Goal: Transaction & Acquisition: Purchase product/service

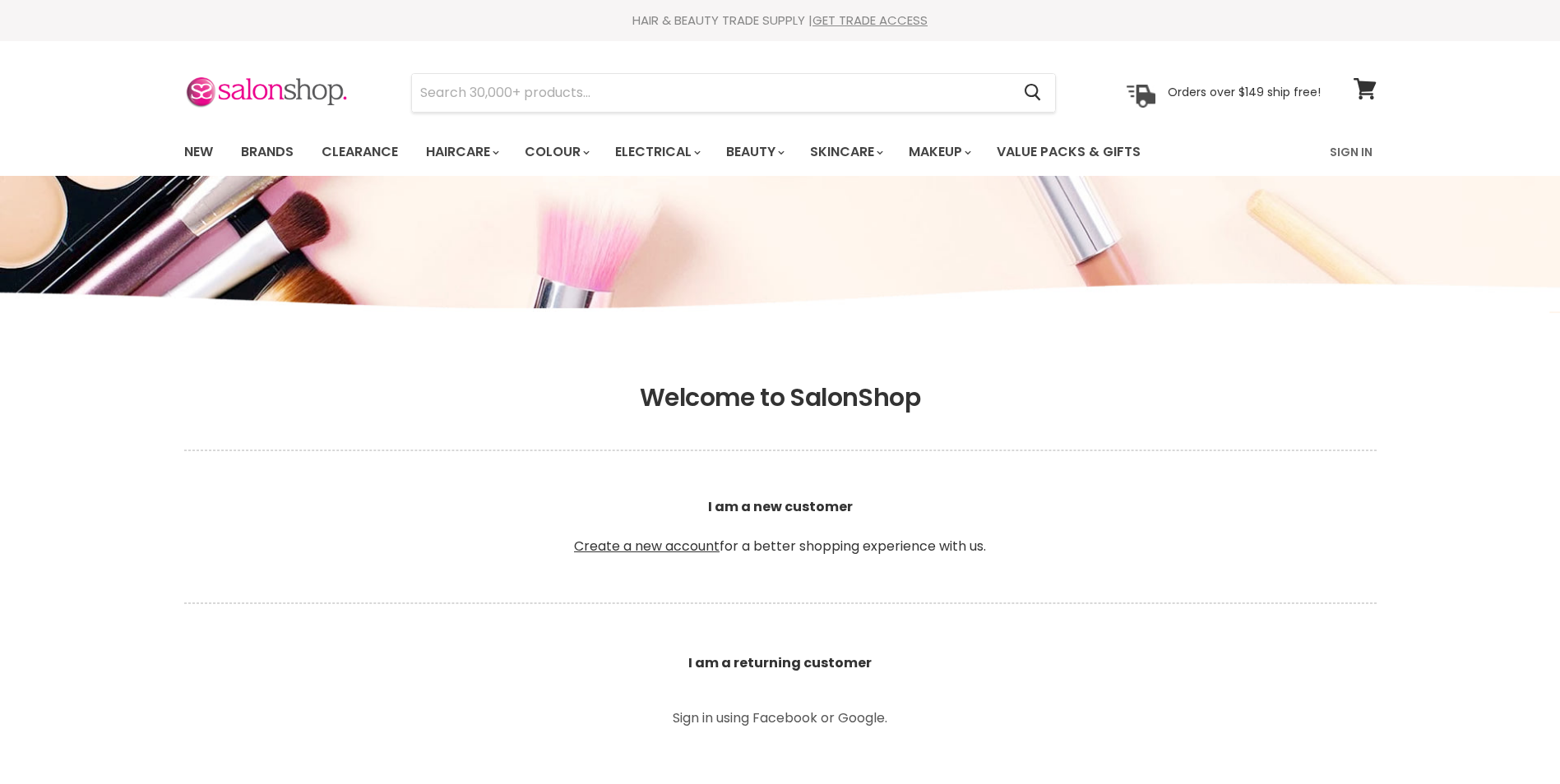
type input "[EMAIL_ADDRESS][DOMAIN_NAME]"
drag, startPoint x: 0, startPoint y: 0, endPoint x: 1350, endPoint y: 144, distance: 1357.7
click at [1350, 144] on link "Sign In" at bounding box center [1351, 152] width 63 height 35
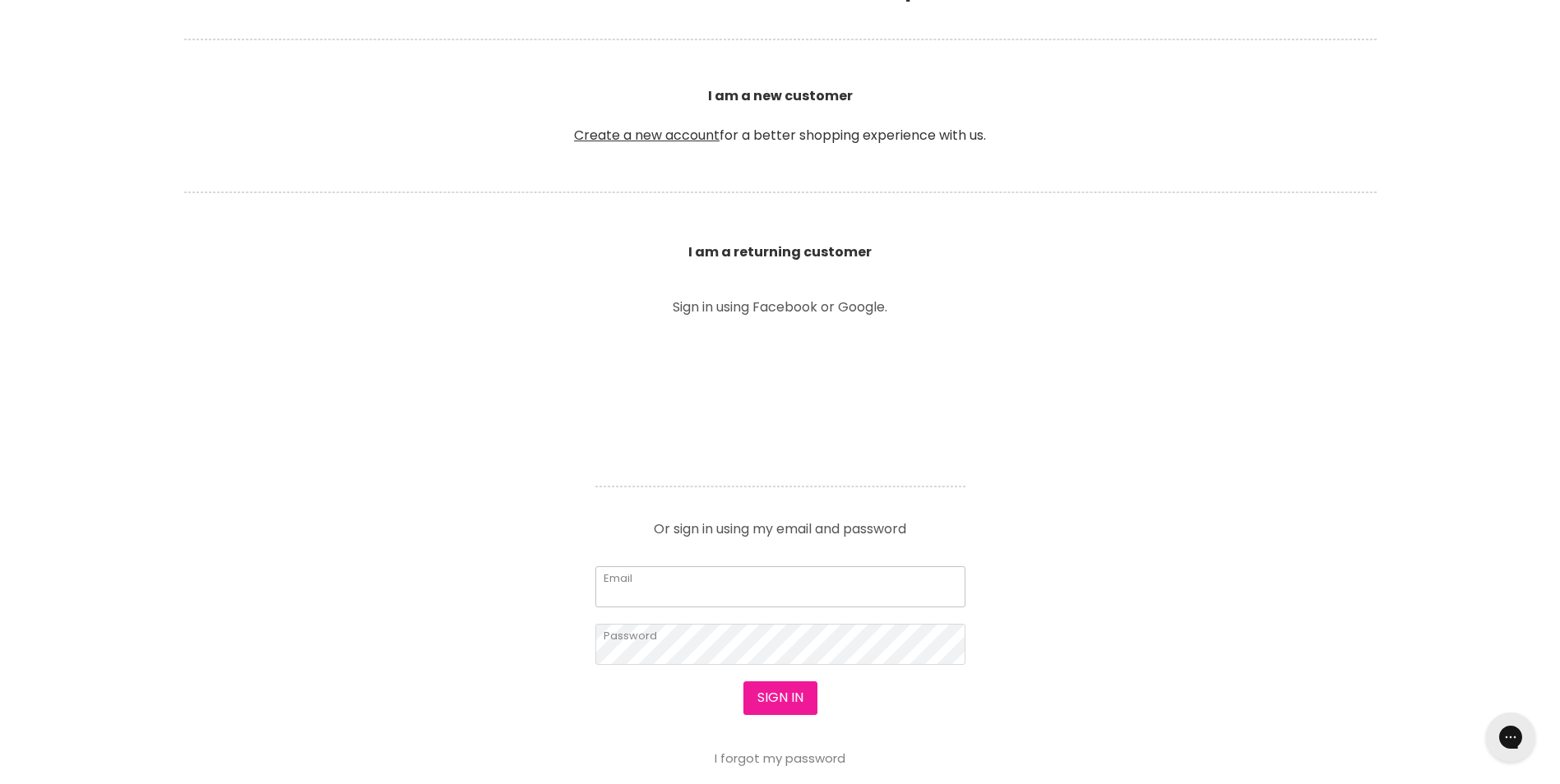
type input "[EMAIL_ADDRESS][DOMAIN_NAME]"
click at [764, 704] on button "Sign in" at bounding box center [780, 698] width 74 height 33
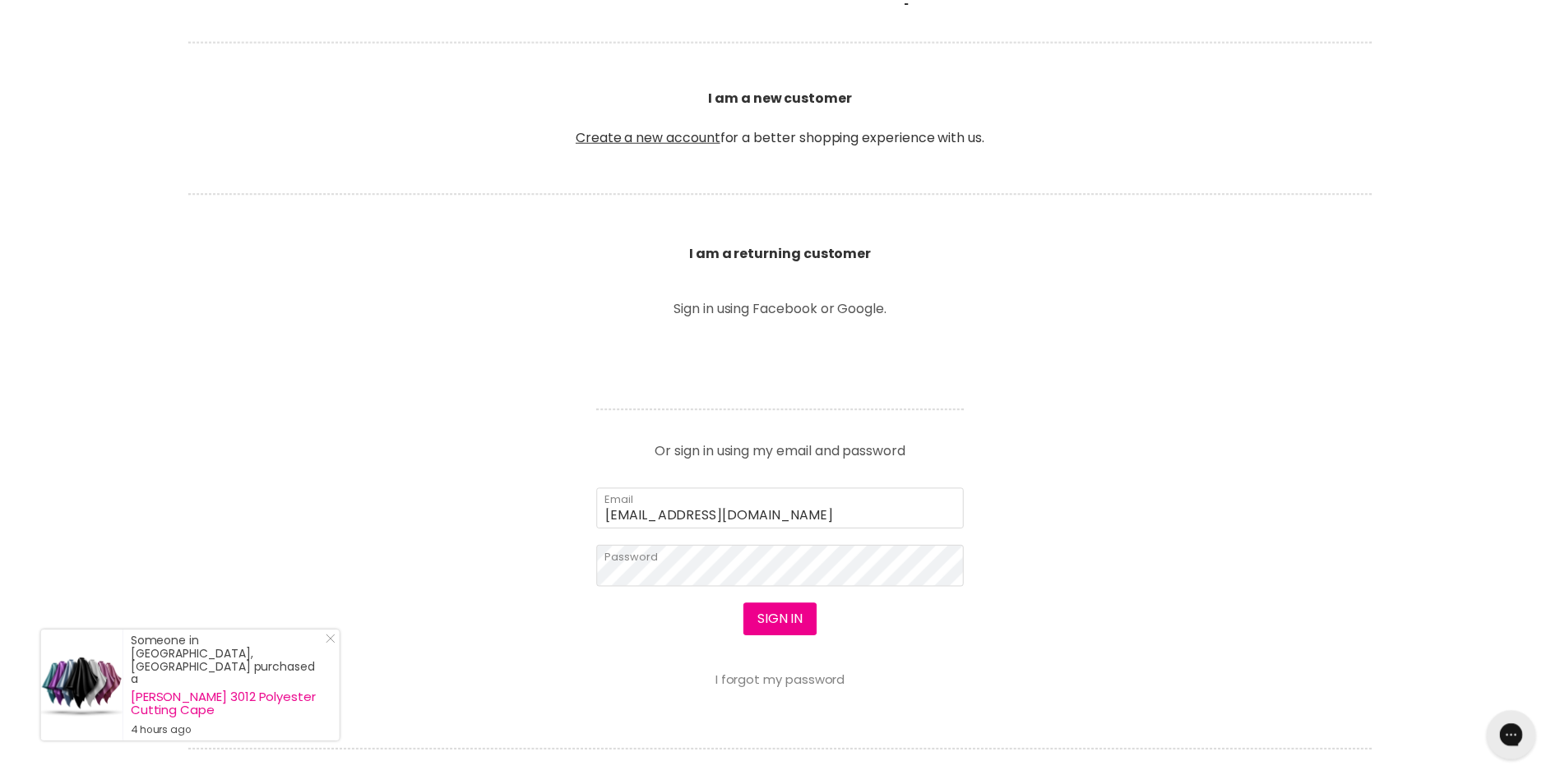
scroll to position [411, 0]
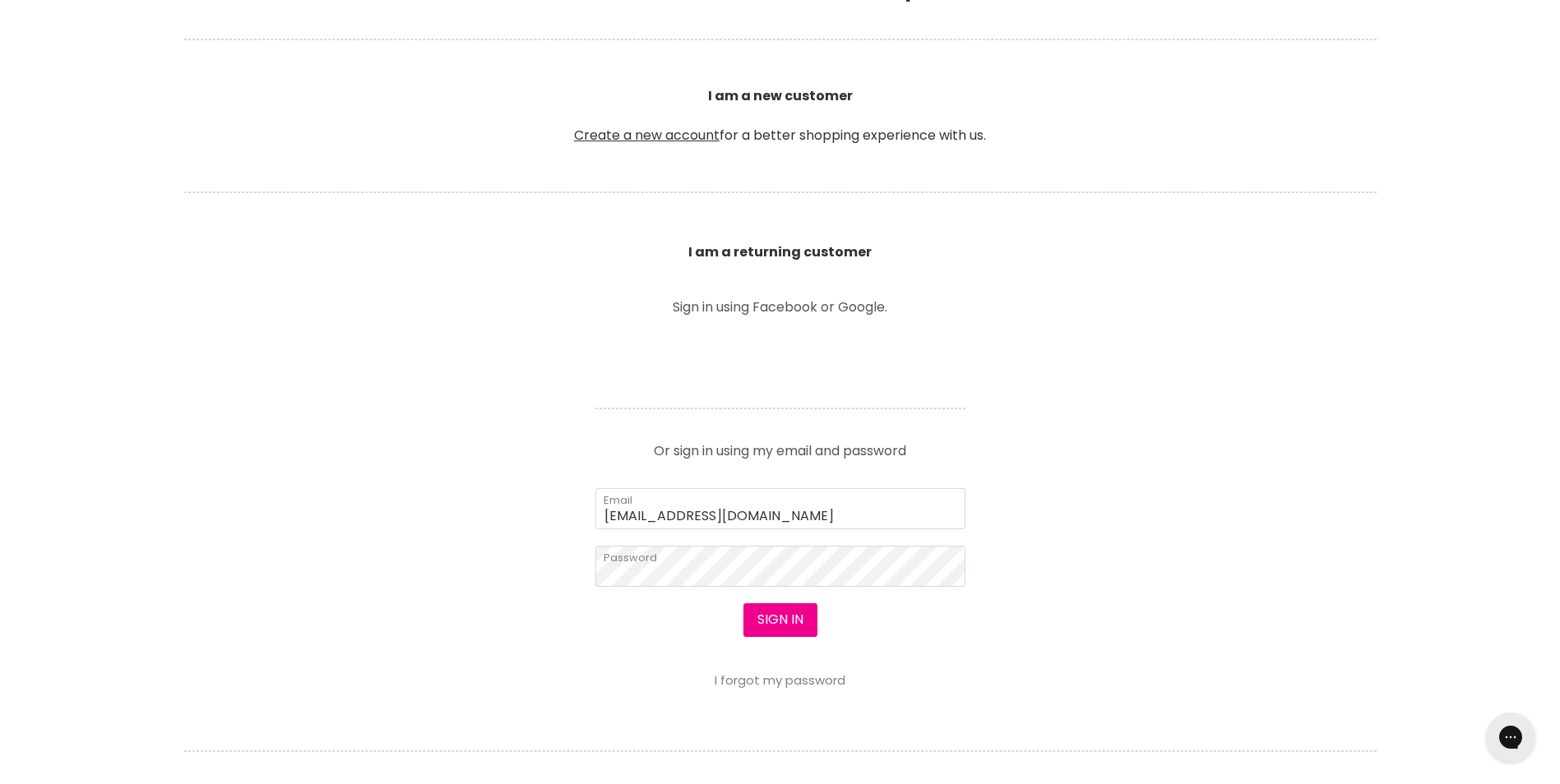
drag, startPoint x: 967, startPoint y: 281, endPoint x: 1084, endPoint y: 452, distance: 207.2
click at [1084, 452] on section "Welcome to SalonShop I am a new customer Create a new account for a better shop…" at bounding box center [780, 454] width 1560 height 1014
click at [782, 624] on button "Sign in" at bounding box center [780, 620] width 74 height 33
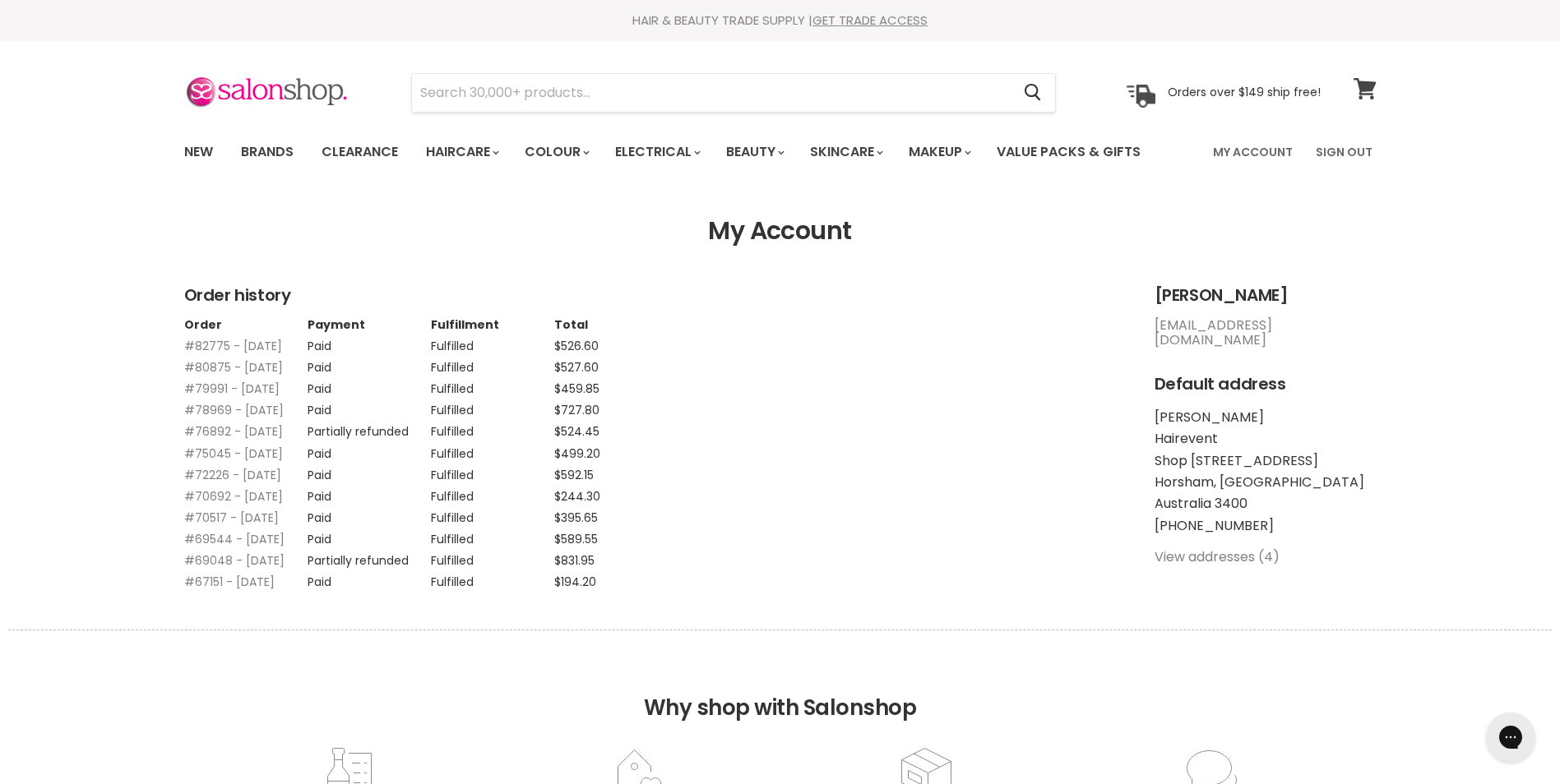
click at [1367, 93] on icon at bounding box center [1364, 89] width 22 height 21
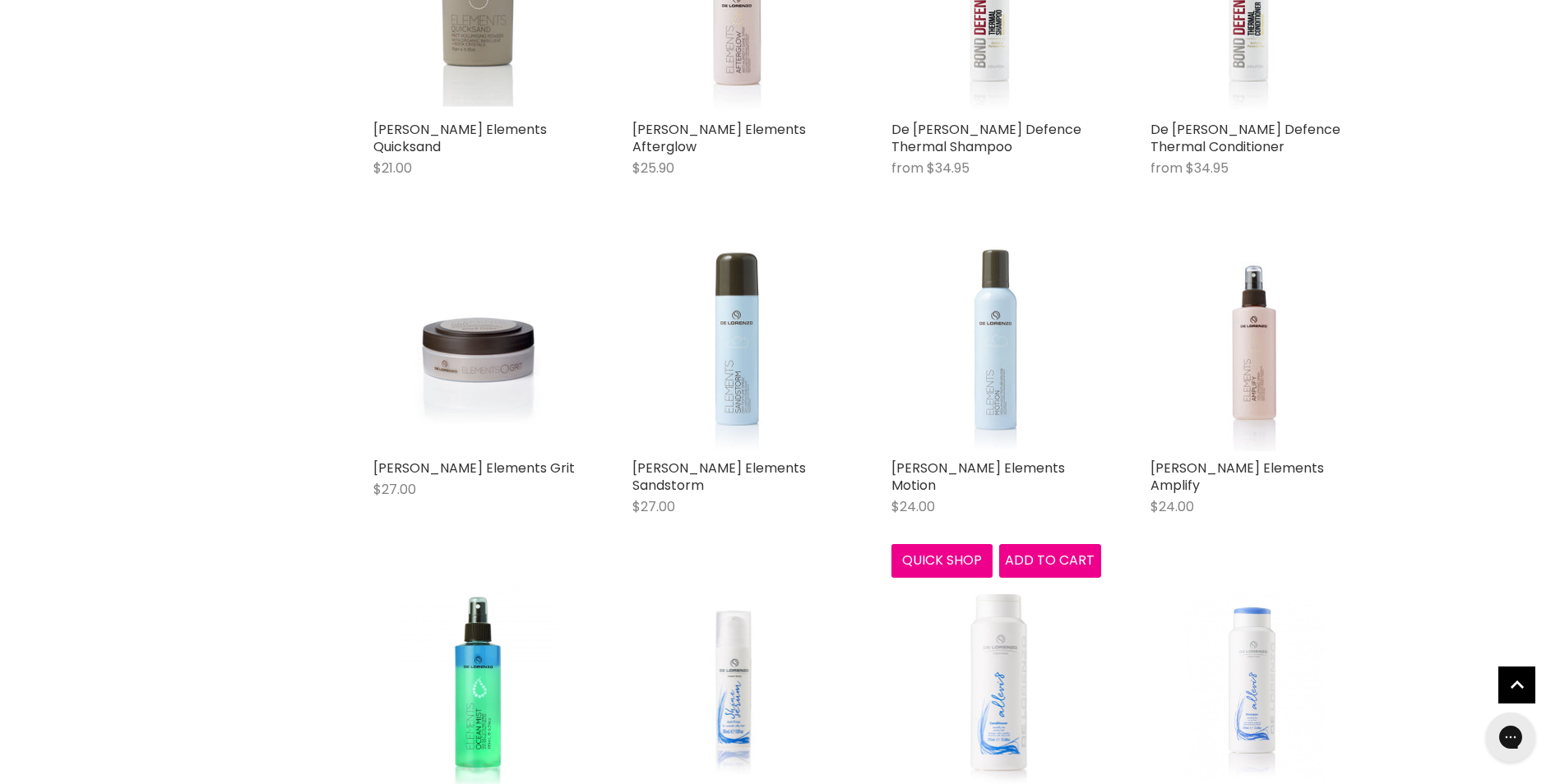
scroll to position [1151, 0]
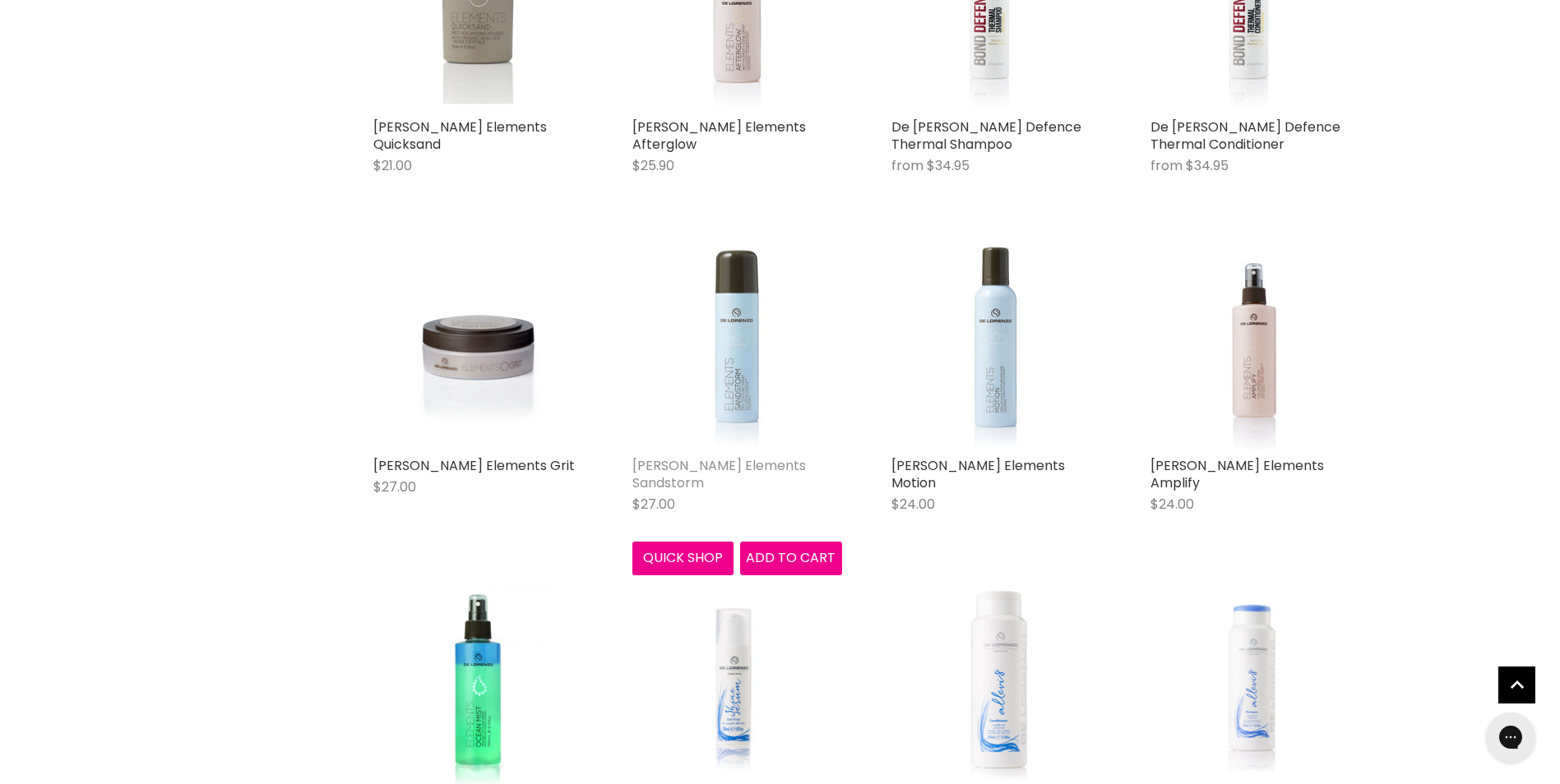
click at [689, 462] on link "De Lorenzo Elements Sandstorm" at bounding box center [719, 475] width 174 height 36
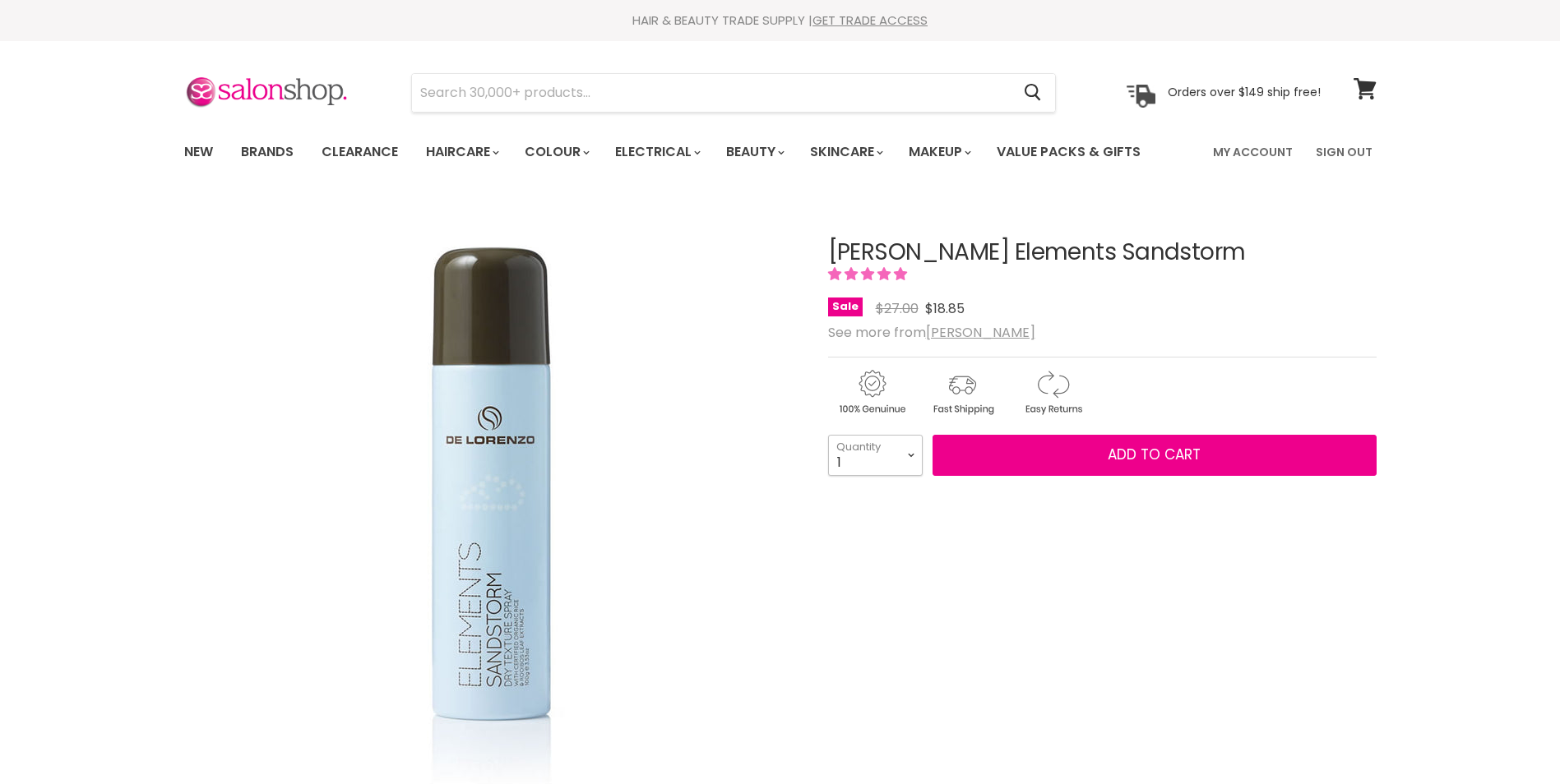
click at [908, 454] on select "1 2 3 4 5 6 7 8 9 10+" at bounding box center [875, 456] width 95 height 41
select select "3"
click at [828, 435] on select "1 2 3 4 5 6 7 8 9 10+" at bounding box center [875, 456] width 95 height 41
type input "3"
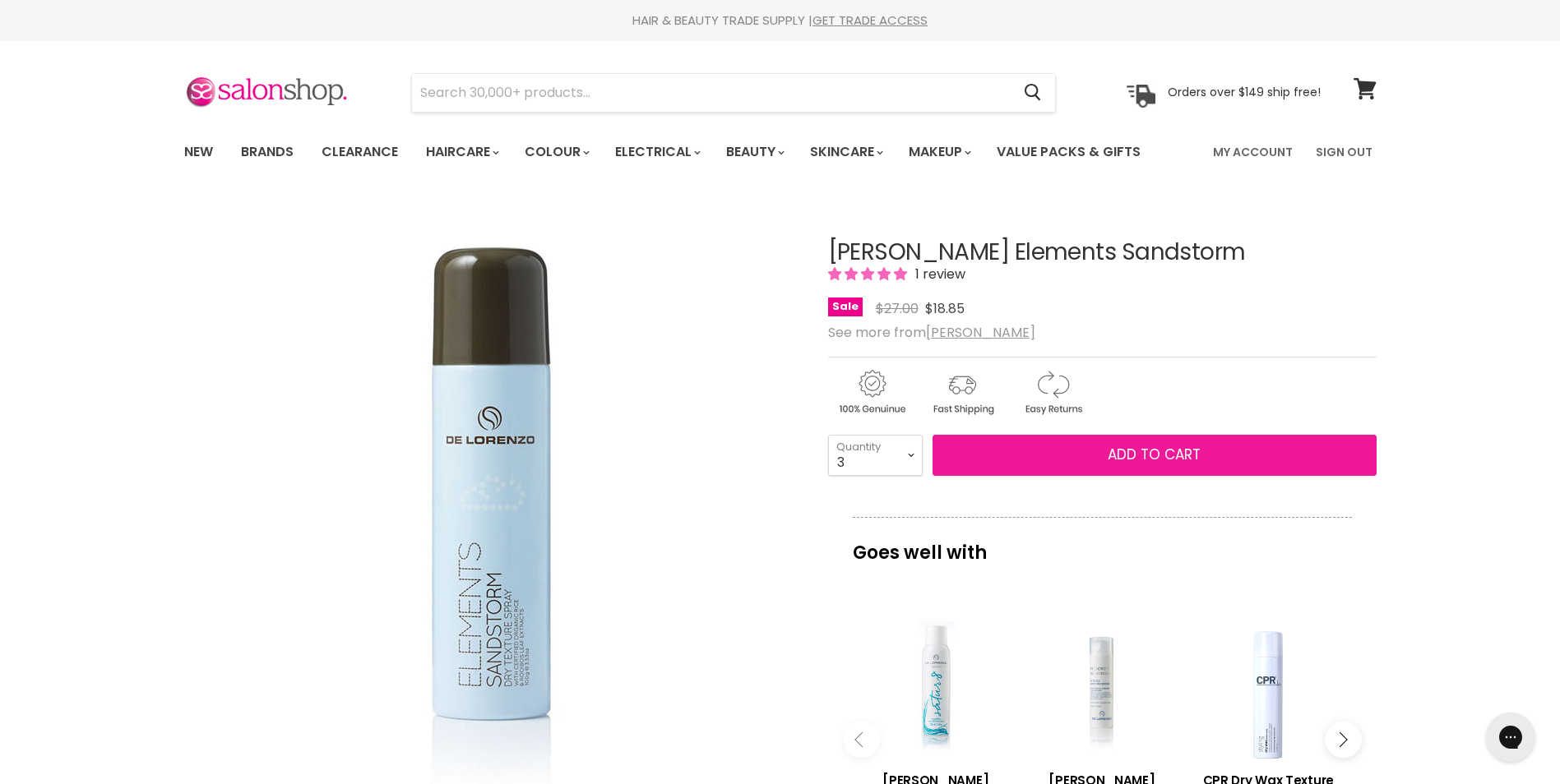
click at [1168, 464] on span "Add to cart" at bounding box center [1154, 455] width 93 height 20
click at [1158, 455] on span "Add to cart" at bounding box center [1154, 455] width 93 height 20
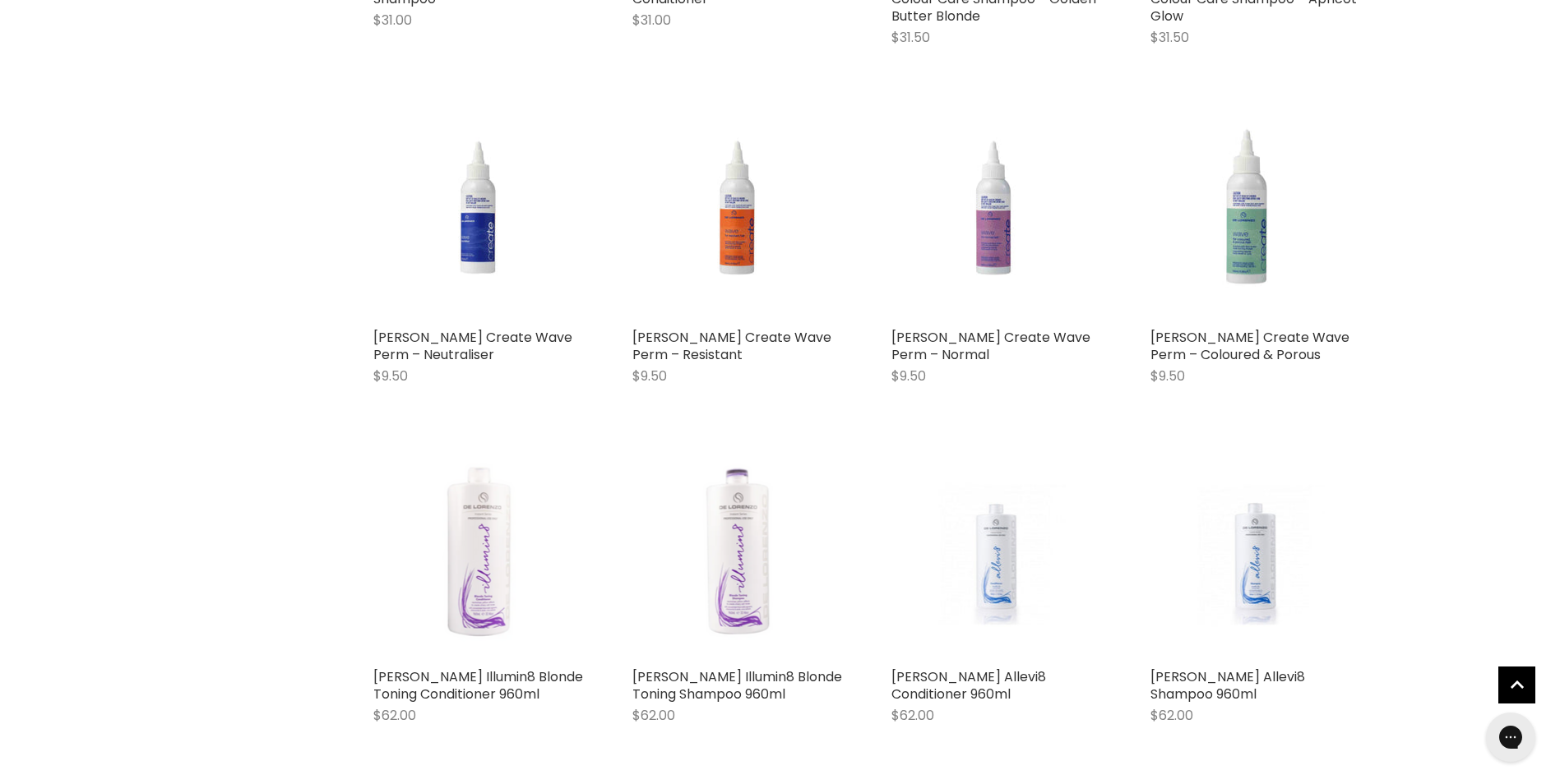
scroll to position [2360, 0]
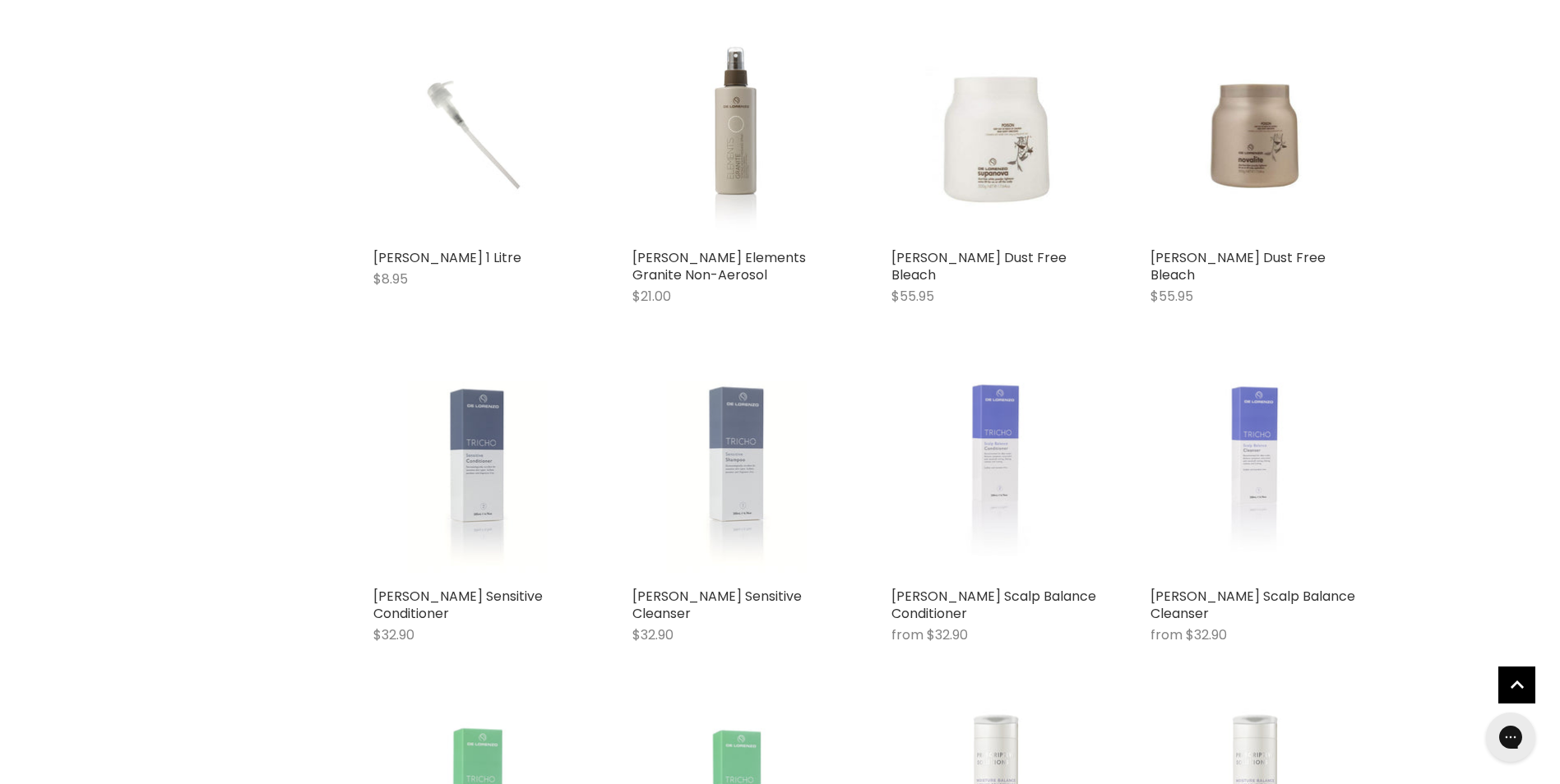
scroll to position [4498, 0]
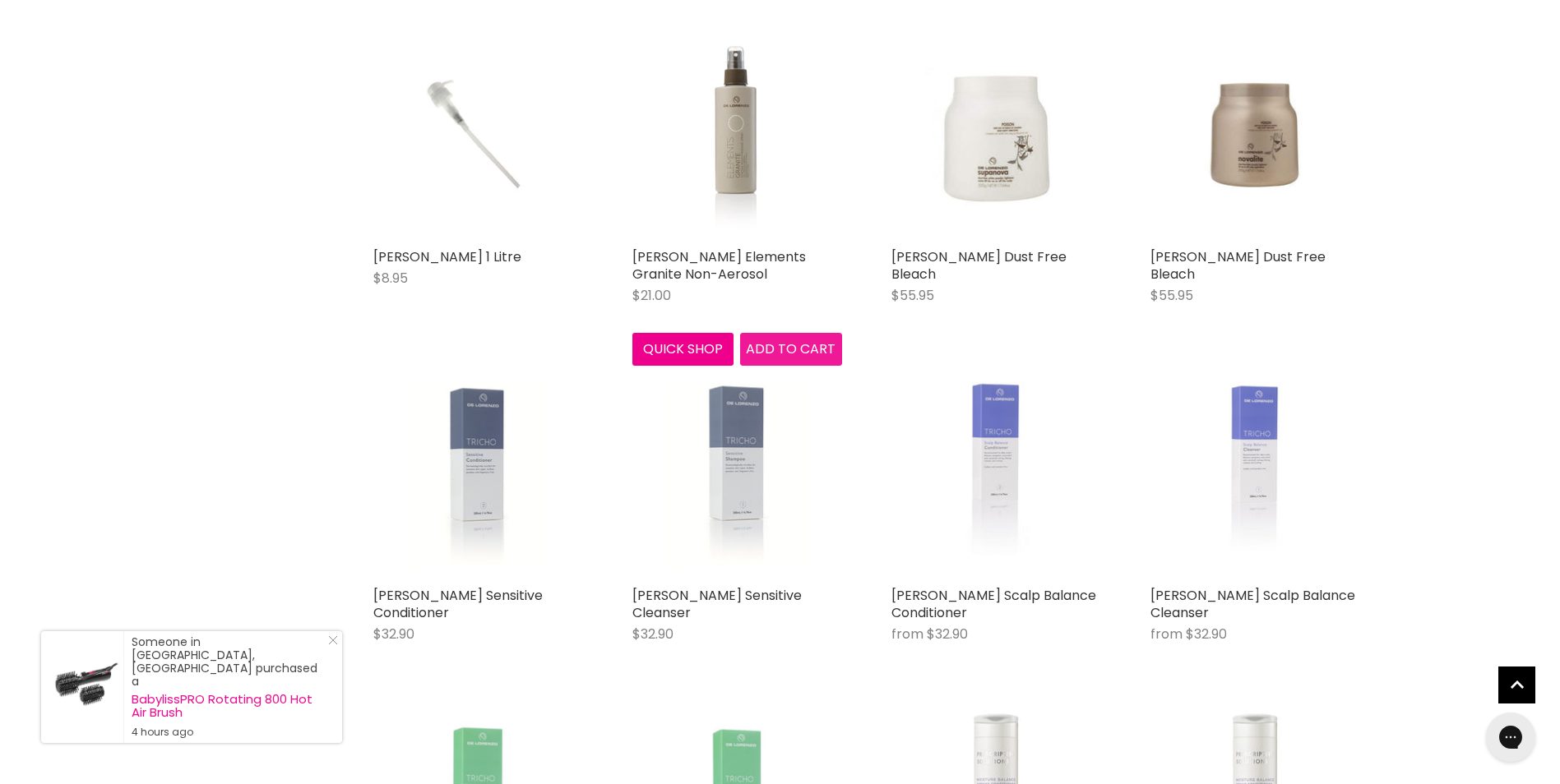
click at [783, 340] on span "Add to cart" at bounding box center [790, 349] width 90 height 19
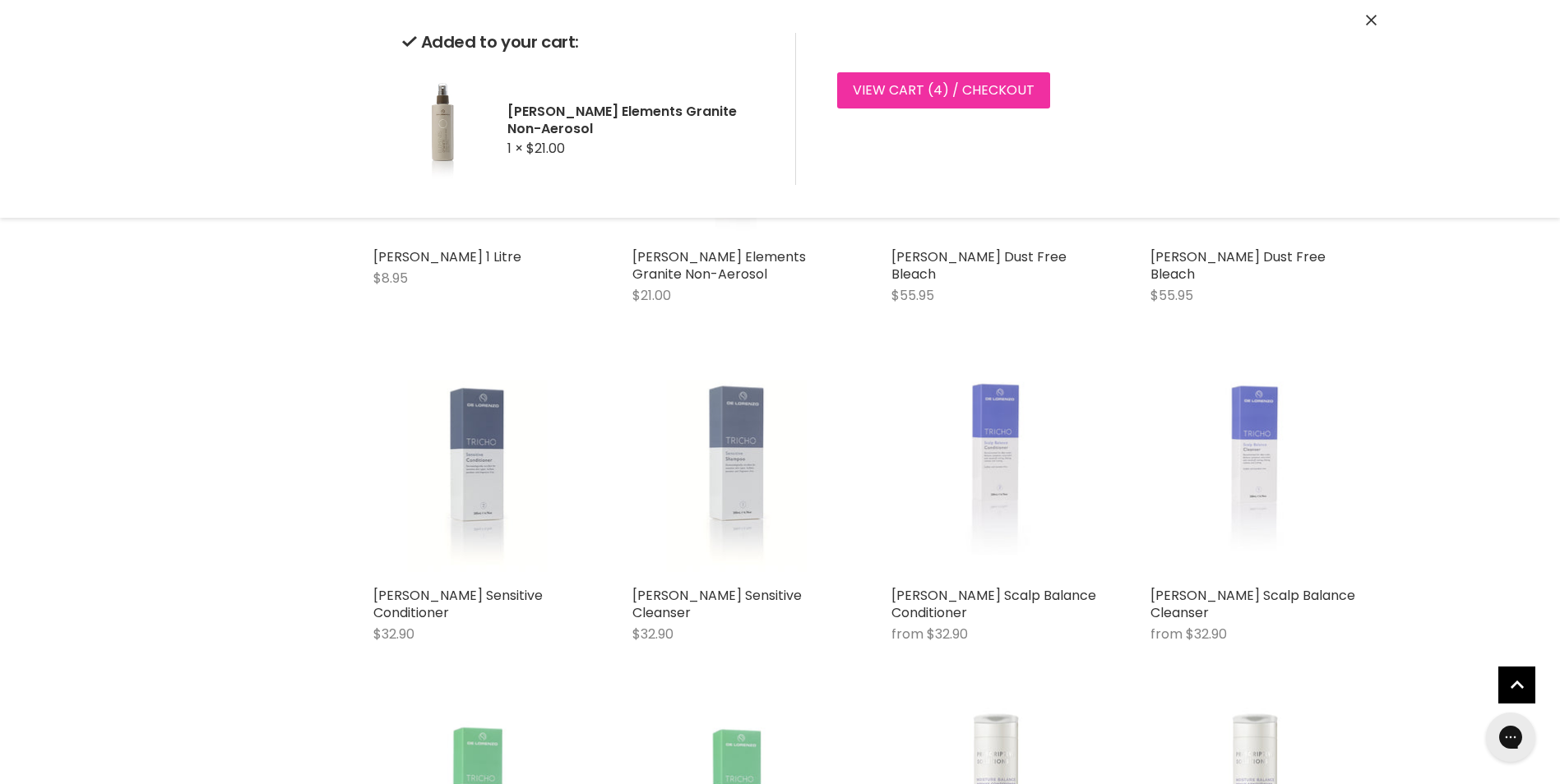
click at [936, 105] on link "View cart ( 4 ) / Checkout" at bounding box center [943, 90] width 213 height 36
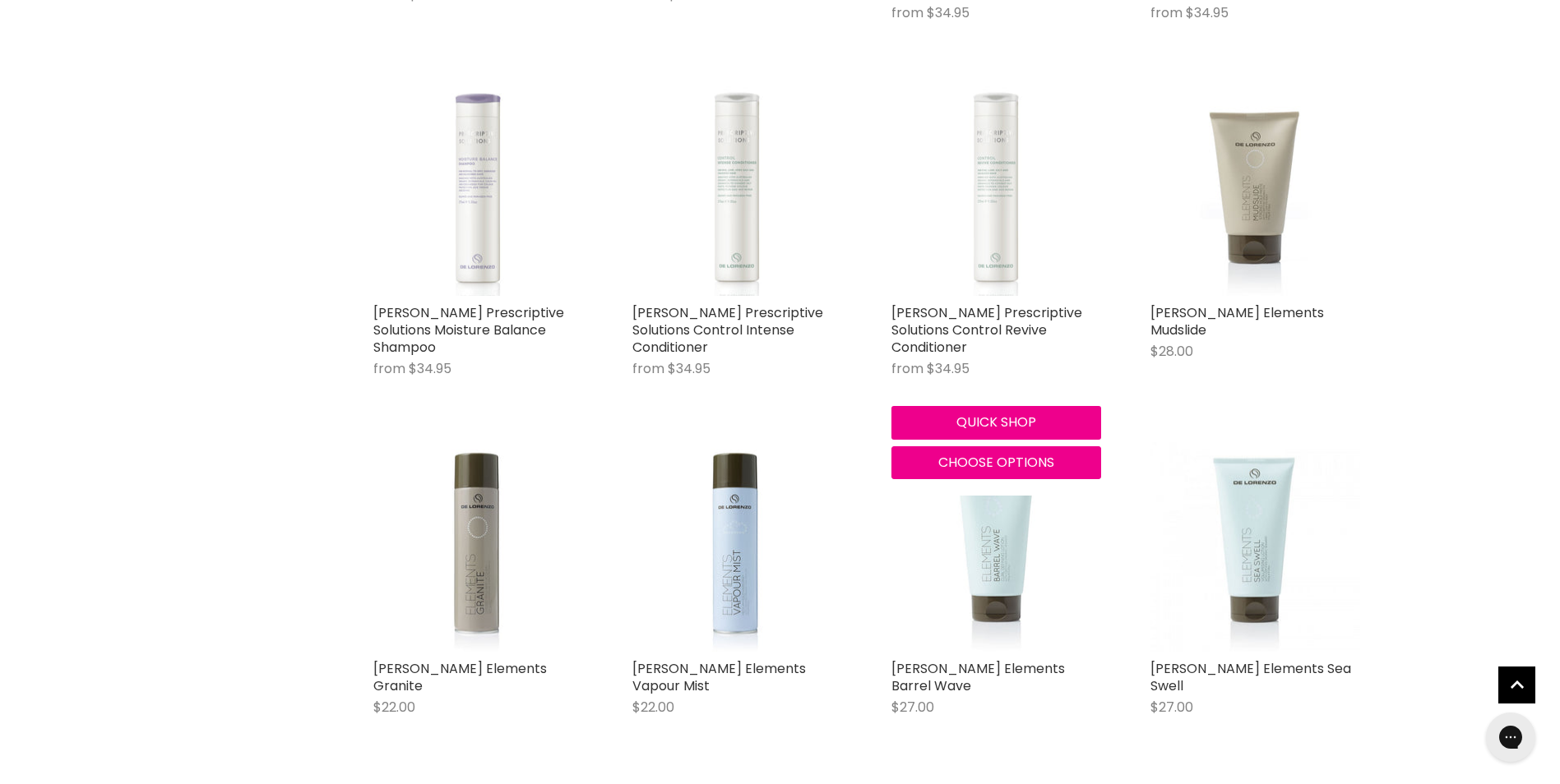
scroll to position [1343, 0]
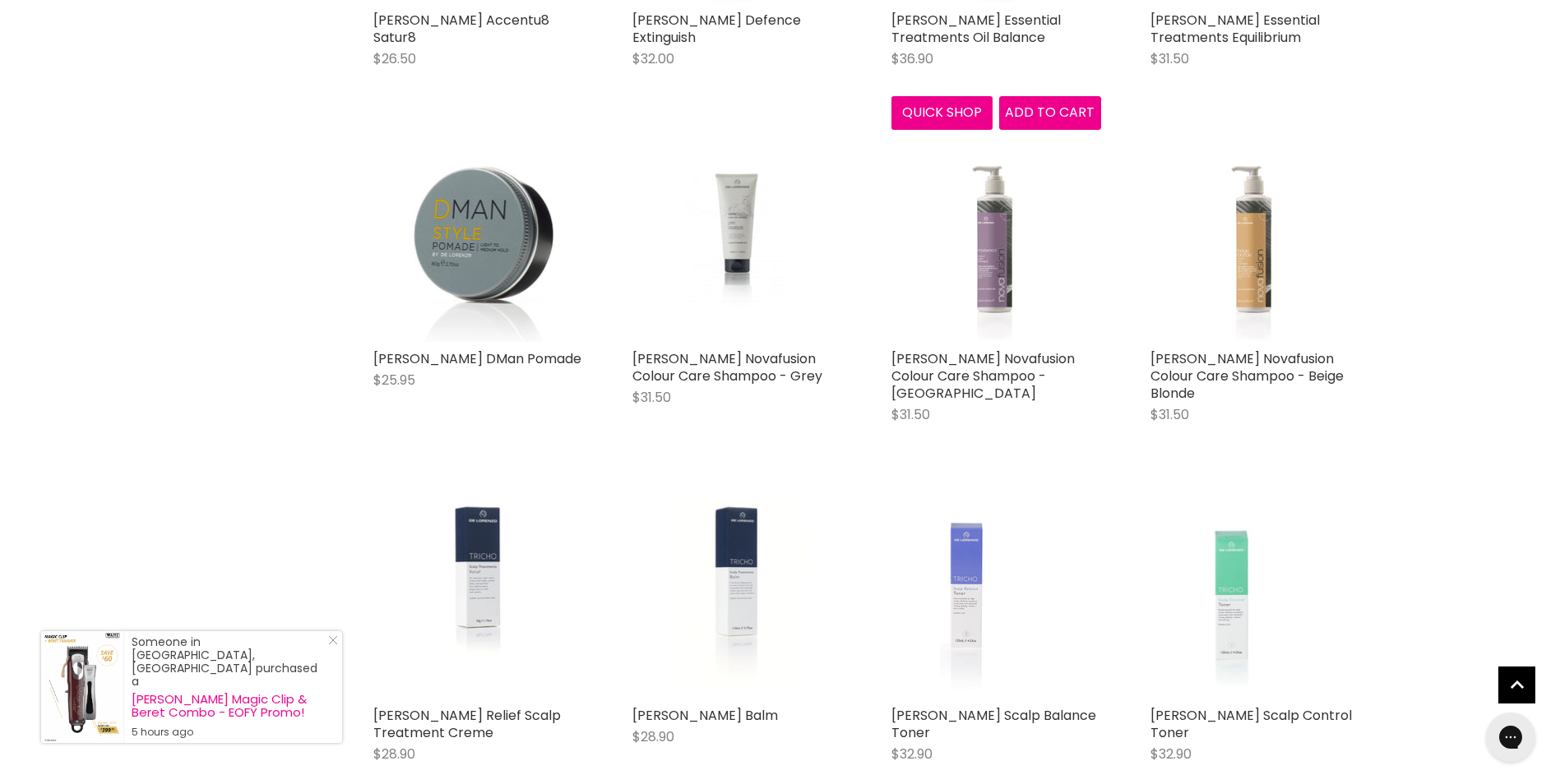
scroll to position [3481, 0]
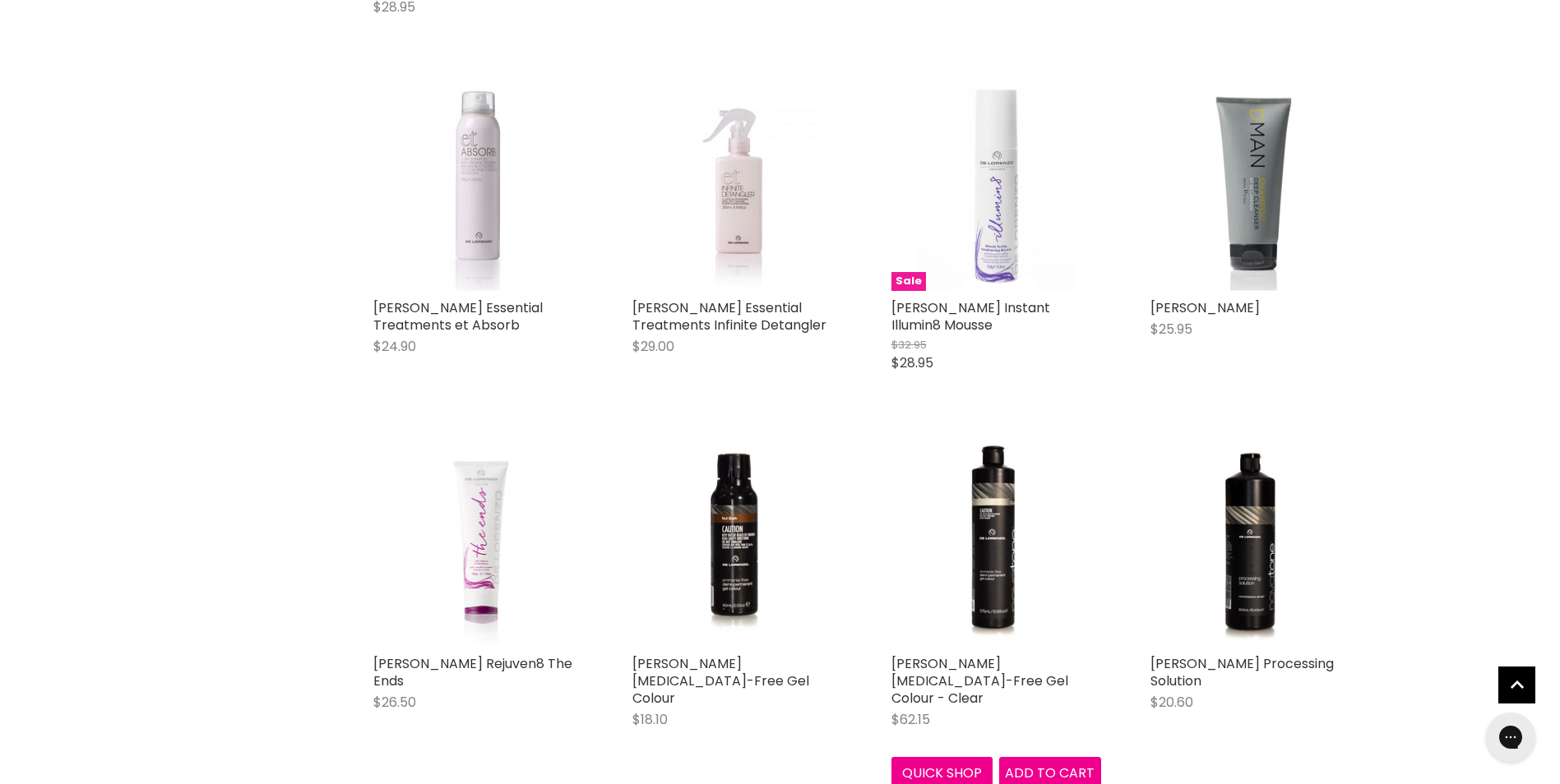
scroll to position [4550, 0]
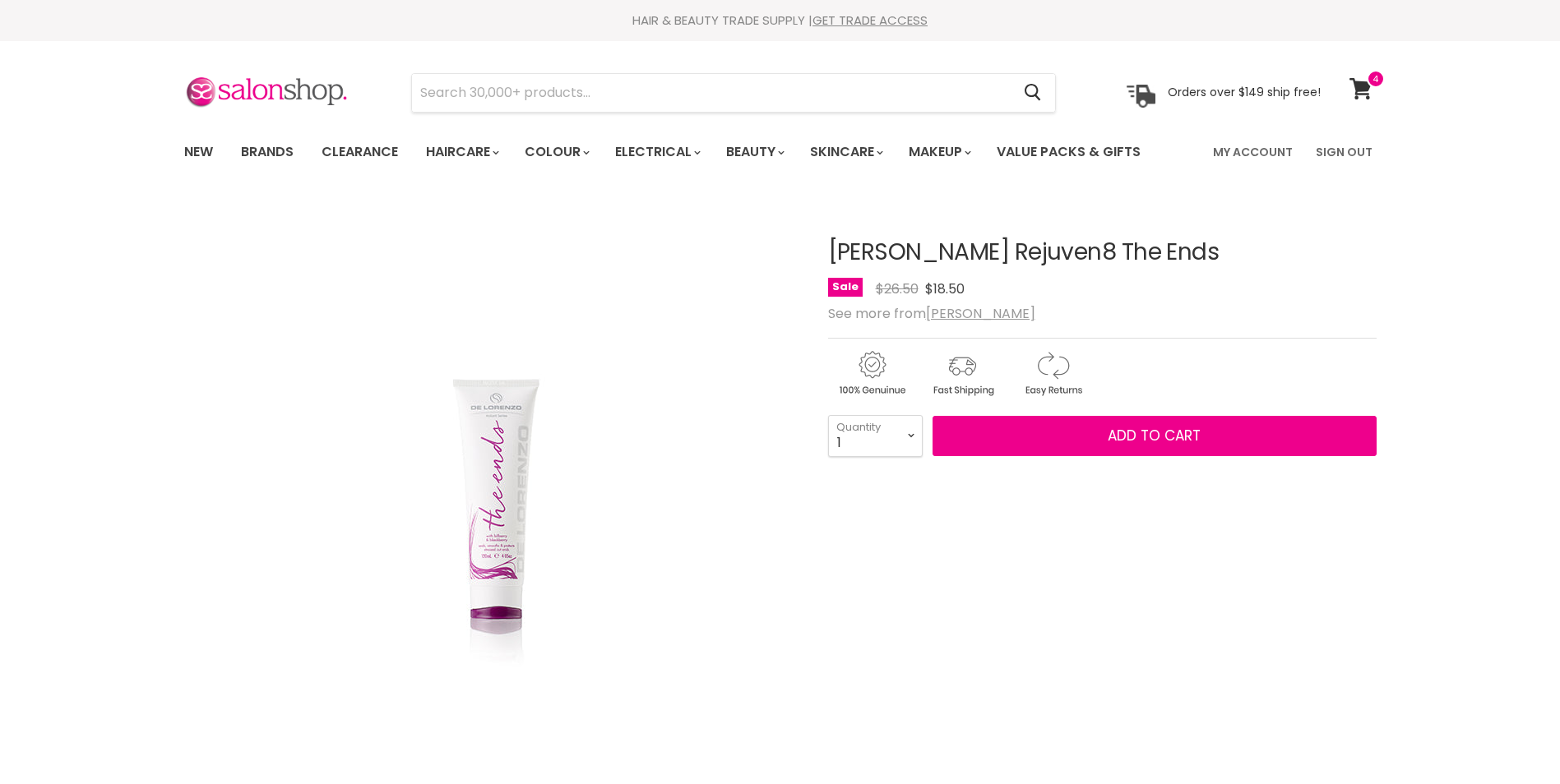
click at [915, 436] on select "1 2 3 4 5 6 7 8 9 10+" at bounding box center [875, 436] width 95 height 41
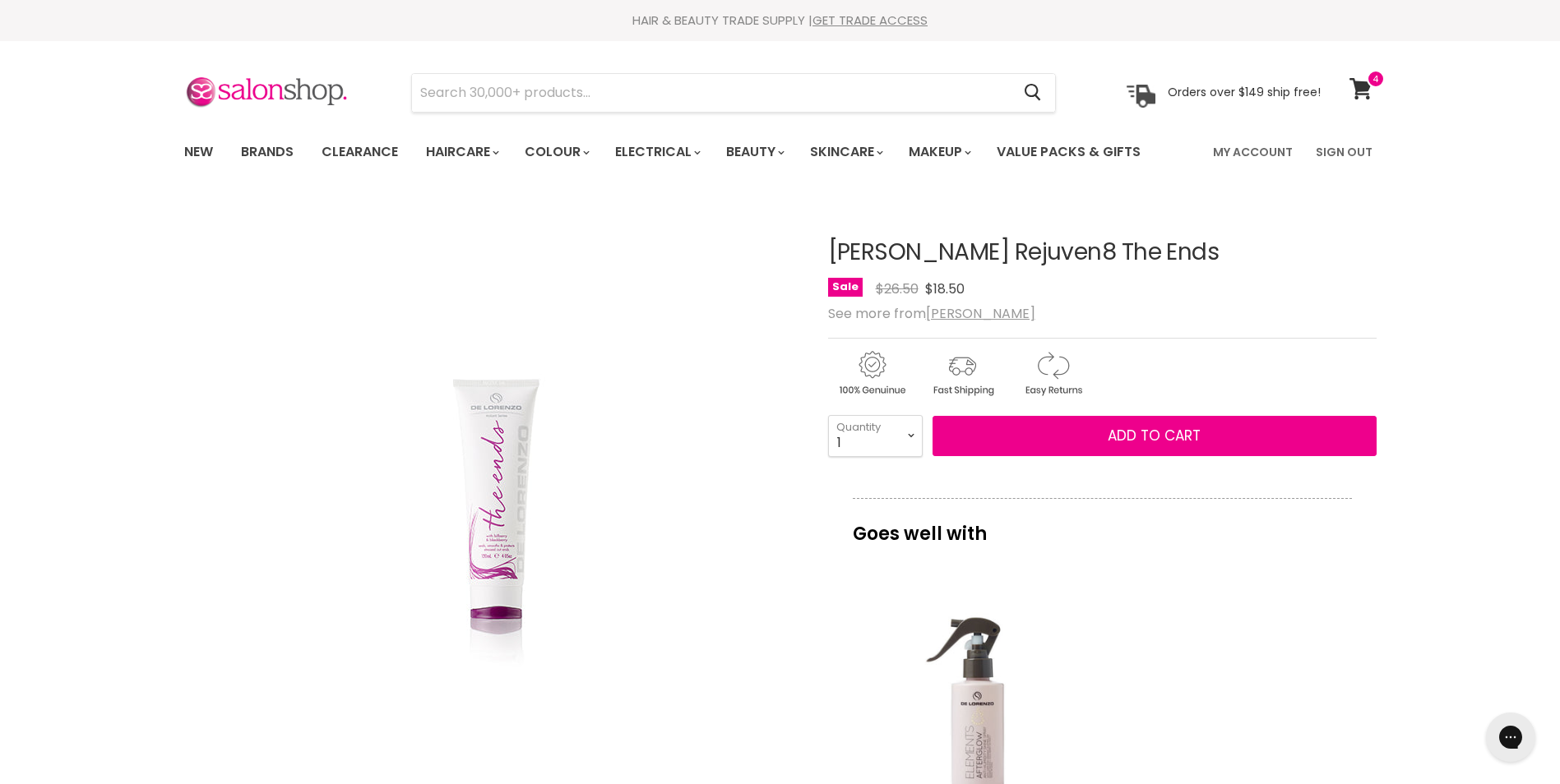
select select "4"
click at [828, 415] on select "1 2 3 4 5 6 7 8 9 10+" at bounding box center [875, 436] width 95 height 41
type input "4"
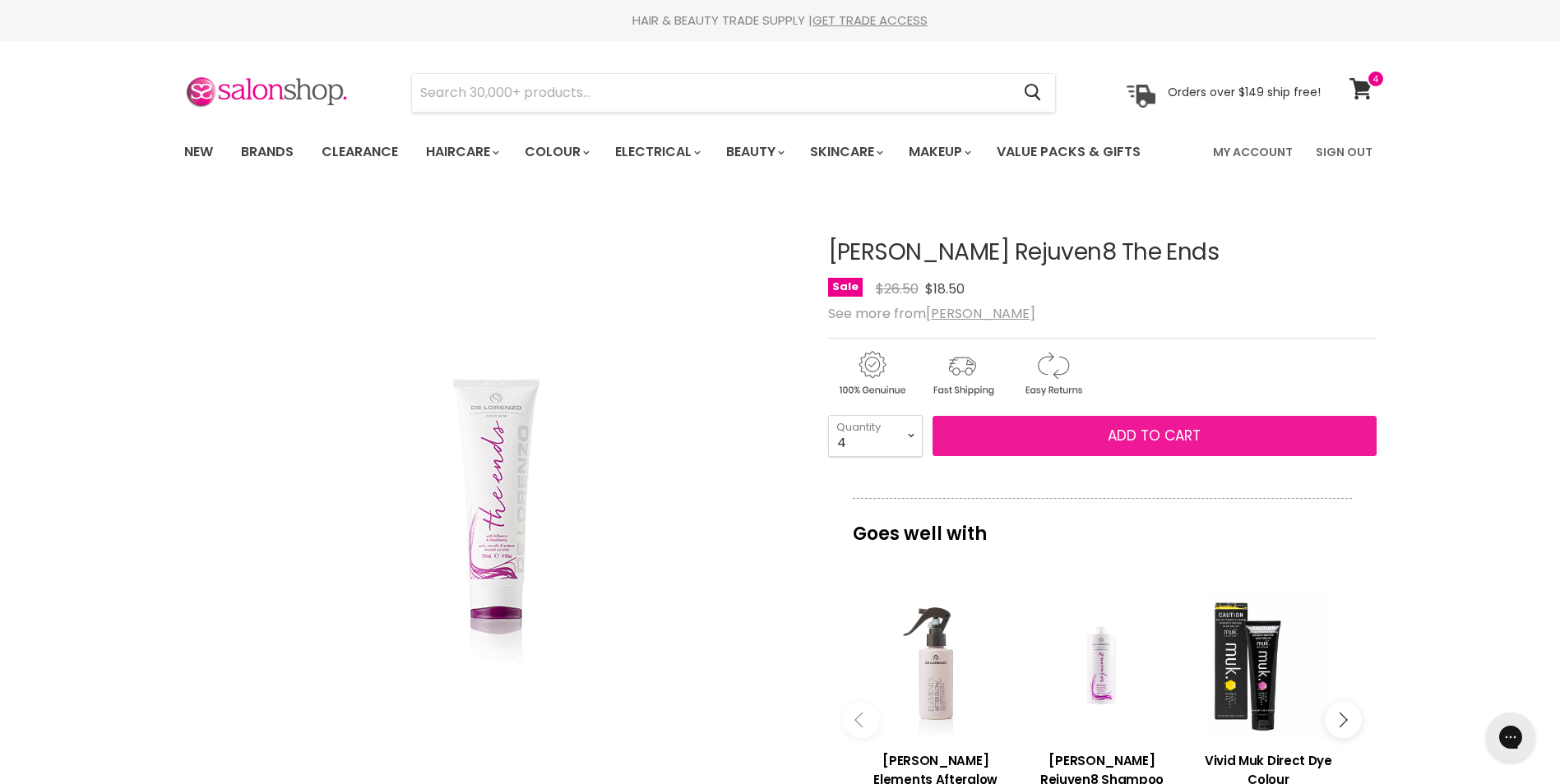
click at [1093, 431] on button "Add to cart" at bounding box center [1154, 437] width 444 height 41
click at [1149, 435] on span "Add to cart" at bounding box center [1154, 436] width 93 height 20
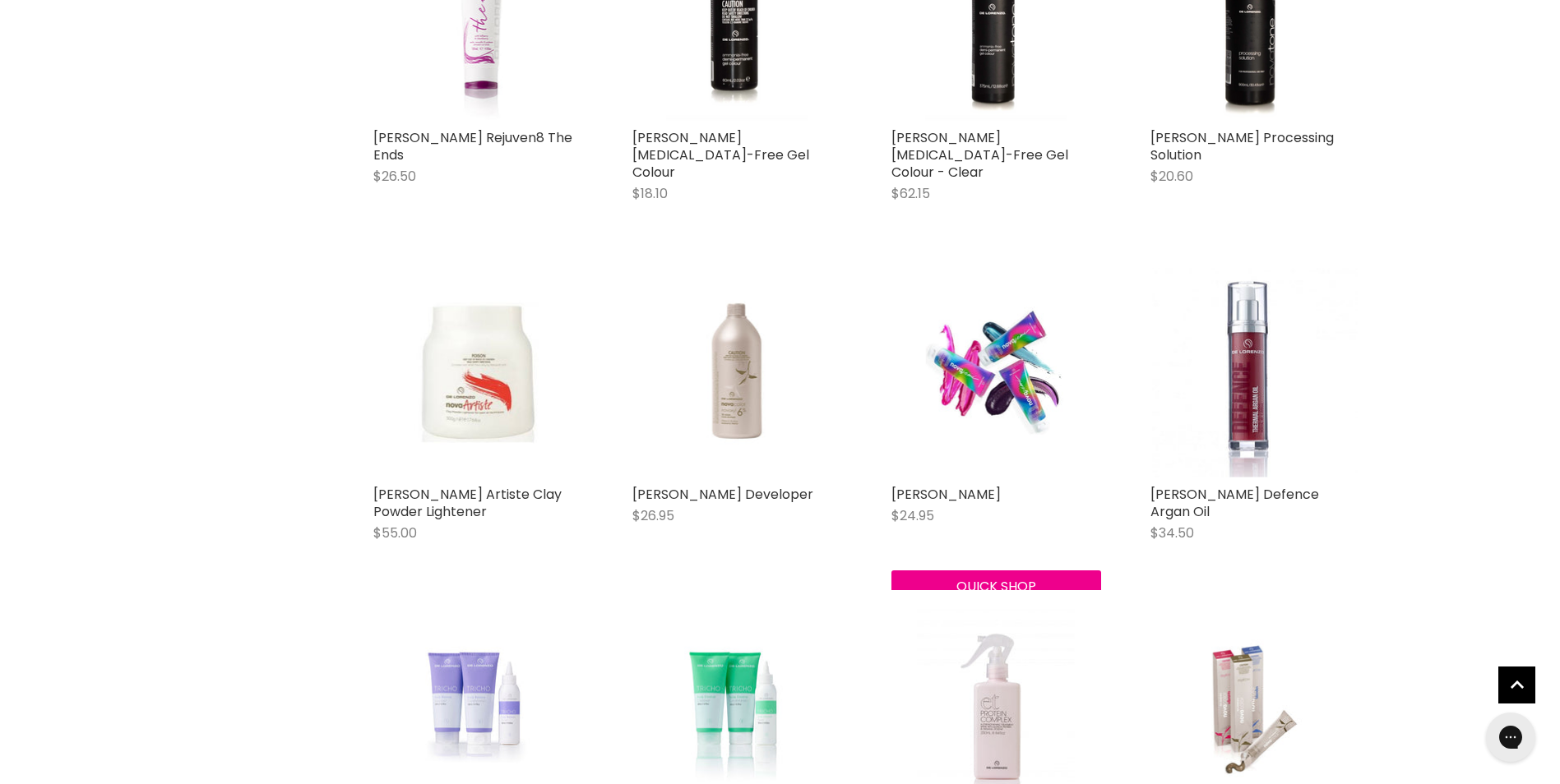
scroll to position [1233, 0]
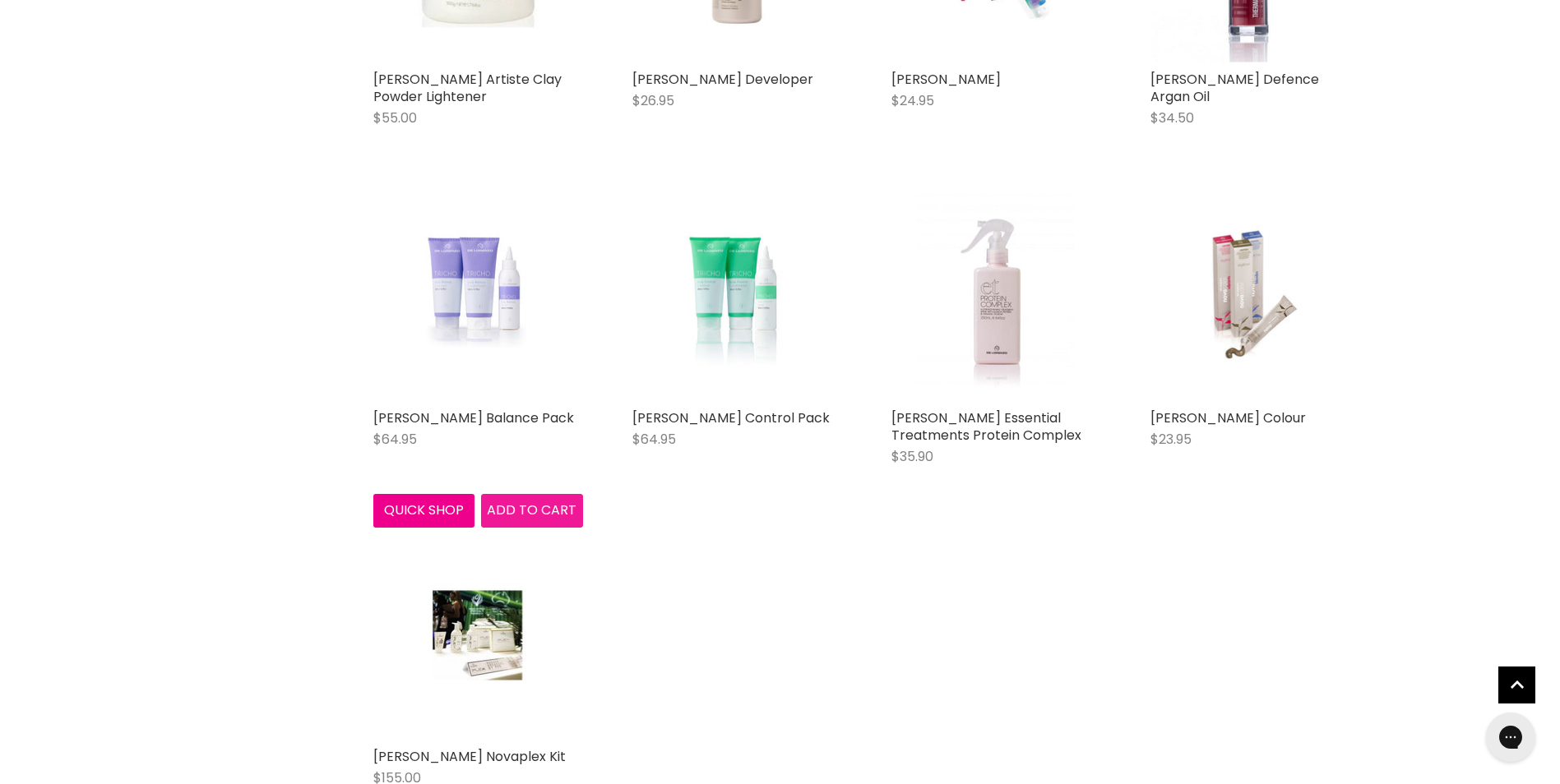
click at [559, 515] on span "Add to cart" at bounding box center [532, 510] width 90 height 19
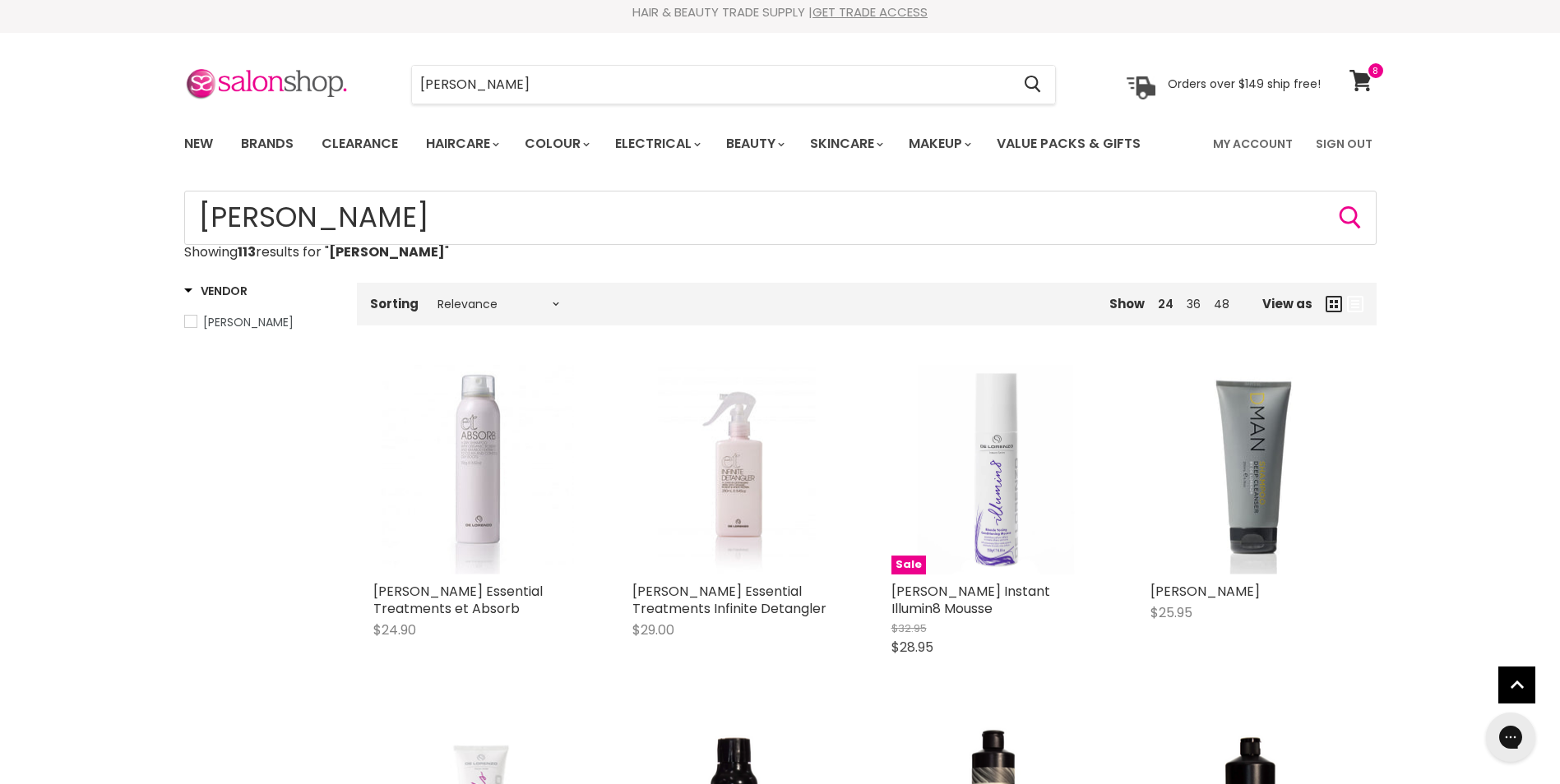
scroll to position [0, 0]
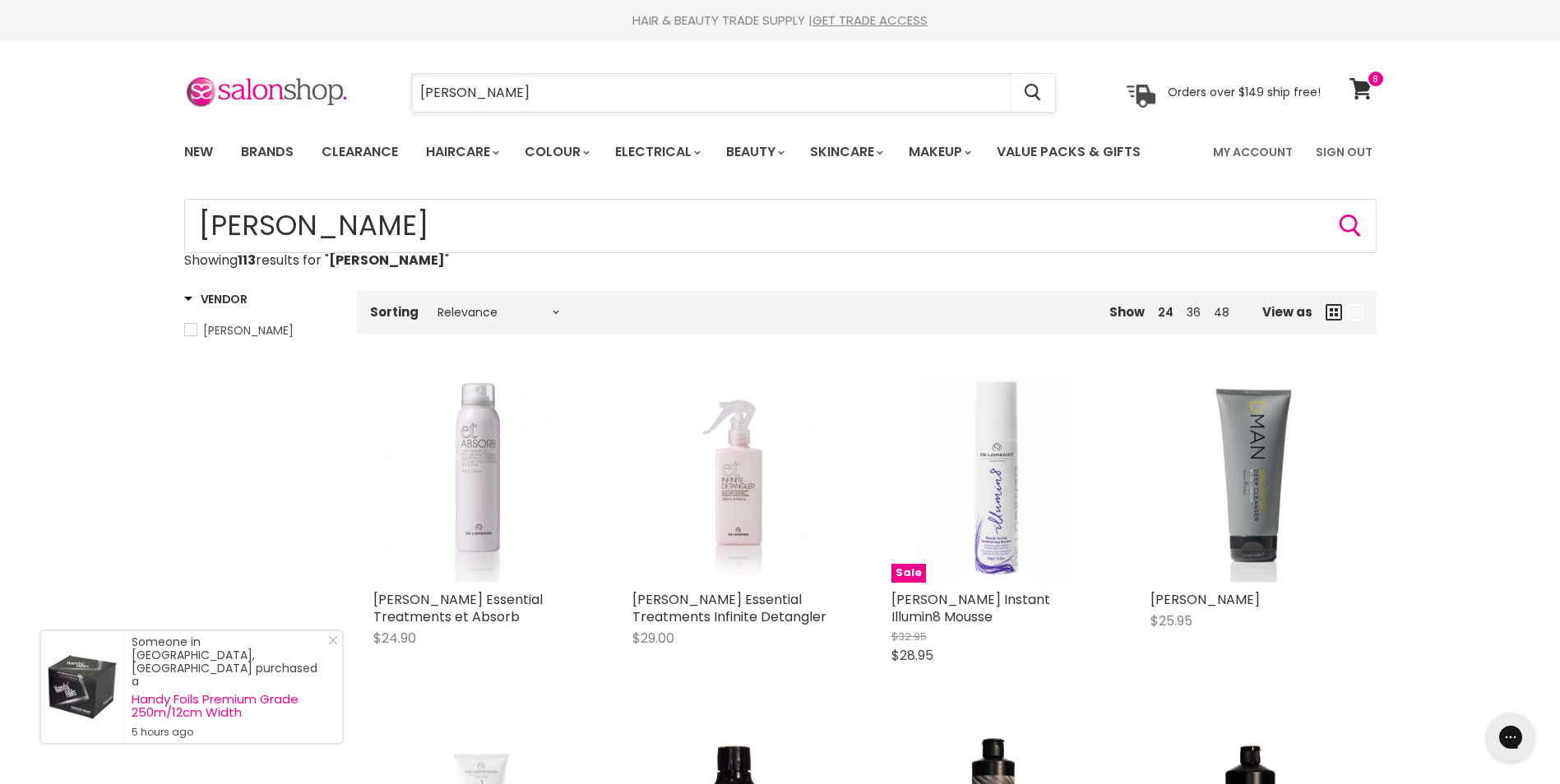
click at [503, 95] on input "de lorenzo" at bounding box center [712, 93] width 600 height 38
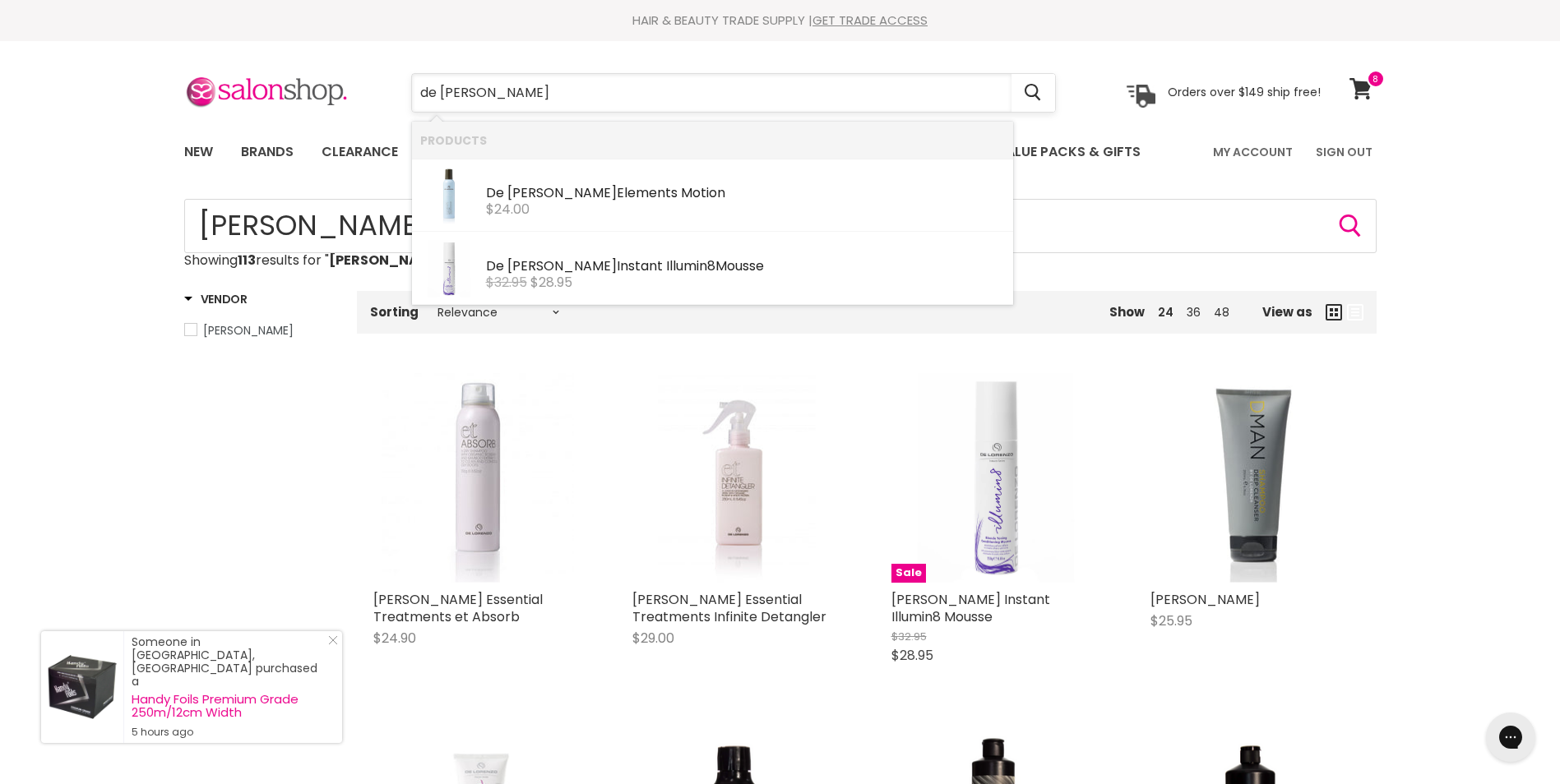
type input "de lorenzo mousse"
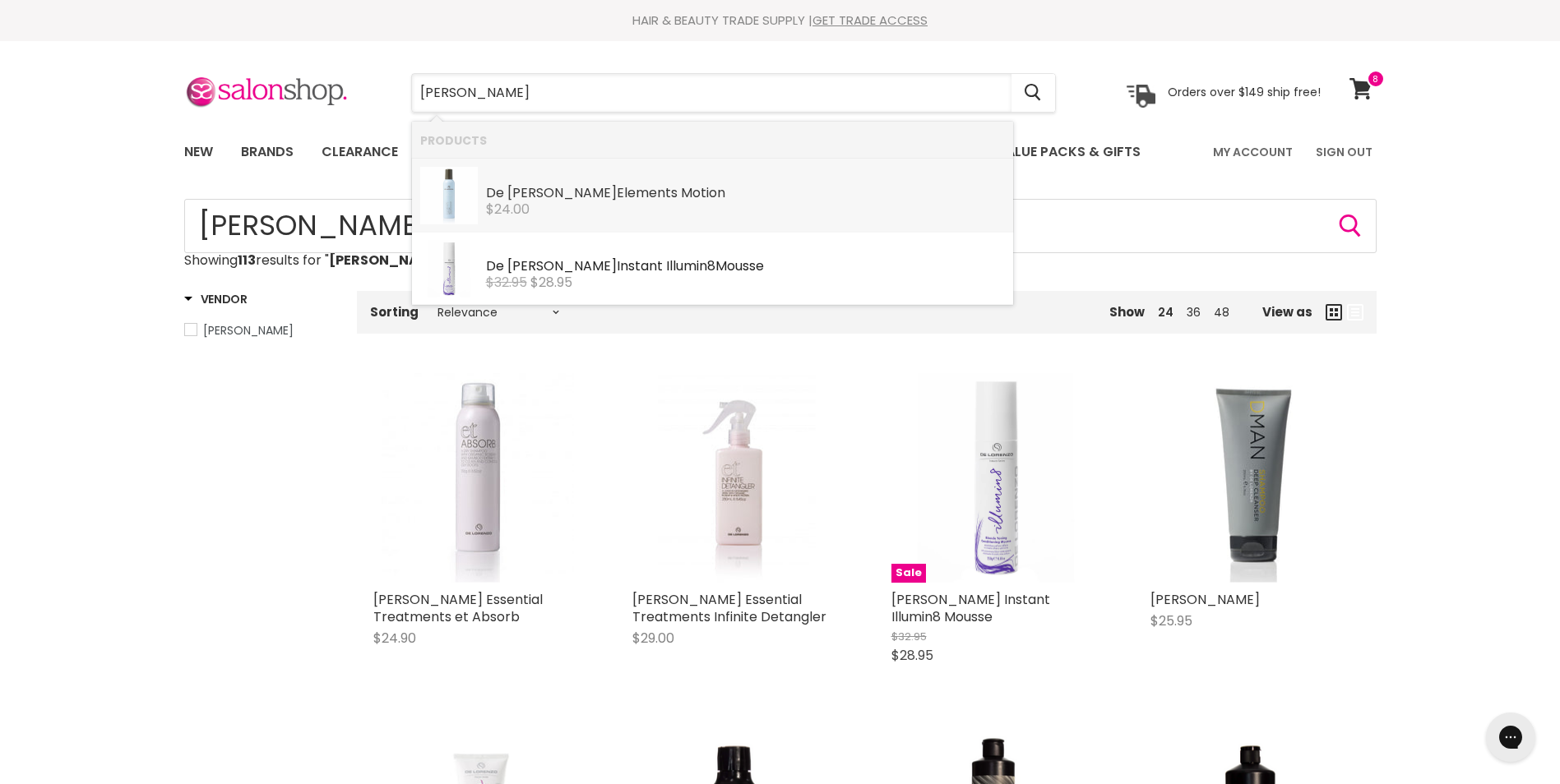
click at [699, 204] on div "$24.00" at bounding box center [745, 210] width 519 height 15
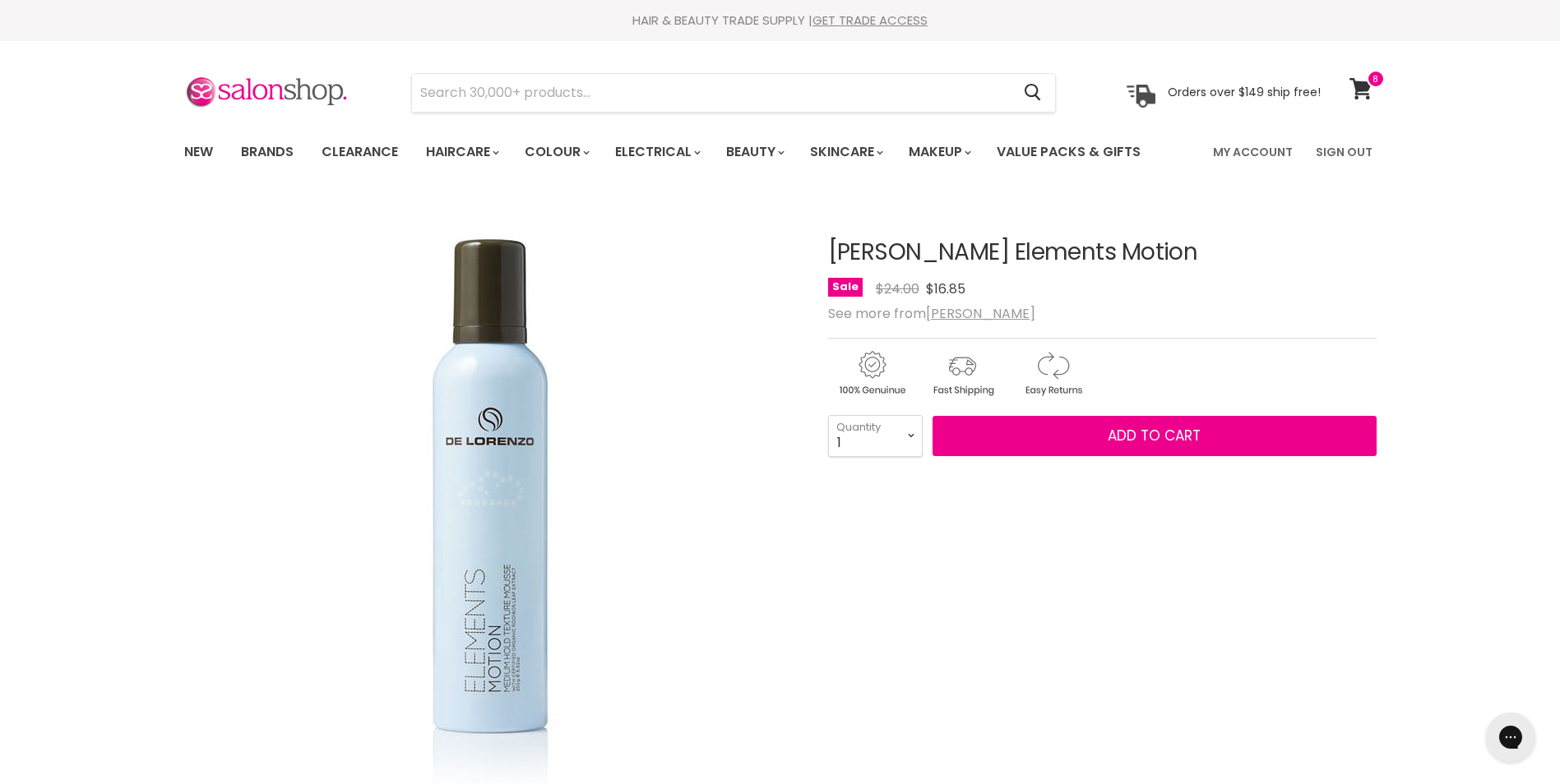
select select "3"
click at [828, 415] on select "1 2 3 4 5 6 7 8 9 10+" at bounding box center [875, 436] width 95 height 41
type input "3"
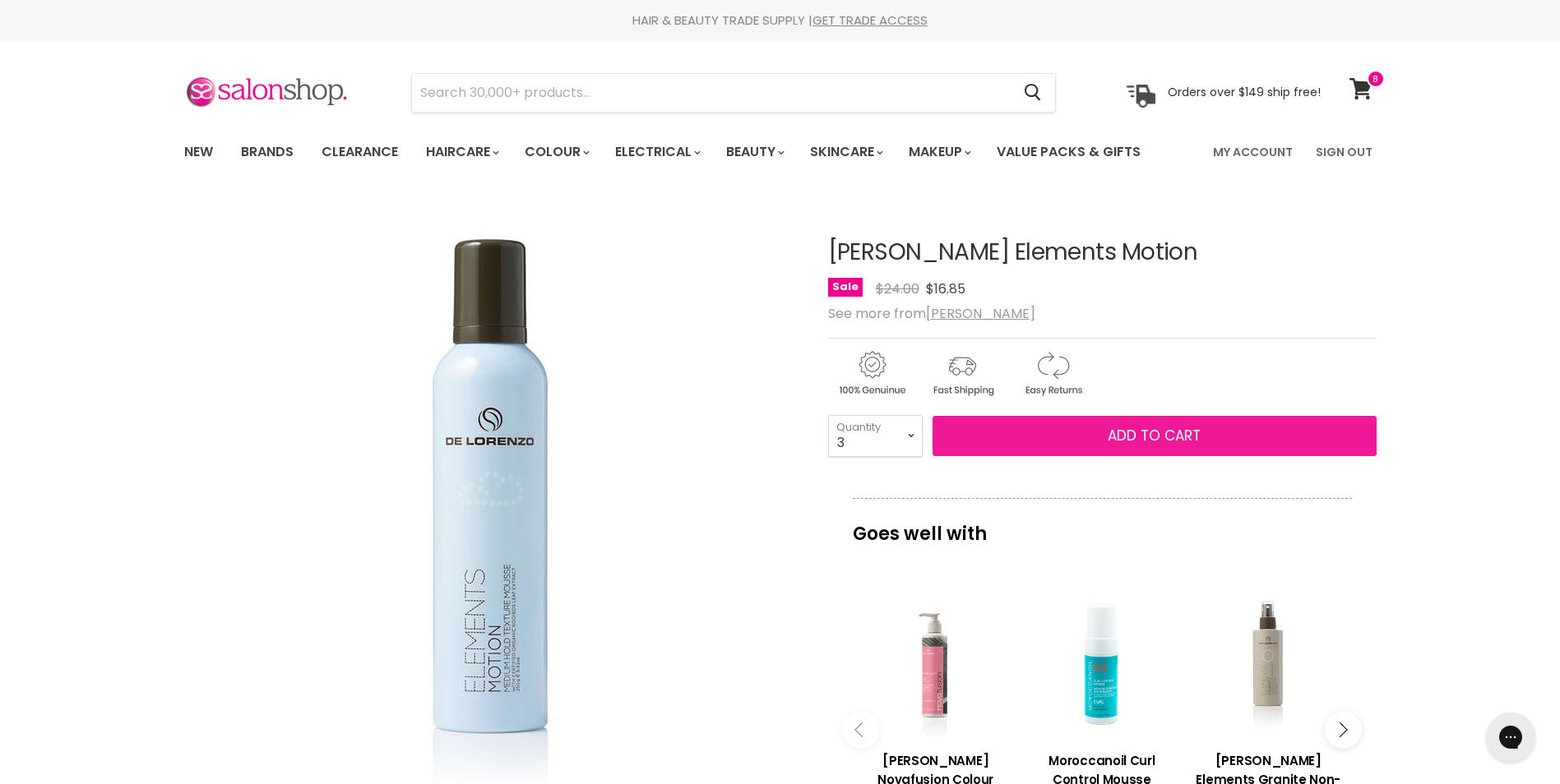
click at [1180, 443] on span "Add to cart" at bounding box center [1154, 436] width 93 height 20
click at [1164, 432] on span "Add to cart" at bounding box center [1154, 436] width 93 height 20
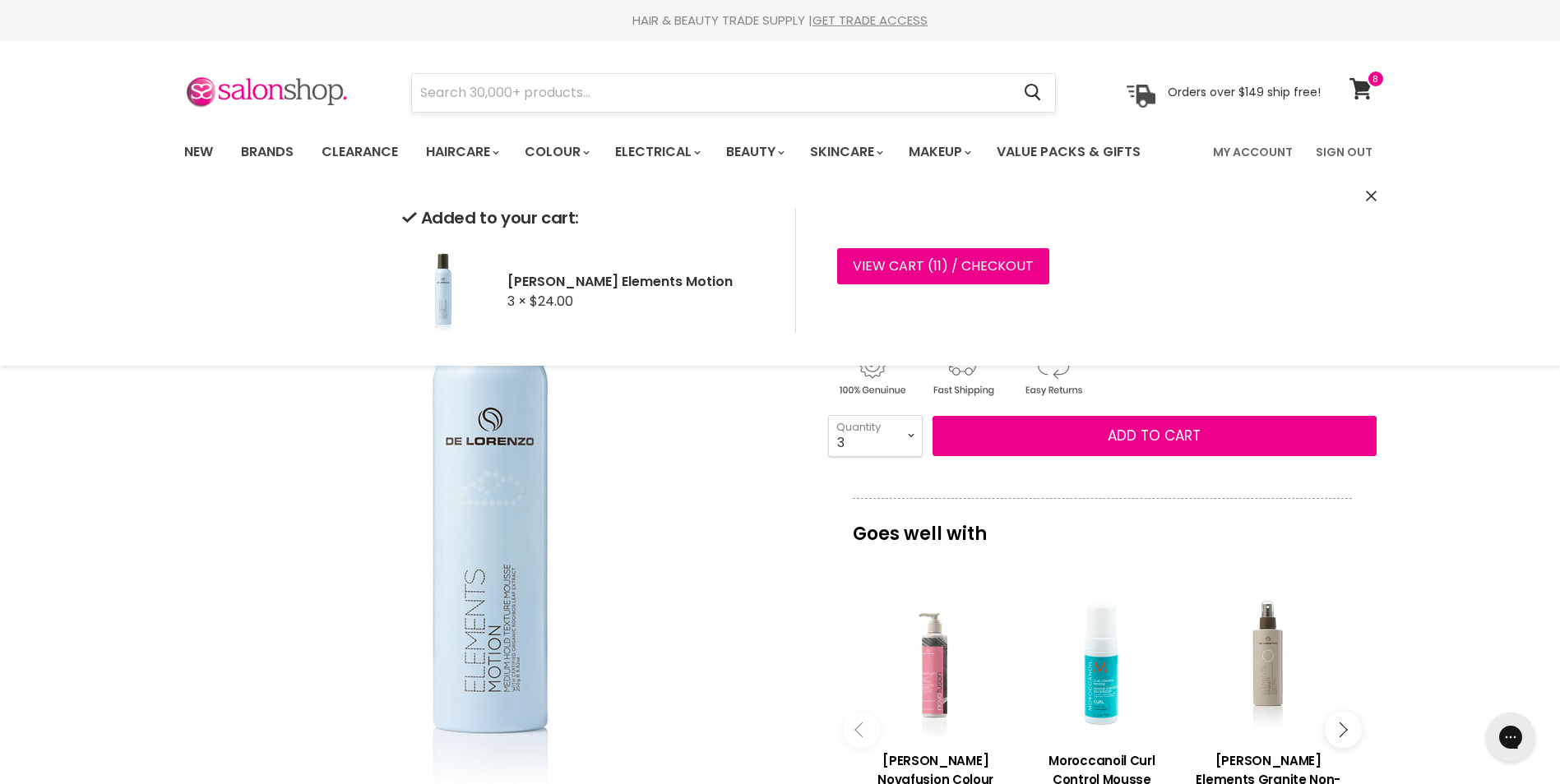
click at [462, 80] on input "Search" at bounding box center [712, 93] width 600 height 38
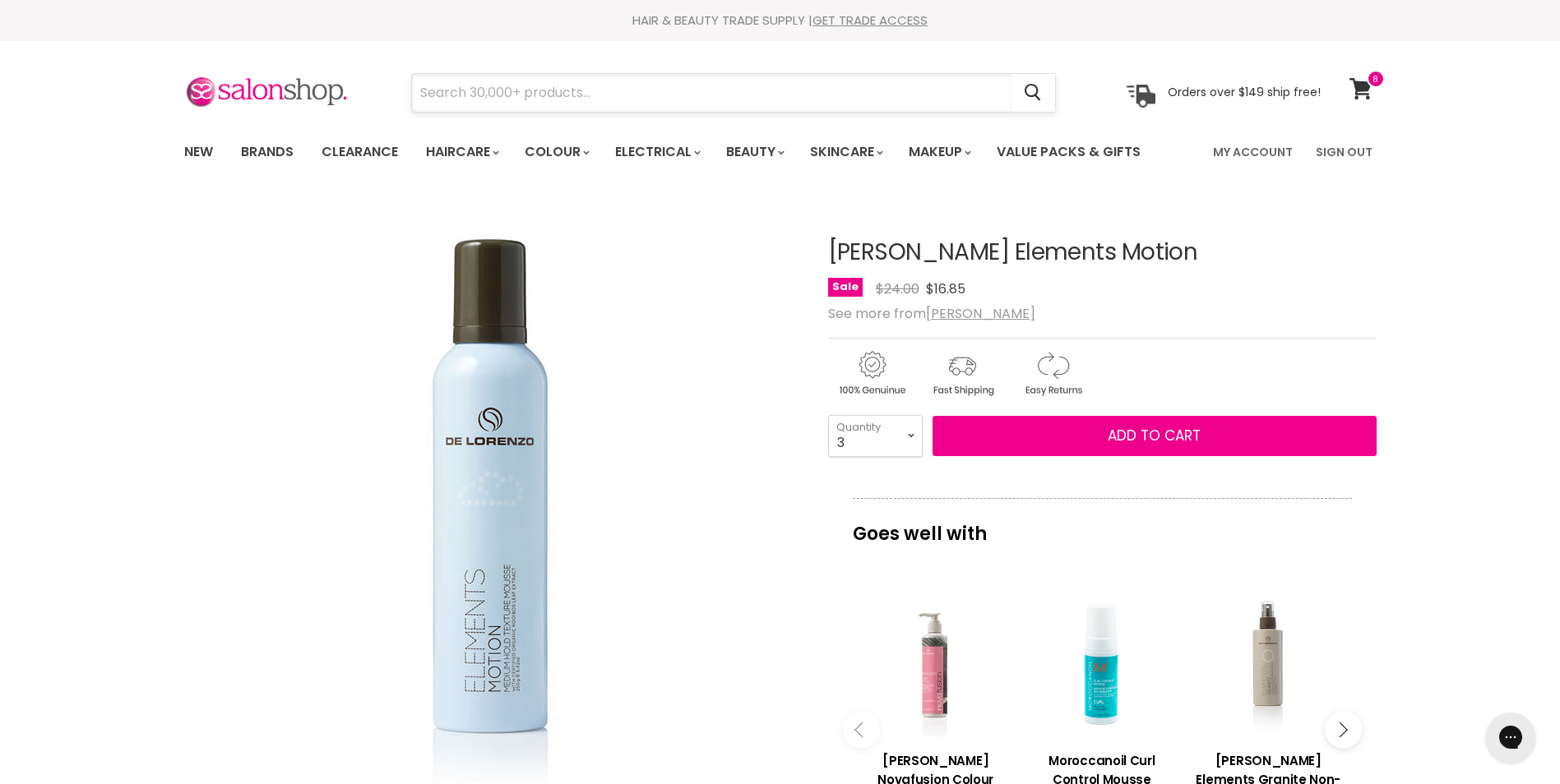
click at [457, 88] on input "Search" at bounding box center [712, 93] width 600 height 38
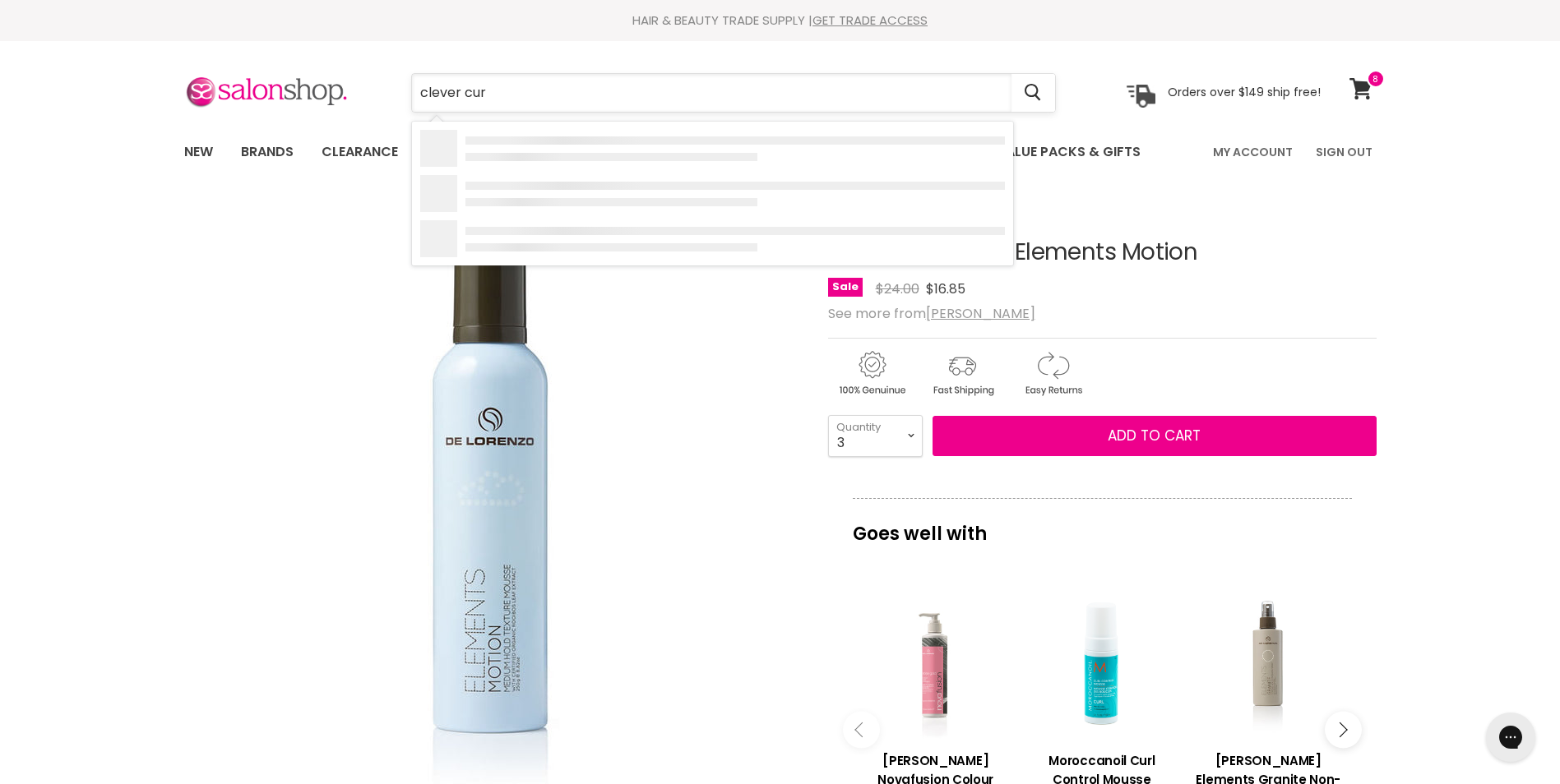
type input "clever curl"
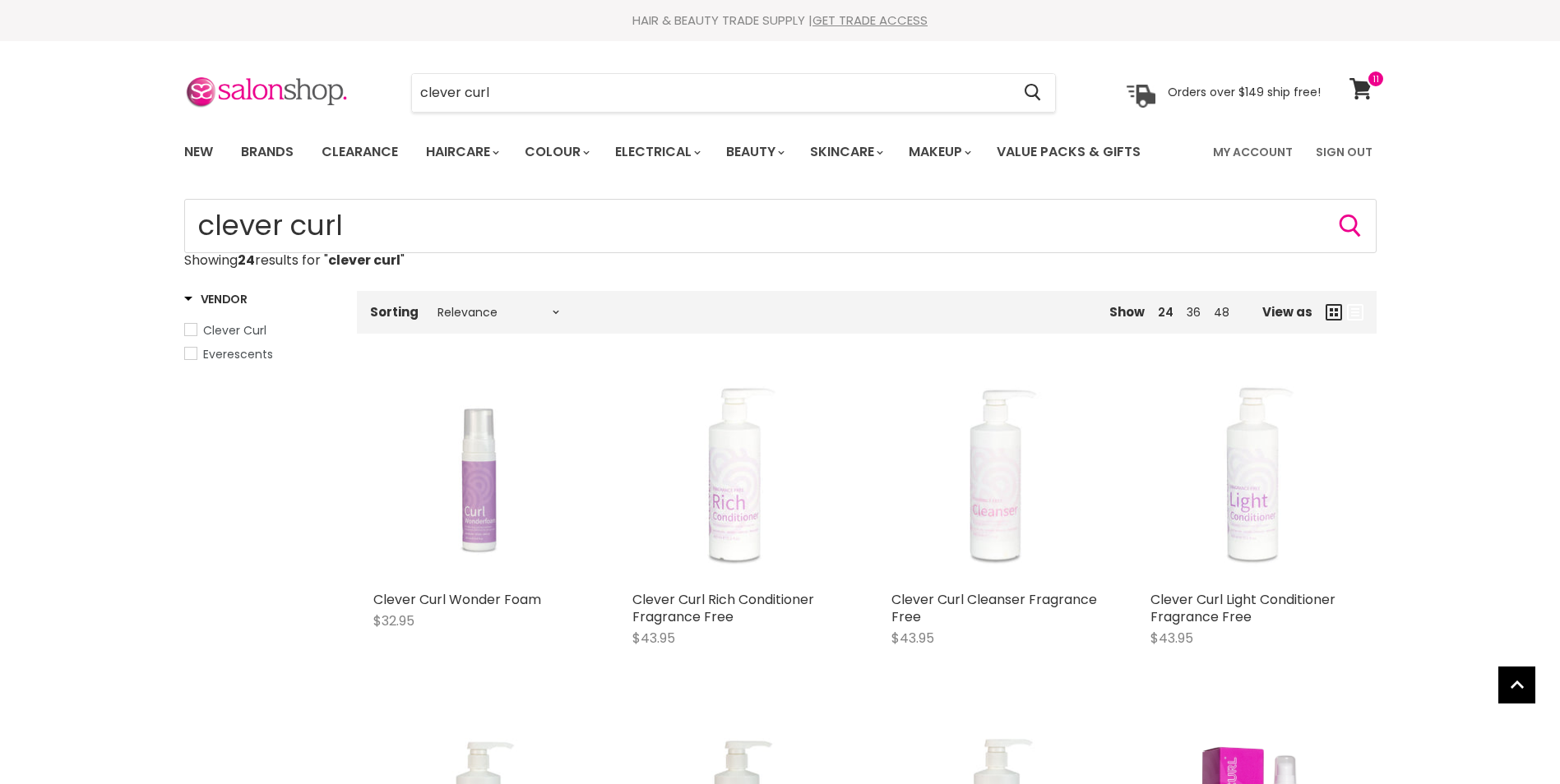
scroll to position [329, 0]
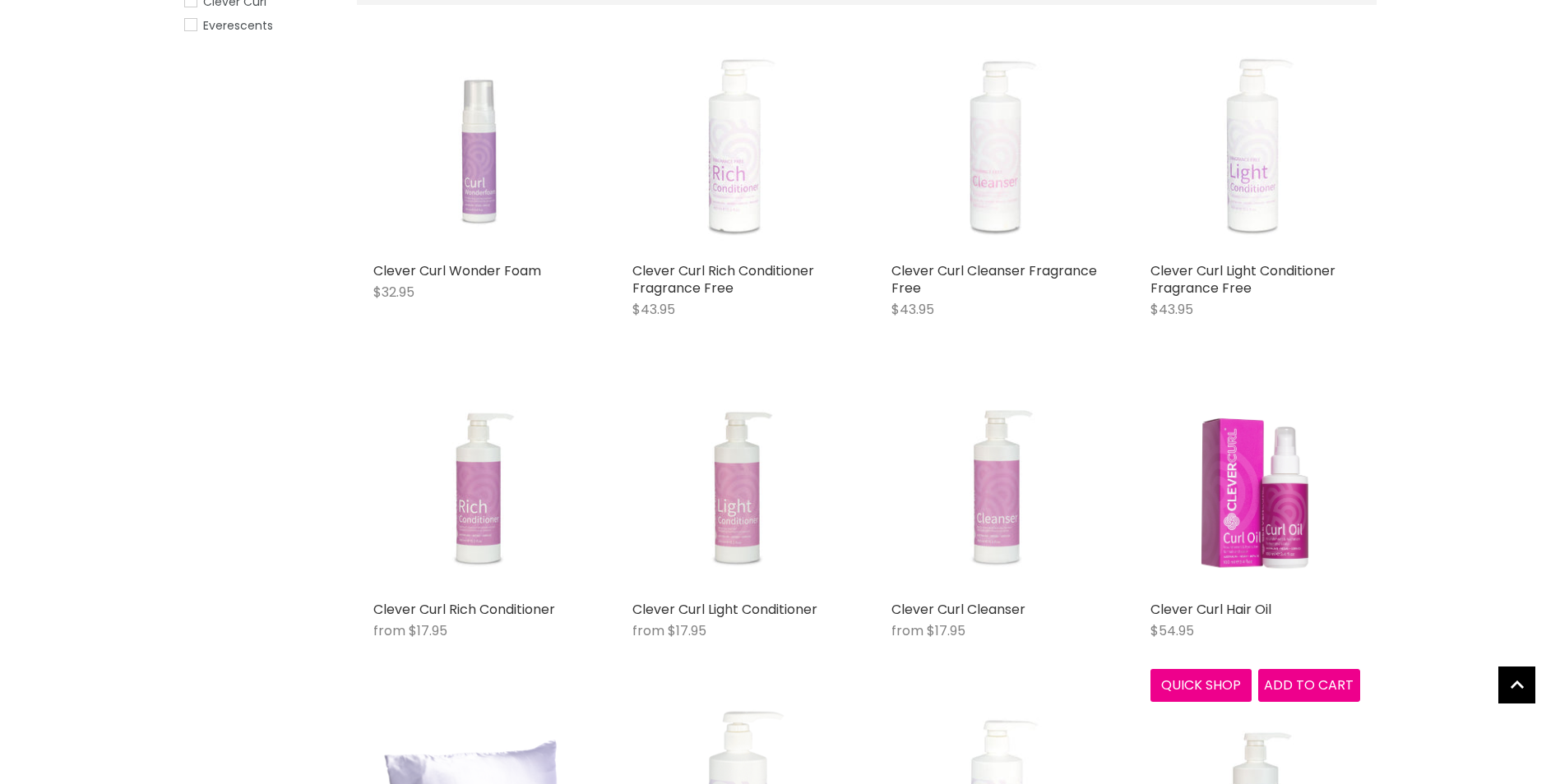
click at [1273, 512] on img "Main content" at bounding box center [1255, 488] width 150 height 210
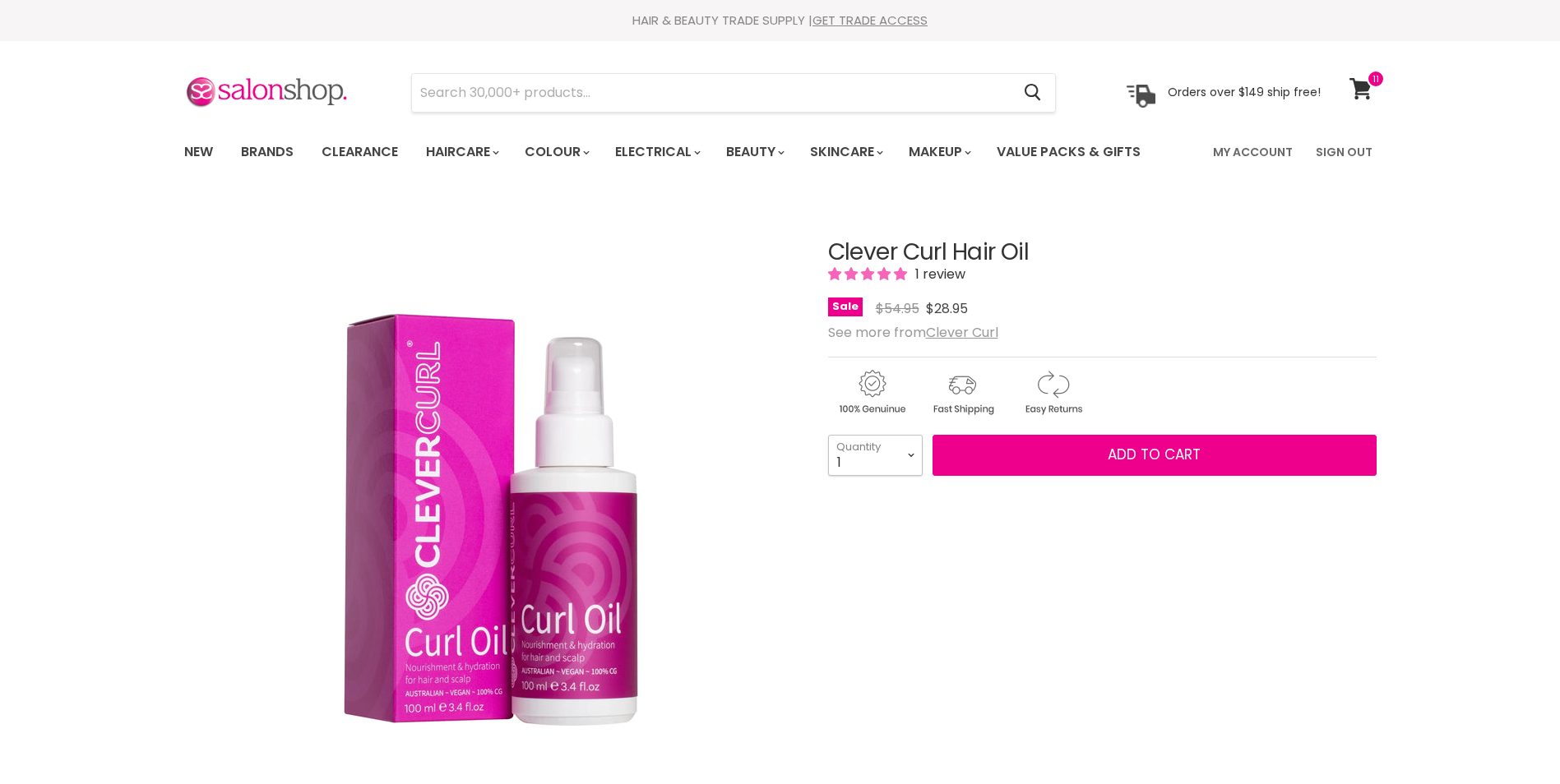
click at [913, 454] on select "1 2 3 4 5 6 7 8 9 10+" at bounding box center [875, 456] width 95 height 41
select select "3"
click at [828, 435] on select "1 2 3 4 5 6 7 8 9 10+" at bounding box center [875, 456] width 95 height 41
type input "3"
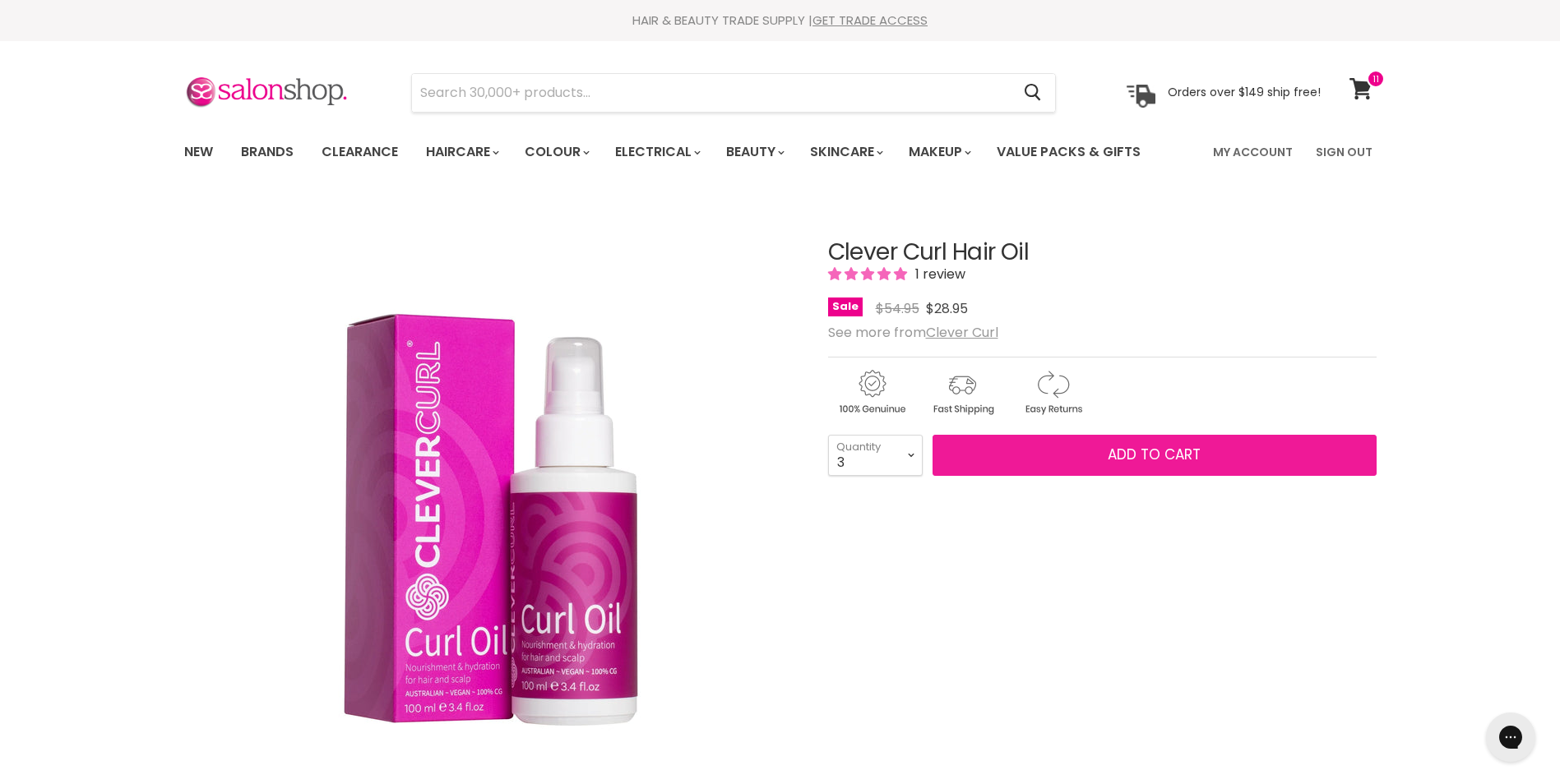
click at [1129, 458] on span "Add to cart" at bounding box center [1154, 455] width 93 height 20
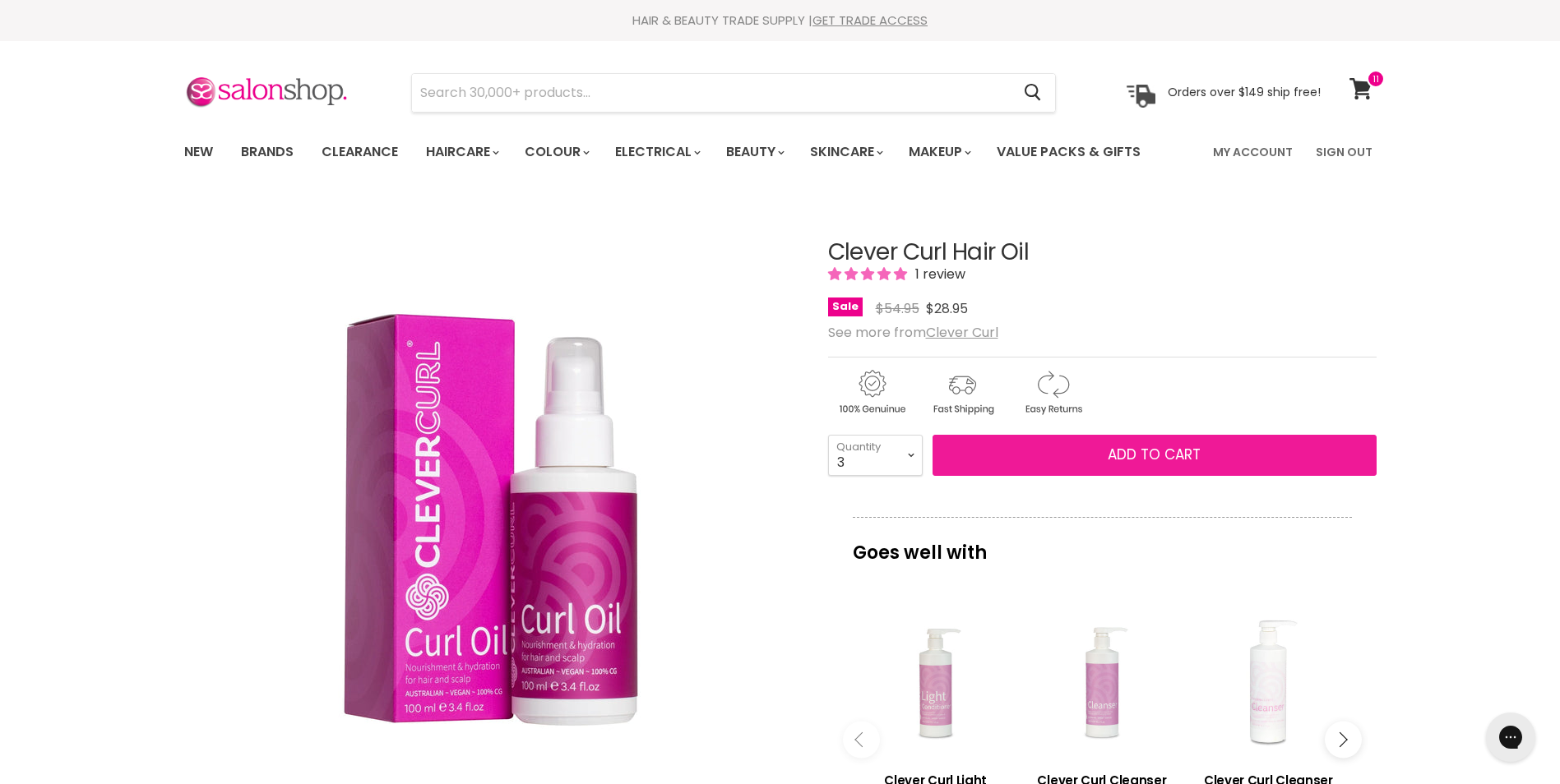
click at [1135, 453] on span "Add to cart" at bounding box center [1154, 455] width 93 height 20
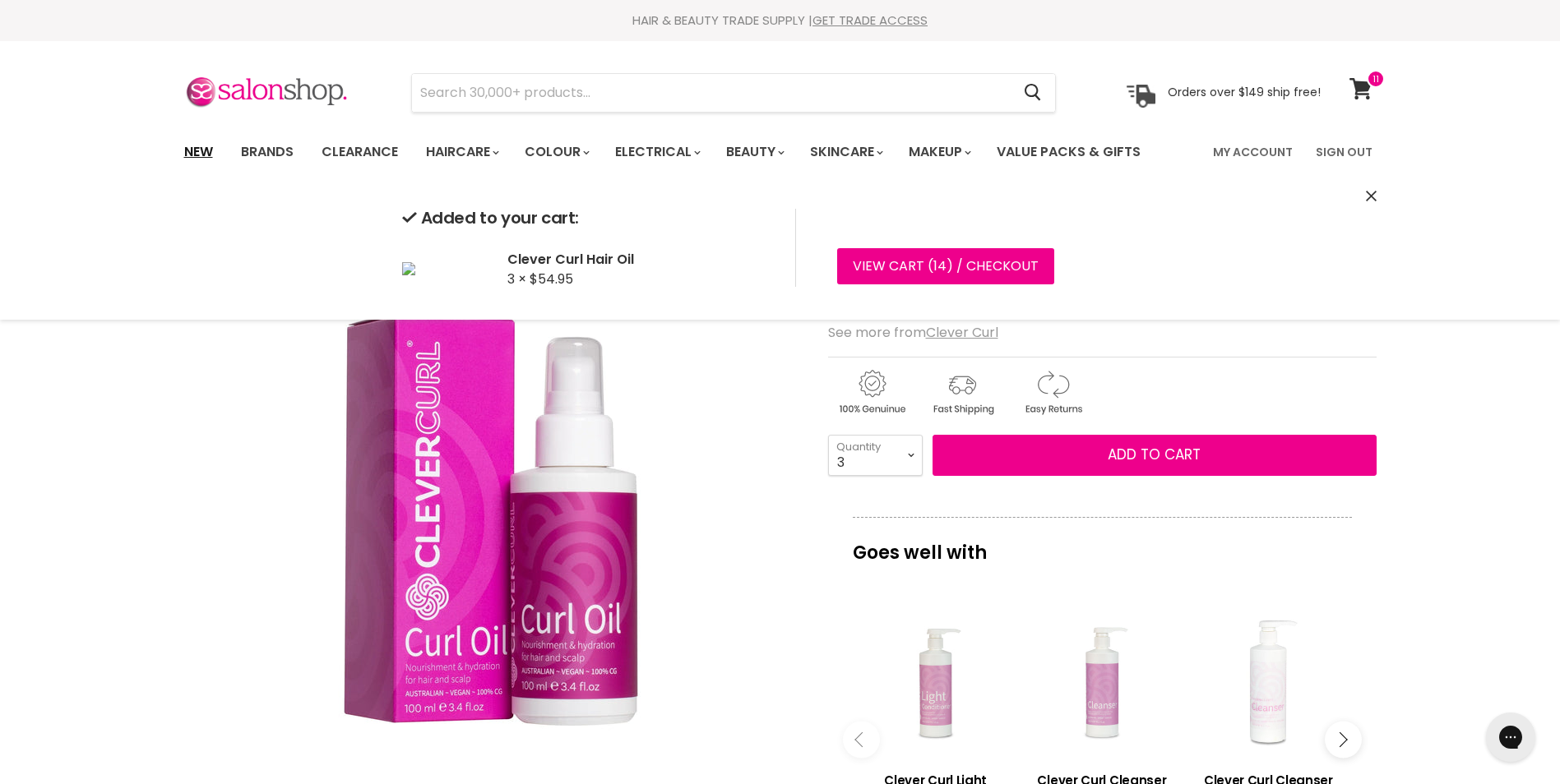
click at [198, 152] on link "New" at bounding box center [198, 152] width 53 height 35
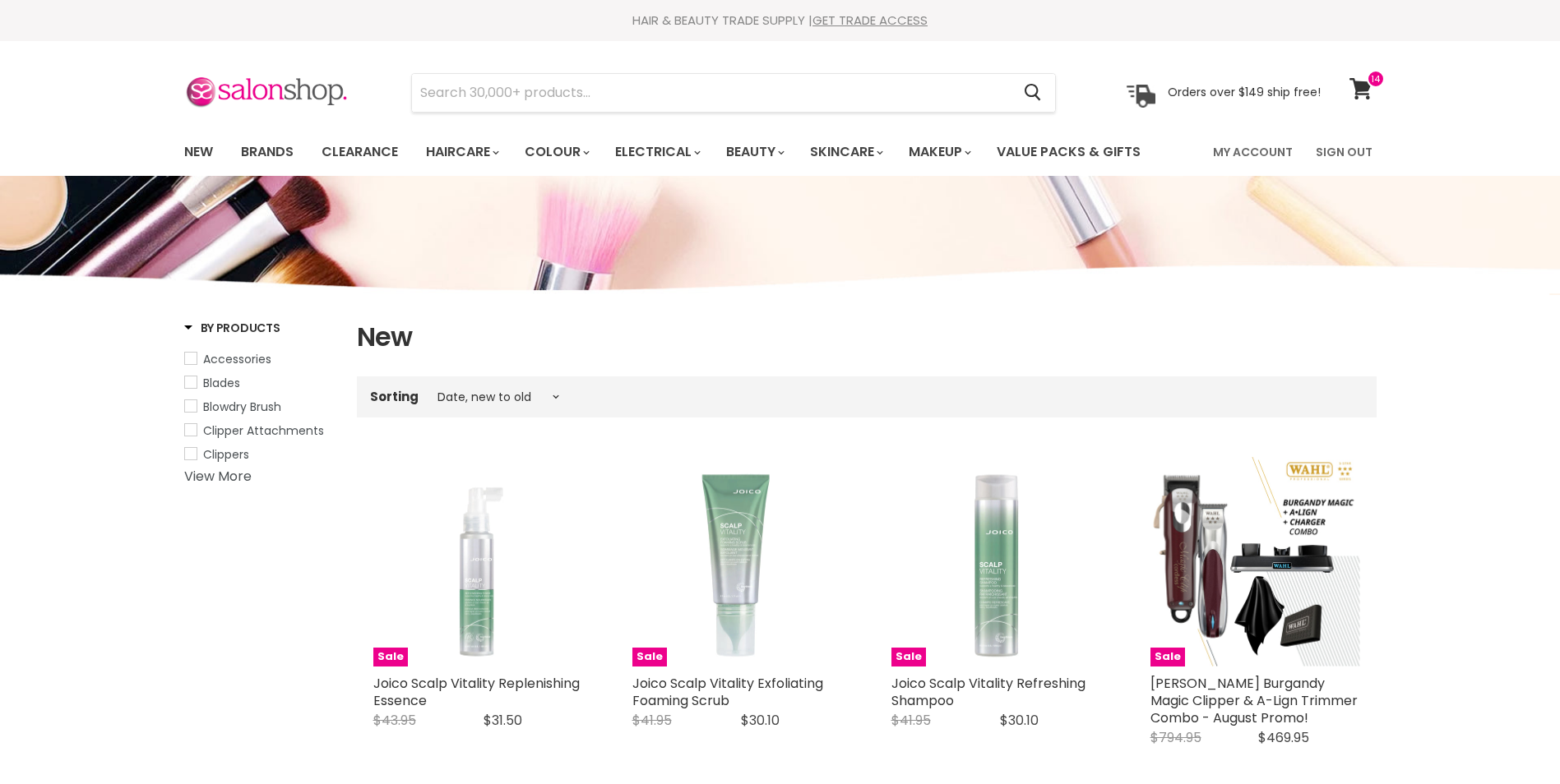
select select "created-descending"
click at [1365, 94] on icon at bounding box center [1360, 89] width 22 height 21
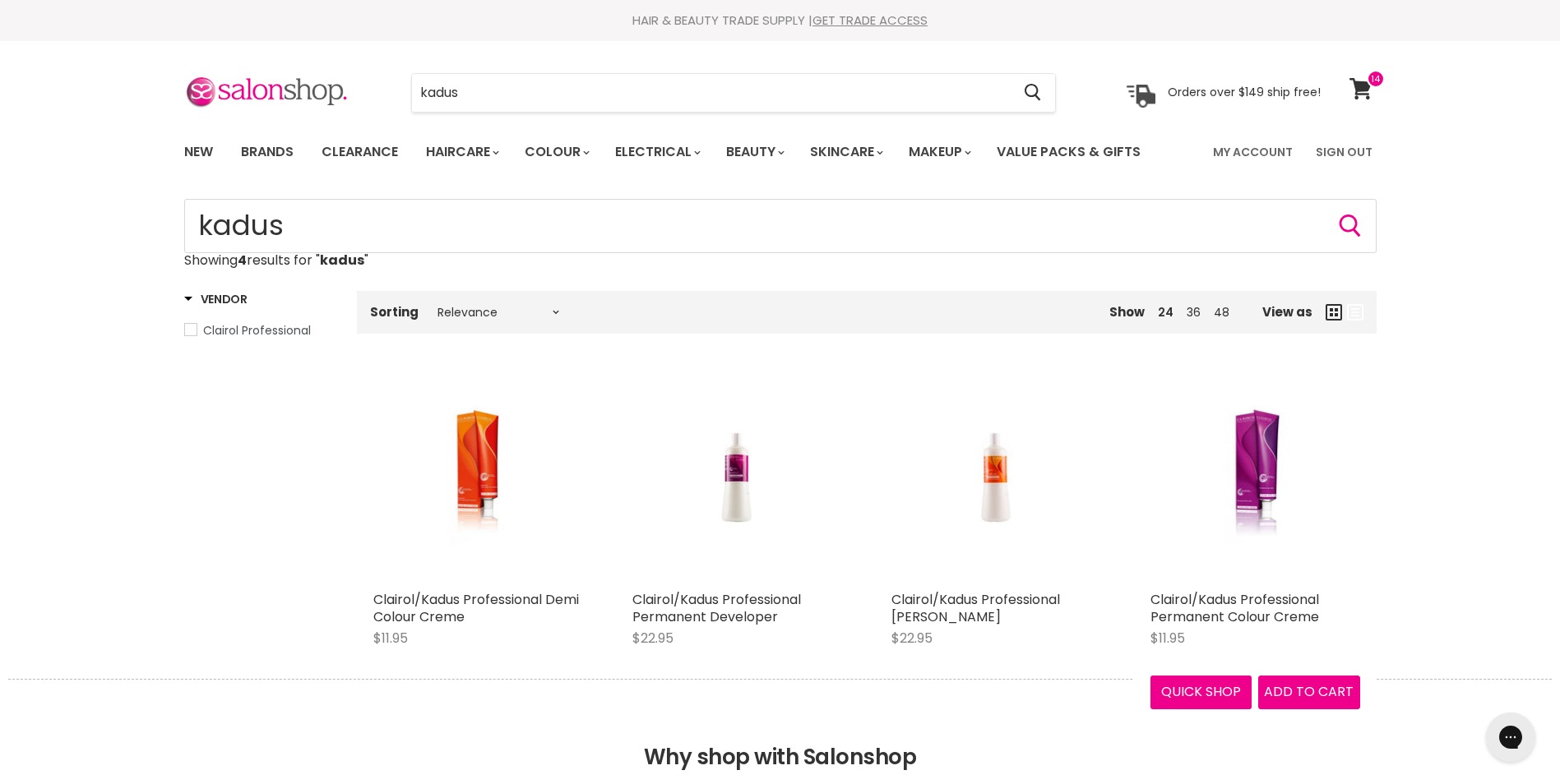
click at [1268, 587] on div "Clairol/Kadus Professional Permanent Colour Creme $11.95 Clairol Professional Q…" at bounding box center [1255, 541] width 243 height 369
click at [1242, 547] on img "Main content" at bounding box center [1255, 478] width 140 height 210
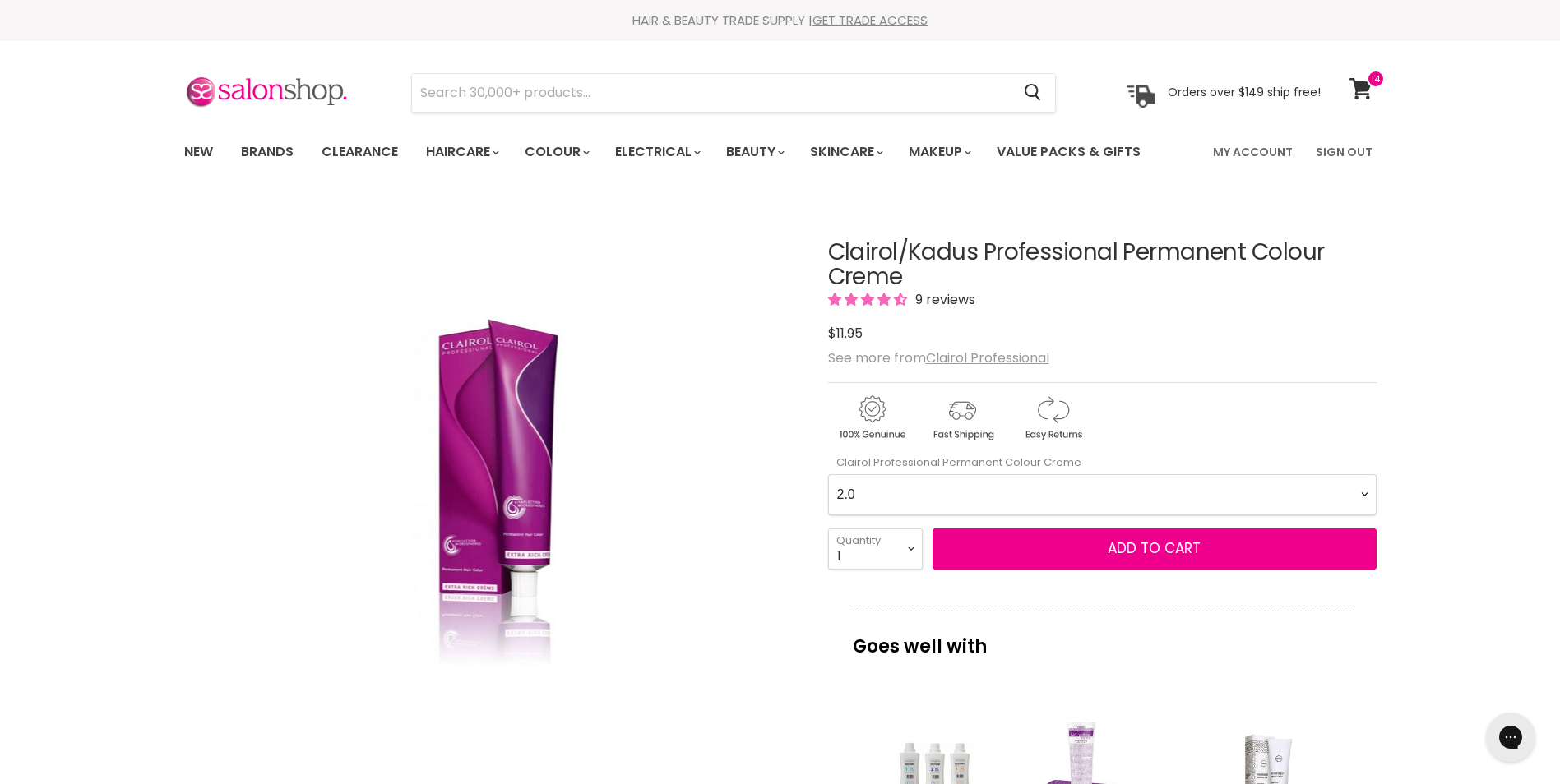
click at [1363, 494] on Creme-0-0 "2.0 2.8 3.0 3.6 4.0 4.07 4.65 4.71 4.75 4.77 5.0 5.07 5.1 5.46 5.5 5.6 5.7 5.71…" at bounding box center [1102, 495] width 549 height 41
select Creme-0-0 "5.46"
click at [828, 475] on Creme-0-0 "2.0 2.8 3.0 3.6 4.0 4.07 4.65 4.71 4.75 4.77 5.0 5.07 5.1 5.46 5.5 5.6 5.7 5.71…" at bounding box center [1102, 495] width 549 height 41
click at [914, 545] on select "1 2 3 4 5 6 7 8 9 10+" at bounding box center [875, 550] width 95 height 41
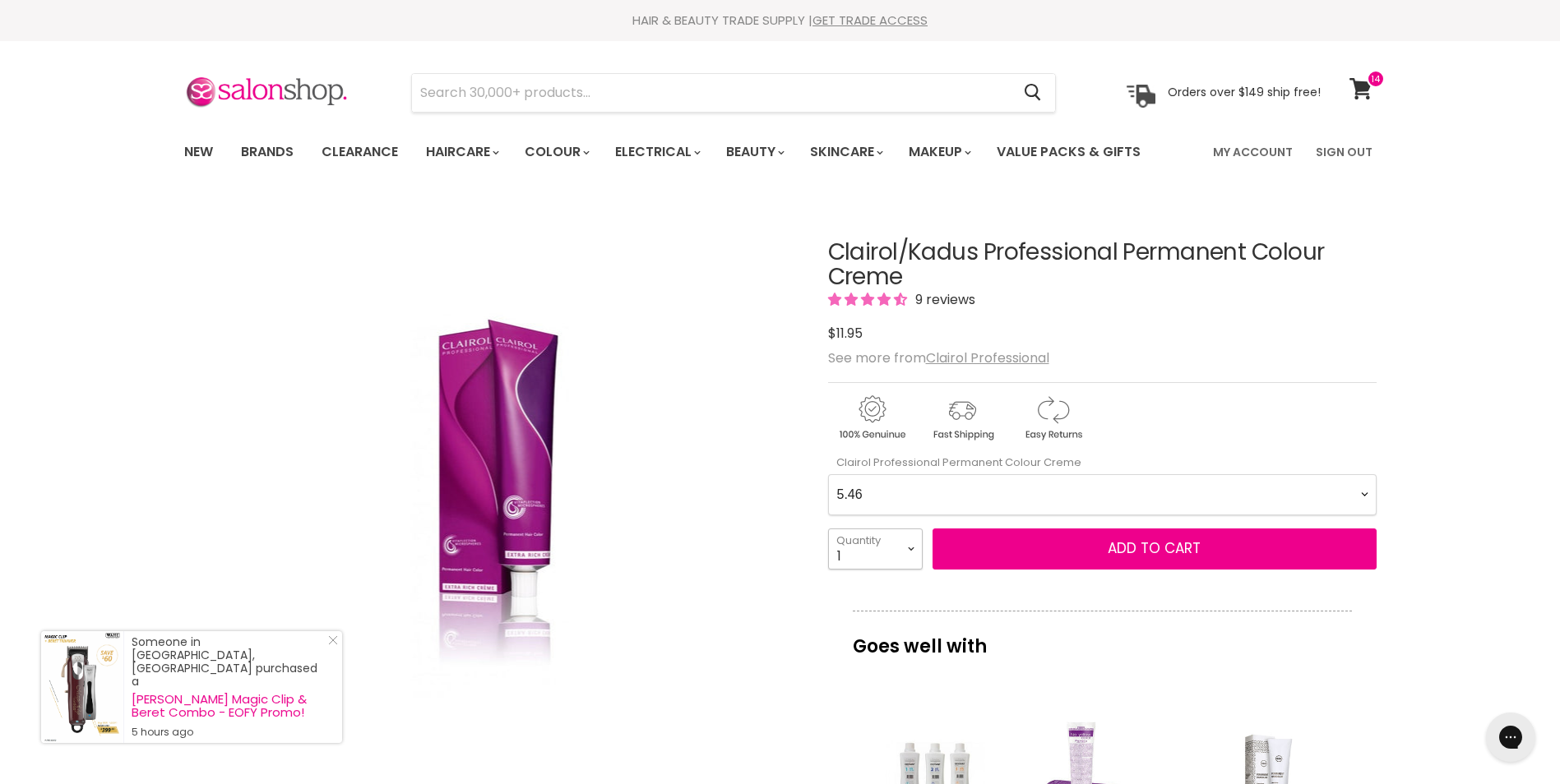
select select "4"
click at [828, 529] on select "1 2 3 4 5 6 7 8 9 10+" at bounding box center [875, 550] width 95 height 41
type input "4"
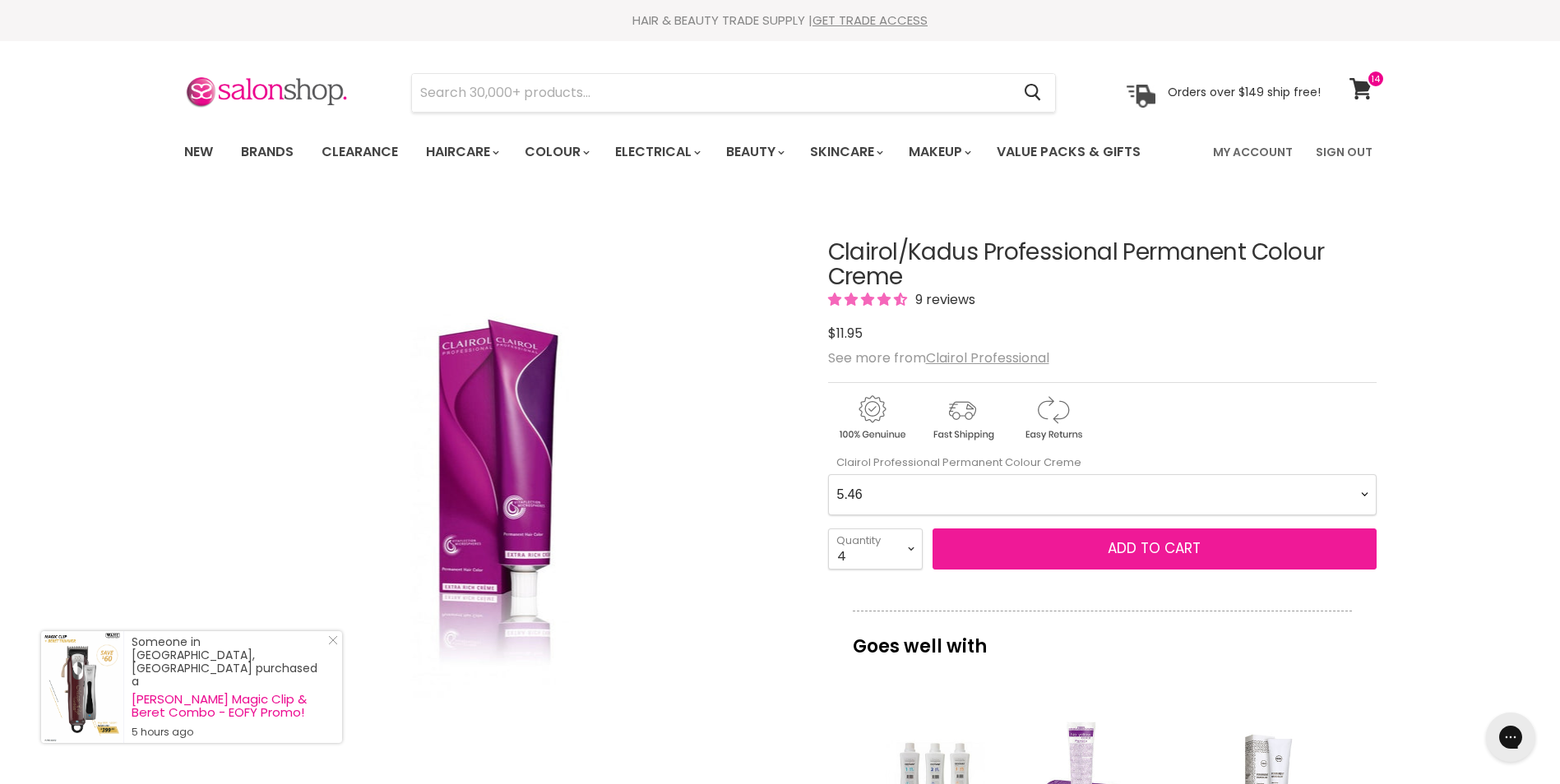
click at [1184, 561] on button "Add to cart" at bounding box center [1154, 550] width 444 height 41
drag, startPoint x: 1164, startPoint y: 547, endPoint x: 1177, endPoint y: 539, distance: 15.3
click at [1164, 545] on span "Add to cart" at bounding box center [1154, 549] width 93 height 20
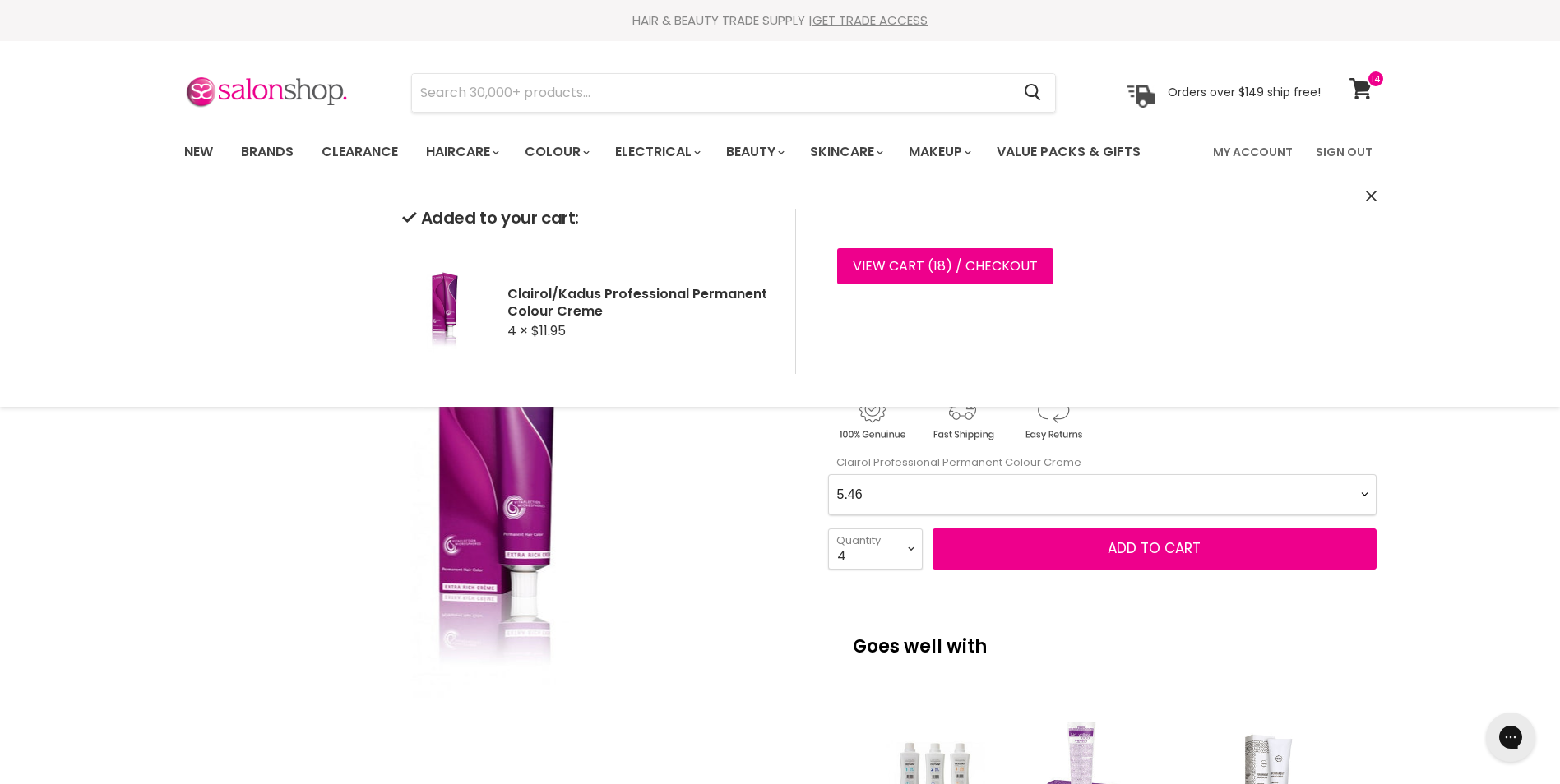
click at [1364, 497] on Creme-0-0 "2.0 2.8 3.0 3.6 4.0 4.07 4.65 4.71 4.75 4.77 5.0 5.07 5.1 5.46 5.5 5.6 5.7 5.71…" at bounding box center [1102, 495] width 549 height 41
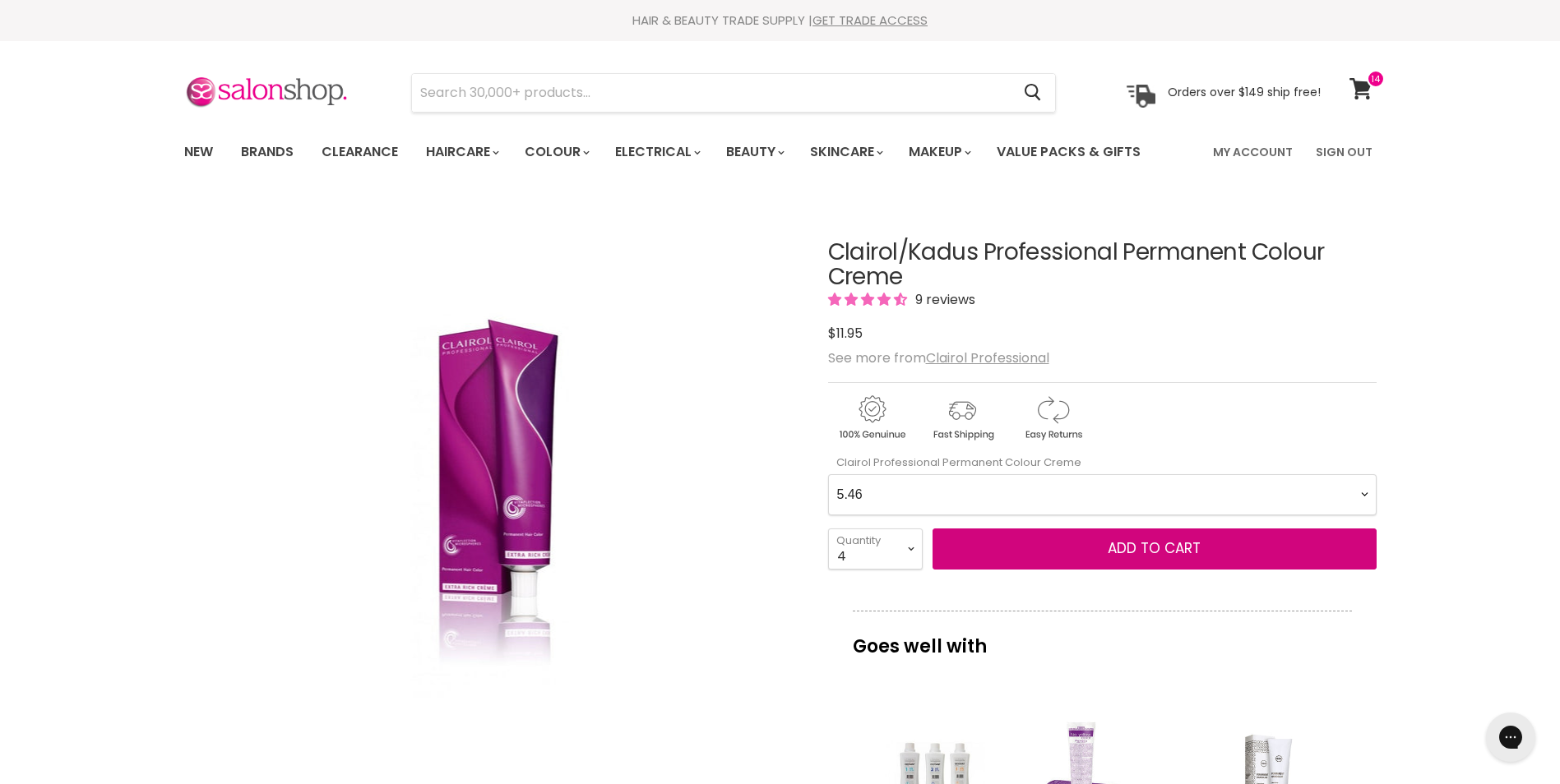
select Creme-0-0 "5.5"
click at [828, 475] on Creme-0-0 "2.0 2.8 3.0 3.6 4.0 4.07 4.65 4.71 4.75 4.77 5.0 5.07 5.1 5.46 5.5 5.6 5.7 5.71…" at bounding box center [1102, 495] width 549 height 41
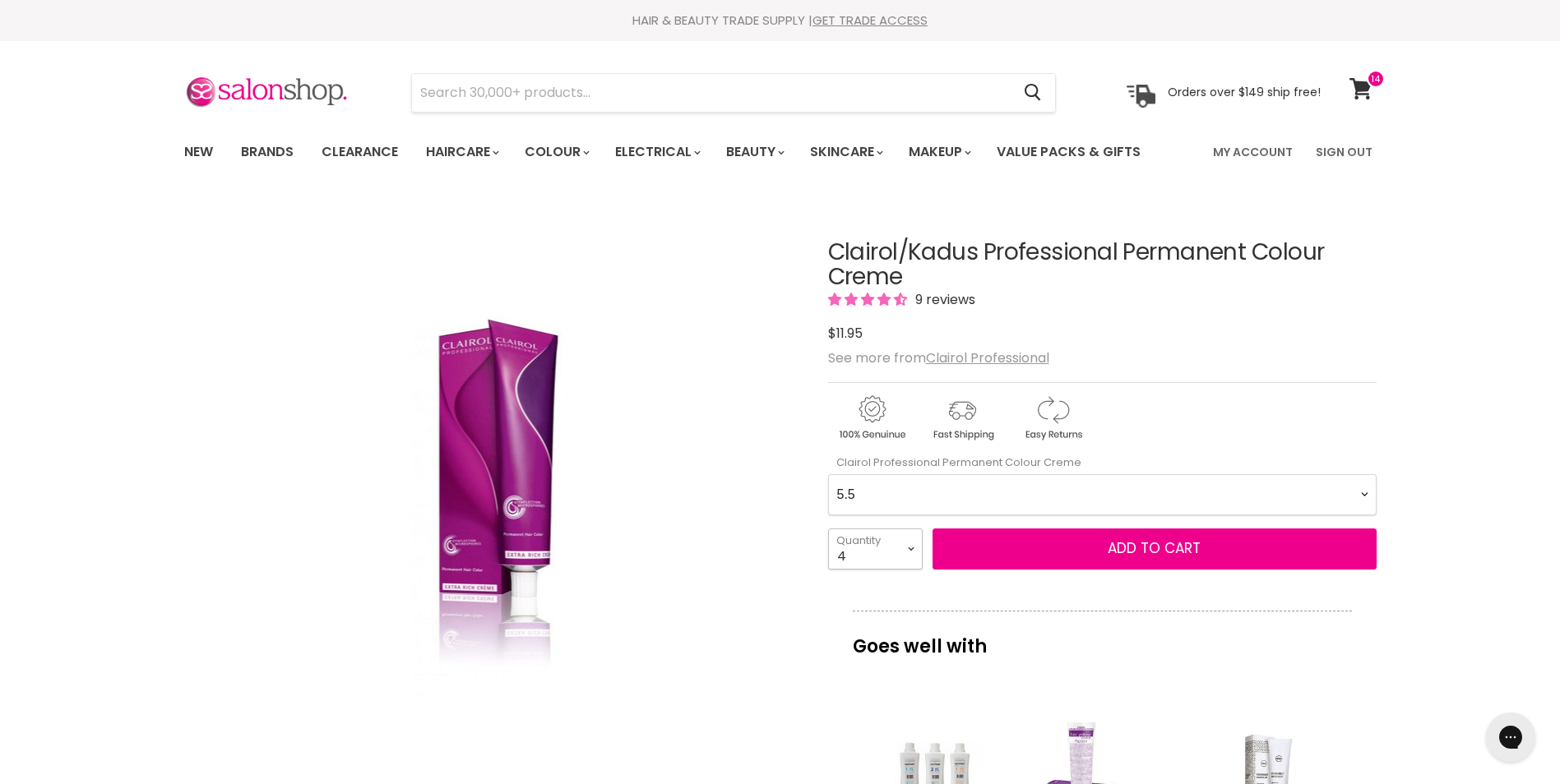
click at [910, 550] on select "1 2 3 4 5 6 7 8 9 10+" at bounding box center [875, 550] width 95 height 41
select select "2"
click at [828, 529] on select "1 2 3 4 5 6 7 8 9 10+" at bounding box center [875, 550] width 95 height 41
type input "2"
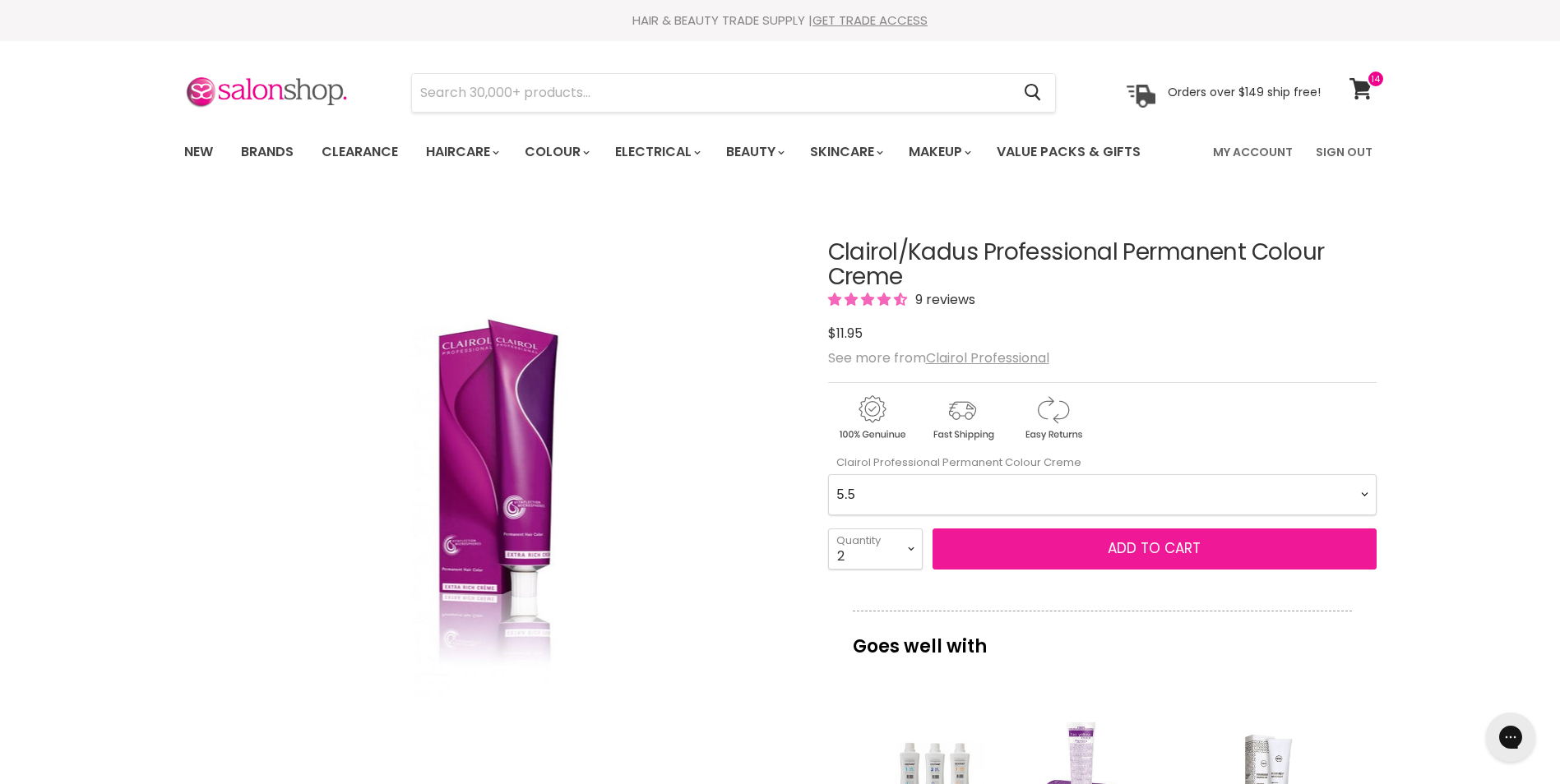
click at [1204, 549] on button "Add to cart" at bounding box center [1154, 550] width 444 height 41
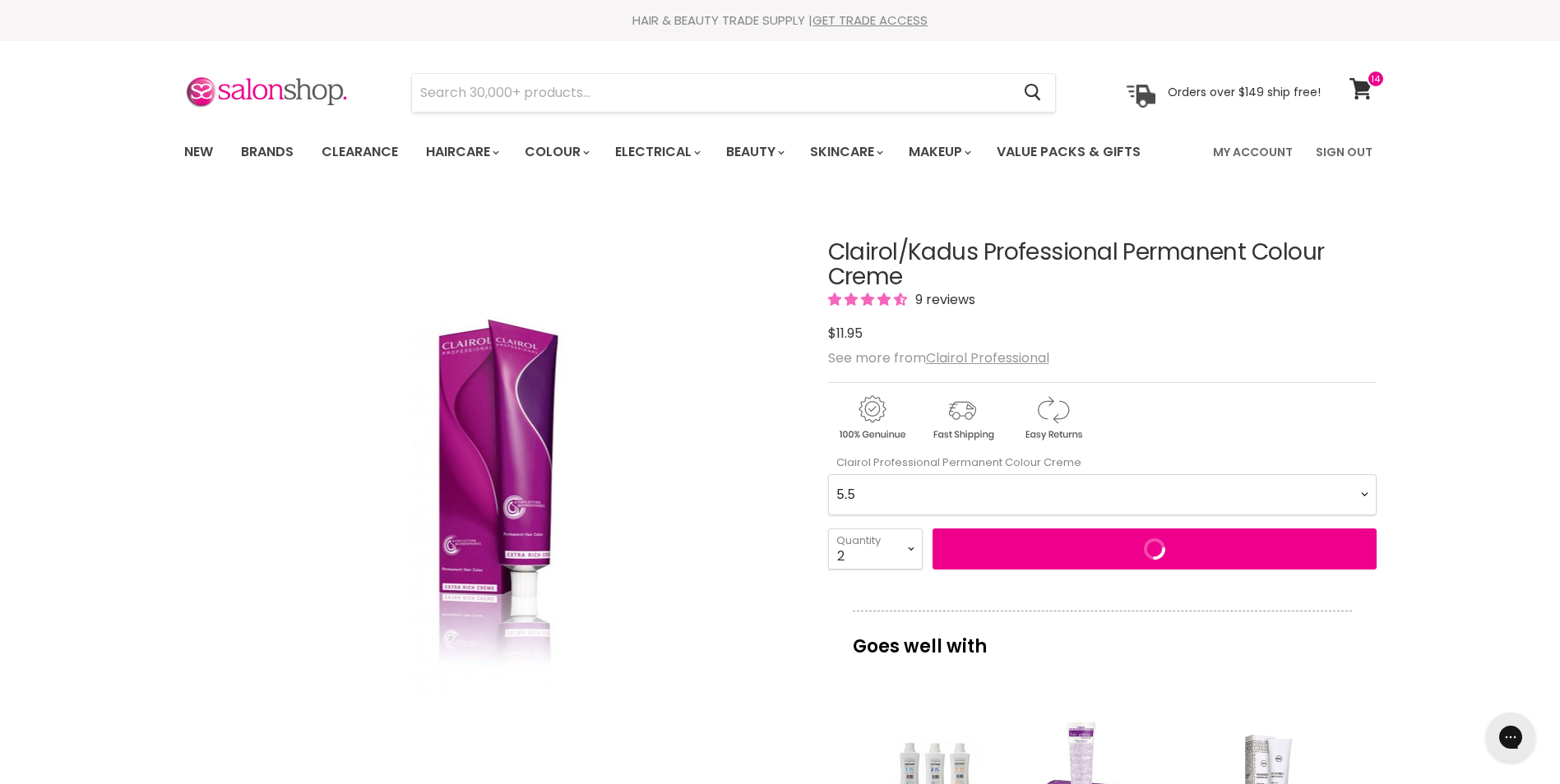
click at [1368, 499] on Creme-0-0 "2.0 2.8 3.0 3.6 4.0 4.07 4.65 4.71 4.75 4.77 5.0 5.07 5.1 5.46 5.5 5.6 5.7 5.71…" at bounding box center [1102, 495] width 549 height 41
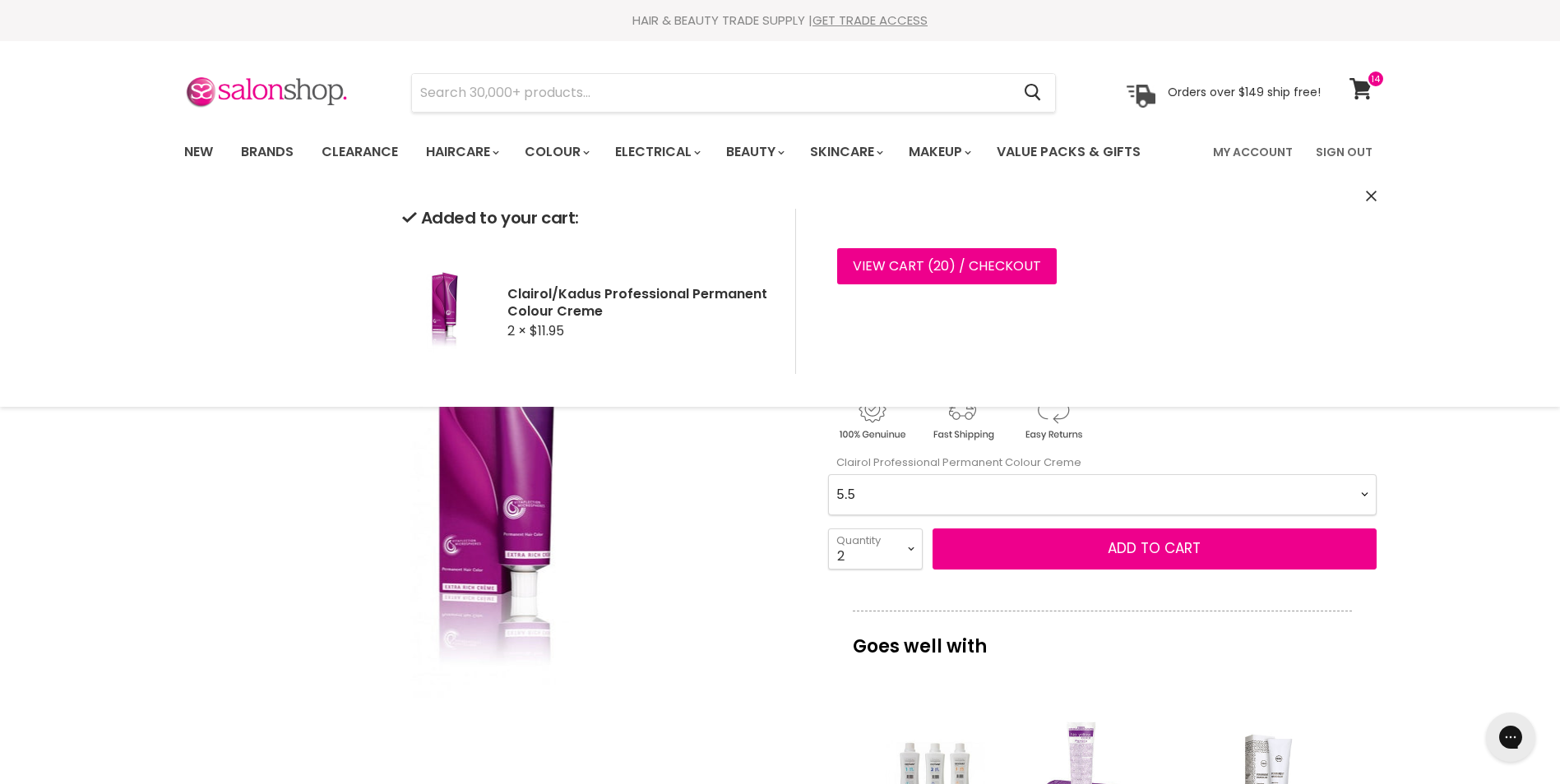
click at [1367, 496] on Creme-0-0 "2.0 2.8 3.0 3.6 4.0 4.07 4.65 4.71 4.75 4.77 5.0 5.07 5.1 5.46 5.5 5.6 5.7 5.71…" at bounding box center [1102, 495] width 549 height 41
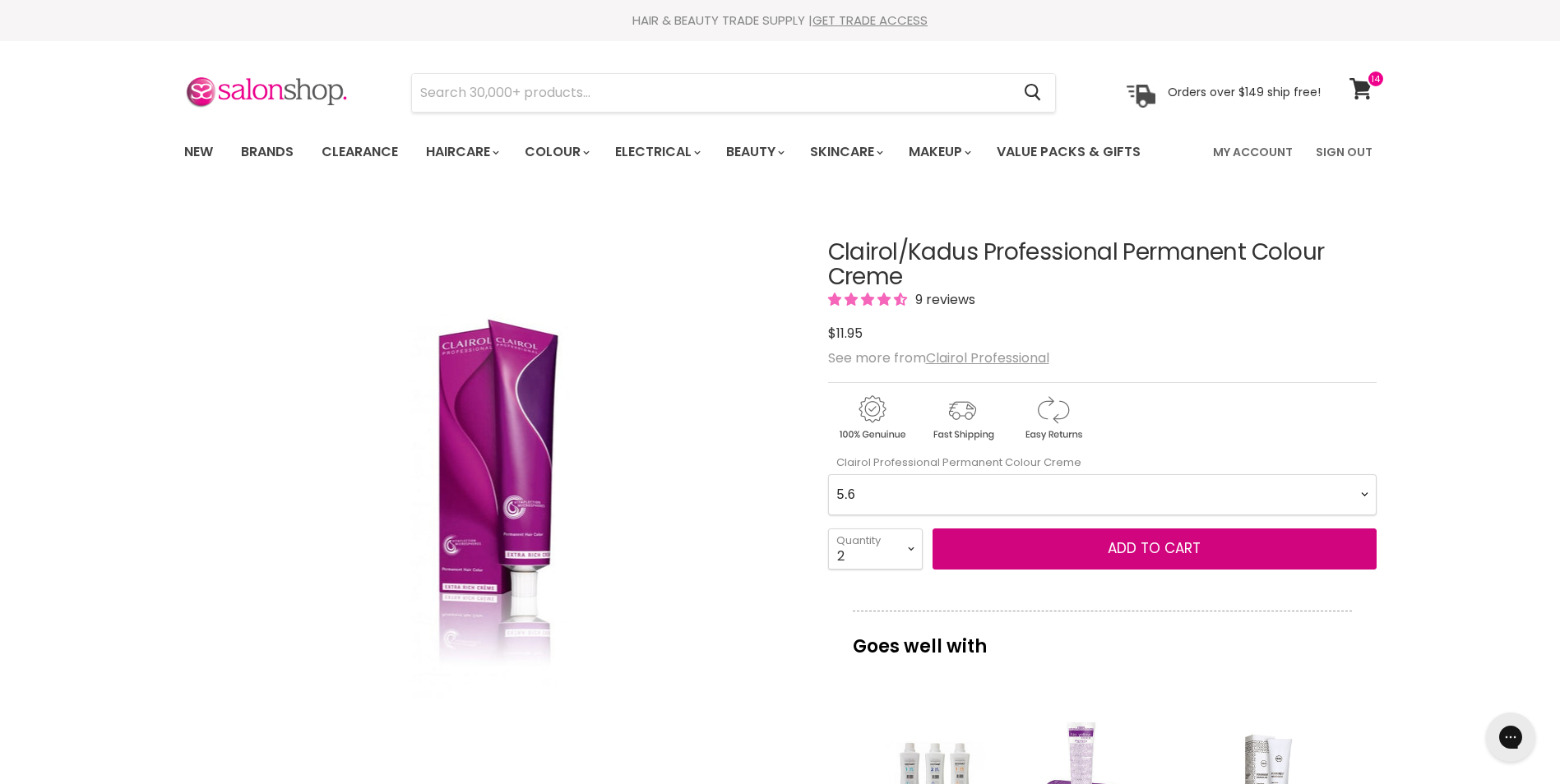
click at [828, 475] on Creme-0-0 "2.0 2.8 3.0 3.6 4.0 4.07 4.65 4.71 4.75 4.77 5.0 5.07 5.1 5.46 5.5 5.6 5.7 5.71…" at bounding box center [1102, 495] width 549 height 41
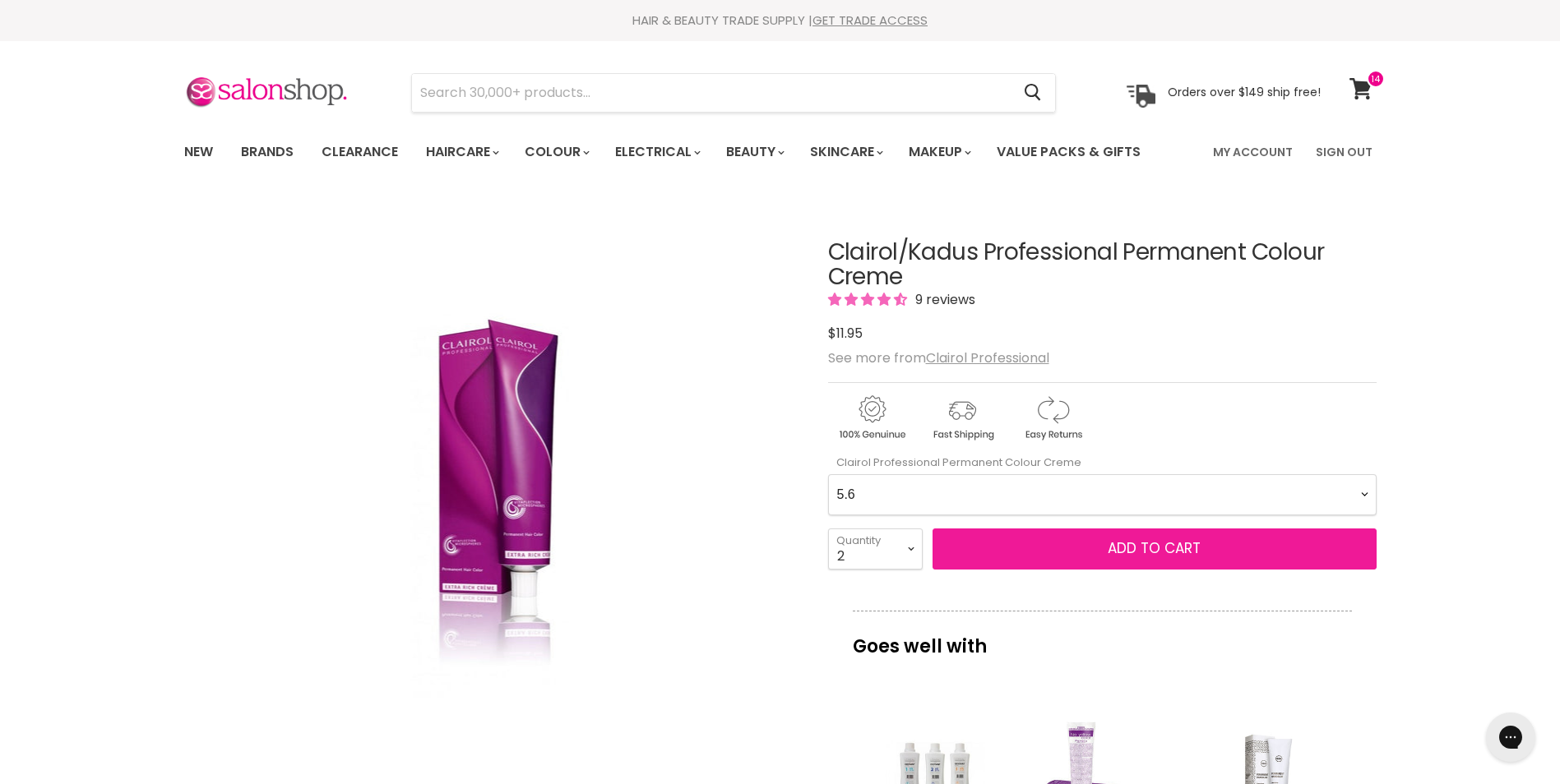
click at [1143, 556] on span "Add to cart" at bounding box center [1154, 549] width 93 height 20
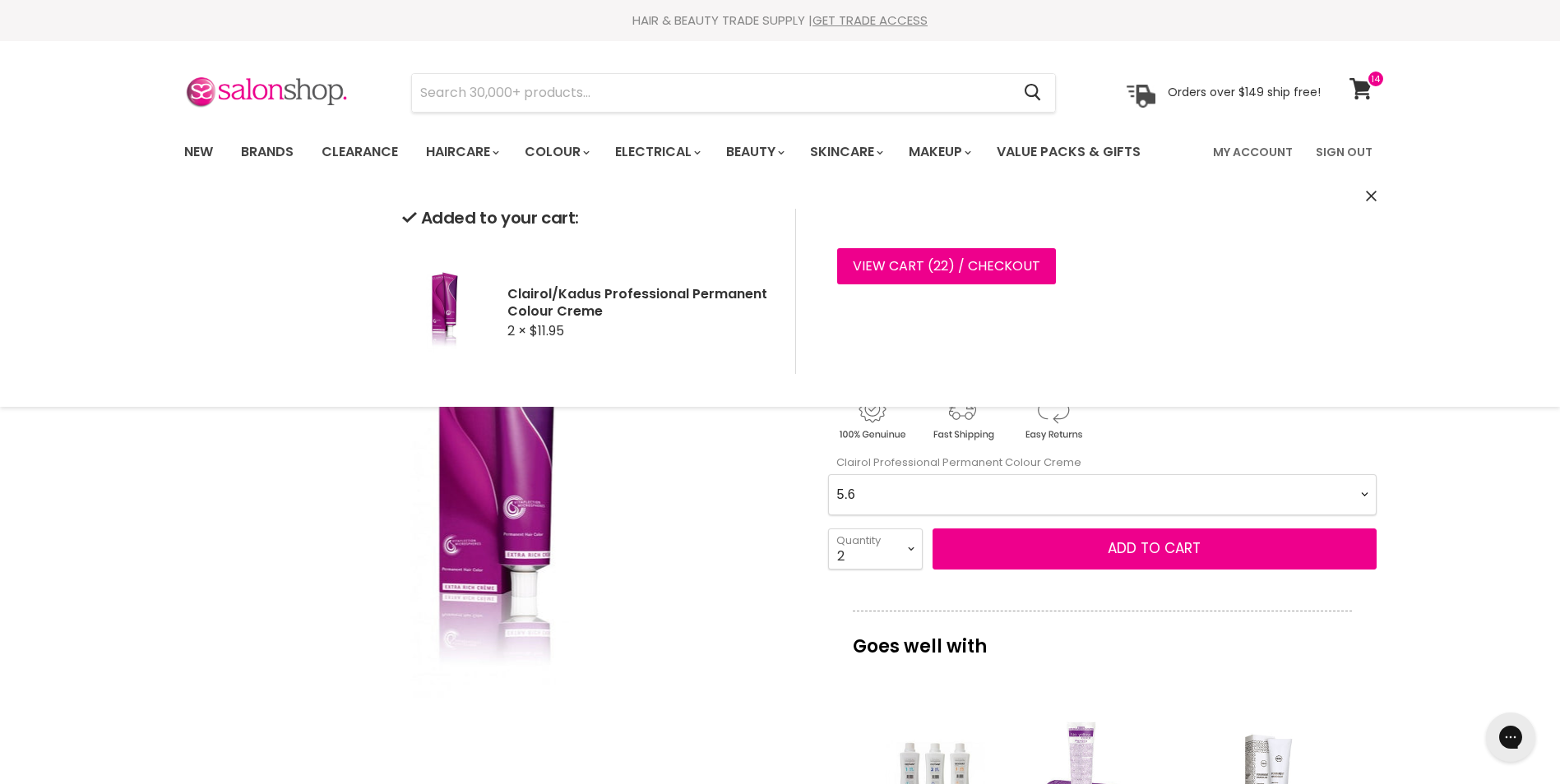
click at [1367, 497] on Creme-0-0 "2.0 2.8 3.0 3.6 4.0 4.07 4.65 4.71 4.75 4.77 5.0 5.07 5.1 5.46 5.5 5.6 5.7 5.71…" at bounding box center [1102, 495] width 549 height 41
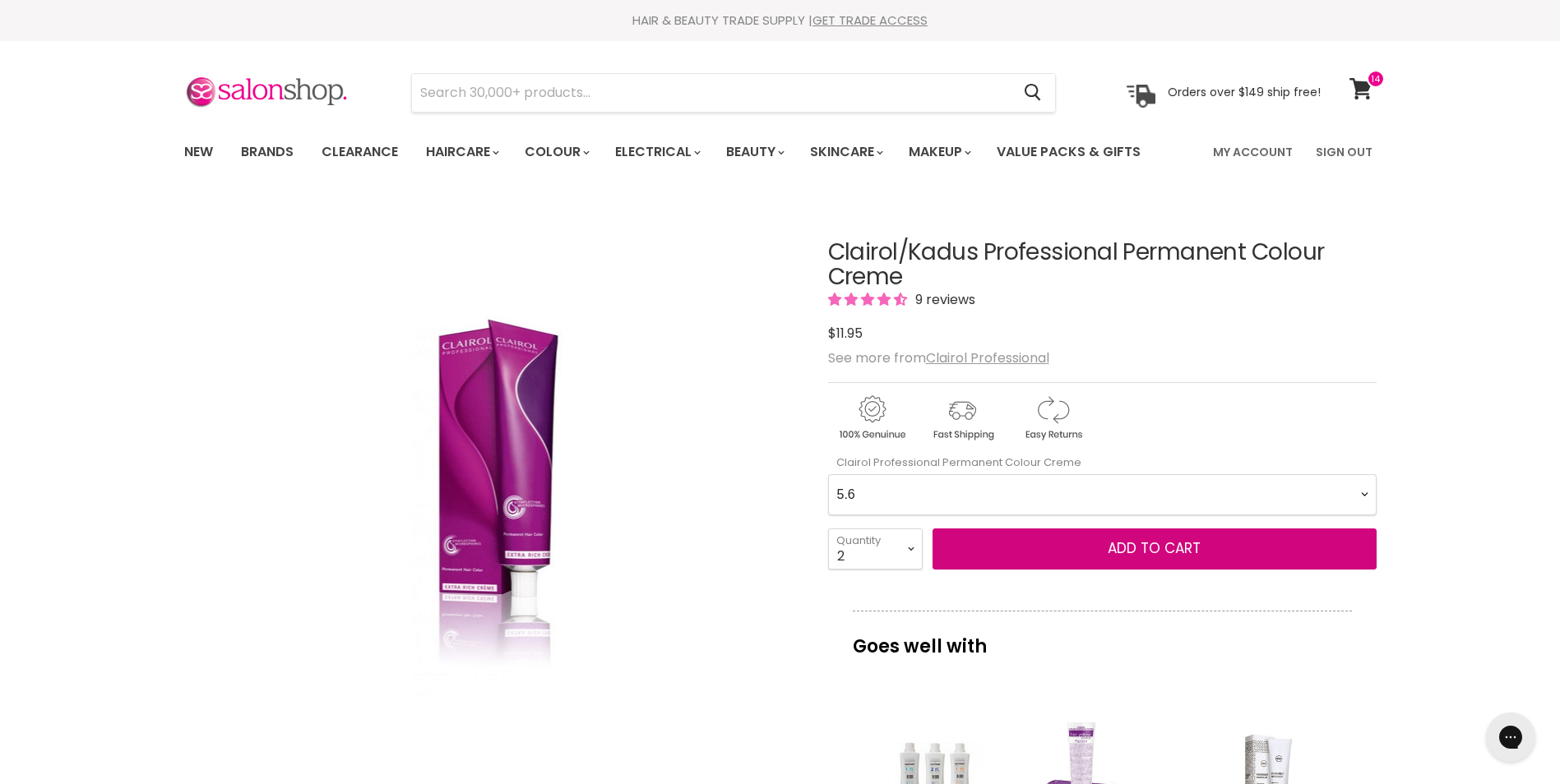
select Creme-0-0 "6.46"
click at [828, 475] on Creme-0-0 "2.0 2.8 3.0 3.6 4.0 4.07 4.65 4.71 4.75 4.77 5.0 5.07 5.1 5.46 5.5 5.6 5.7 5.71…" at bounding box center [1102, 495] width 549 height 41
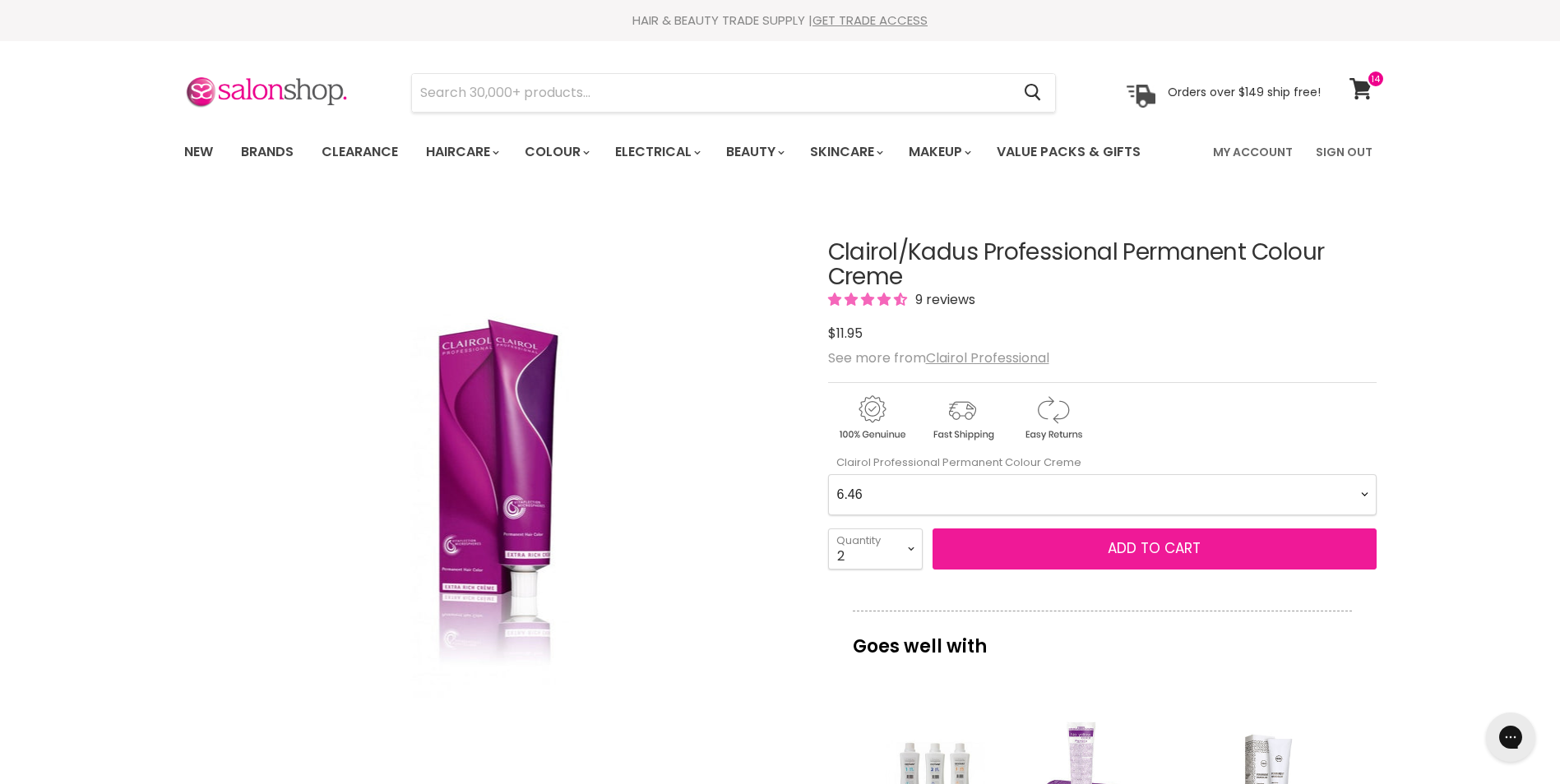
click at [1120, 544] on span "Add to cart" at bounding box center [1154, 549] width 93 height 20
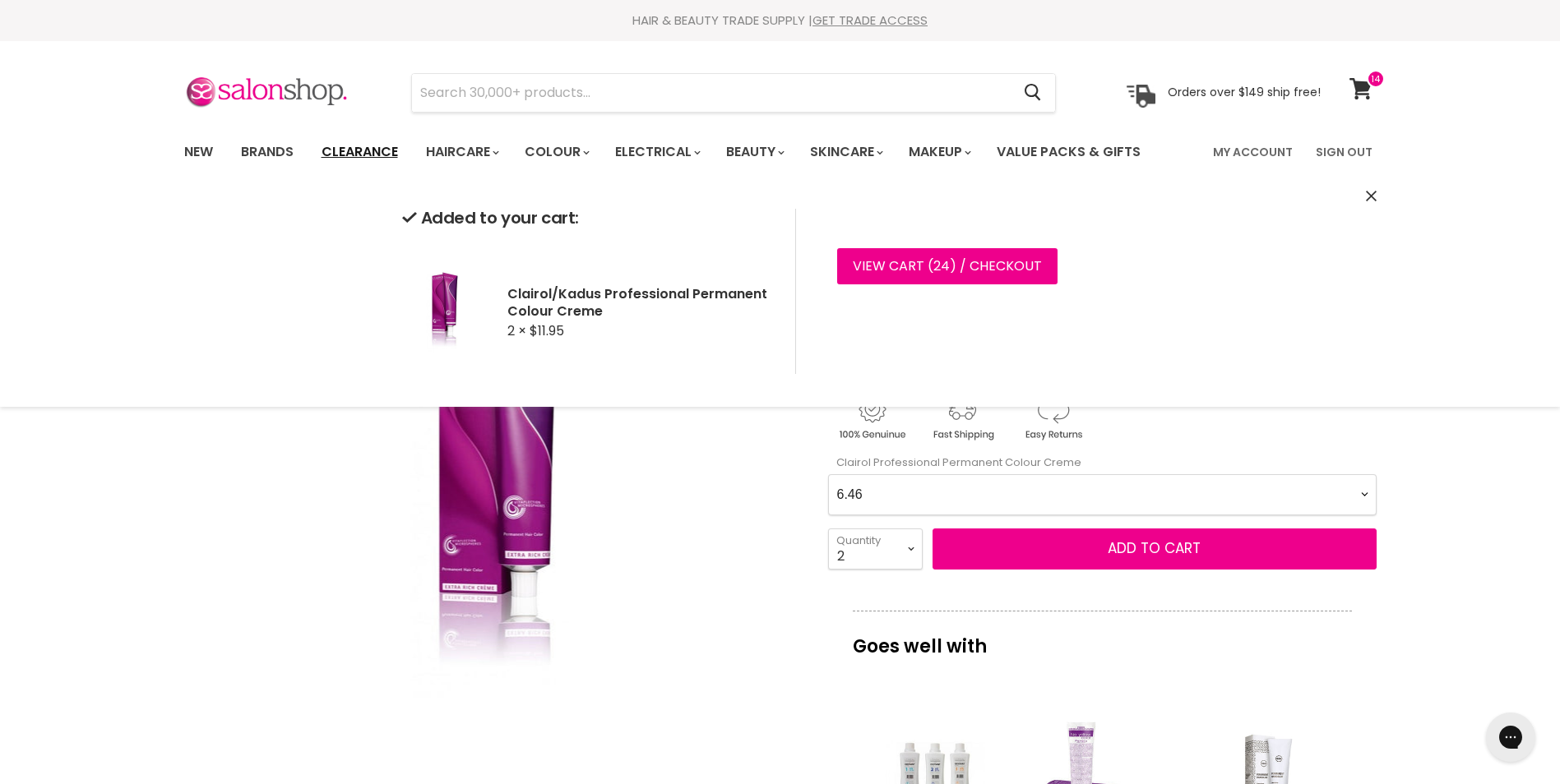
click at [355, 154] on link "Clearance" at bounding box center [360, 152] width 101 height 35
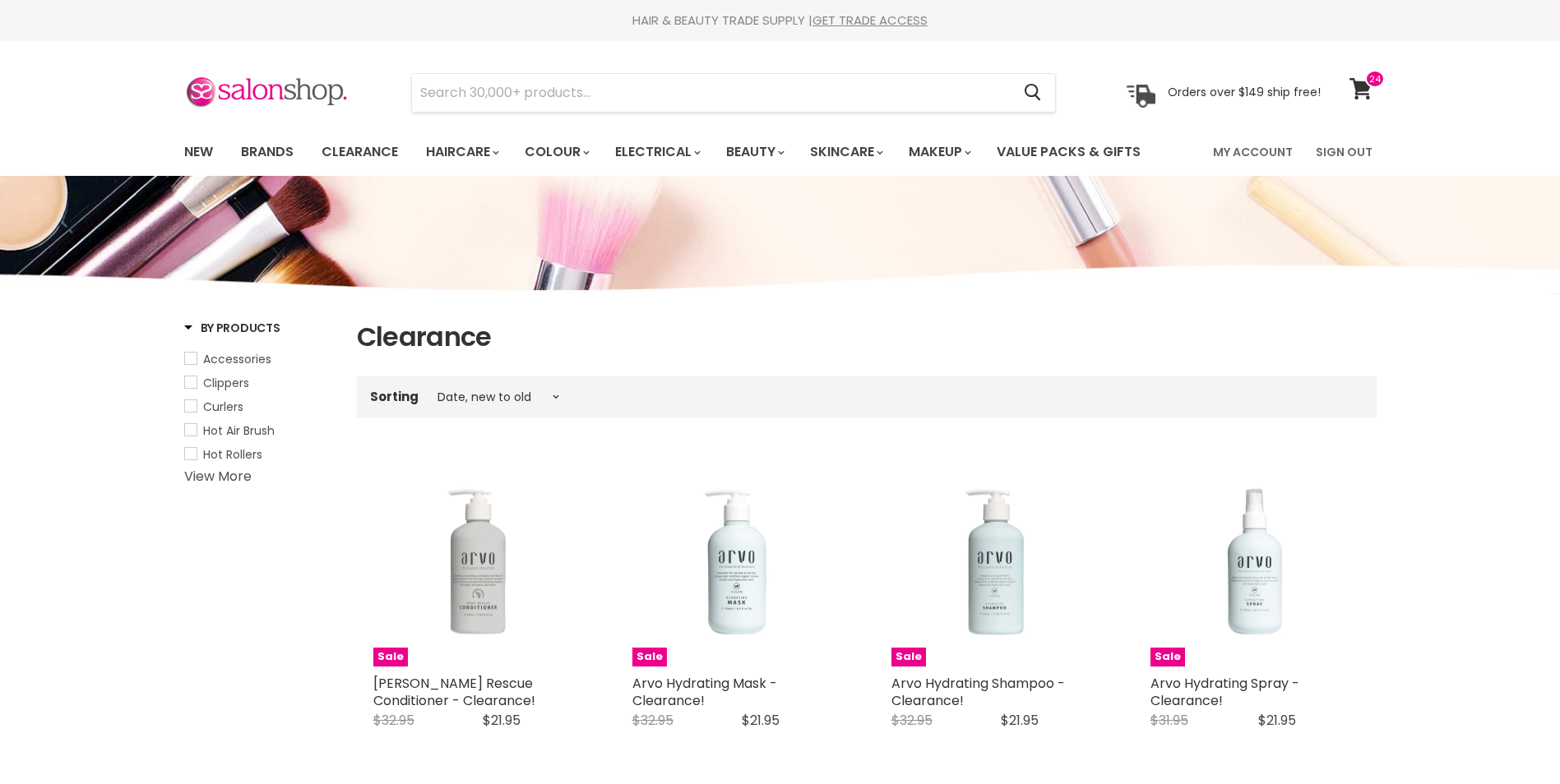
select select "created-descending"
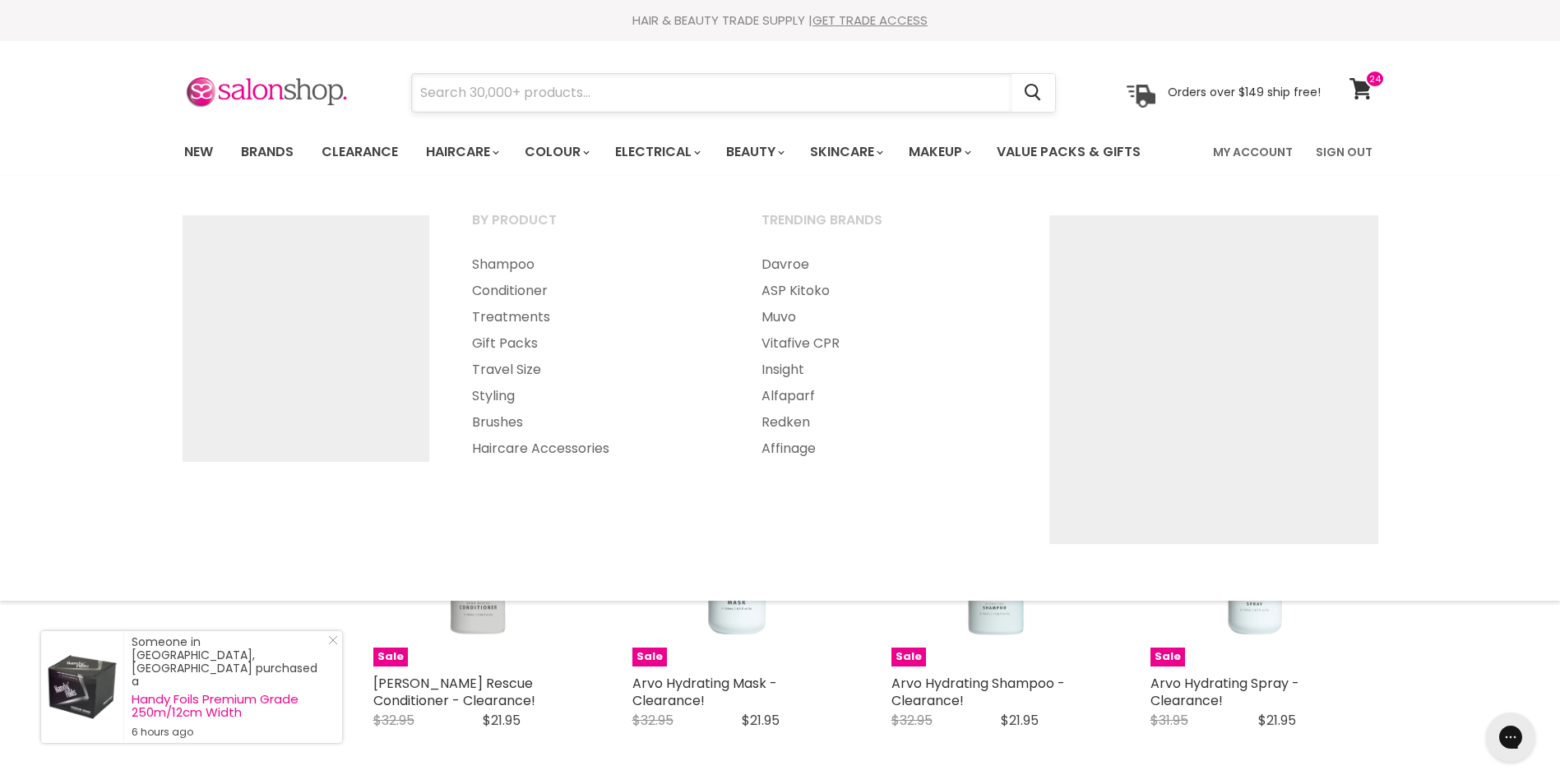
click at [477, 95] on input "Search" at bounding box center [712, 93] width 600 height 38
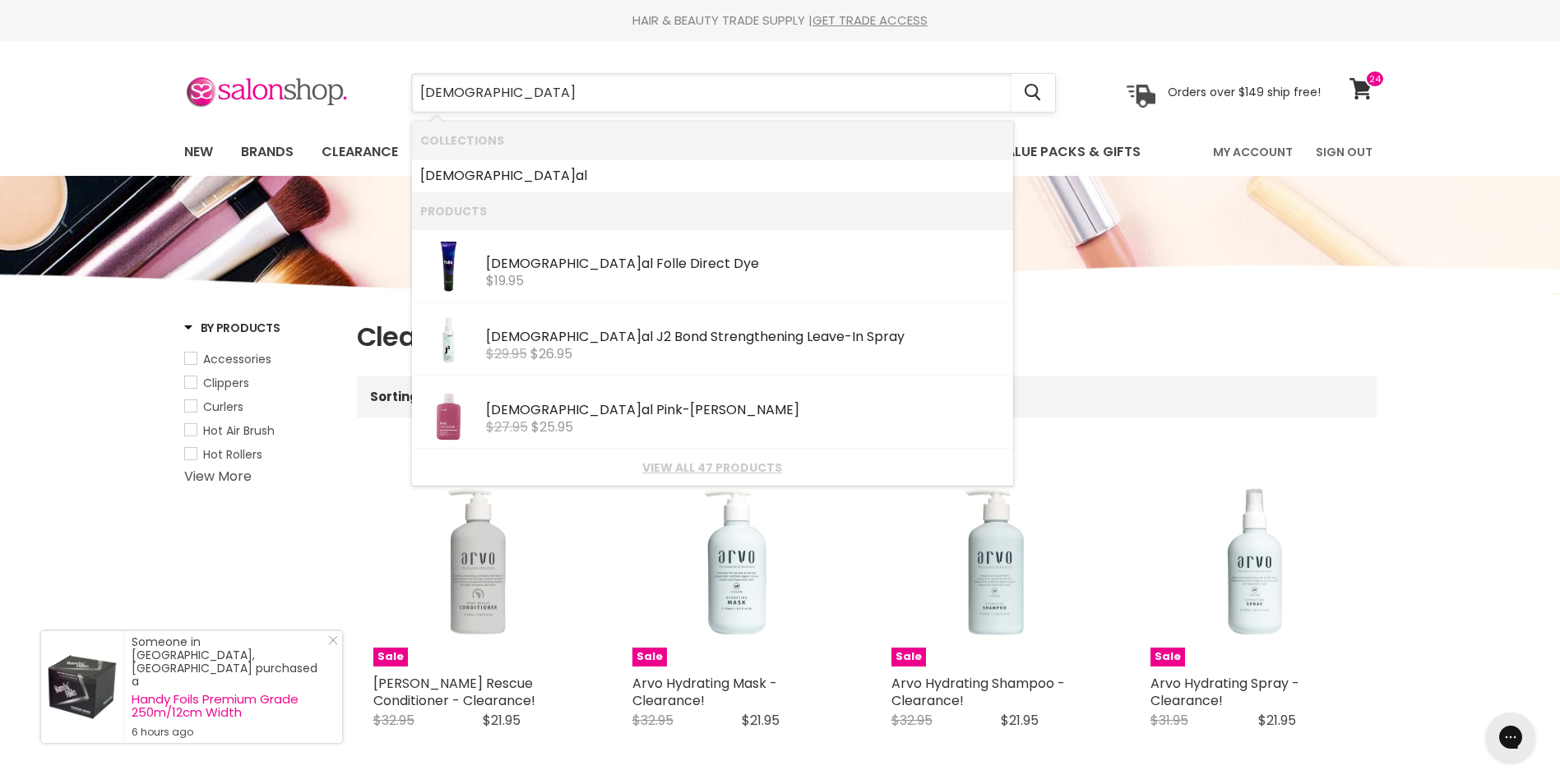
type input "jeval"
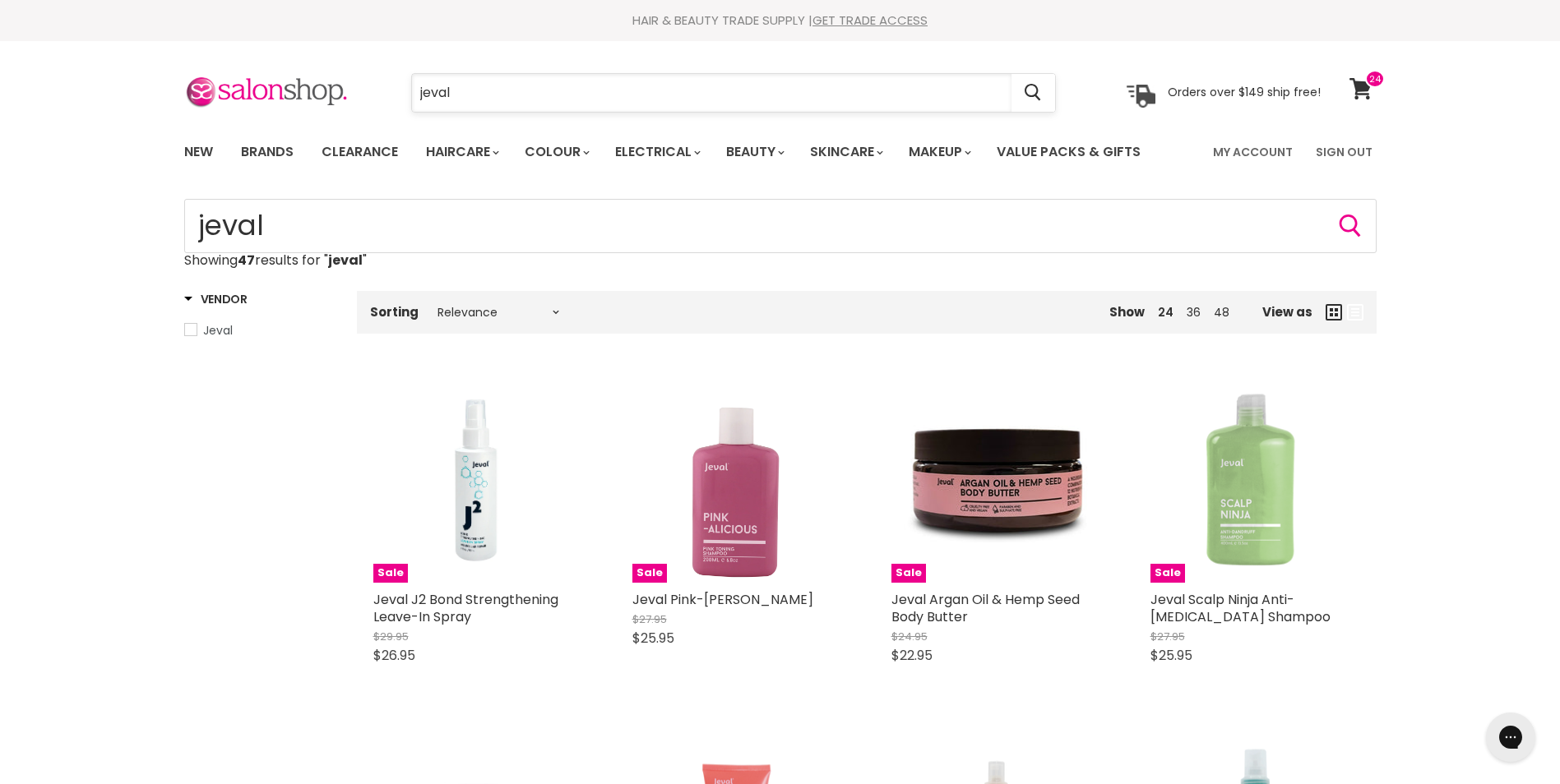
click at [473, 89] on input "jeval" at bounding box center [712, 93] width 600 height 38
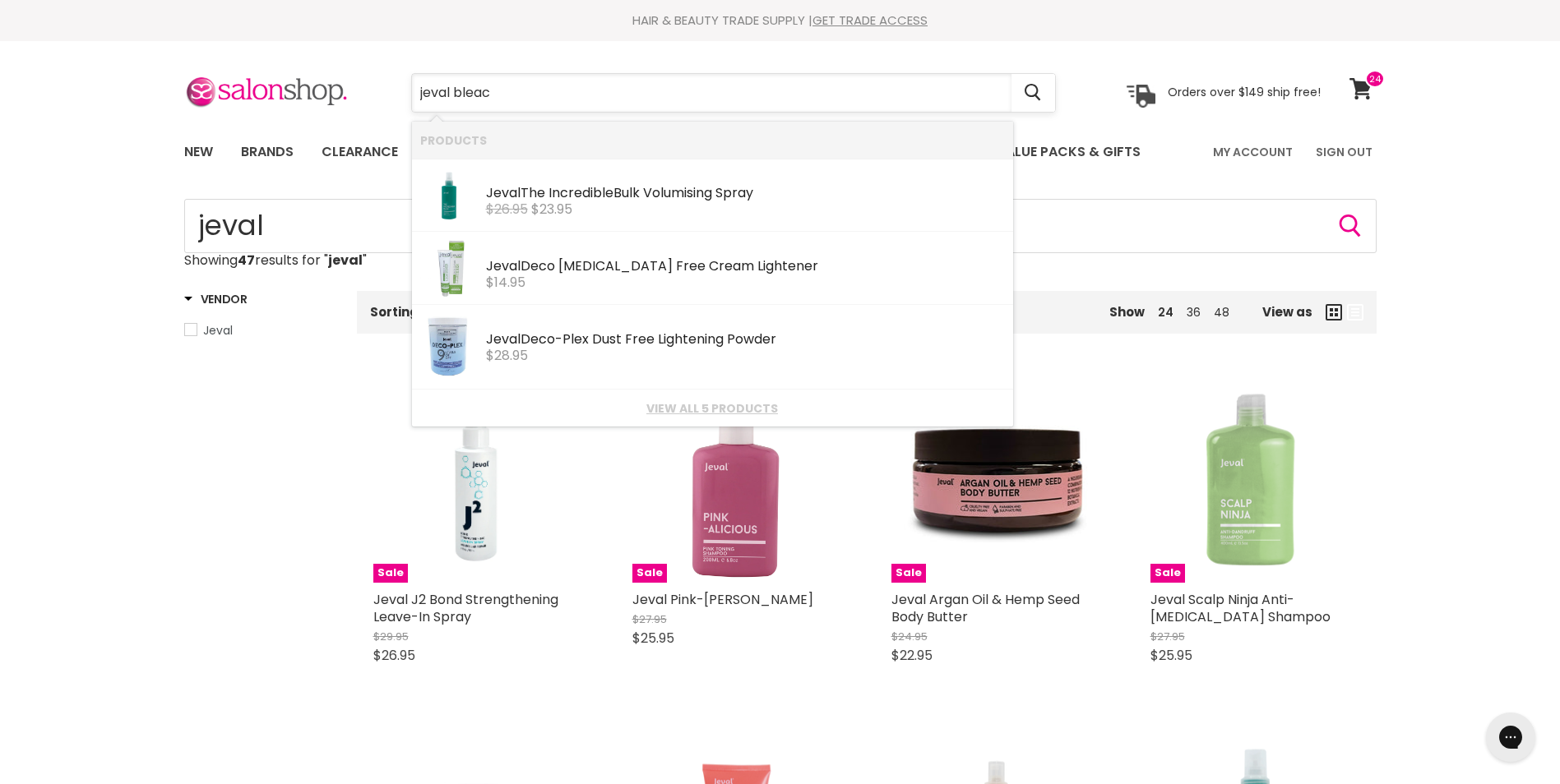
type input "jeval bleach"
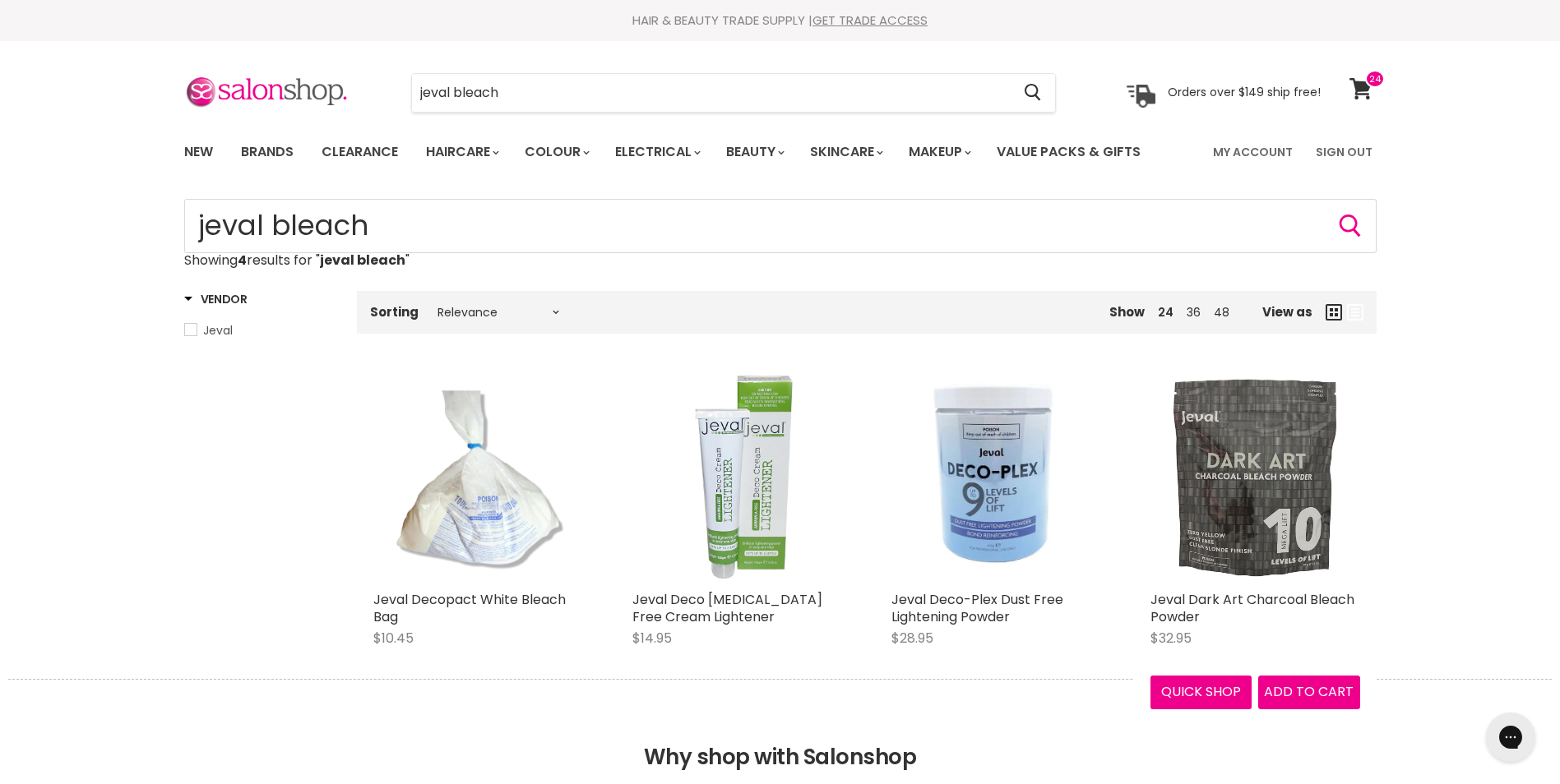
click at [1270, 524] on img "Main content" at bounding box center [1255, 478] width 210 height 210
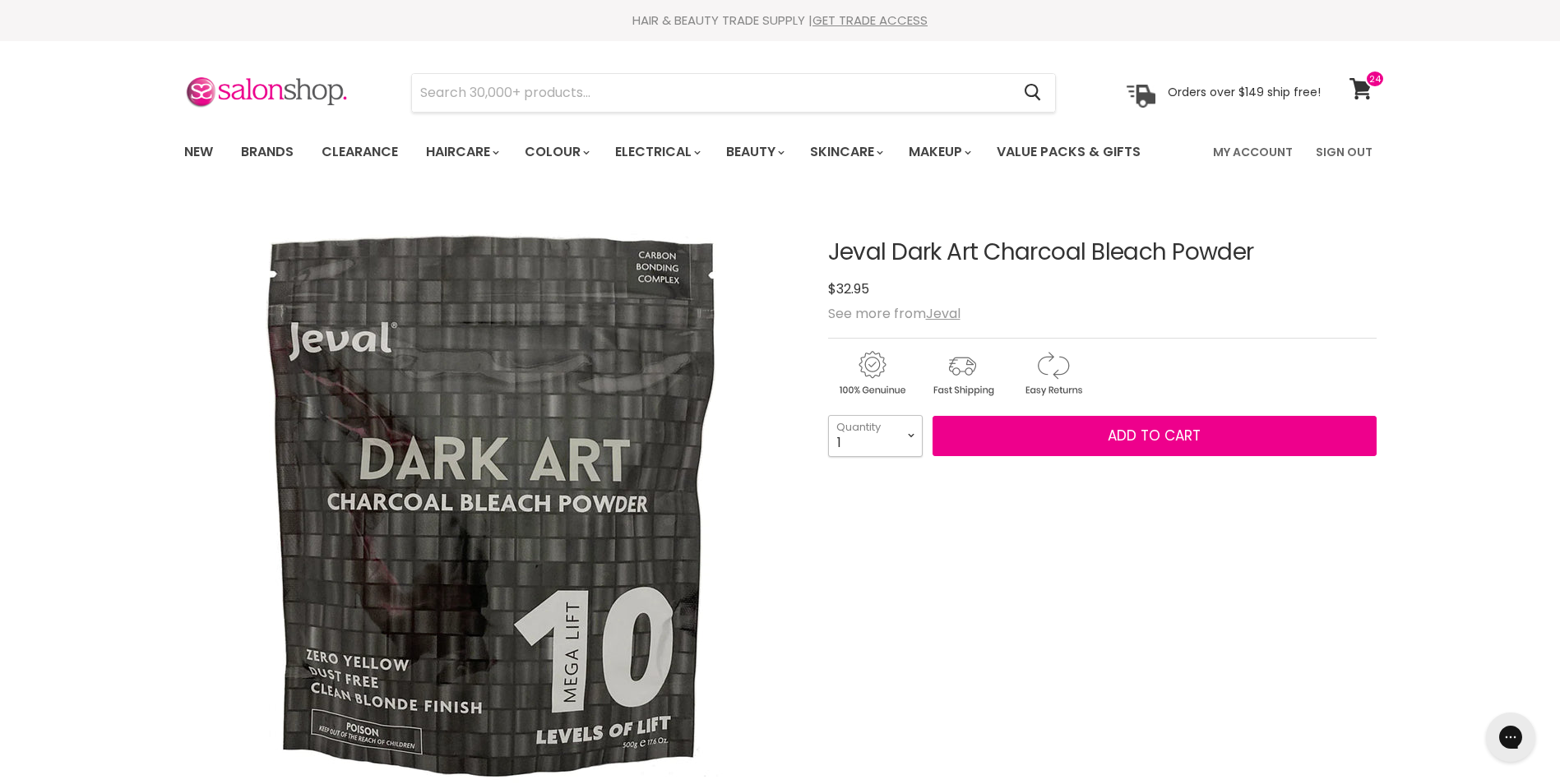
click at [909, 434] on select "1 2 3 4 5 6 7 8 9 10+" at bounding box center [875, 436] width 95 height 41
select select "2"
click at [828, 415] on select "1 2 3 4 5 6 7 8 9 10+" at bounding box center [875, 436] width 95 height 41
type input "2"
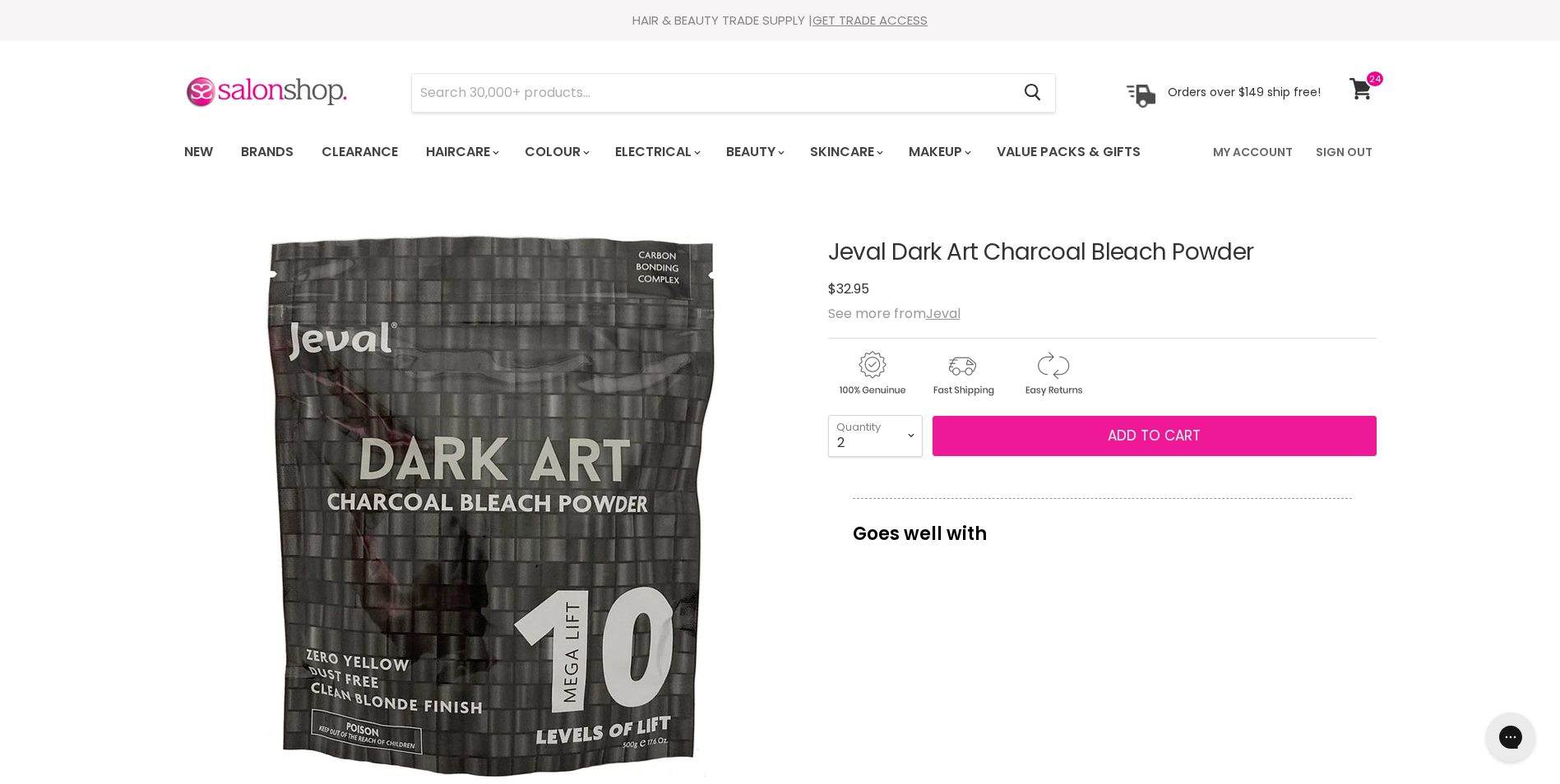
click at [1036, 436] on button "Add to cart" at bounding box center [1154, 437] width 444 height 41
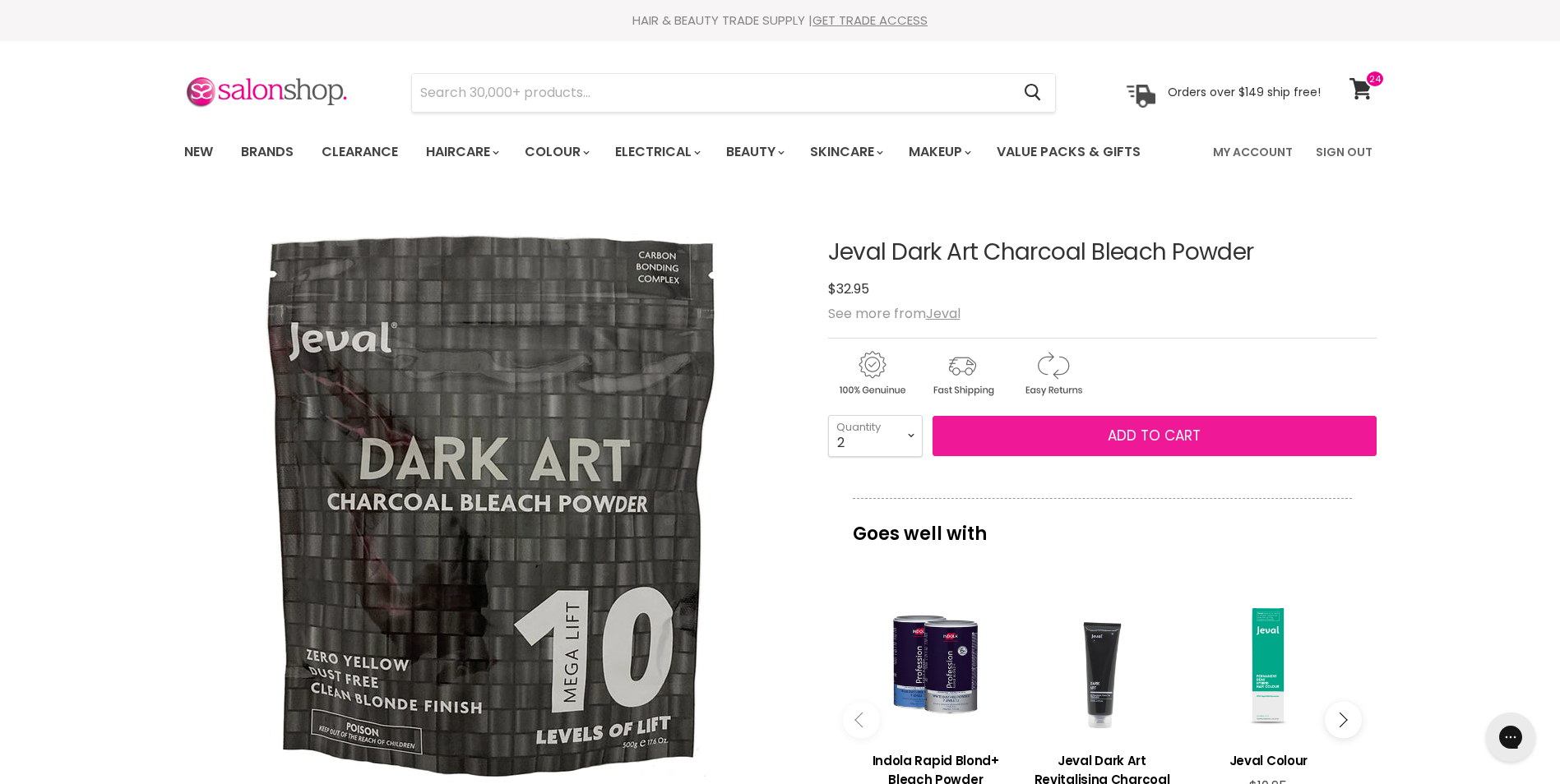
click at [1162, 439] on span "Add to cart" at bounding box center [1154, 436] width 93 height 20
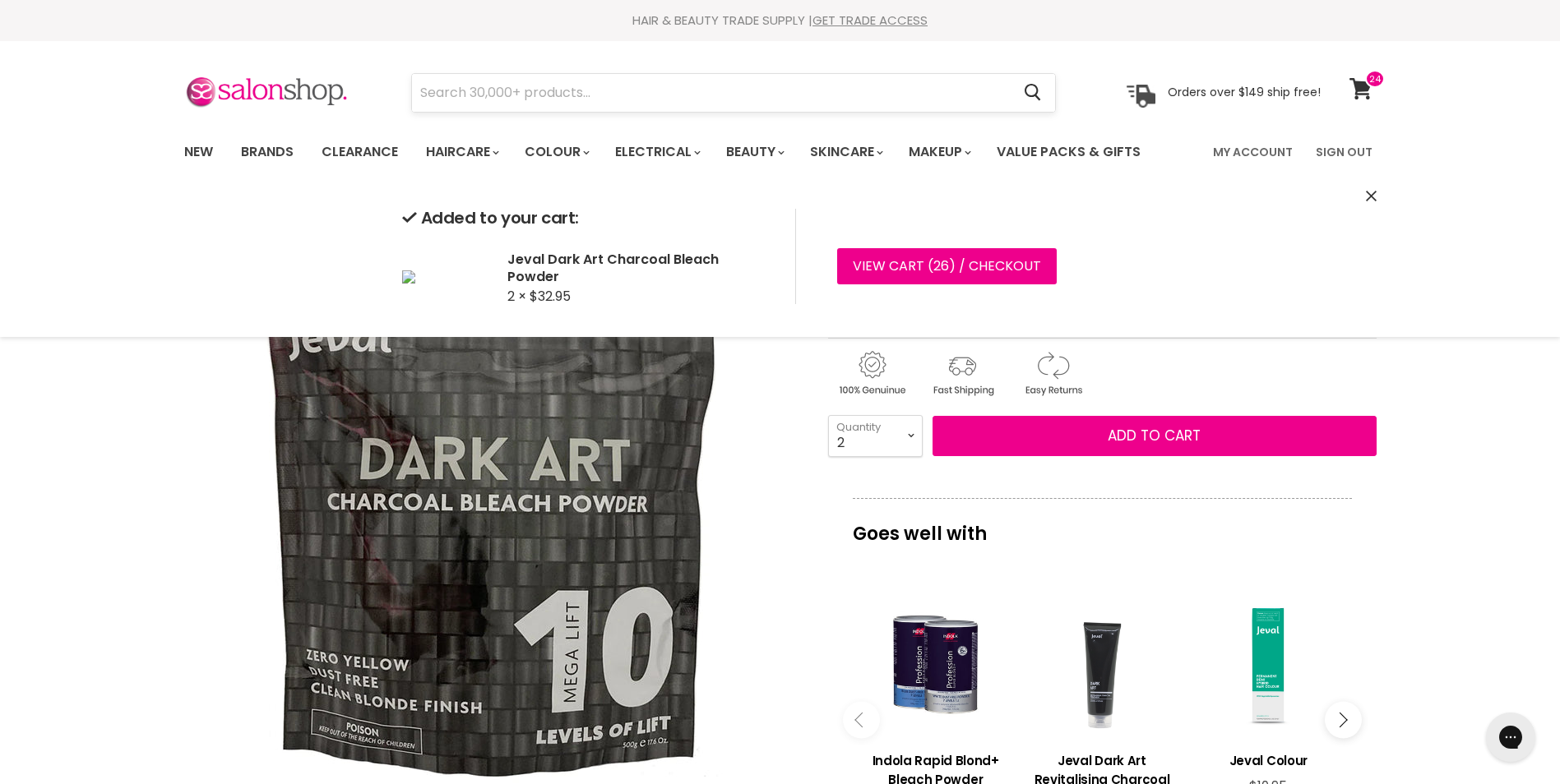
click at [466, 90] on input "Search" at bounding box center [712, 93] width 600 height 38
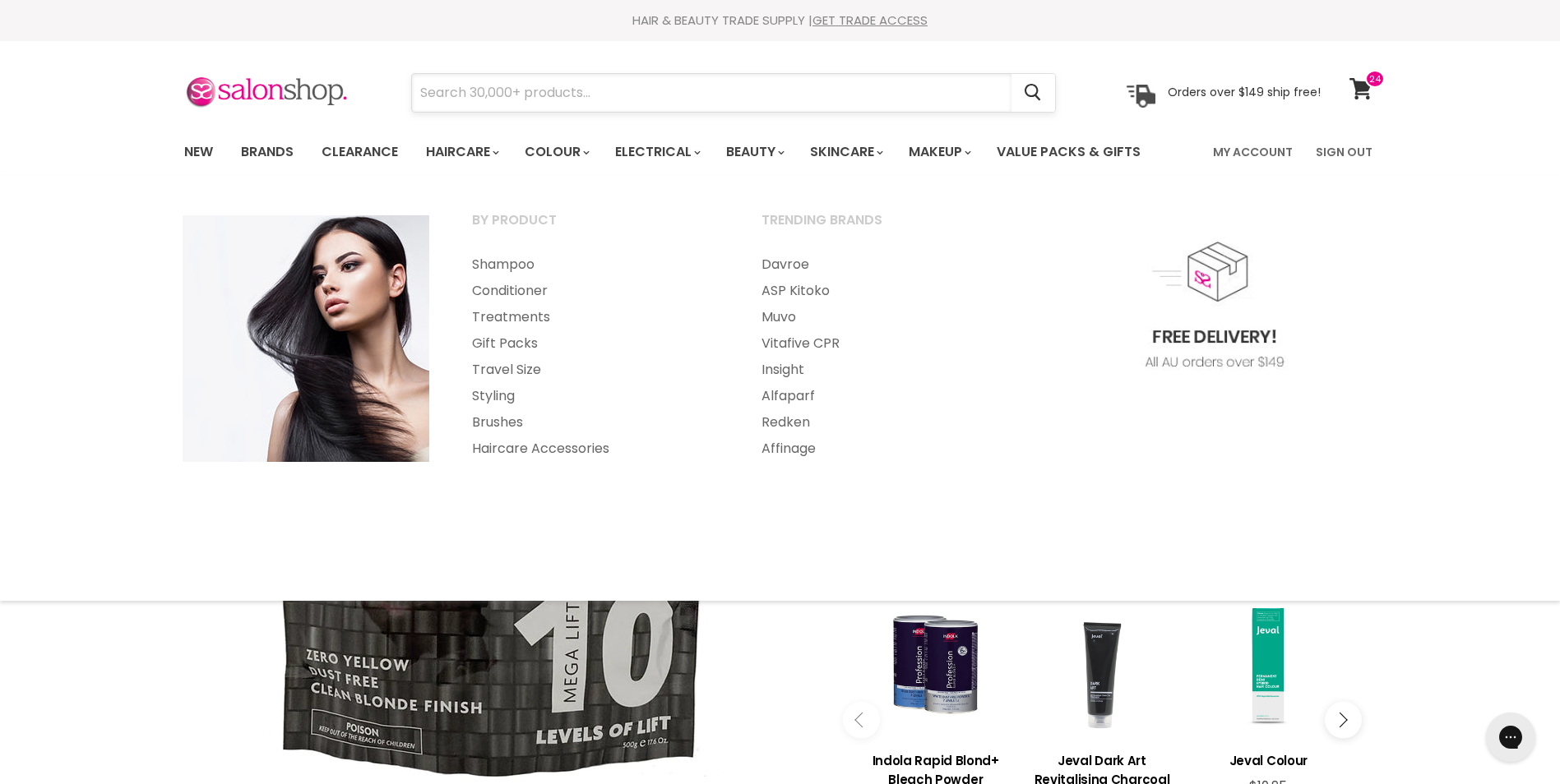
click at [476, 87] on input "Search" at bounding box center [712, 93] width 600 height 38
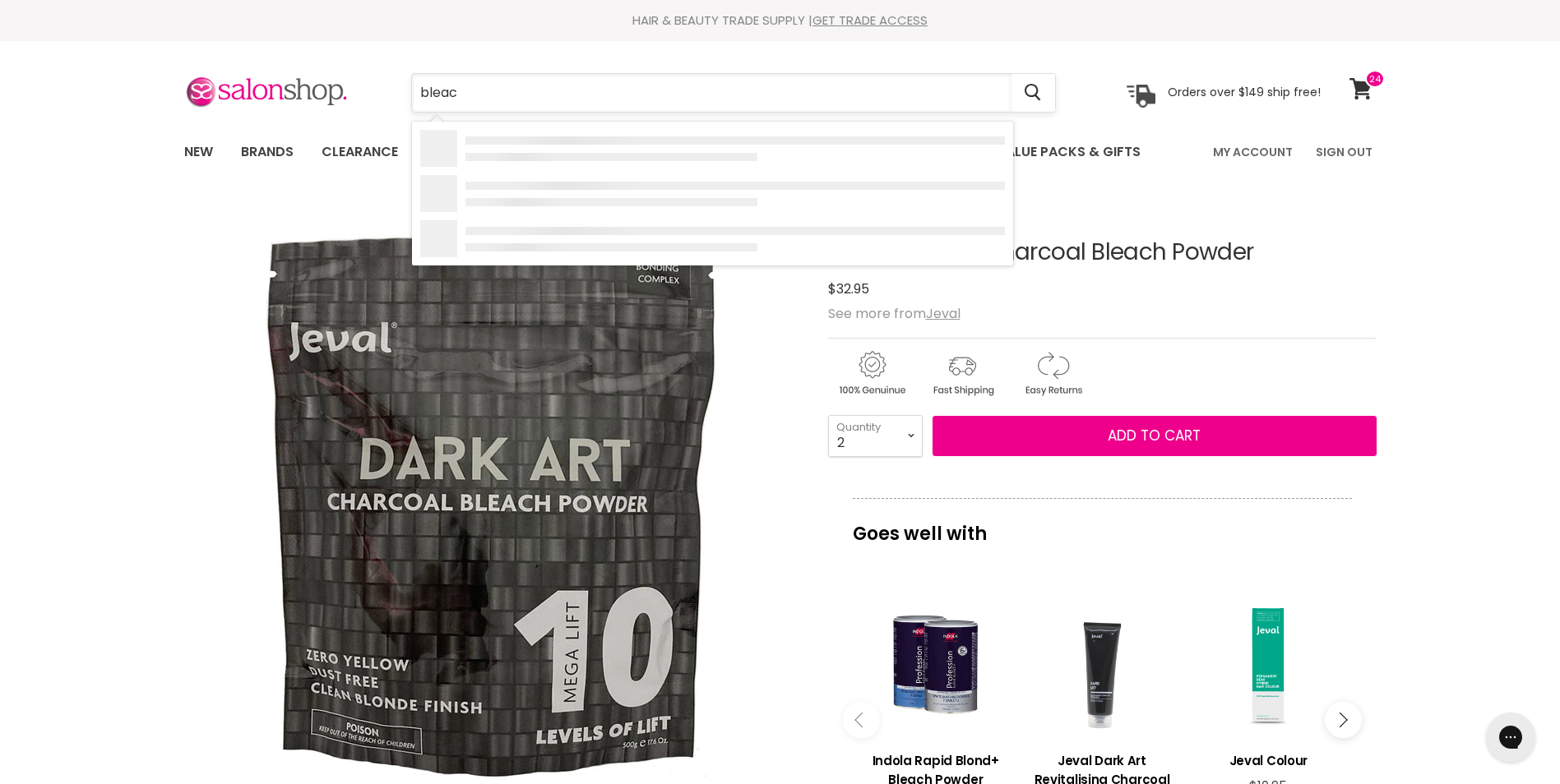
type input "bleach"
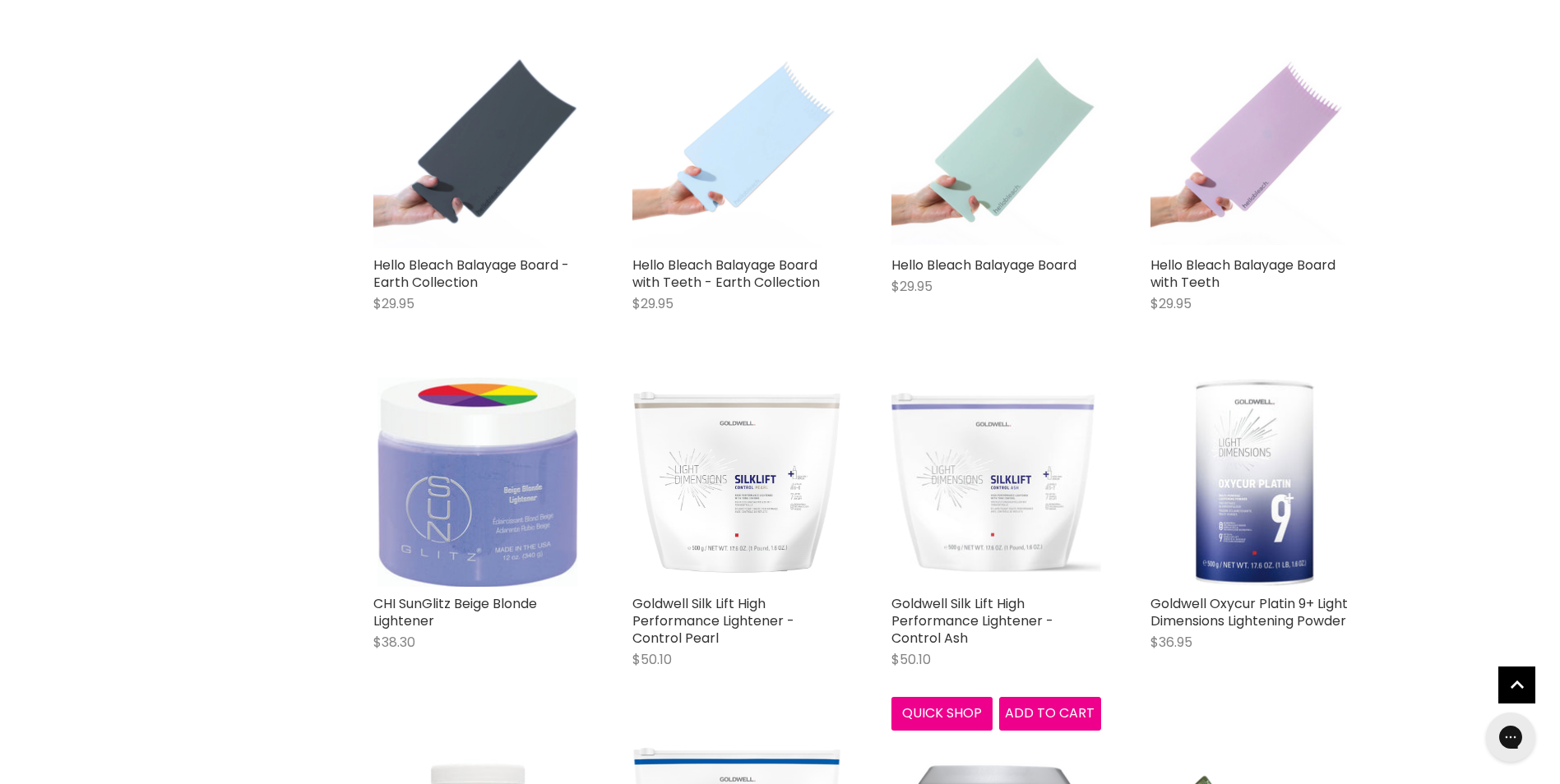
scroll to position [1151, 0]
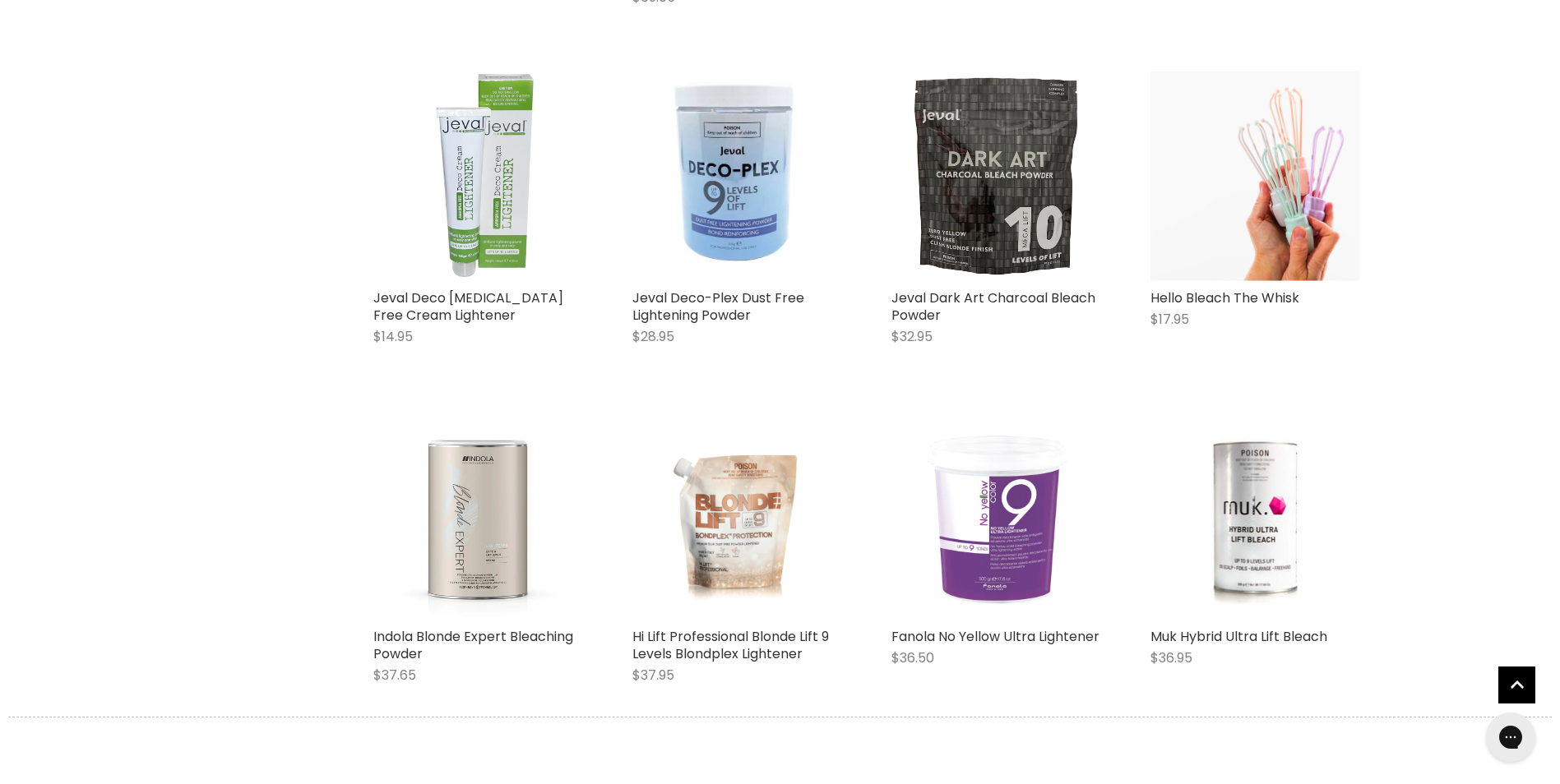
scroll to position [3782, 0]
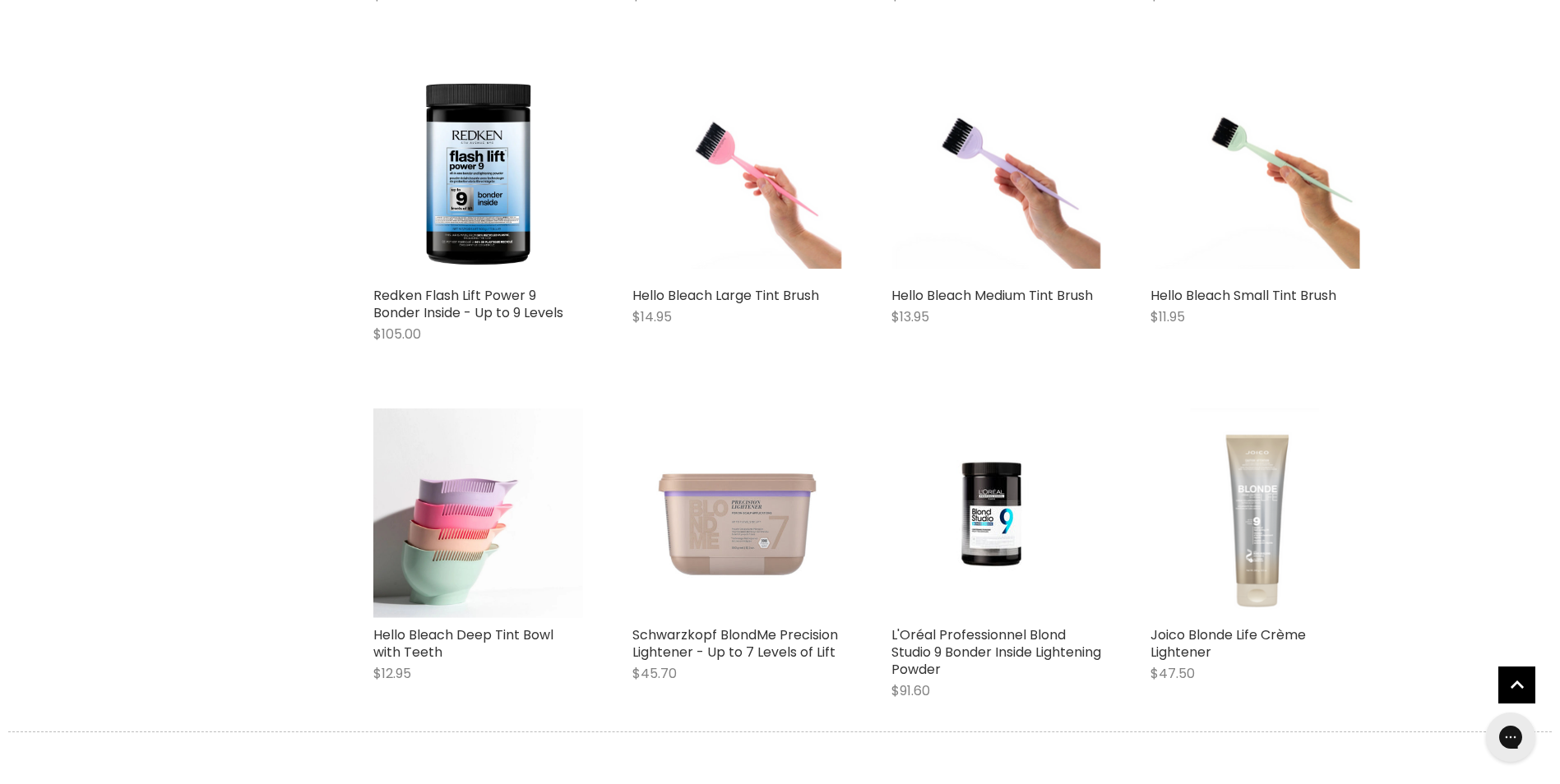
scroll to position [5838, 0]
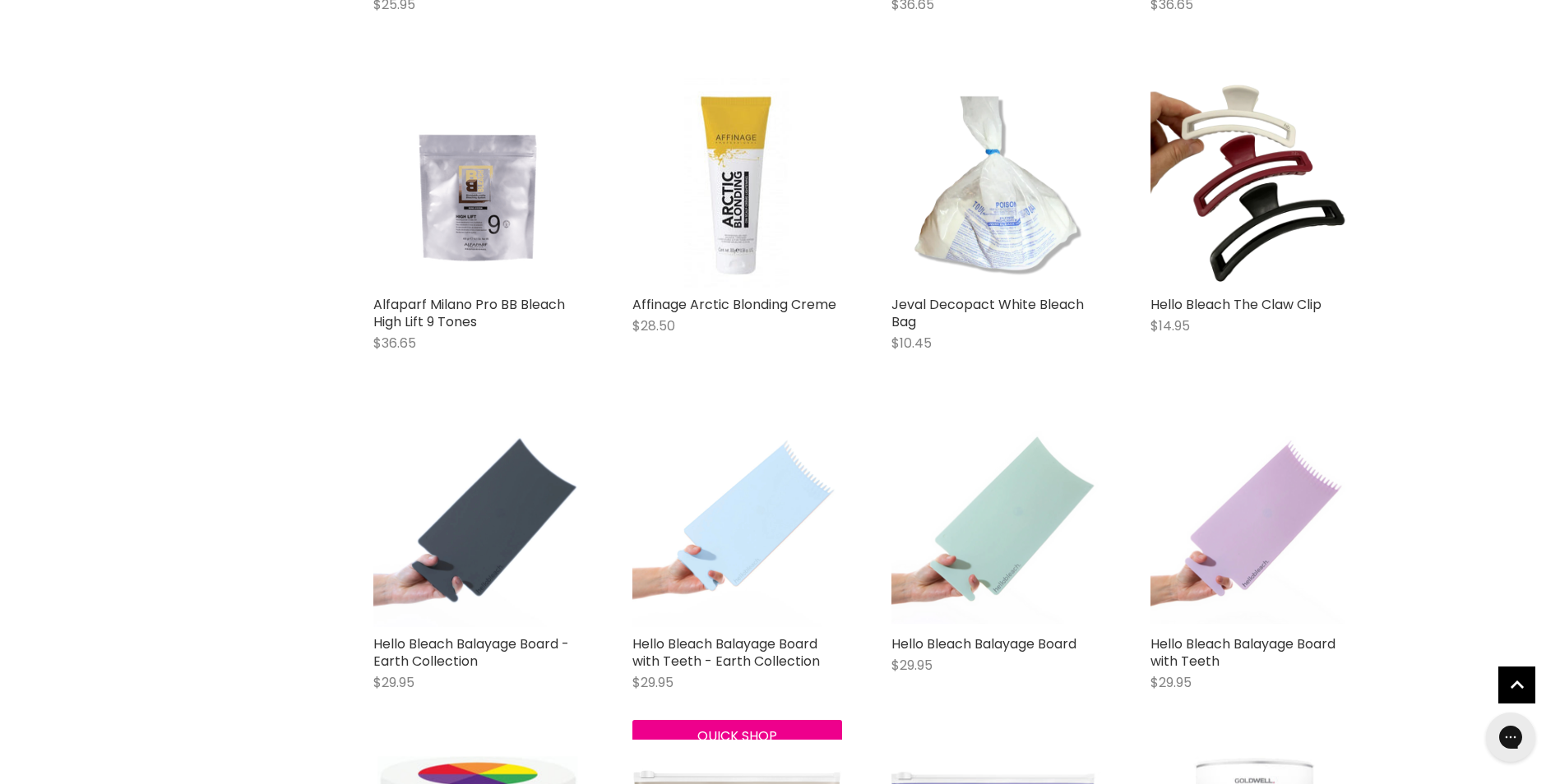
scroll to position [494, 0]
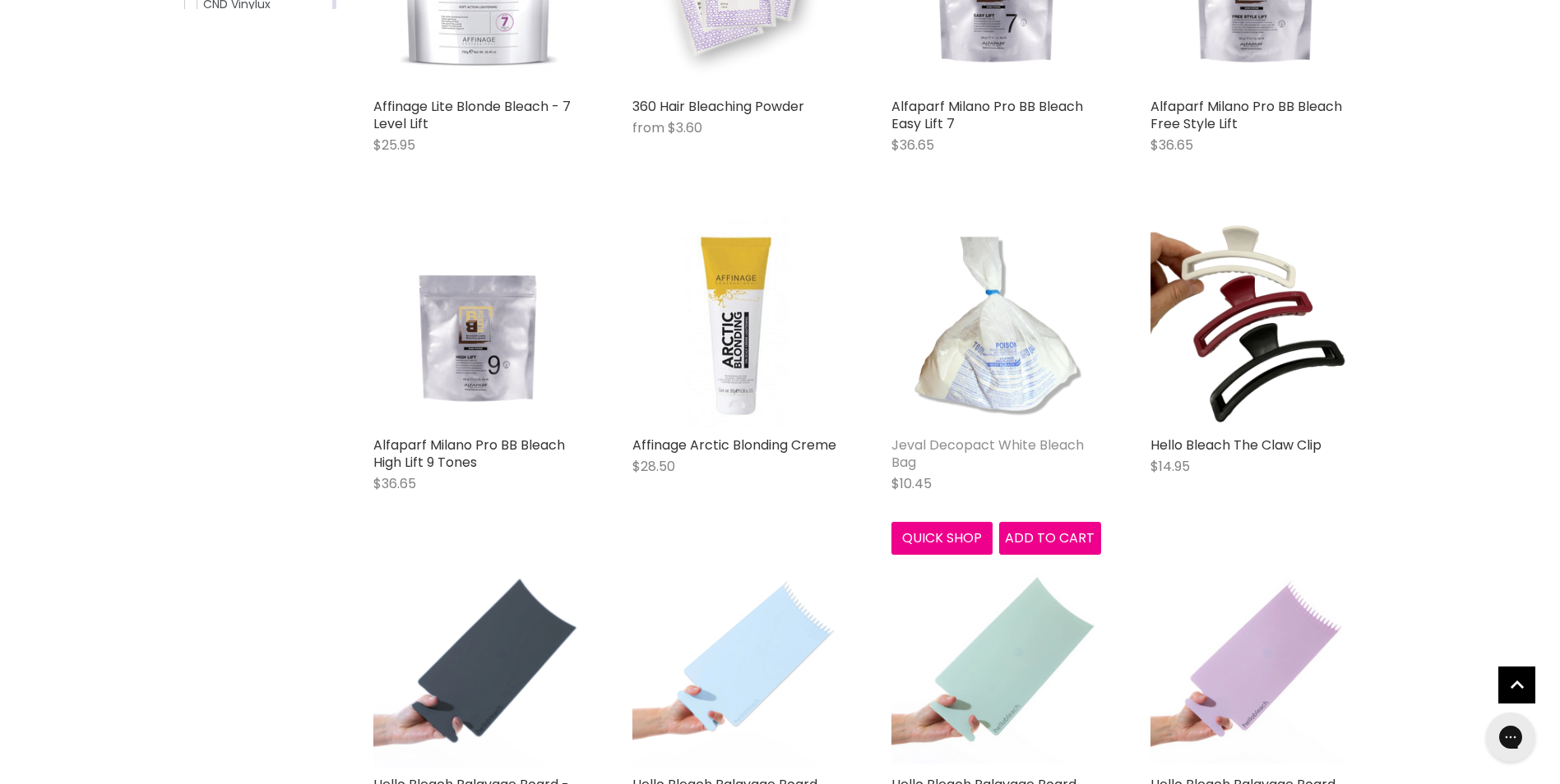
click at [965, 448] on link "Jeval Decopact White Bleach Bag" at bounding box center [987, 454] width 193 height 36
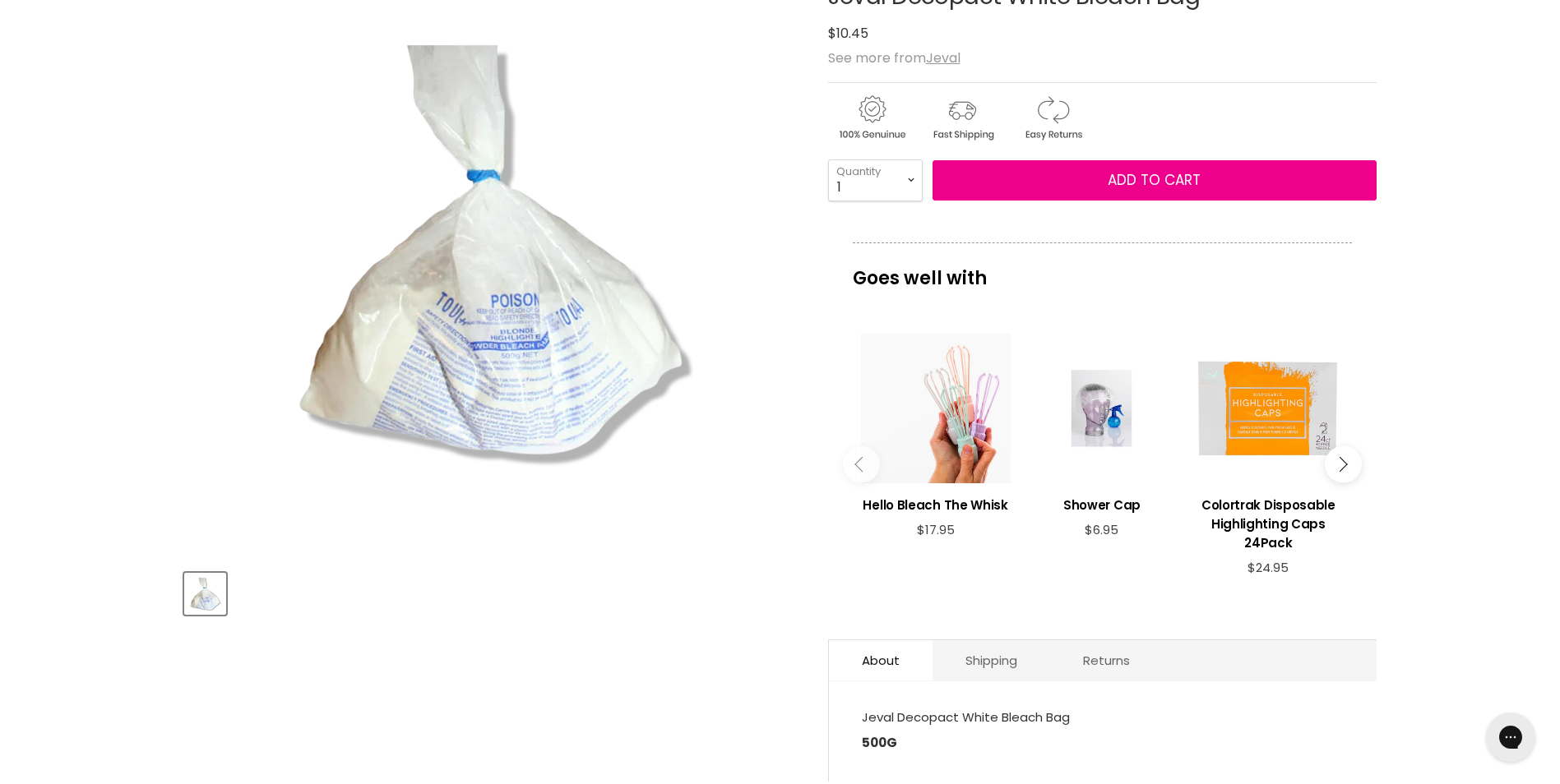
scroll to position [247, 0]
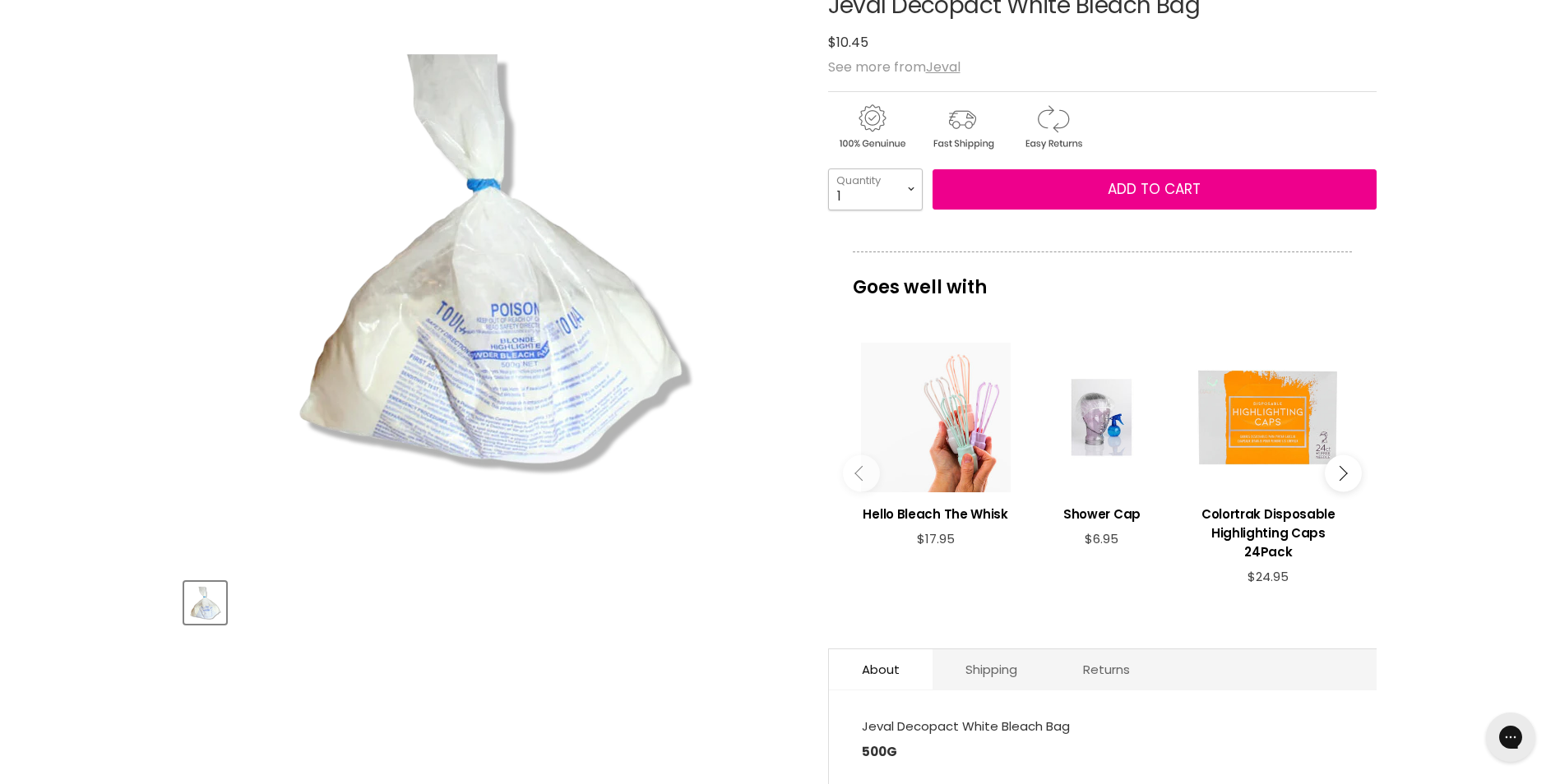
click at [900, 191] on select "1 2 3 4 5 6 7 8 9 10+" at bounding box center [875, 189] width 95 height 41
select select "3"
click at [828, 169] on select "1 2 3 4 5 6 7 8 9 10+" at bounding box center [875, 189] width 95 height 41
type input "3"
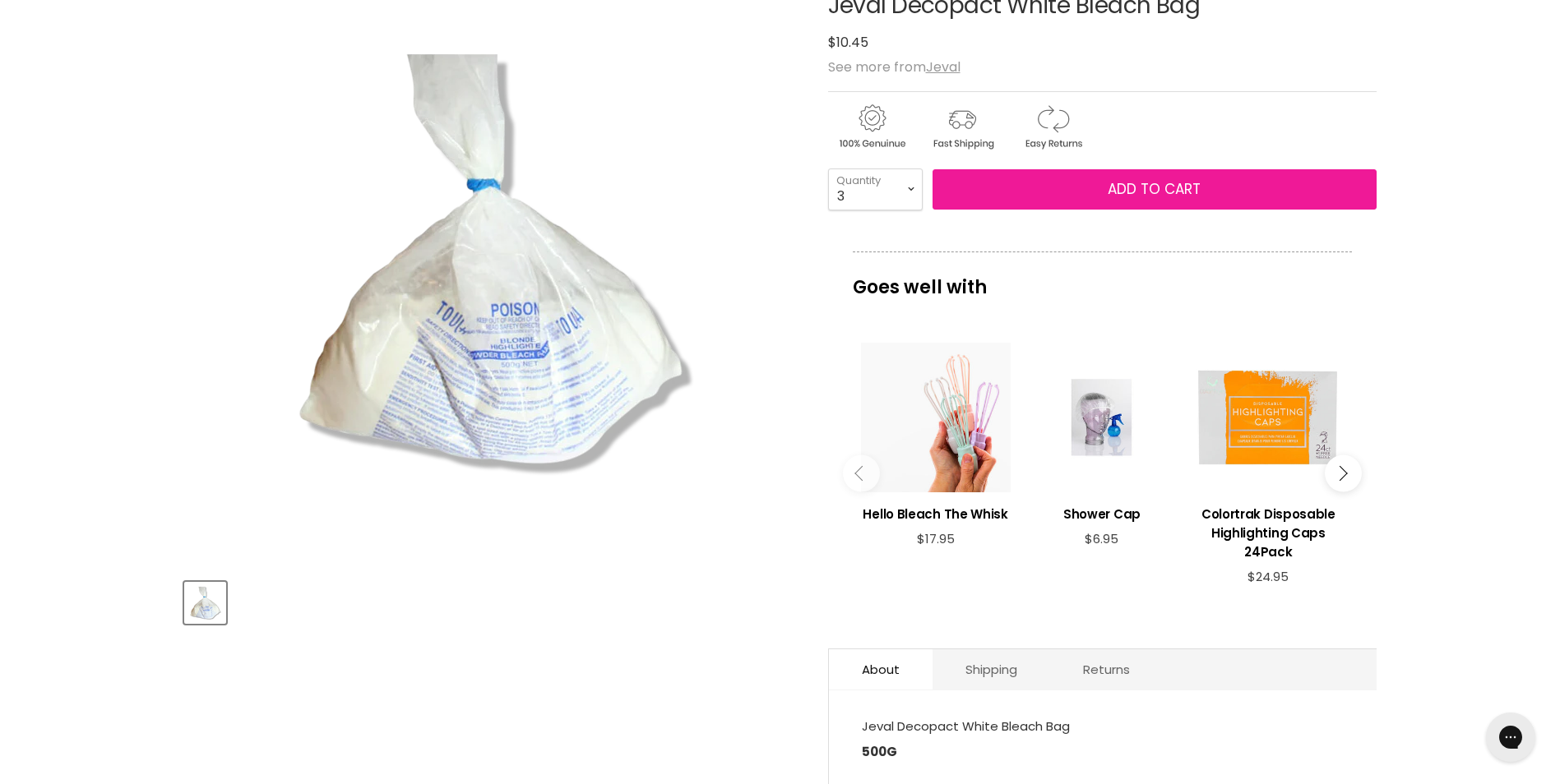
click at [1157, 183] on span "Add to cart" at bounding box center [1154, 189] width 93 height 20
click at [1168, 185] on span "Add to cart" at bounding box center [1154, 189] width 93 height 20
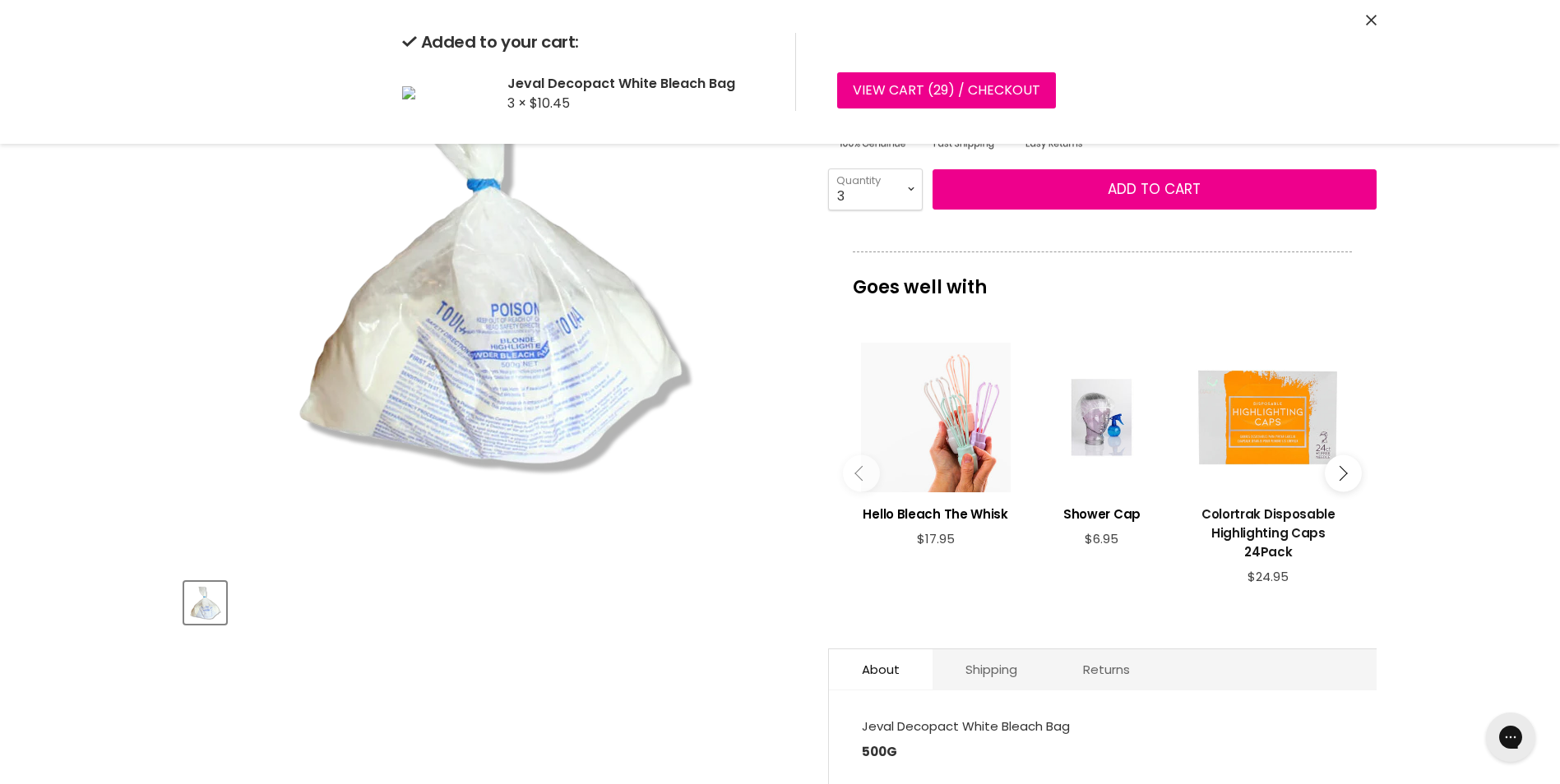
click at [1261, 523] on h3 "Colortrak Disposable Highlighting Caps 24Pack" at bounding box center [1268, 533] width 150 height 57
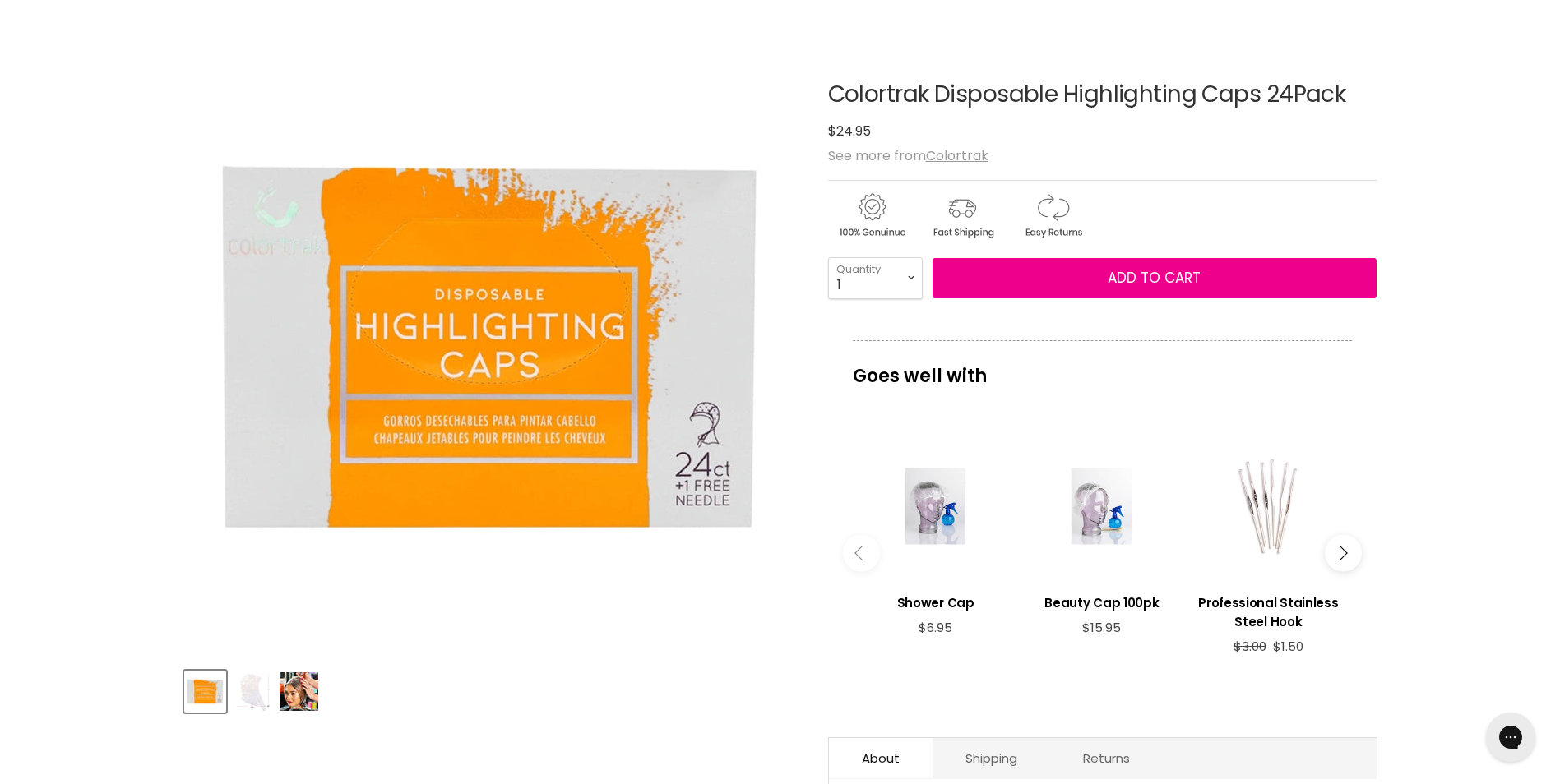
scroll to position [165, 0]
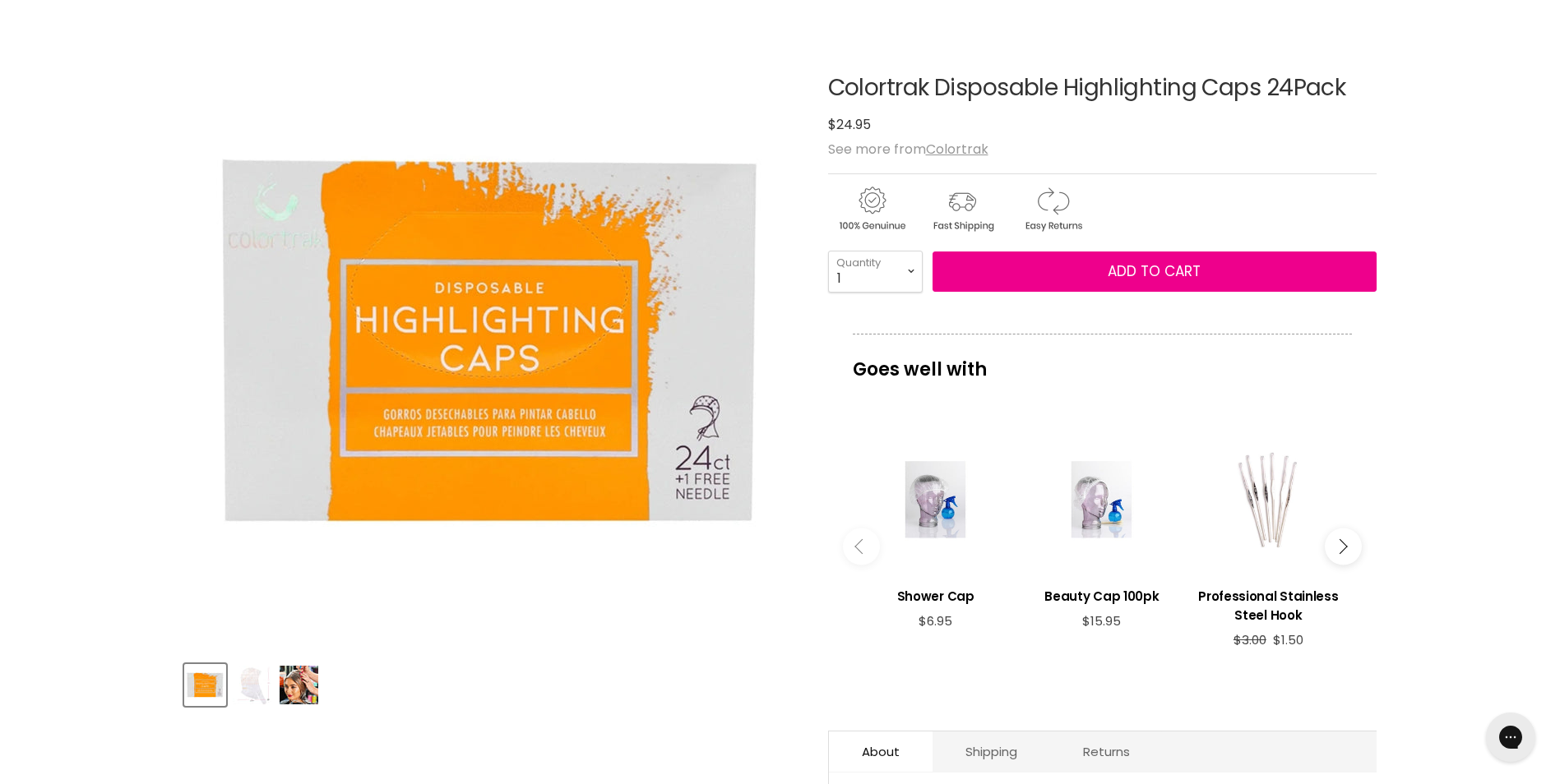
click at [248, 690] on img "Product thumbnails" at bounding box center [252, 685] width 39 height 39
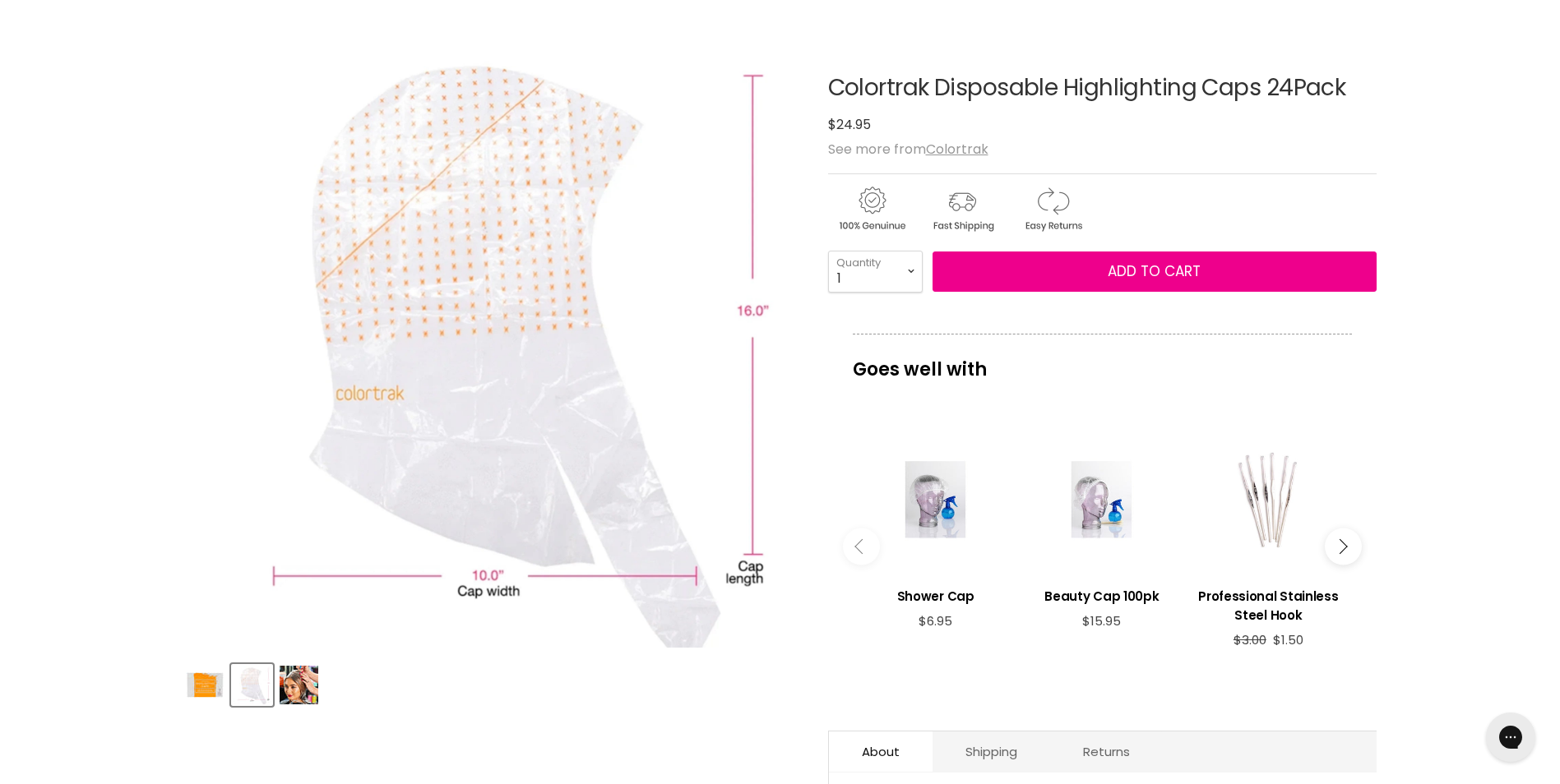
scroll to position [0, 0]
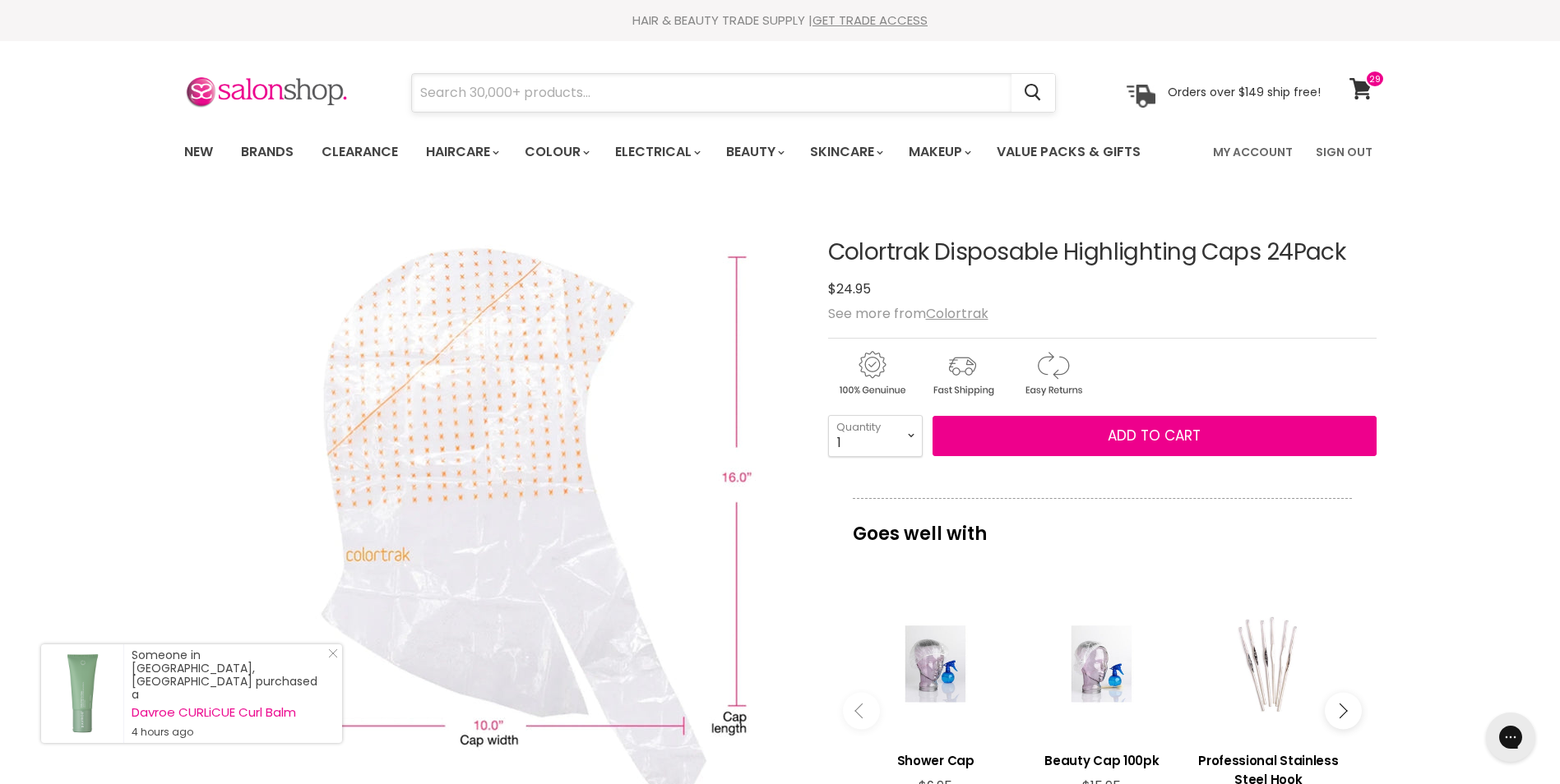
click at [471, 85] on input "Search" at bounding box center [712, 93] width 600 height 38
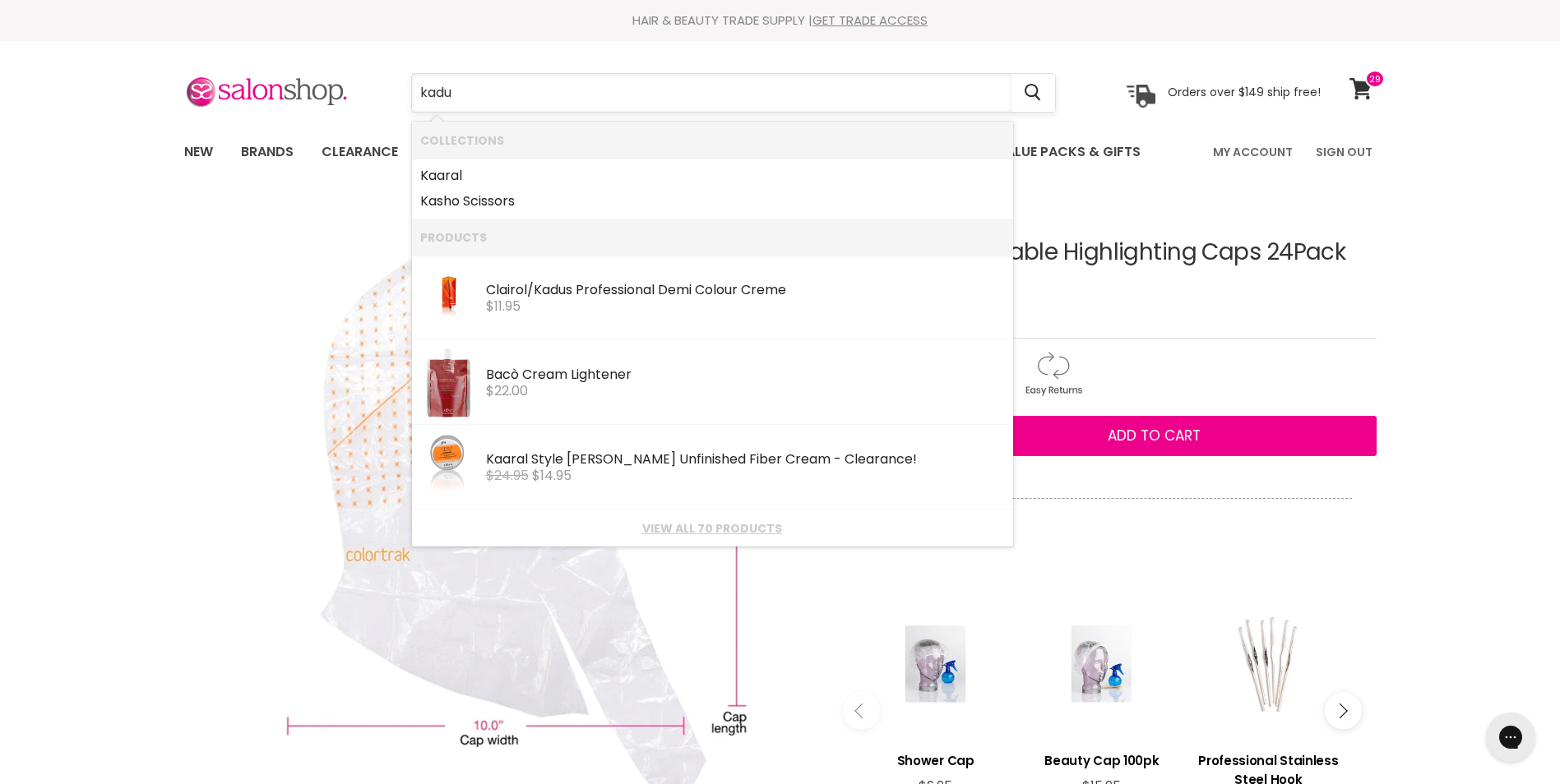
type input "kadus"
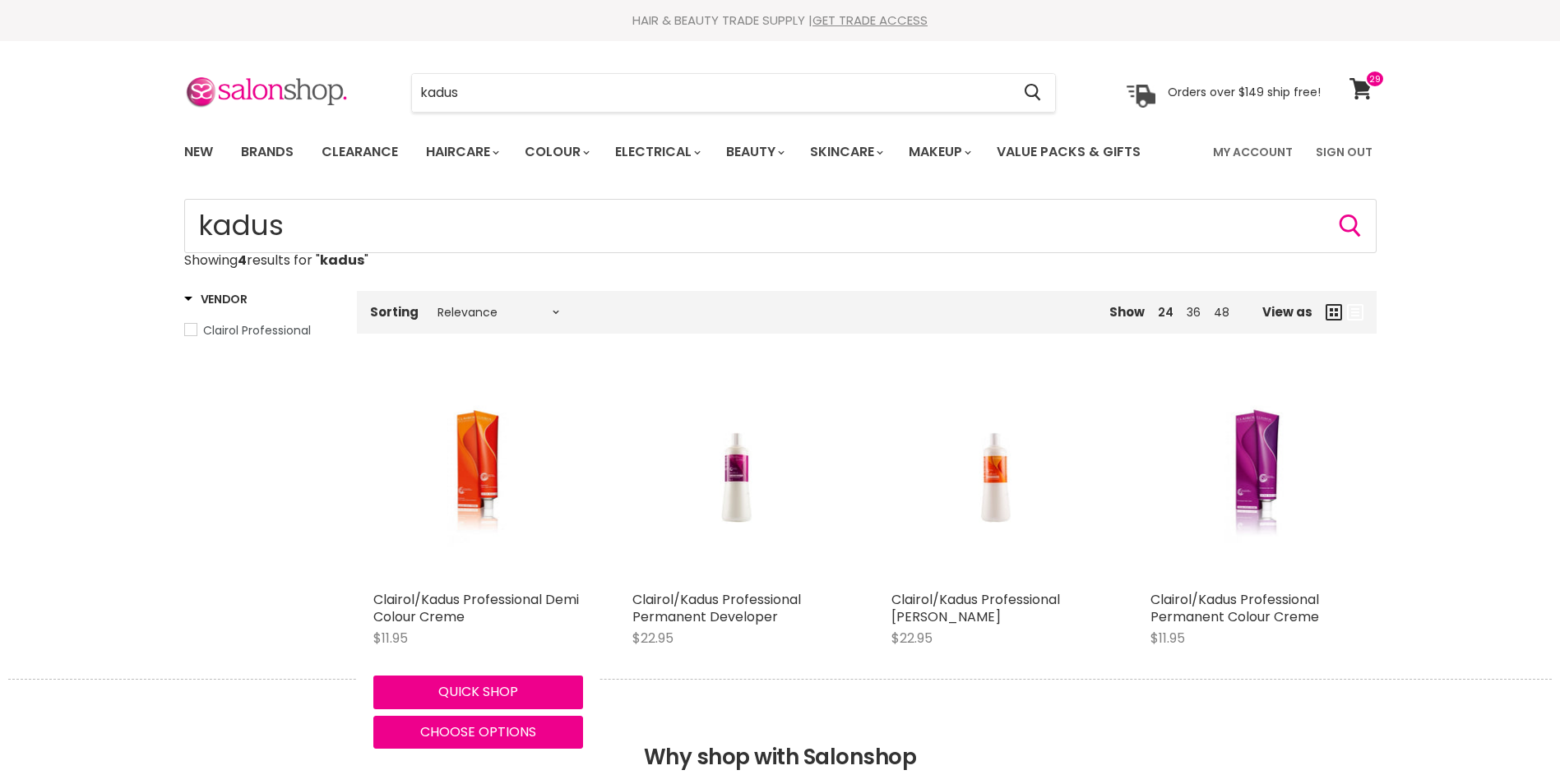
click at [490, 480] on img "Main content" at bounding box center [478, 478] width 140 height 210
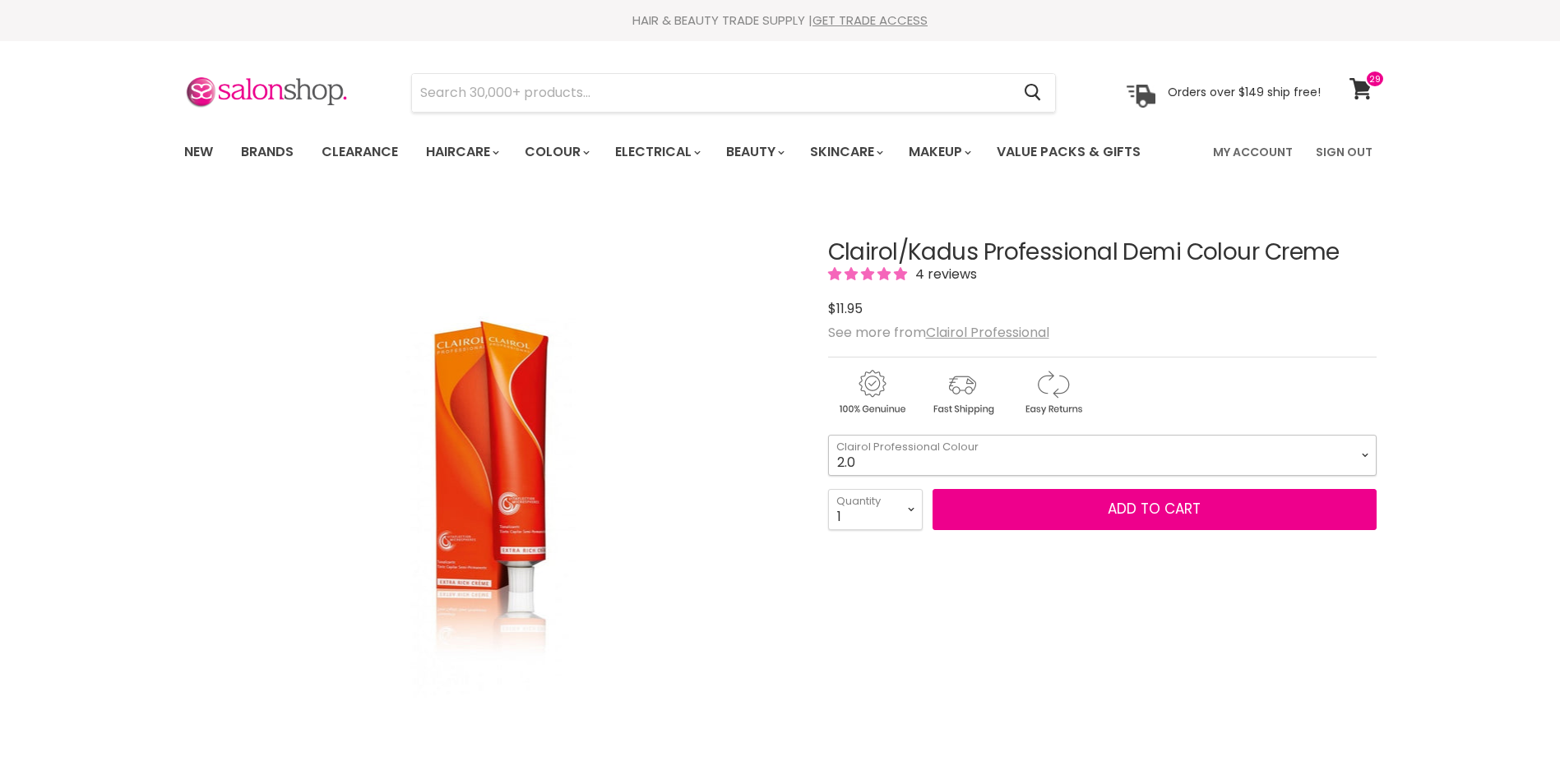
click at [1367, 454] on select "2.0 2.8 3.0 3.6 4.0 4.77 5.0 5.37 5.56 5.66 6.0 6.3 6.37 6.4 6.45" at bounding box center [1102, 456] width 549 height 41
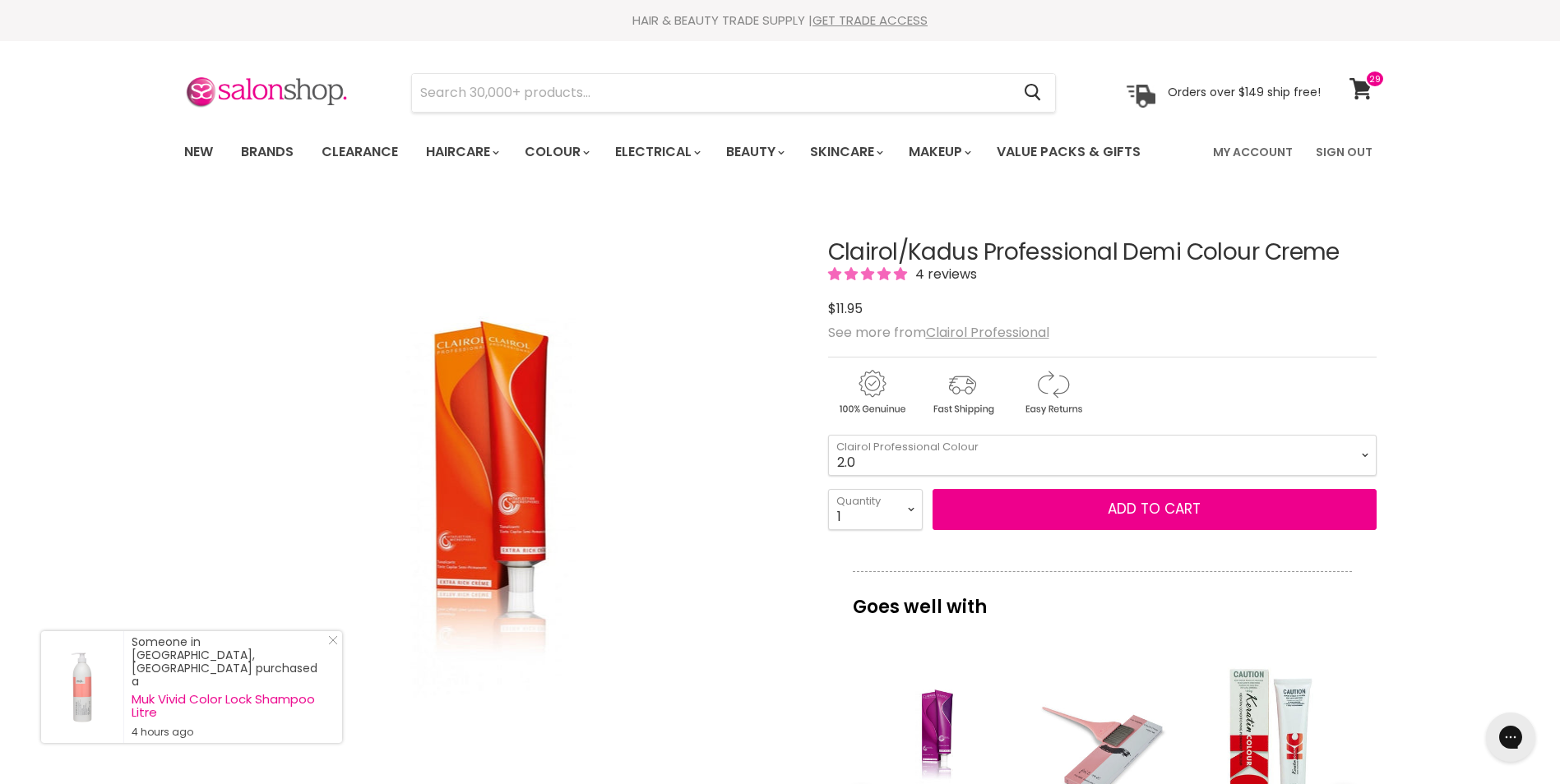
click at [750, 554] on div "Click or scroll to zoom Tap or pinch to zoom" at bounding box center [491, 506] width 615 height 615
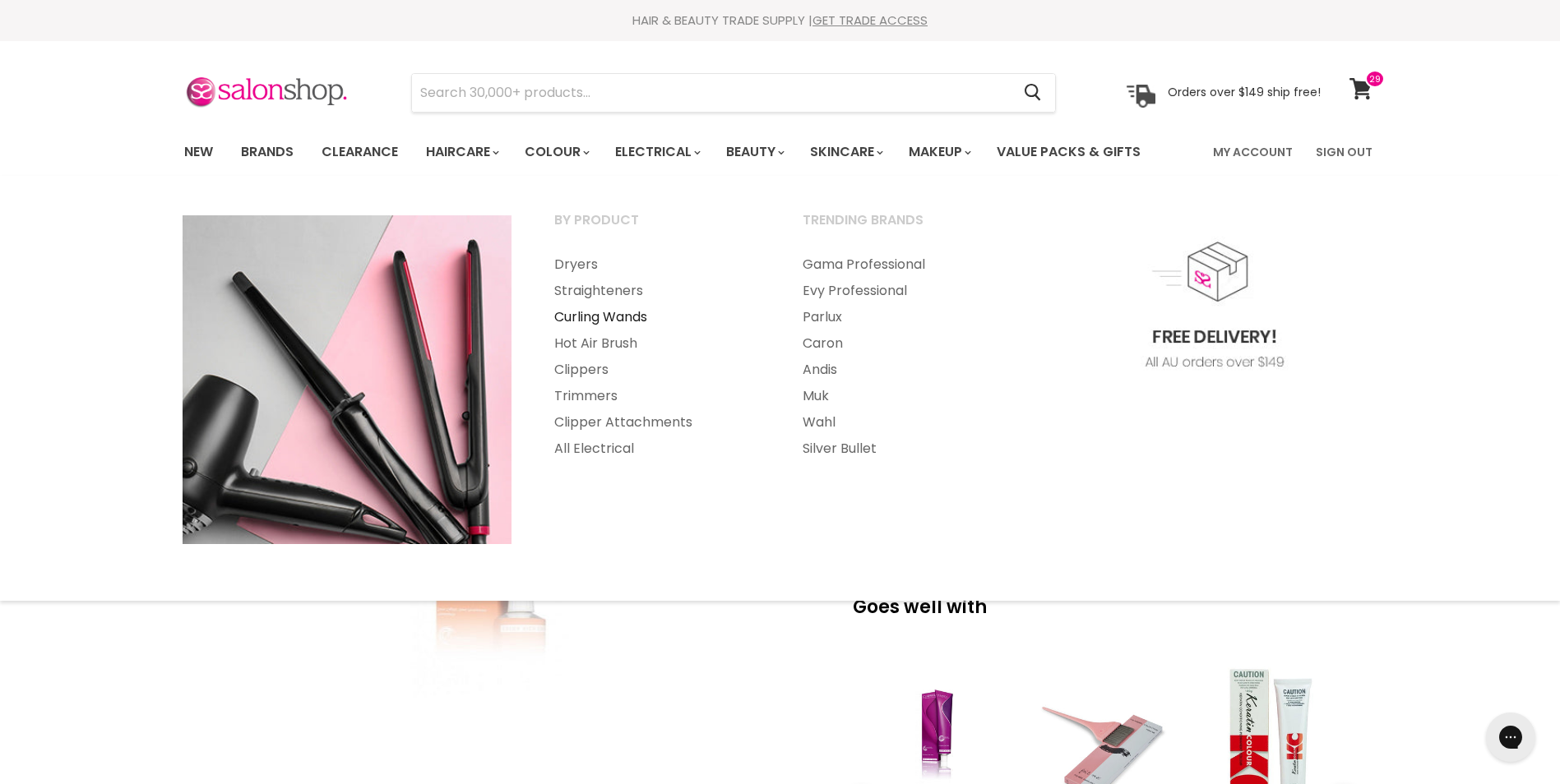
click at [618, 314] on link "Curling Wands" at bounding box center [657, 318] width 245 height 26
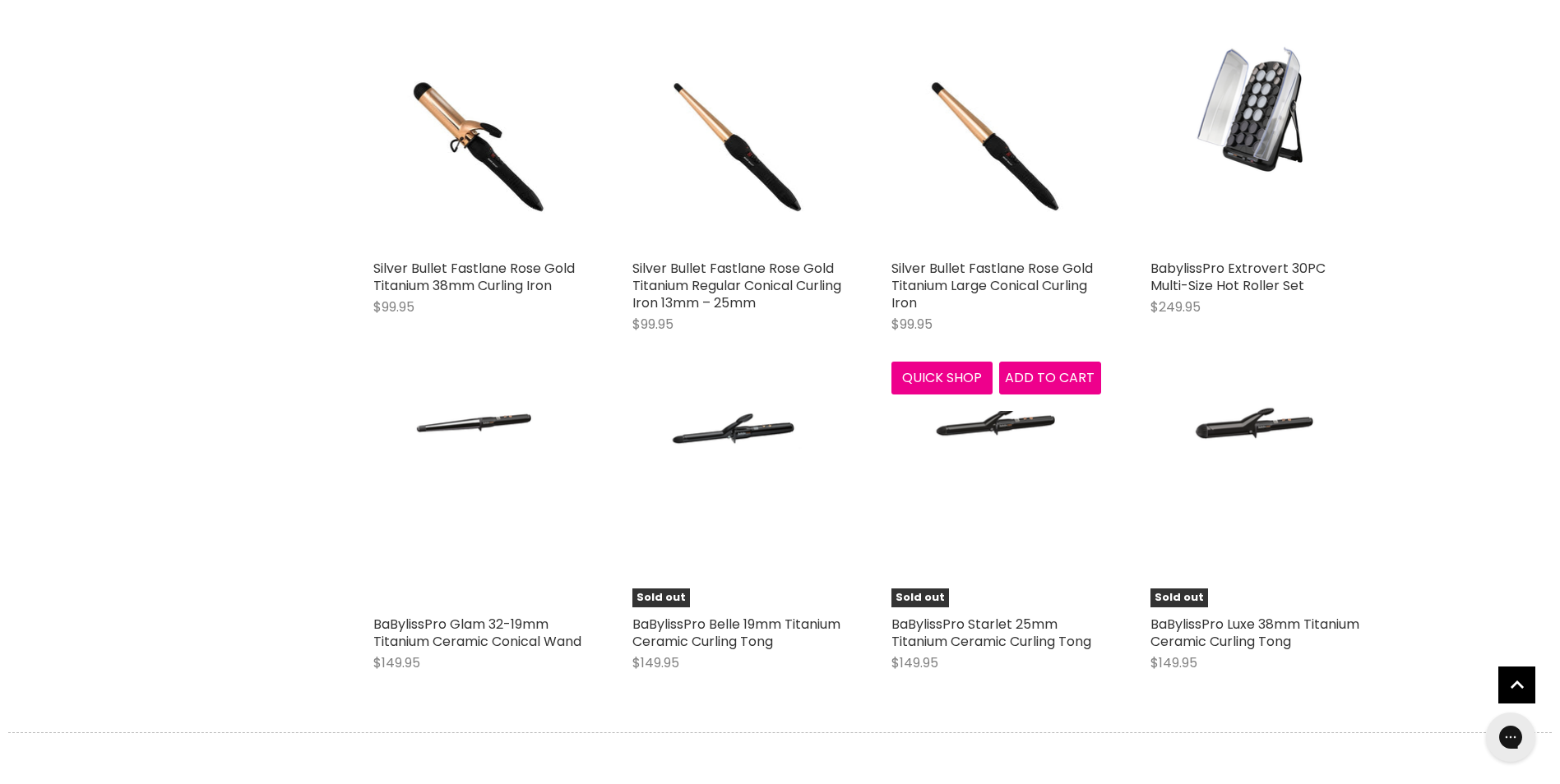
scroll to position [3864, 0]
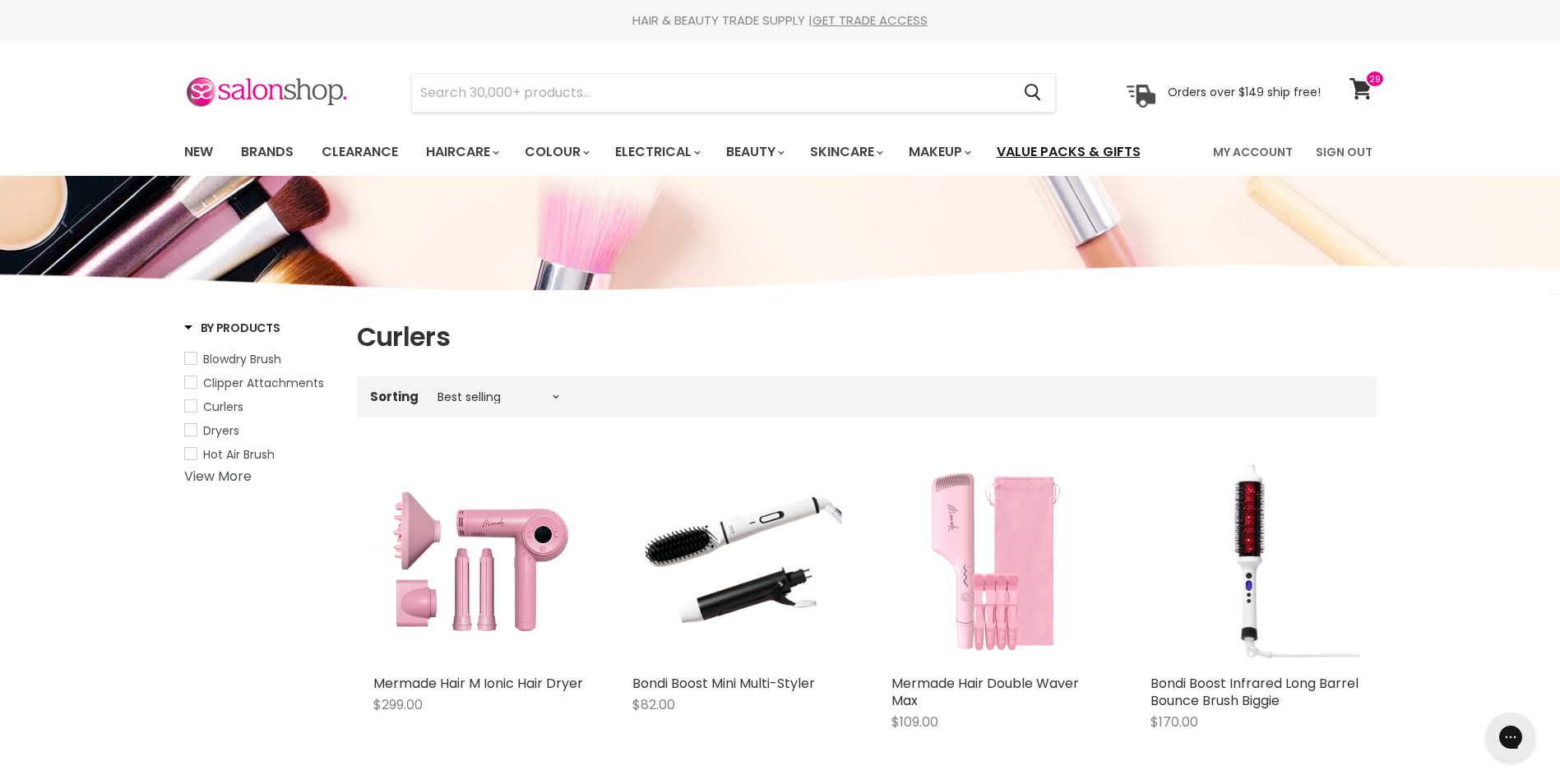
click at [1089, 148] on link "Value Packs & Gifts" at bounding box center [1068, 152] width 169 height 35
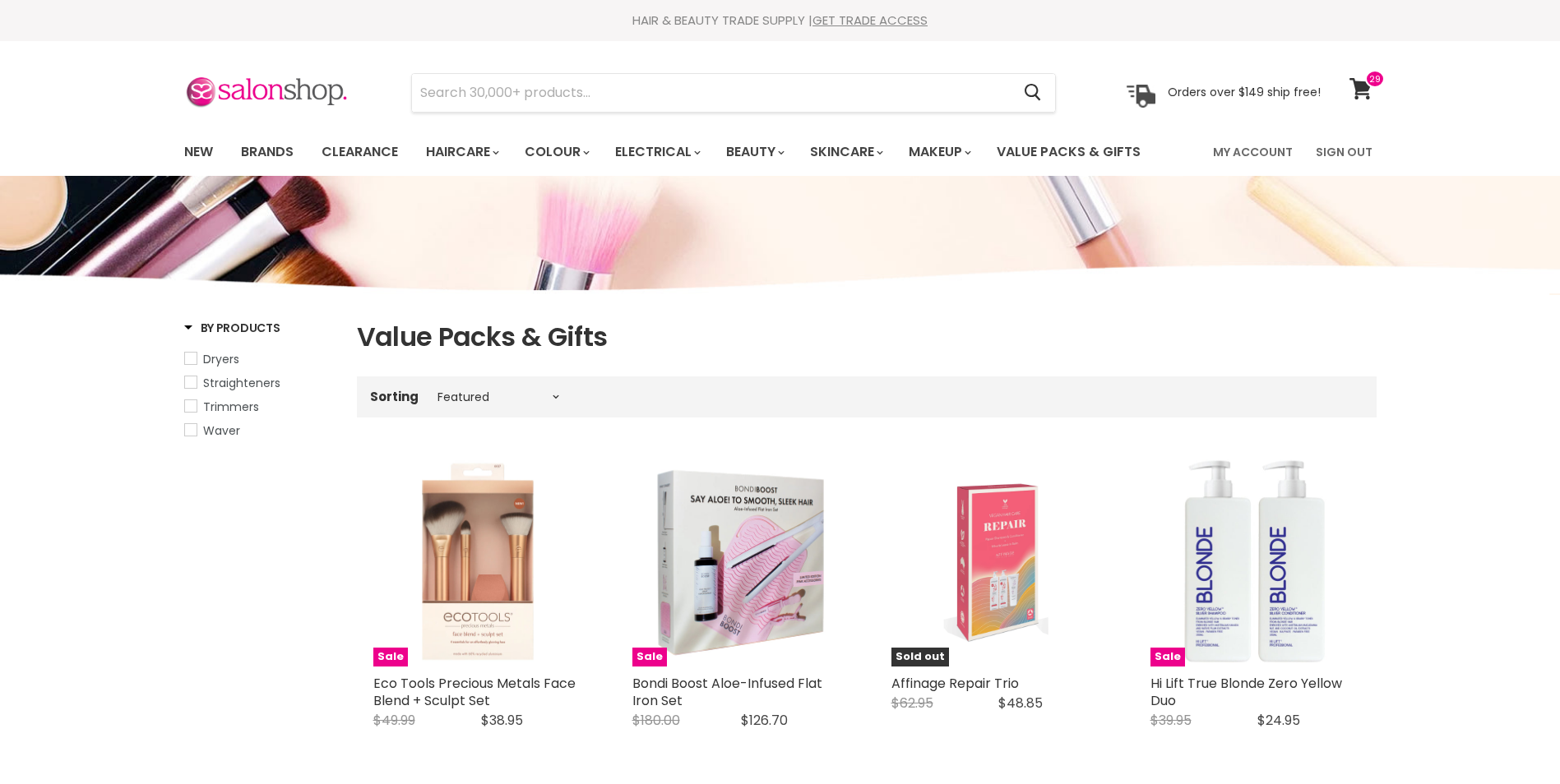
select select "manual"
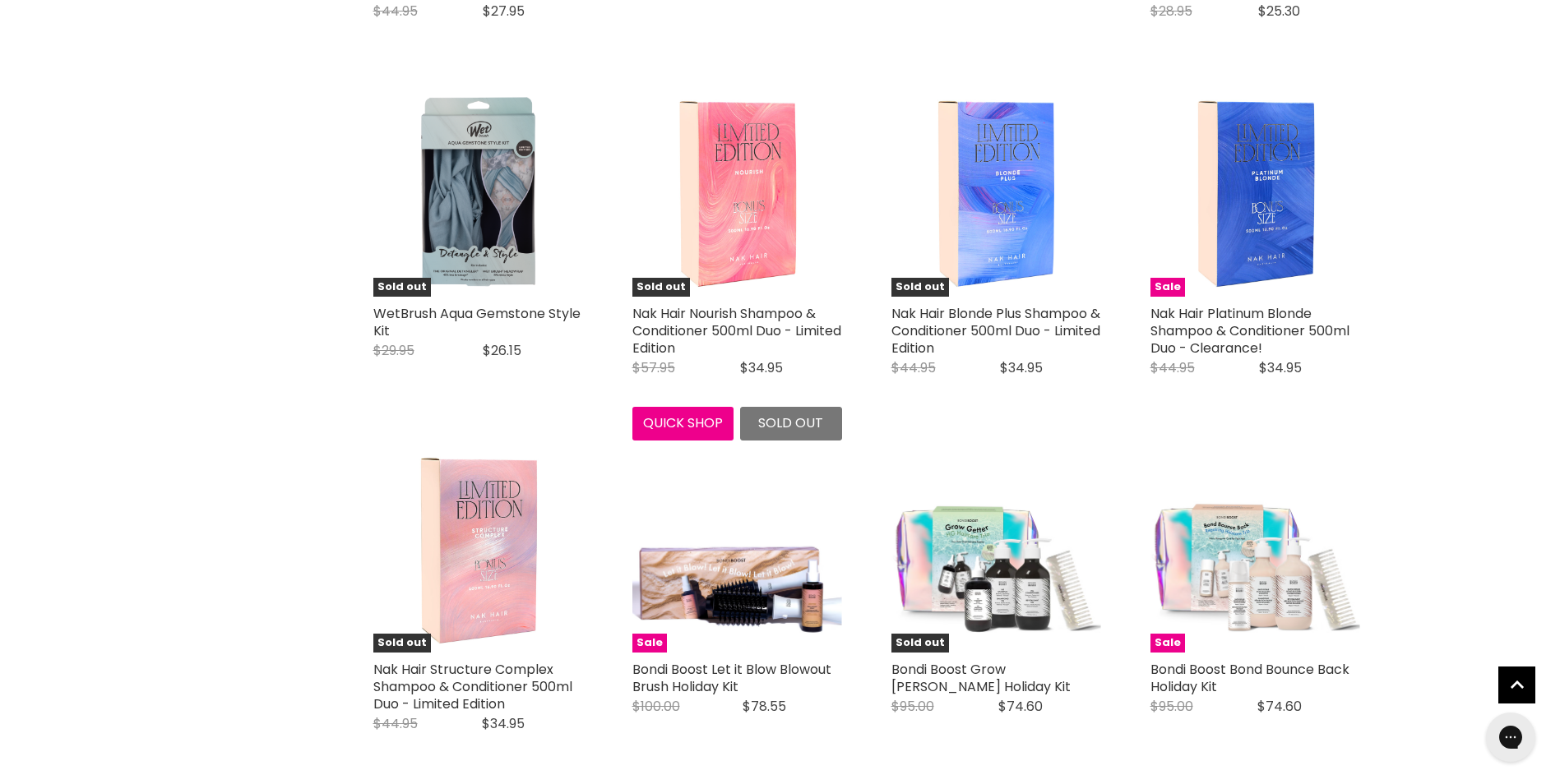
scroll to position [3782, 0]
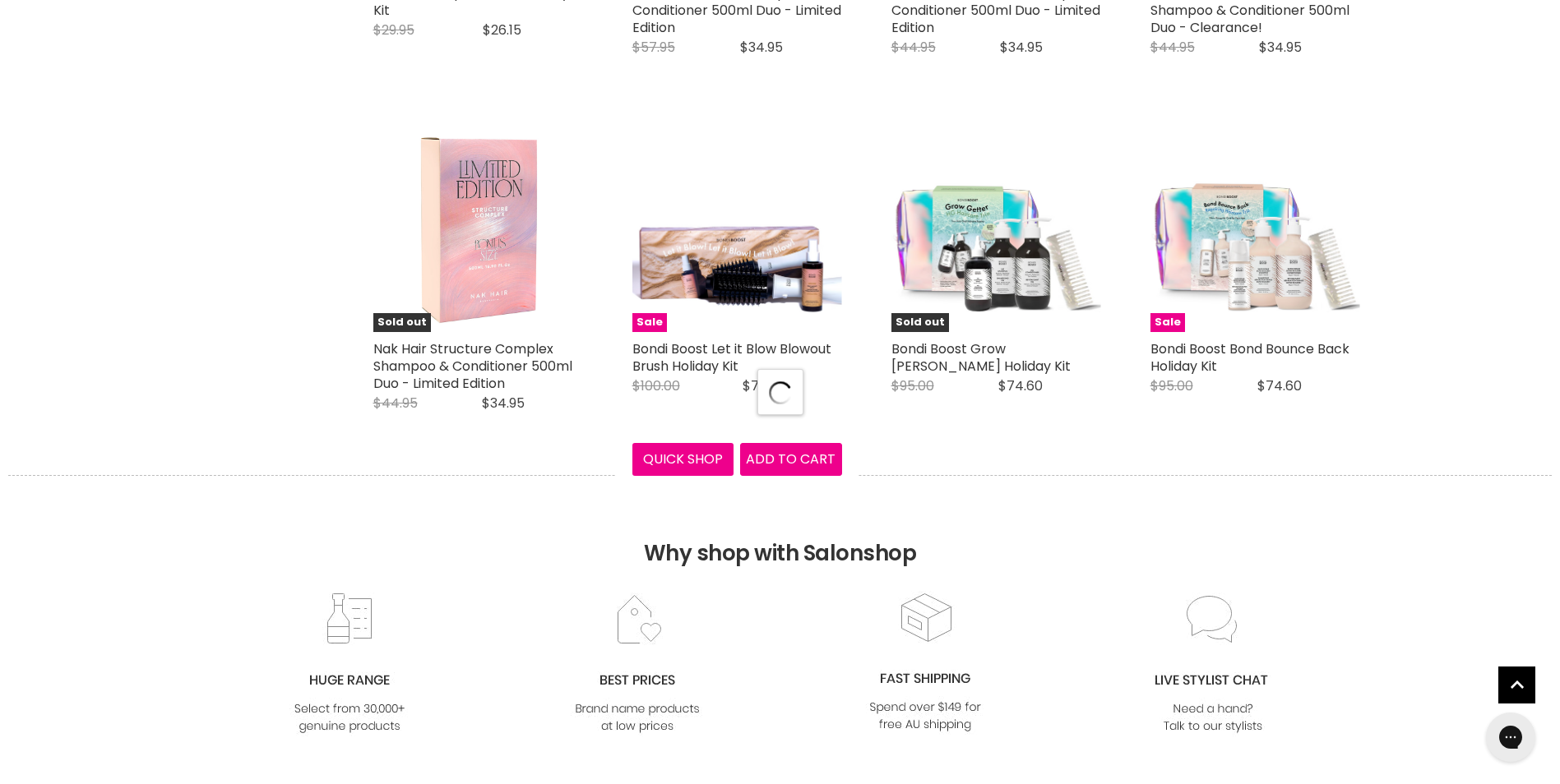
scroll to position [4111, 0]
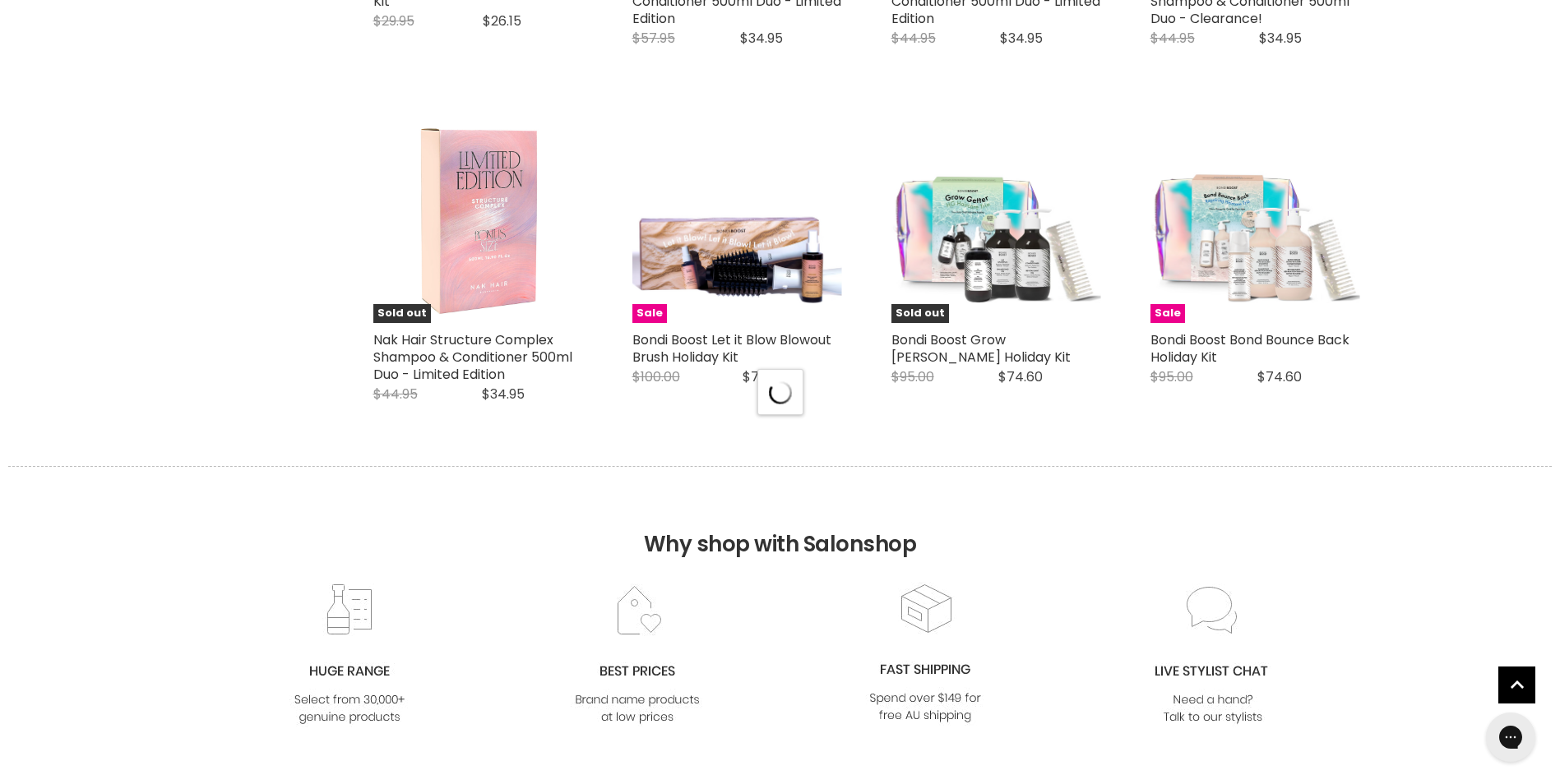
select select "manual"
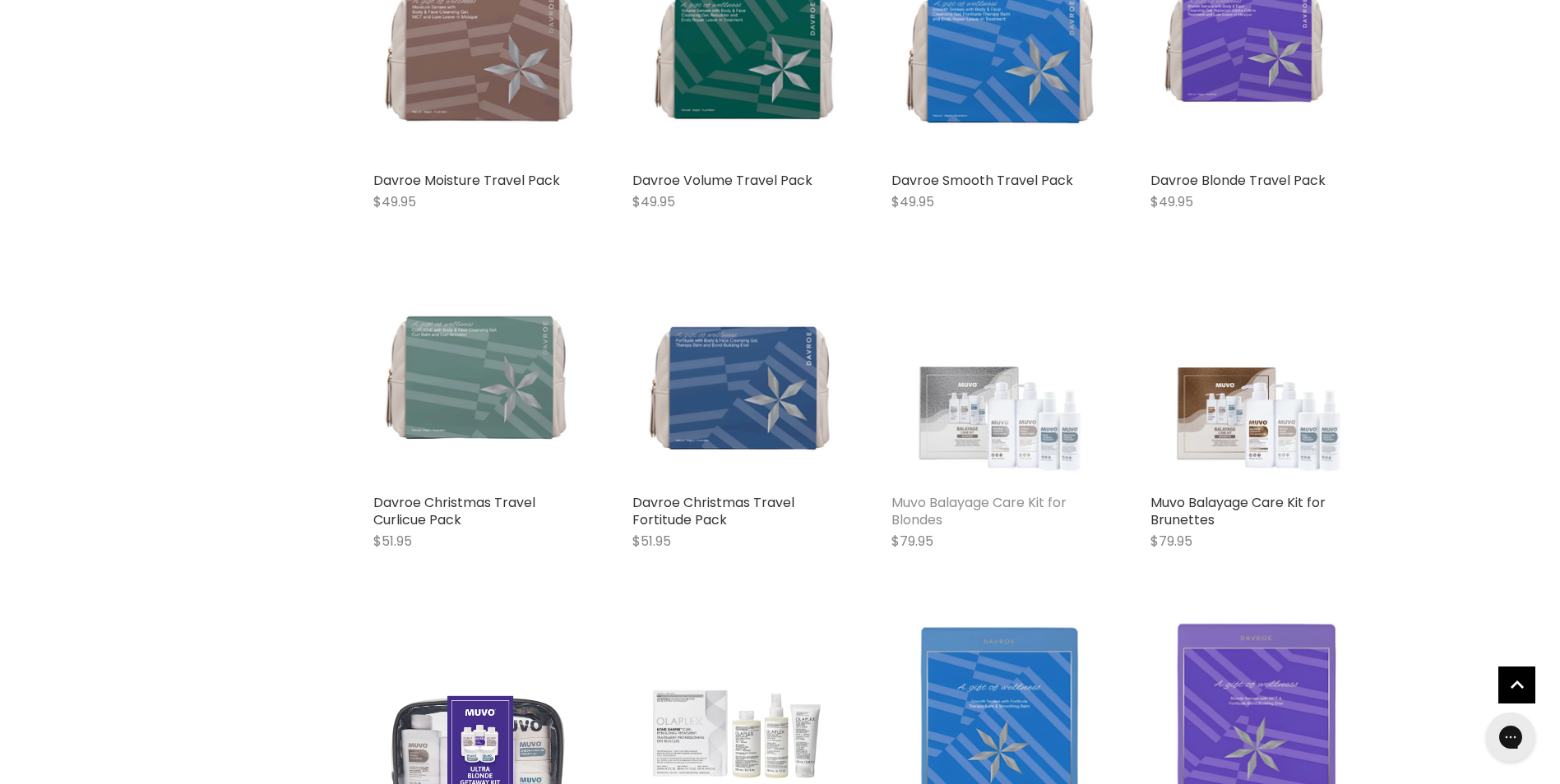
scroll to position [7893, 0]
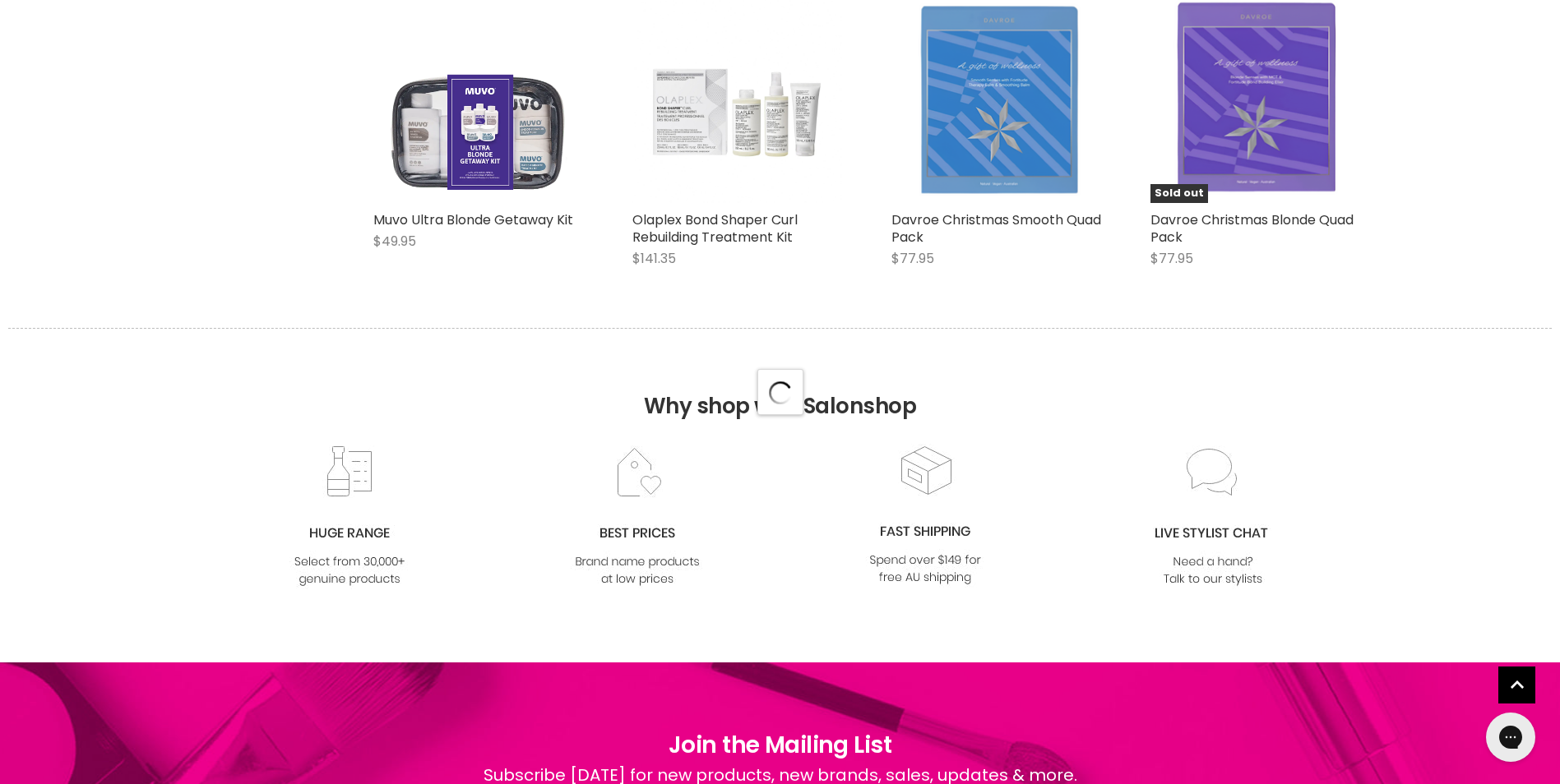
select select "manual"
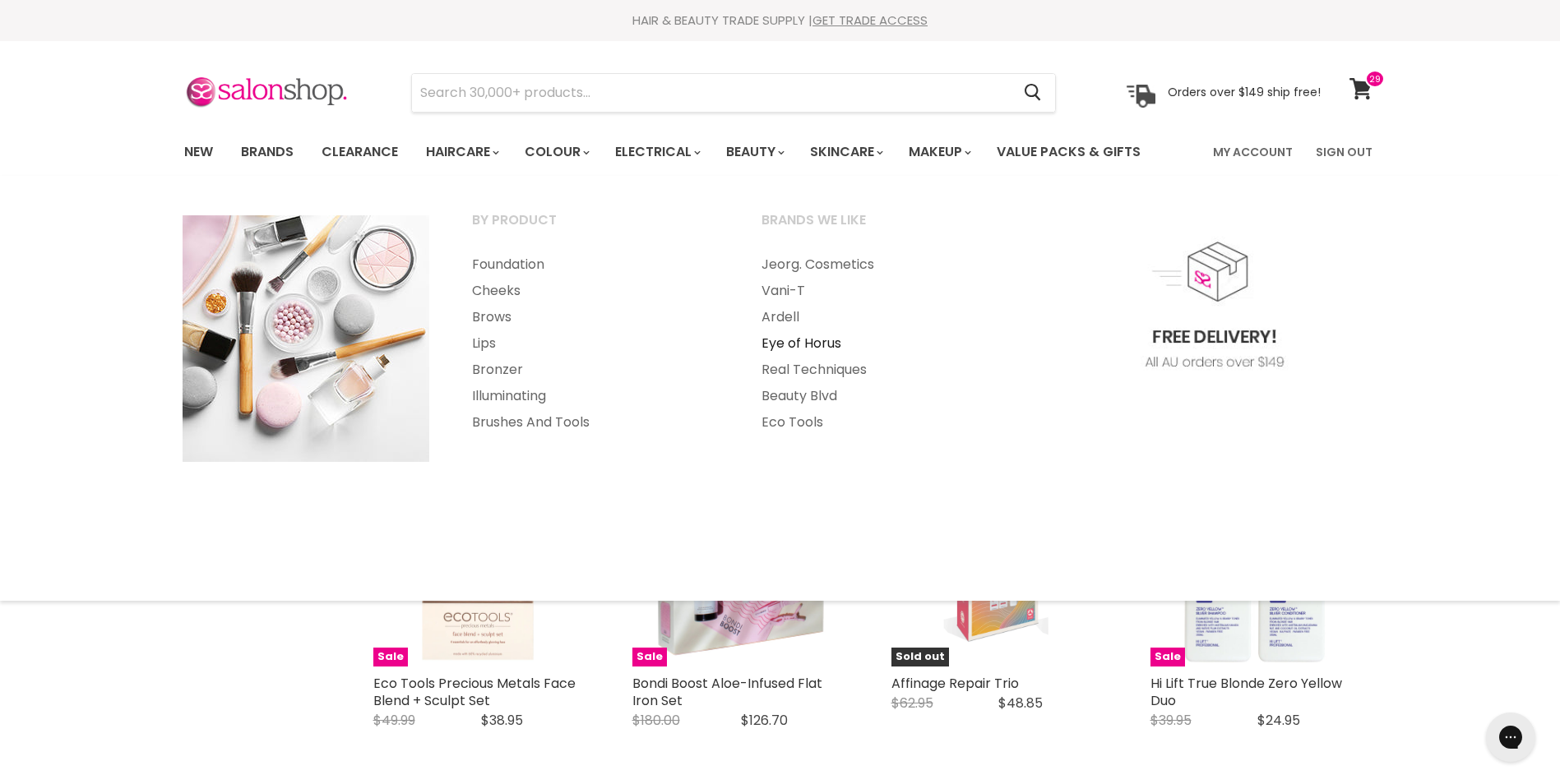
click at [812, 344] on link "Eye of Horus" at bounding box center [884, 344] width 286 height 26
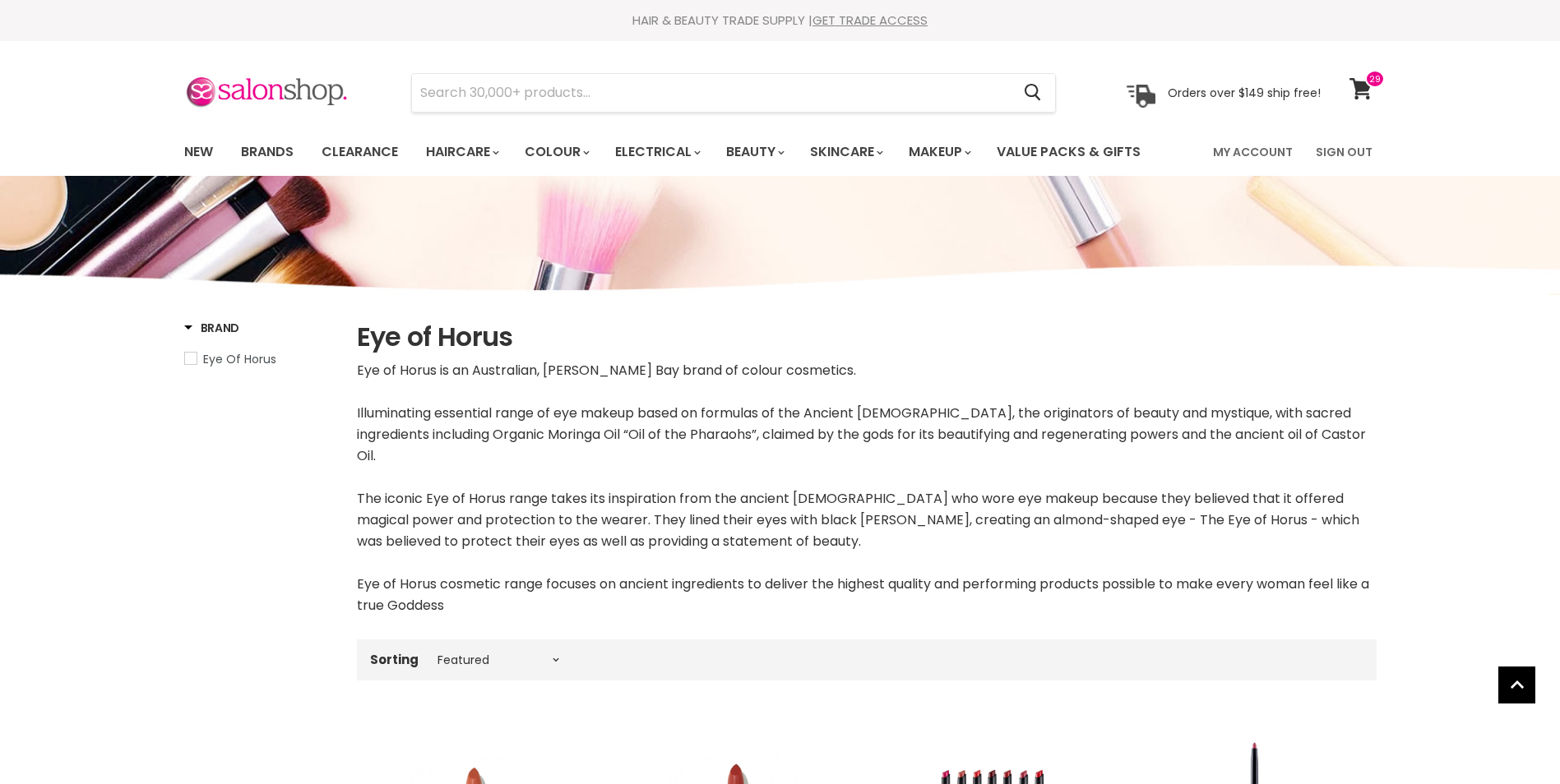
select select "manual"
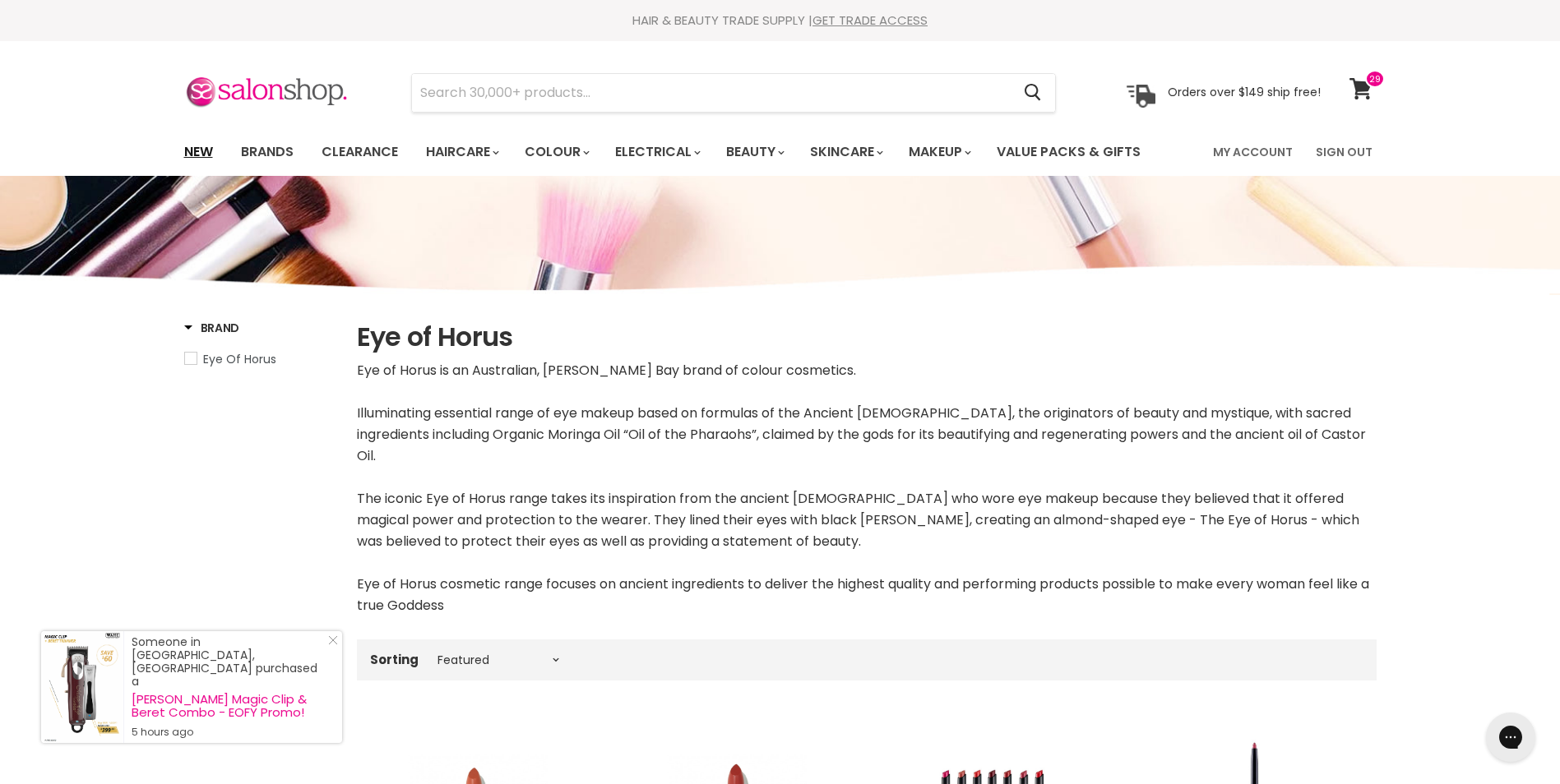
click at [198, 149] on link "New" at bounding box center [198, 152] width 53 height 35
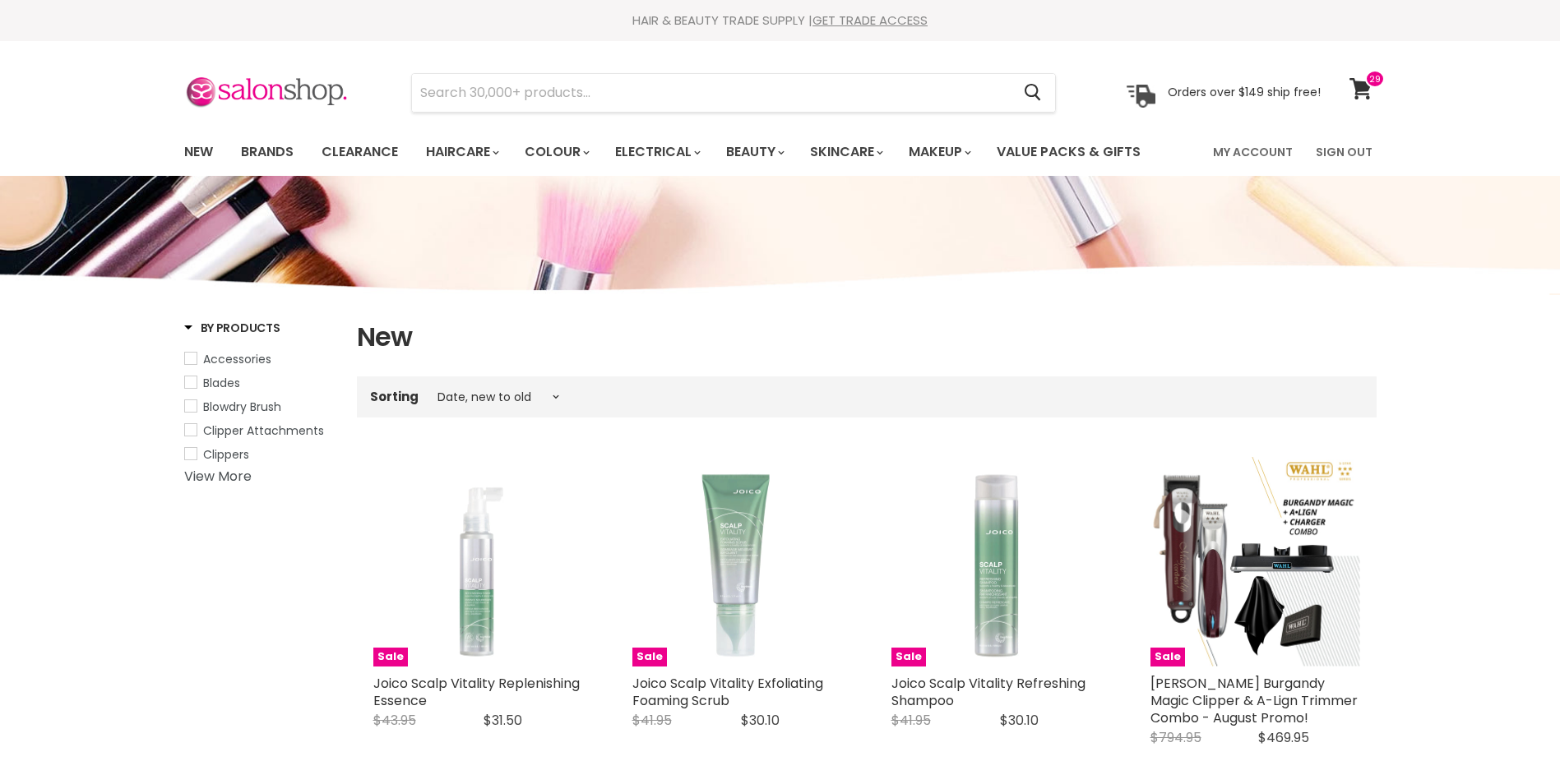
select select "created-descending"
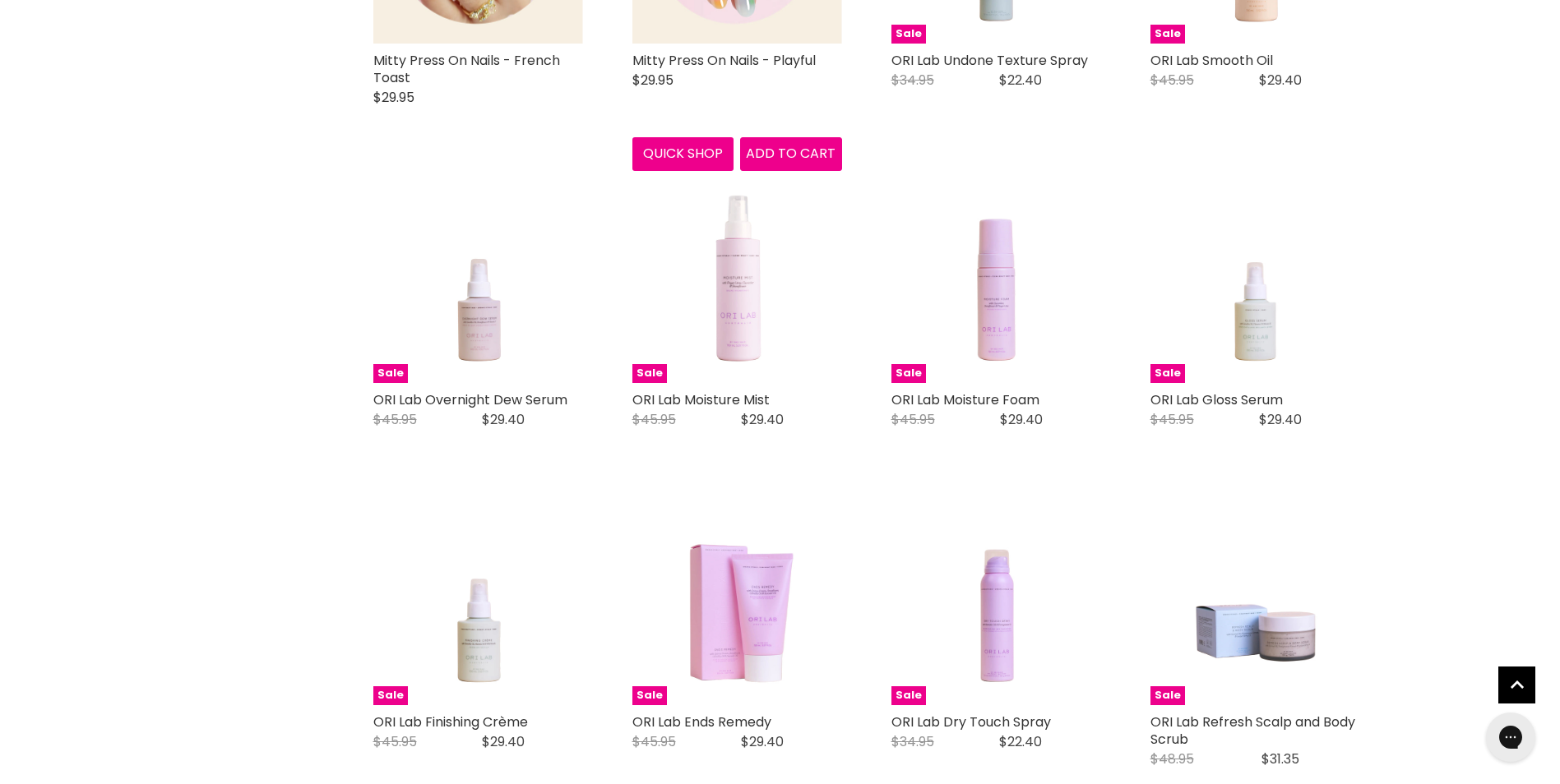
scroll to position [2795, 0]
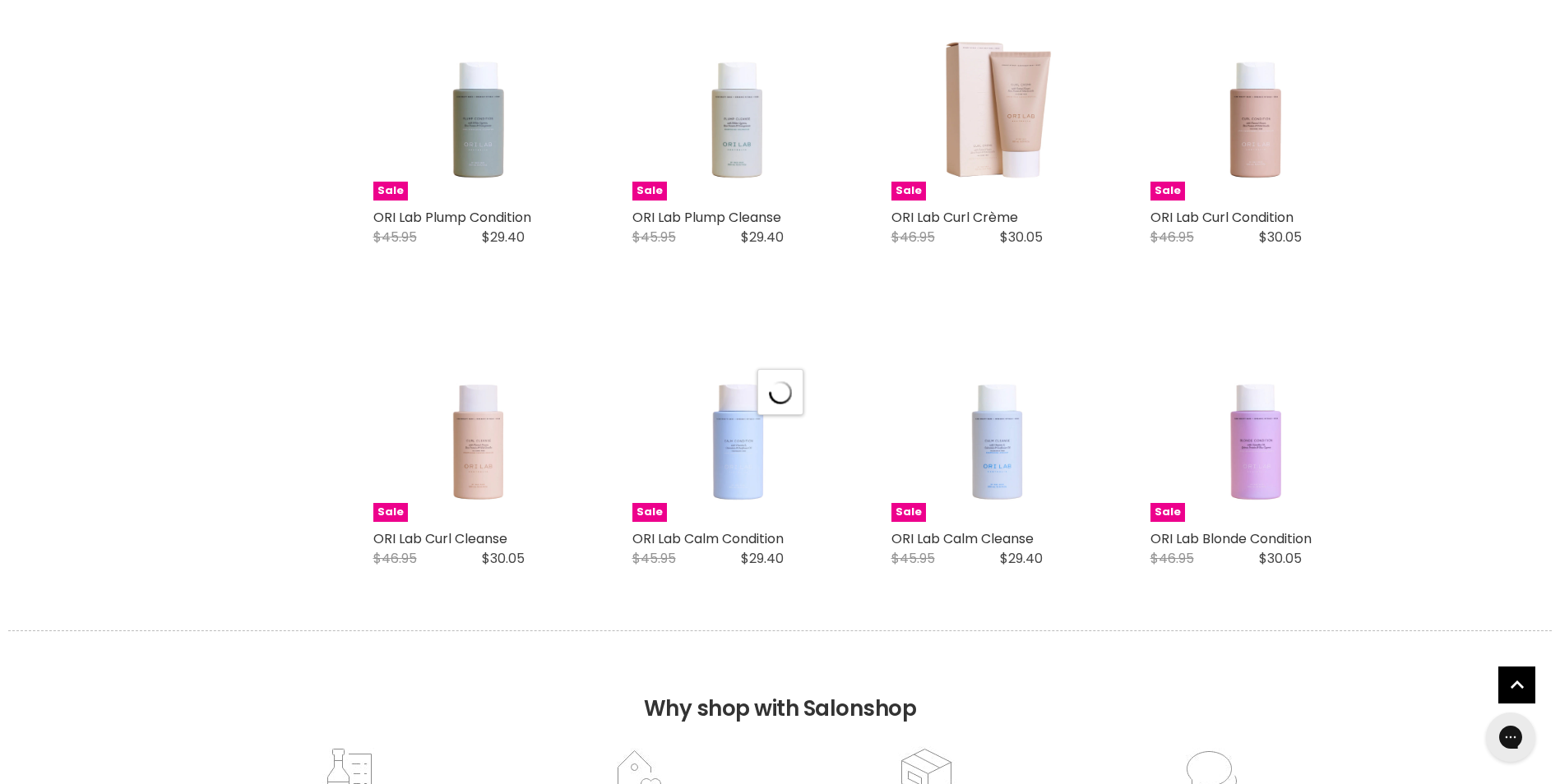
select select "created-descending"
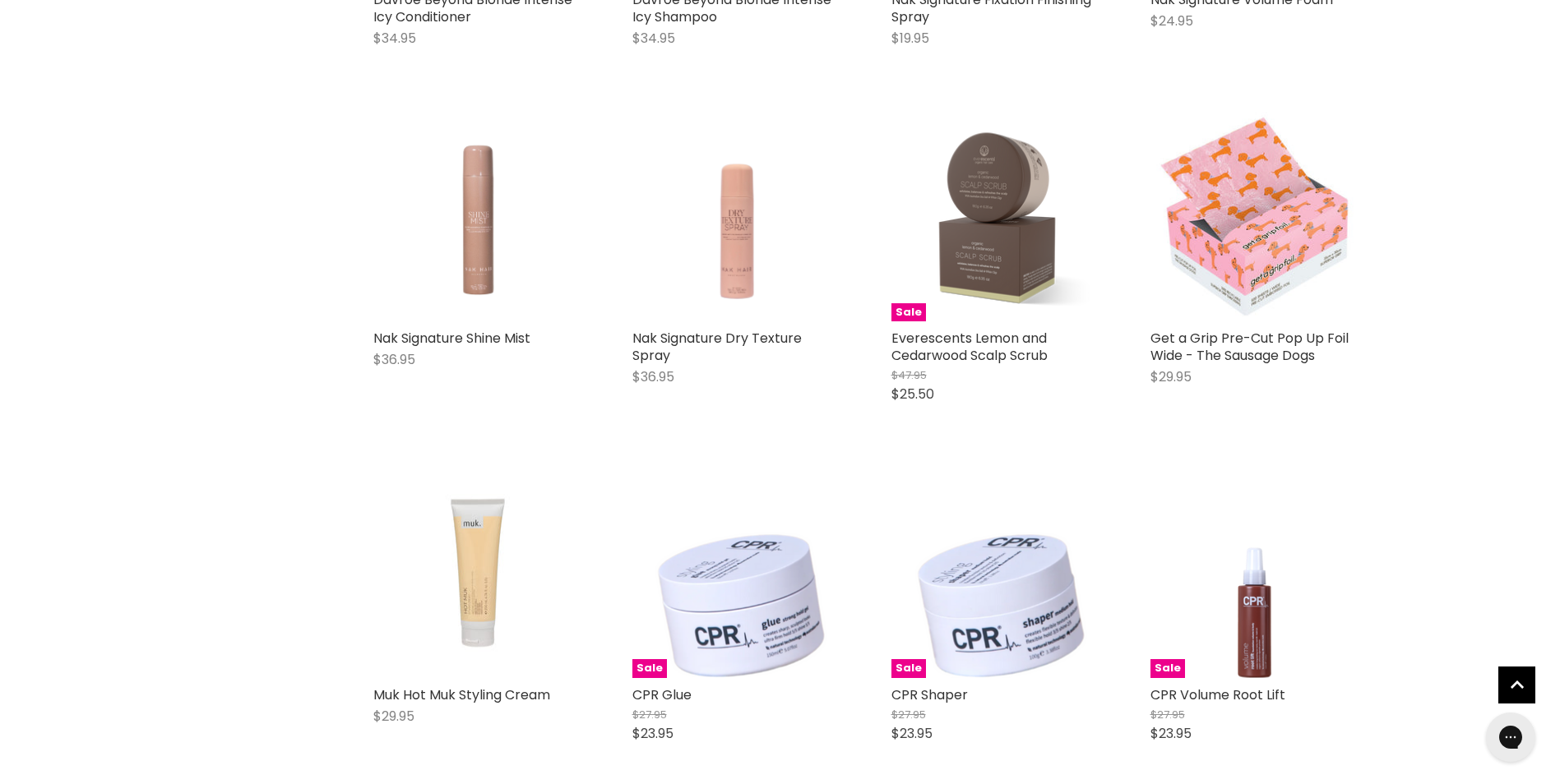
scroll to position [7235, 0]
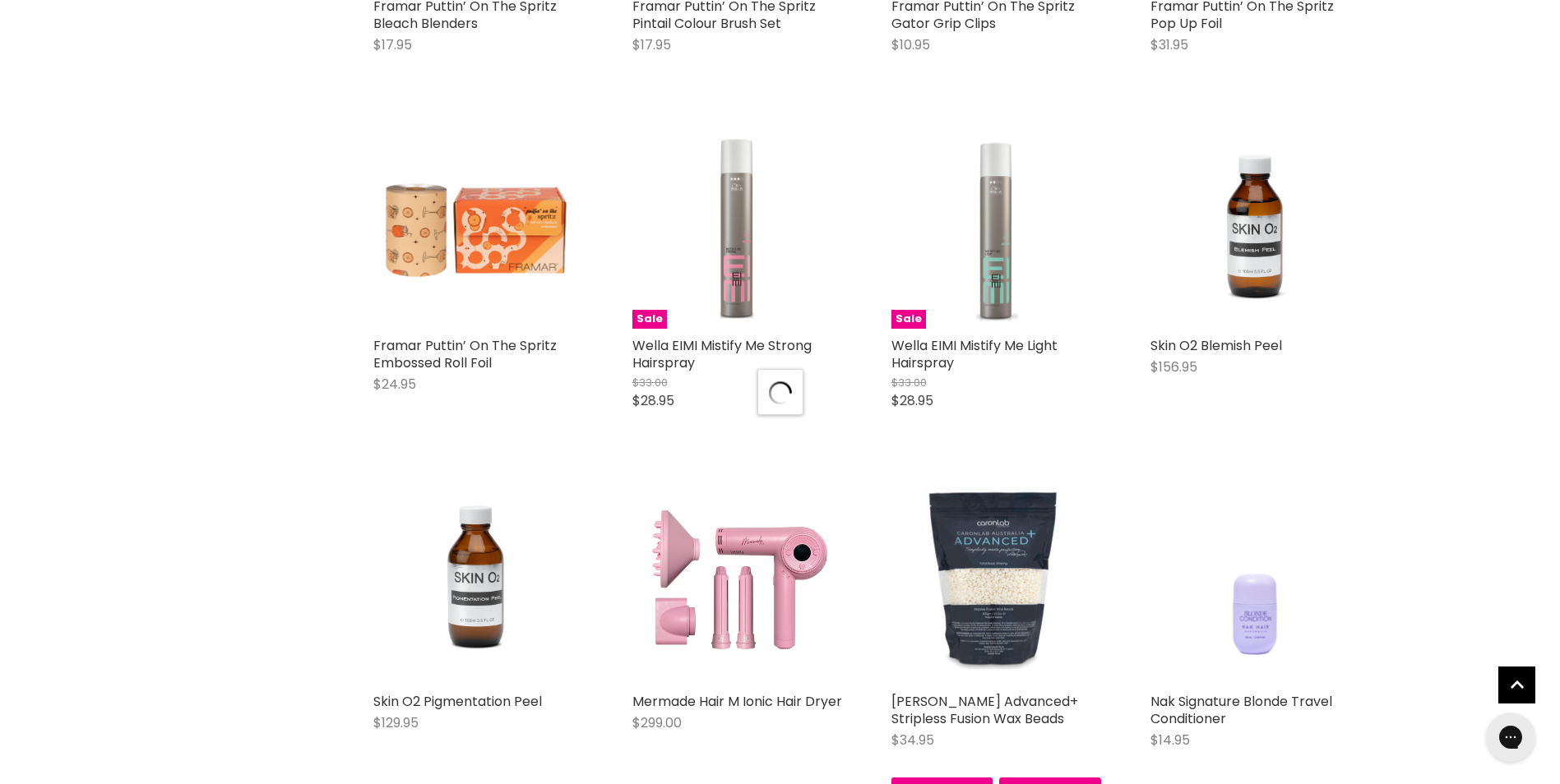
scroll to position [8139, 0]
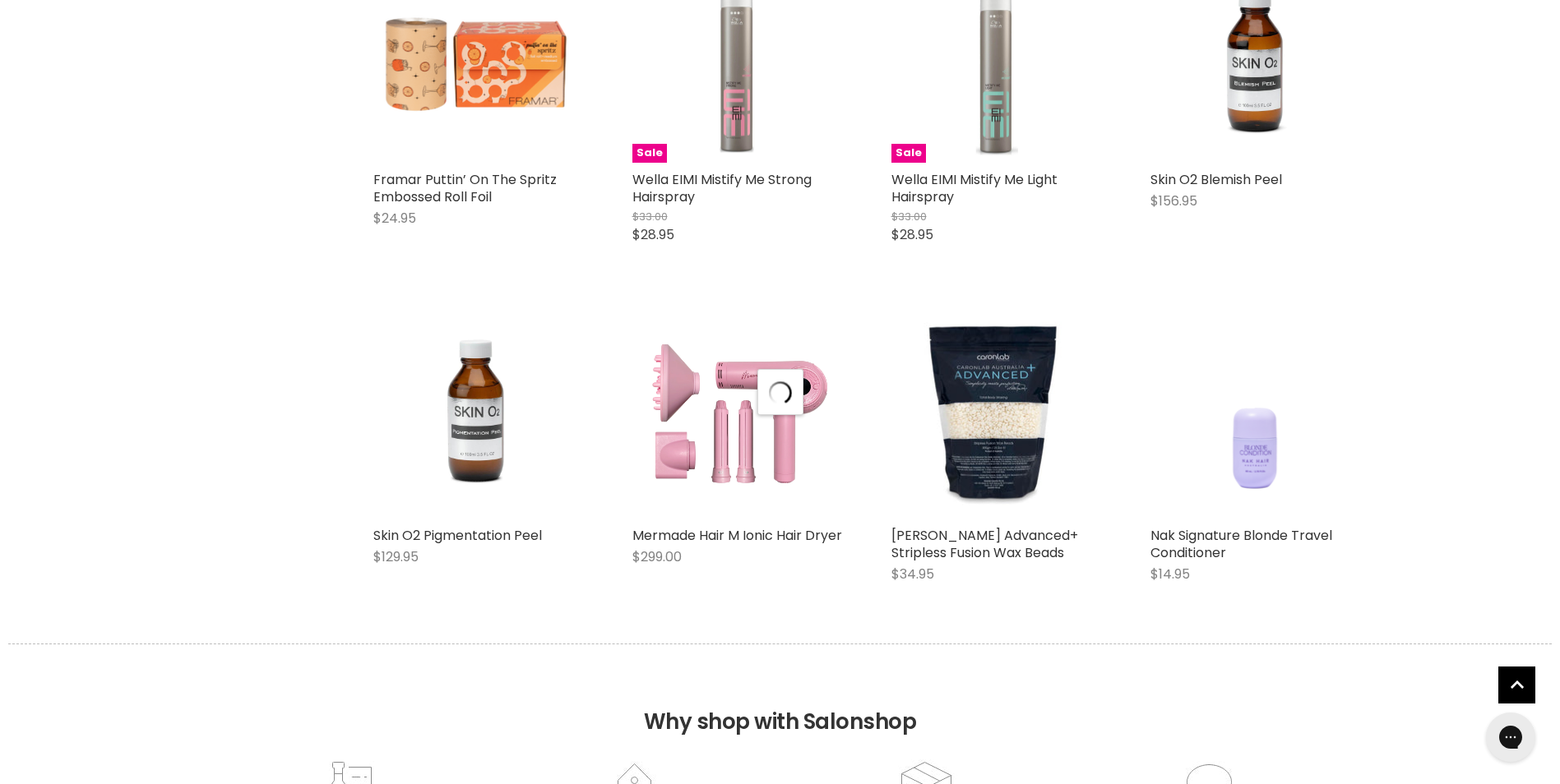
select select "created-descending"
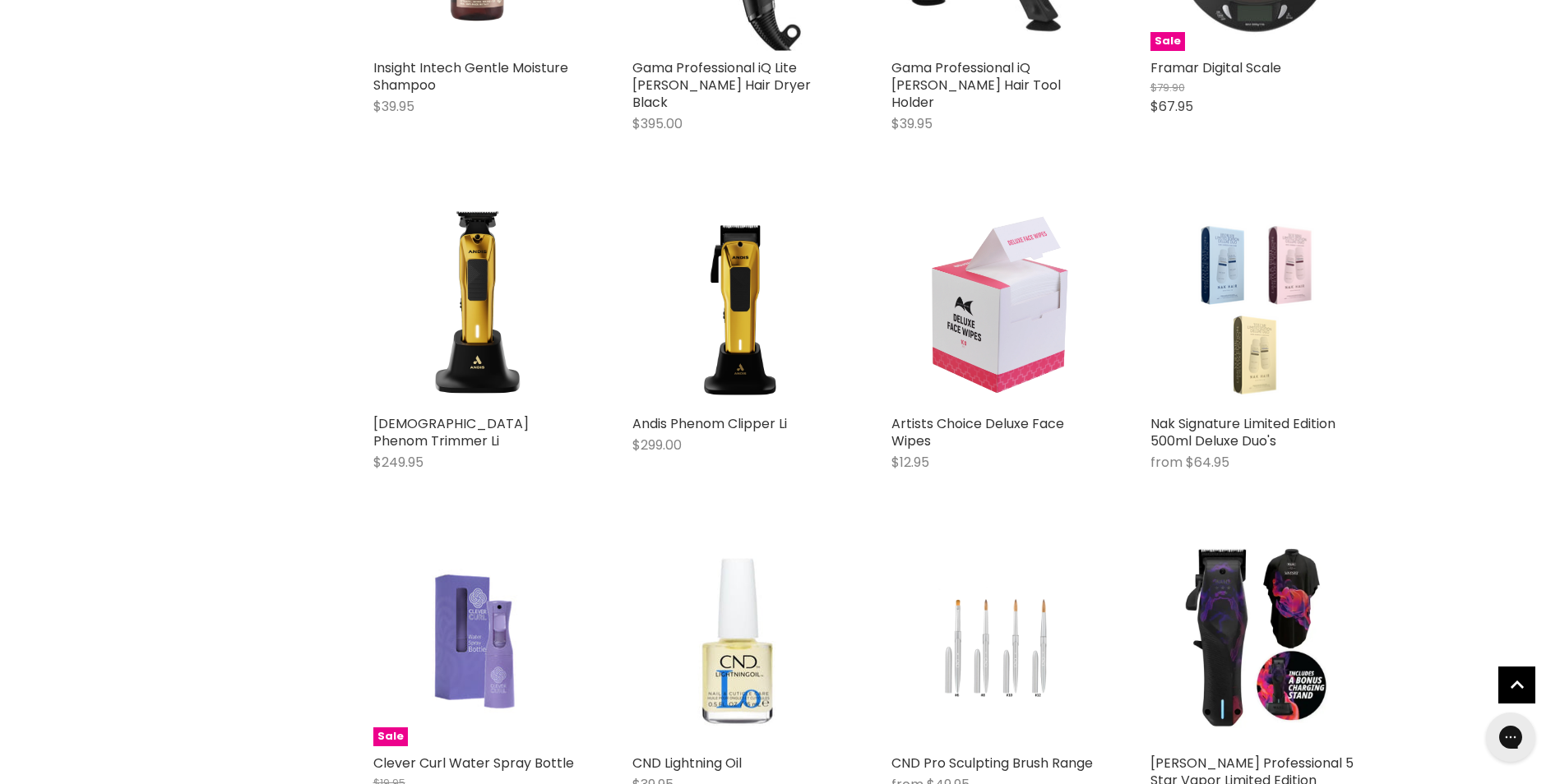
scroll to position [11428, 0]
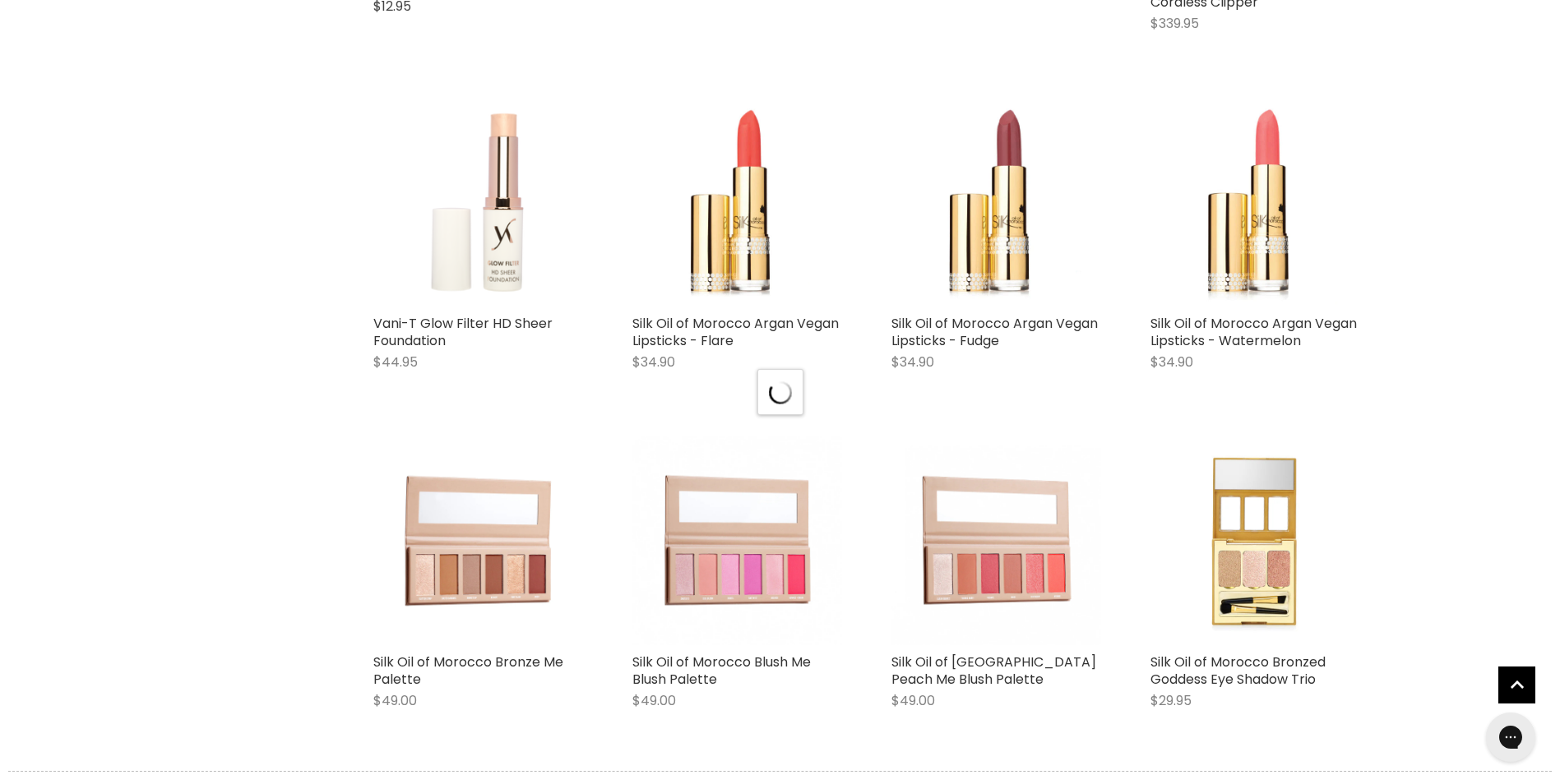
scroll to position [12250, 0]
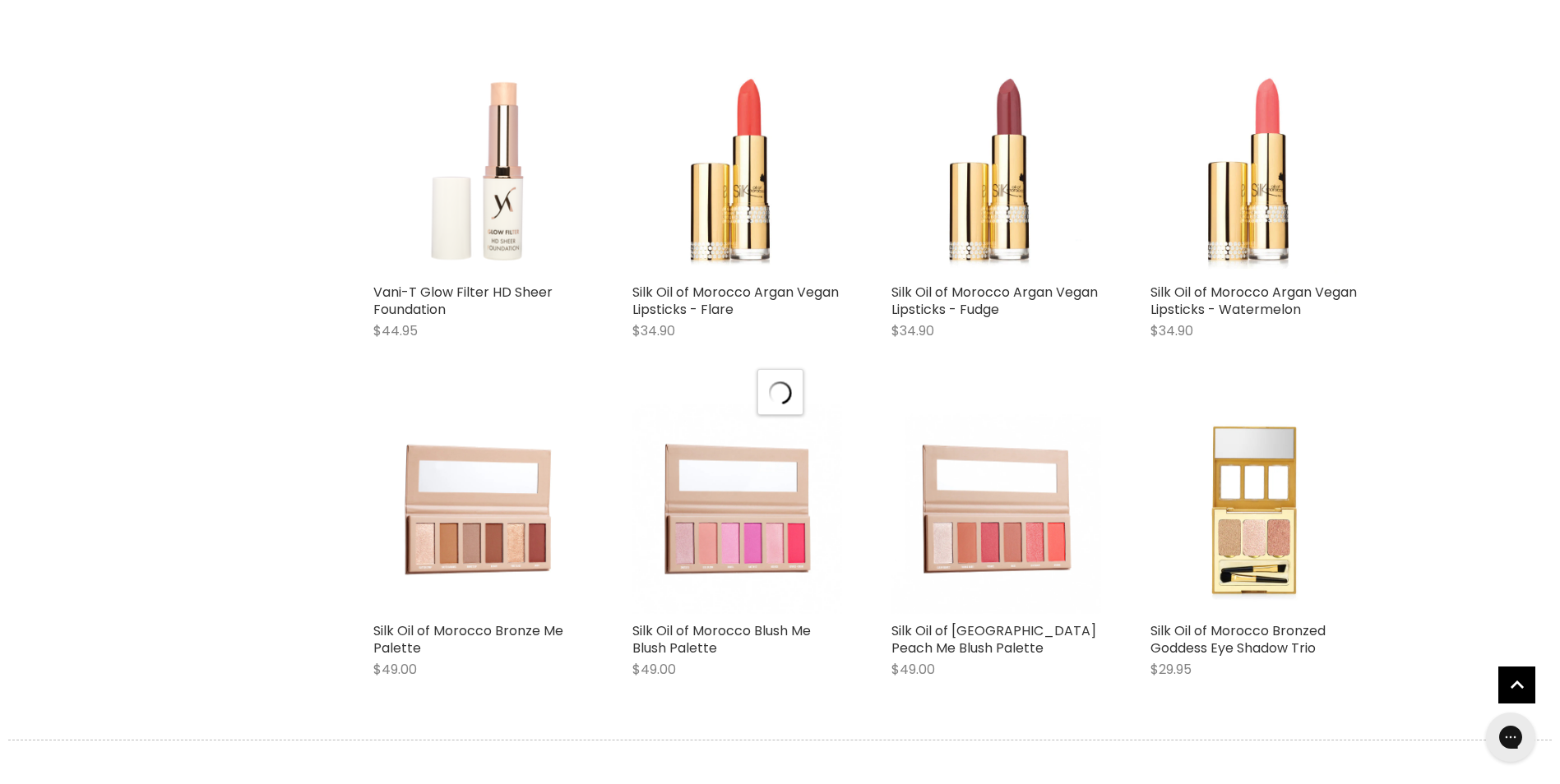
select select "created-descending"
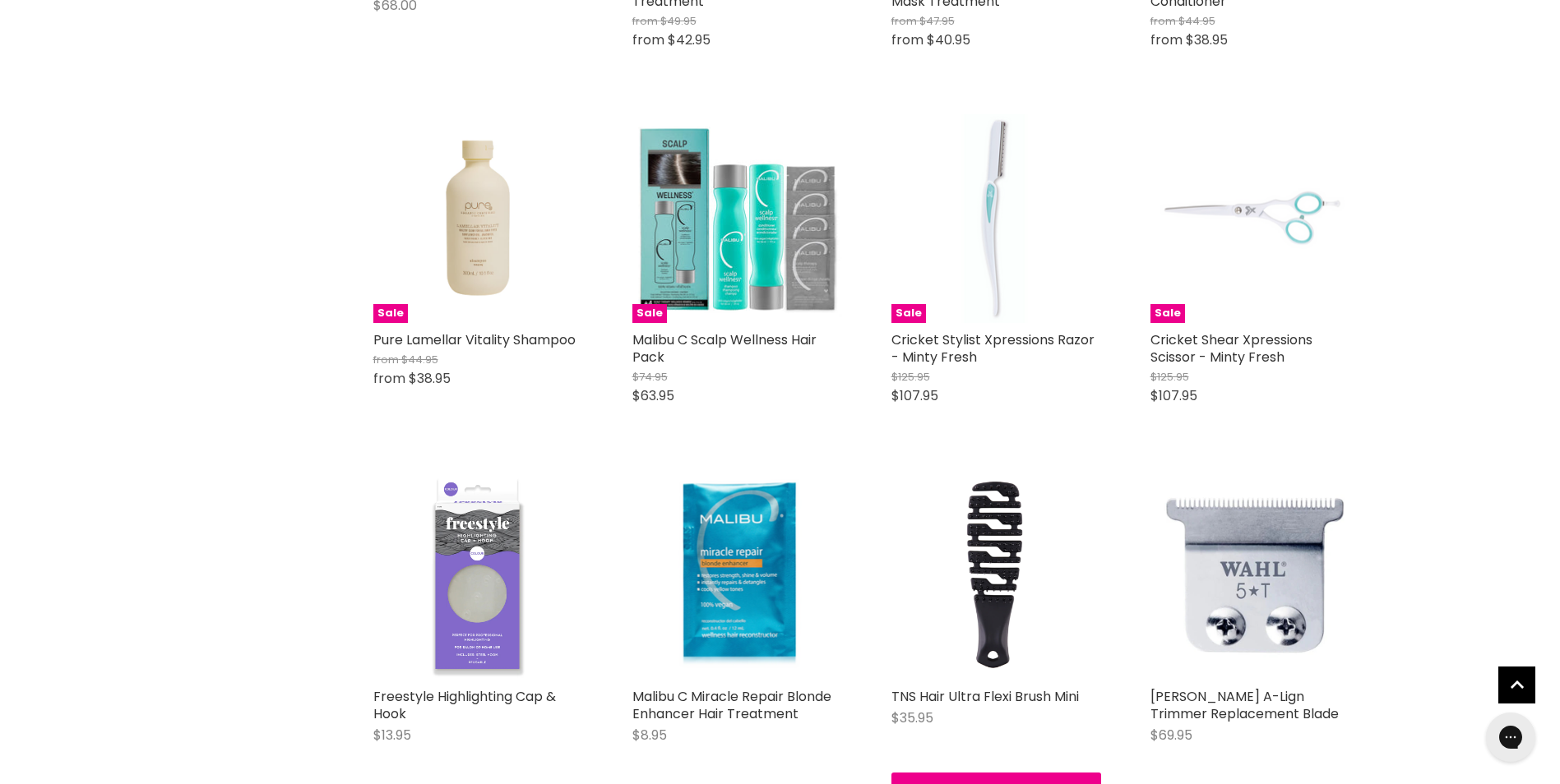
scroll to position [16526, 0]
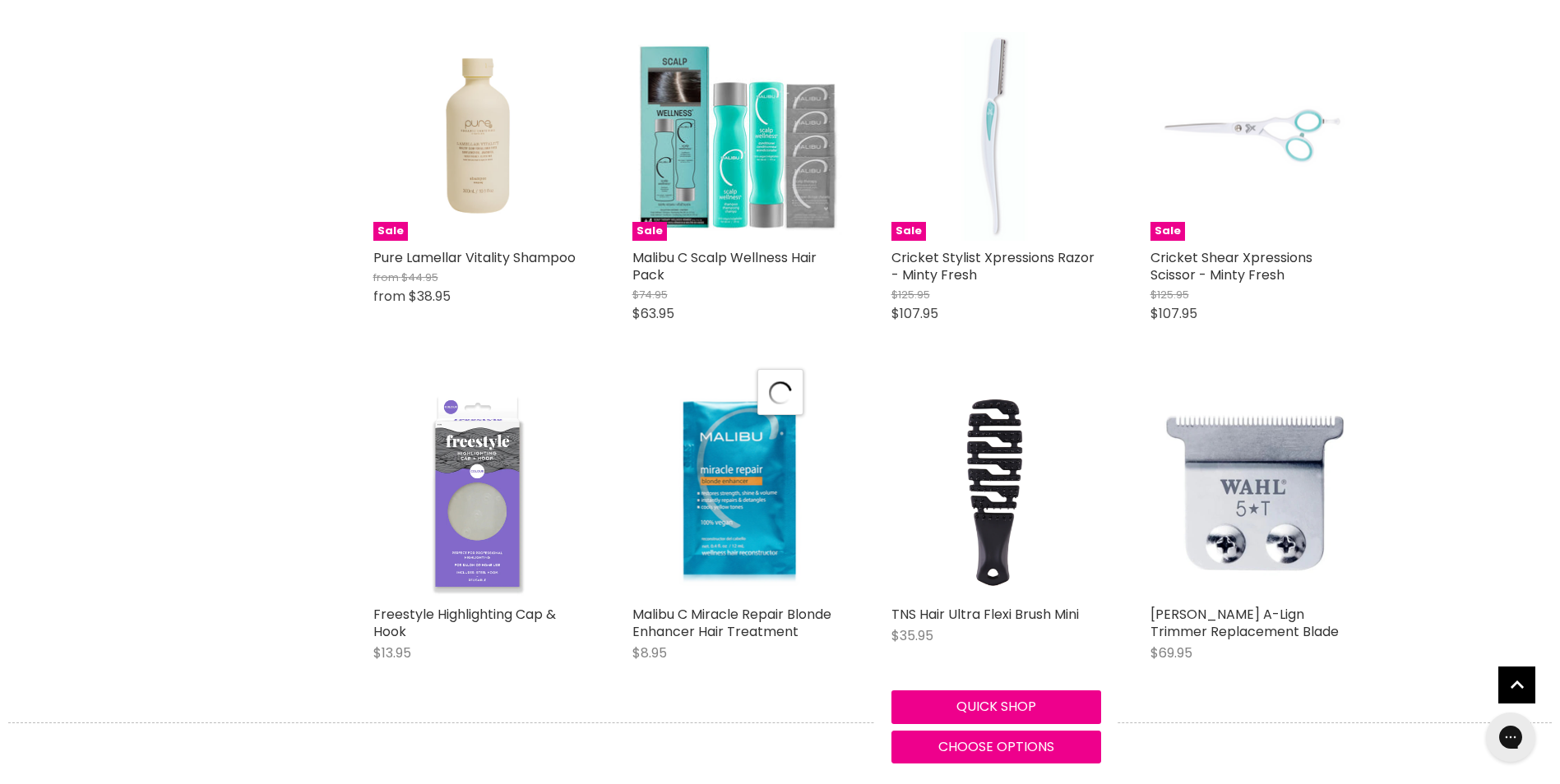
select select "created-descending"
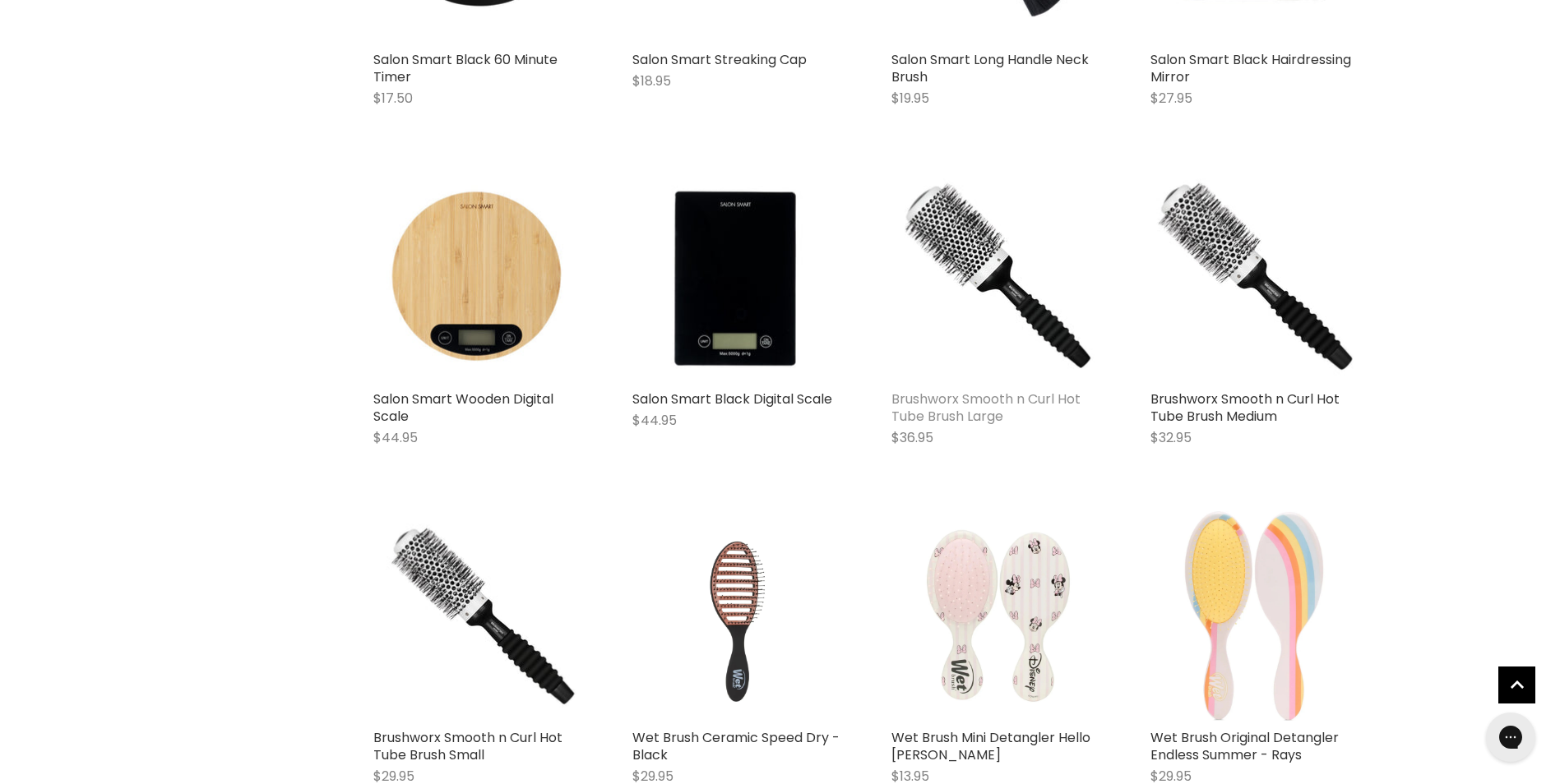
scroll to position [18581, 0]
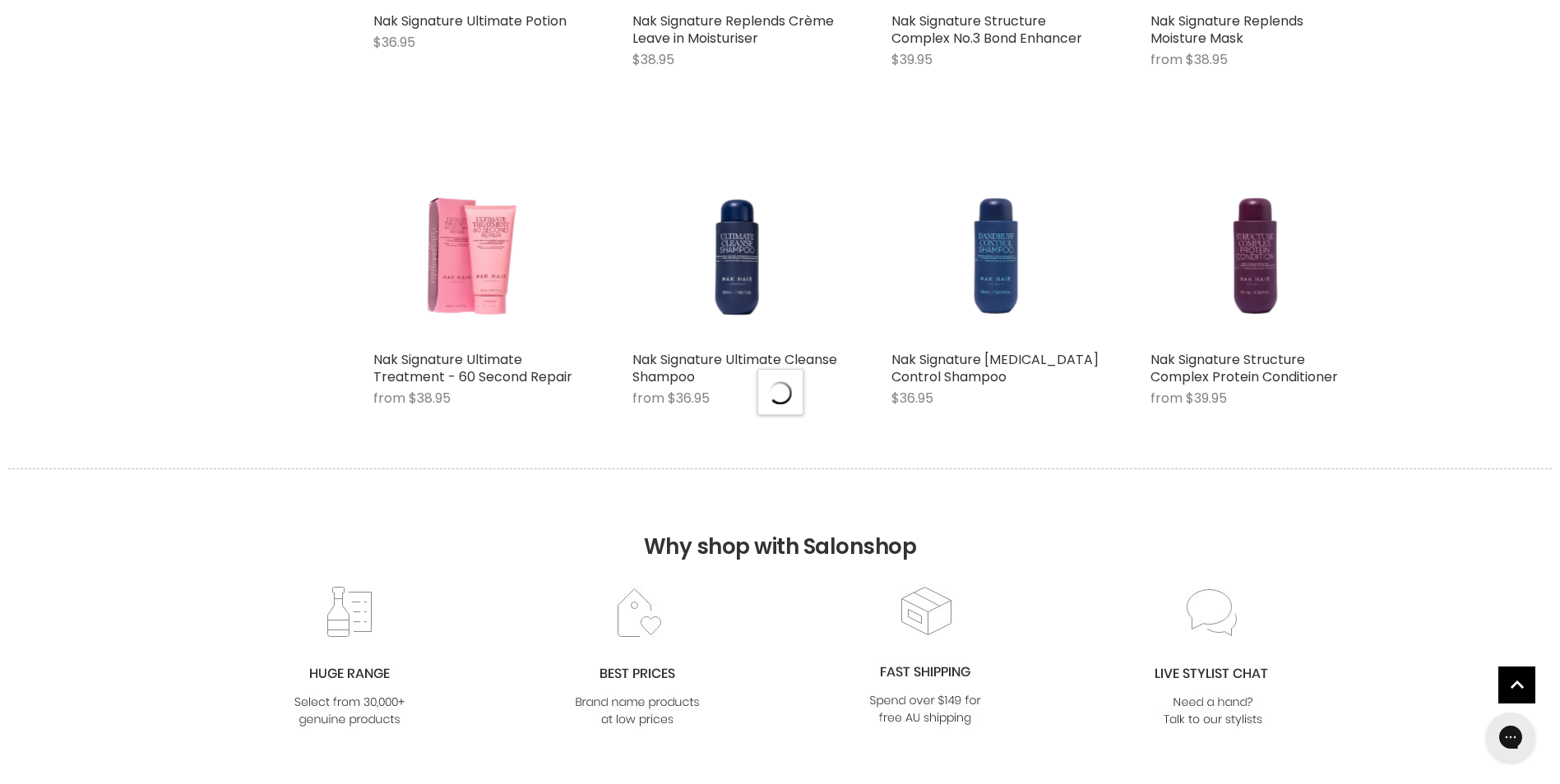
select select "created-descending"
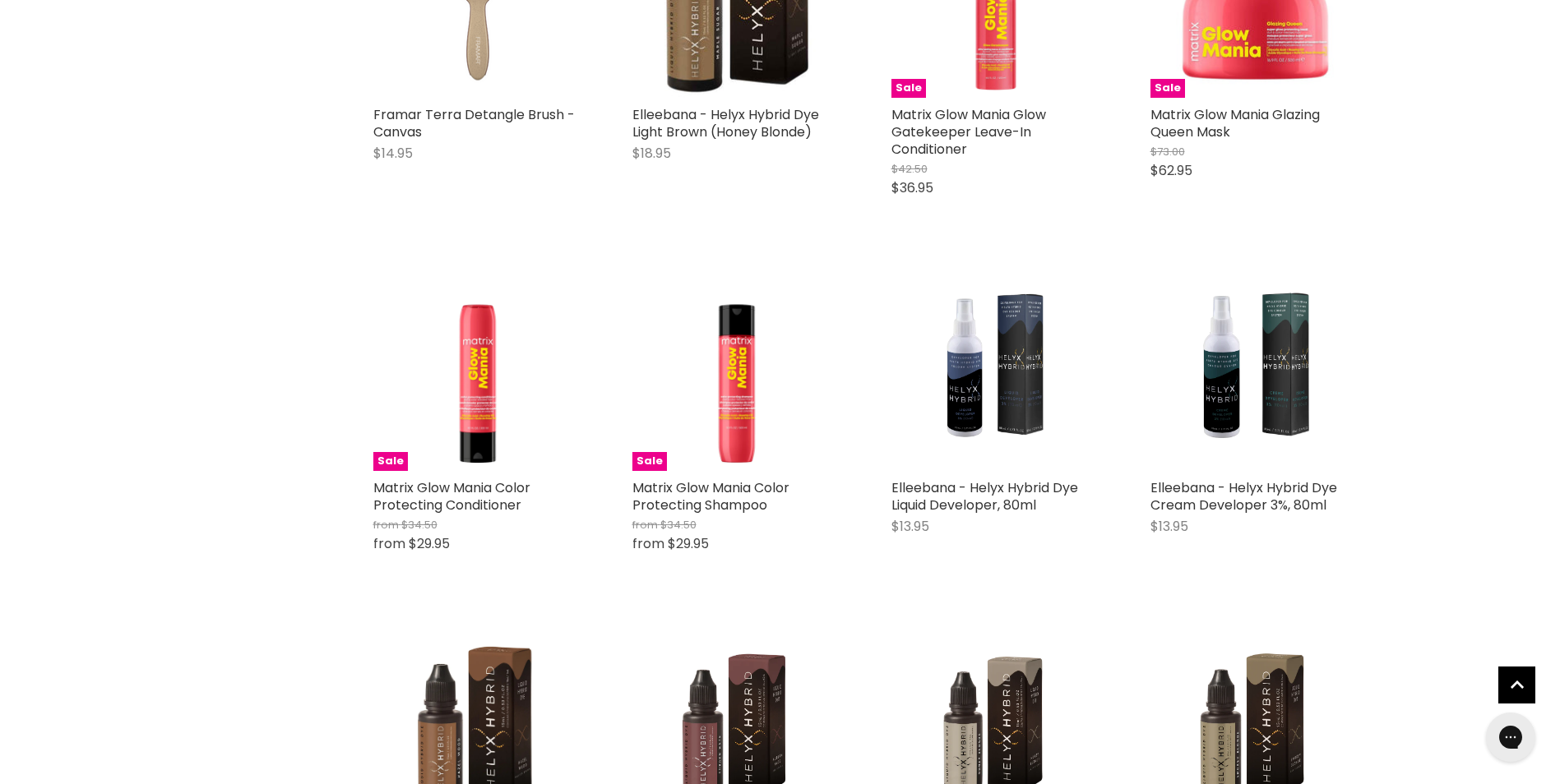
scroll to position [24501, 0]
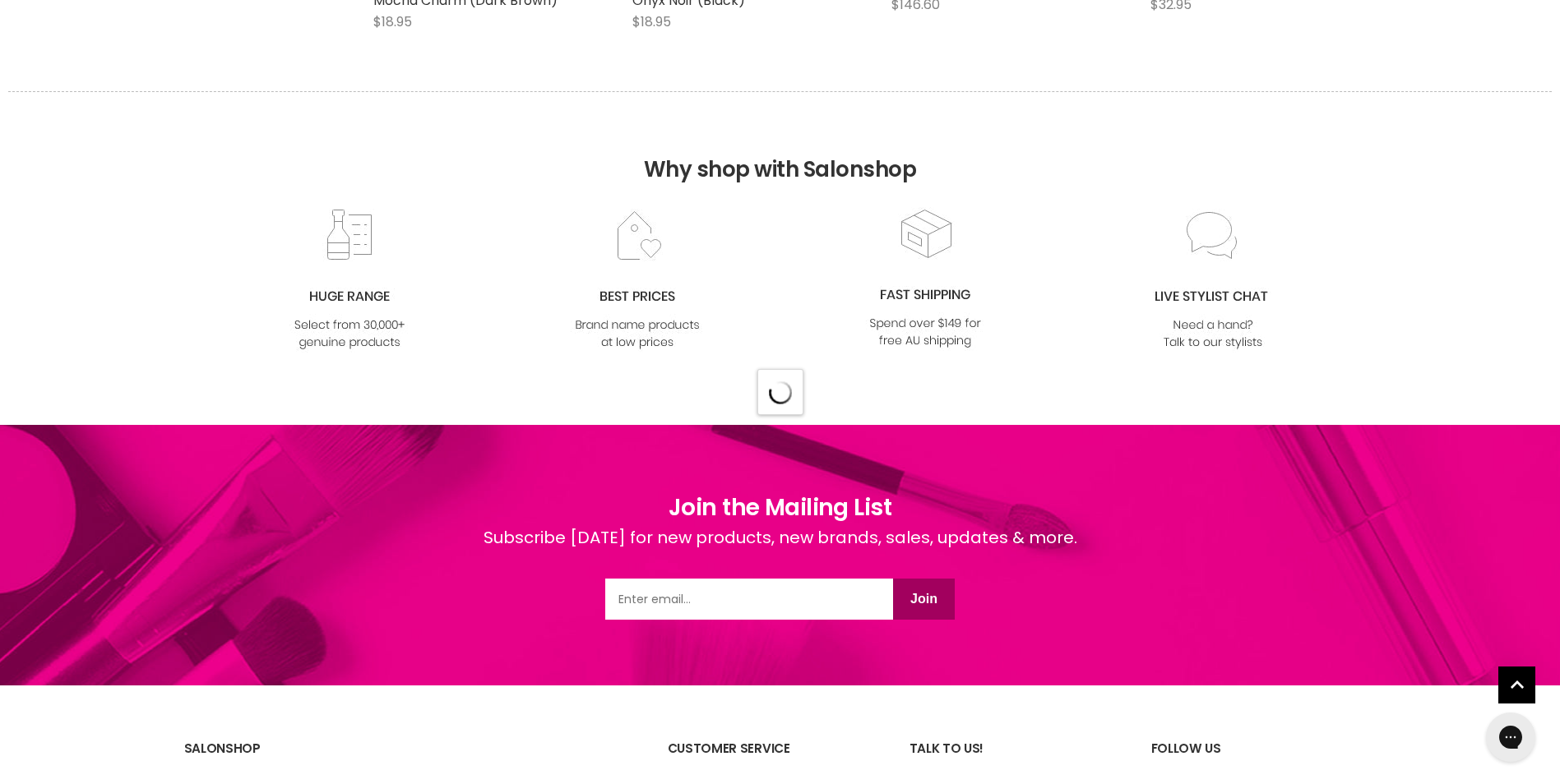
scroll to position [25487, 0]
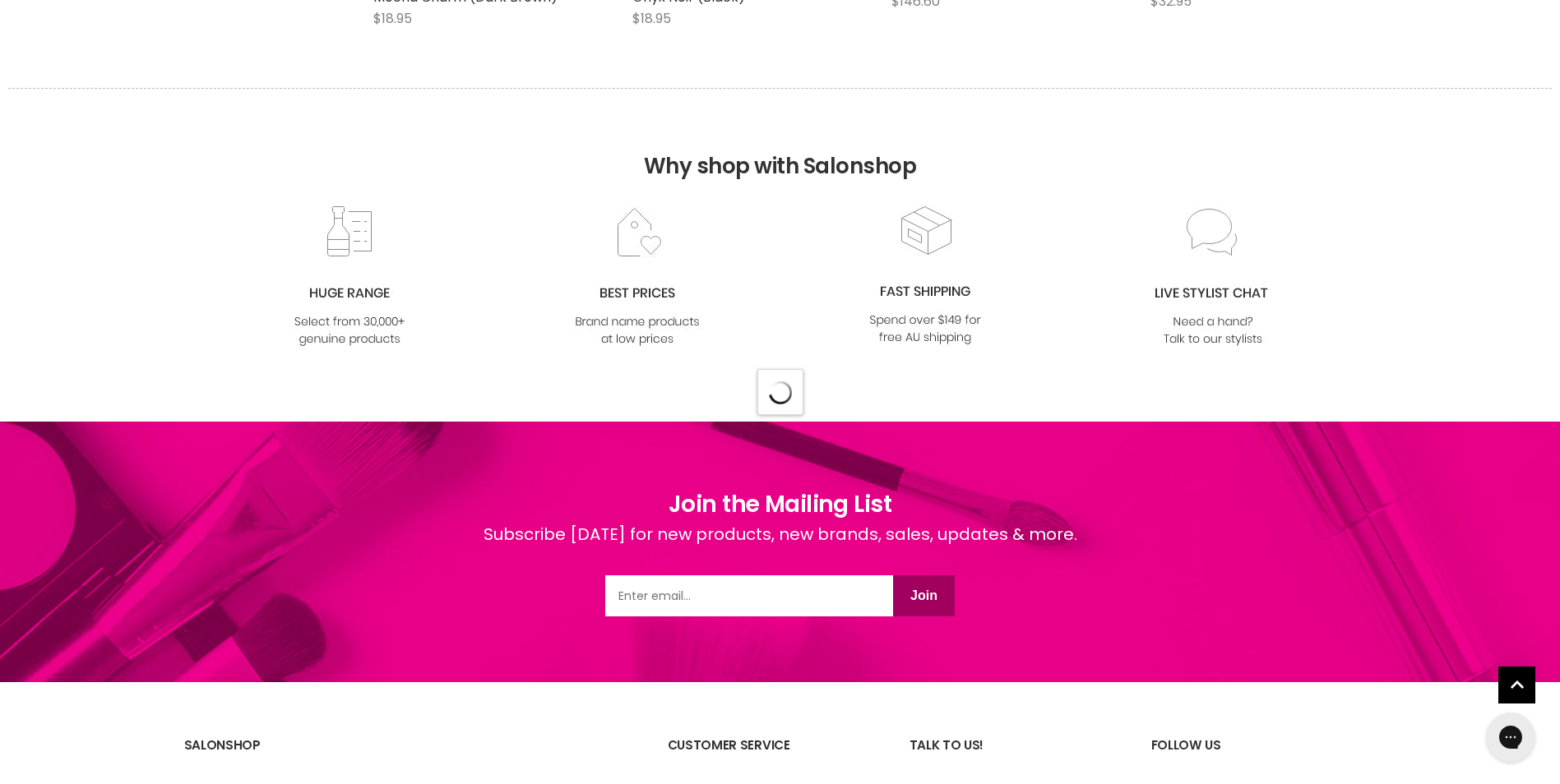
select select "created-descending"
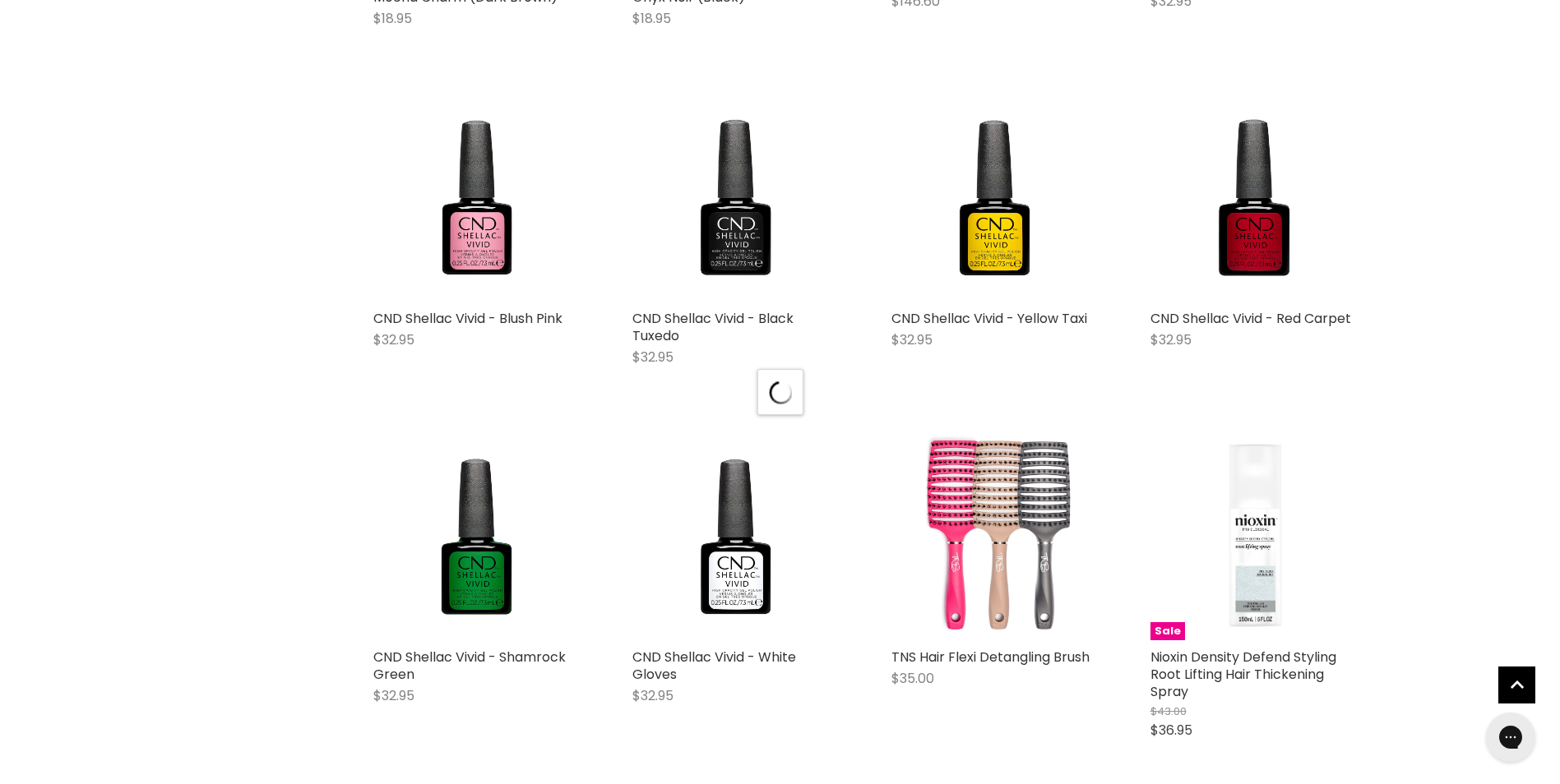
scroll to position [29430, 0]
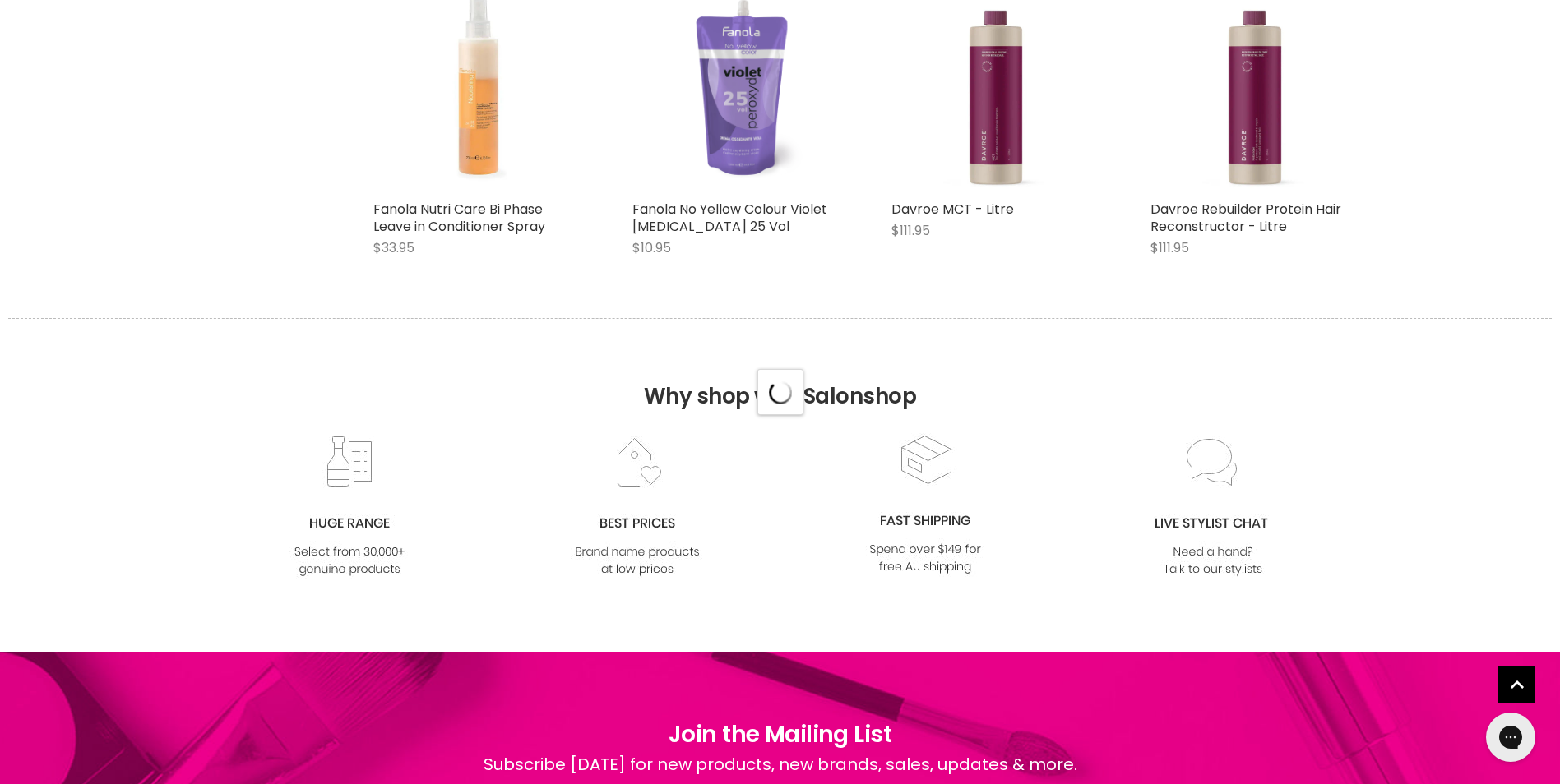
select select "created-descending"
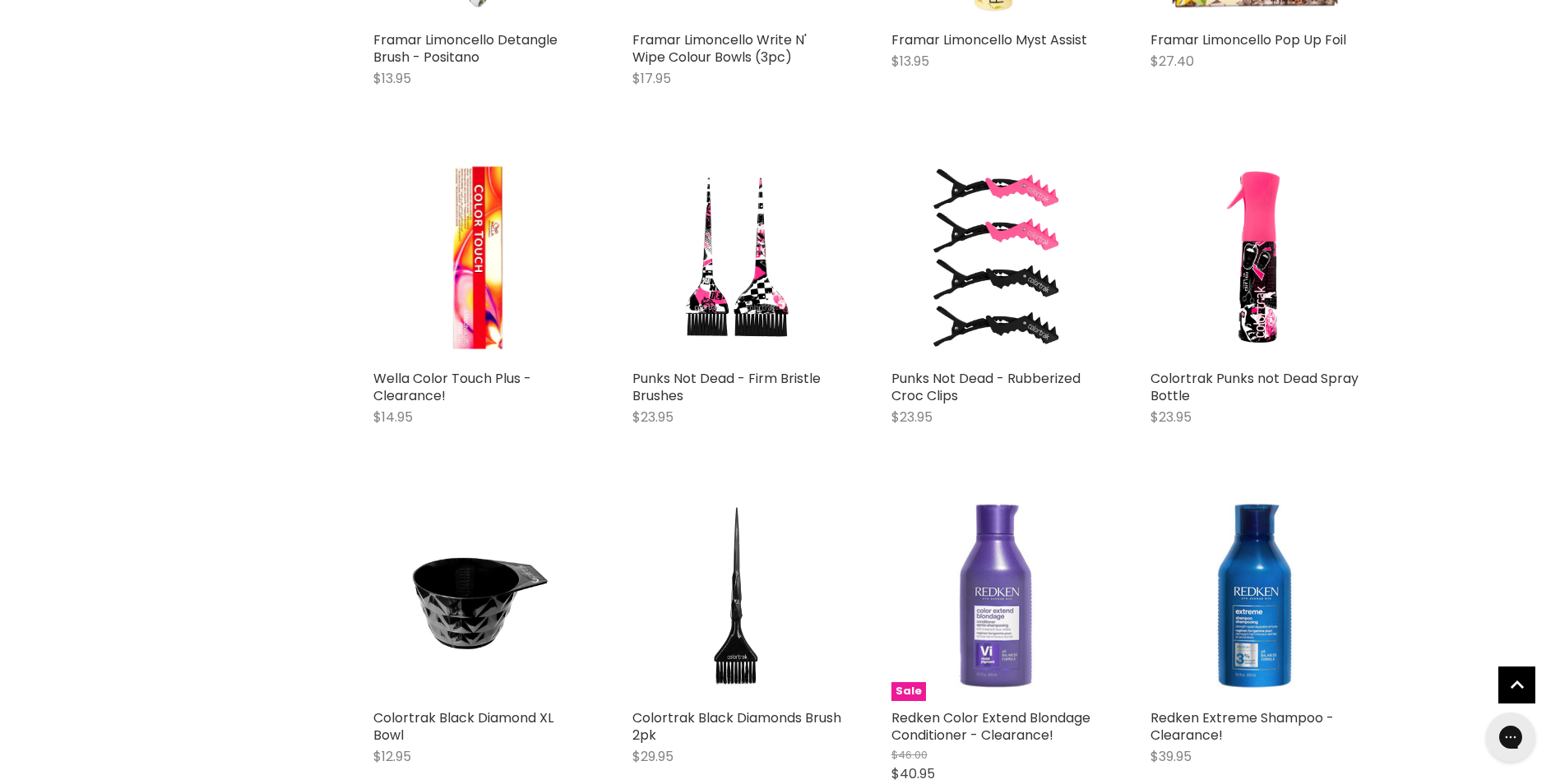
scroll to position [33047, 0]
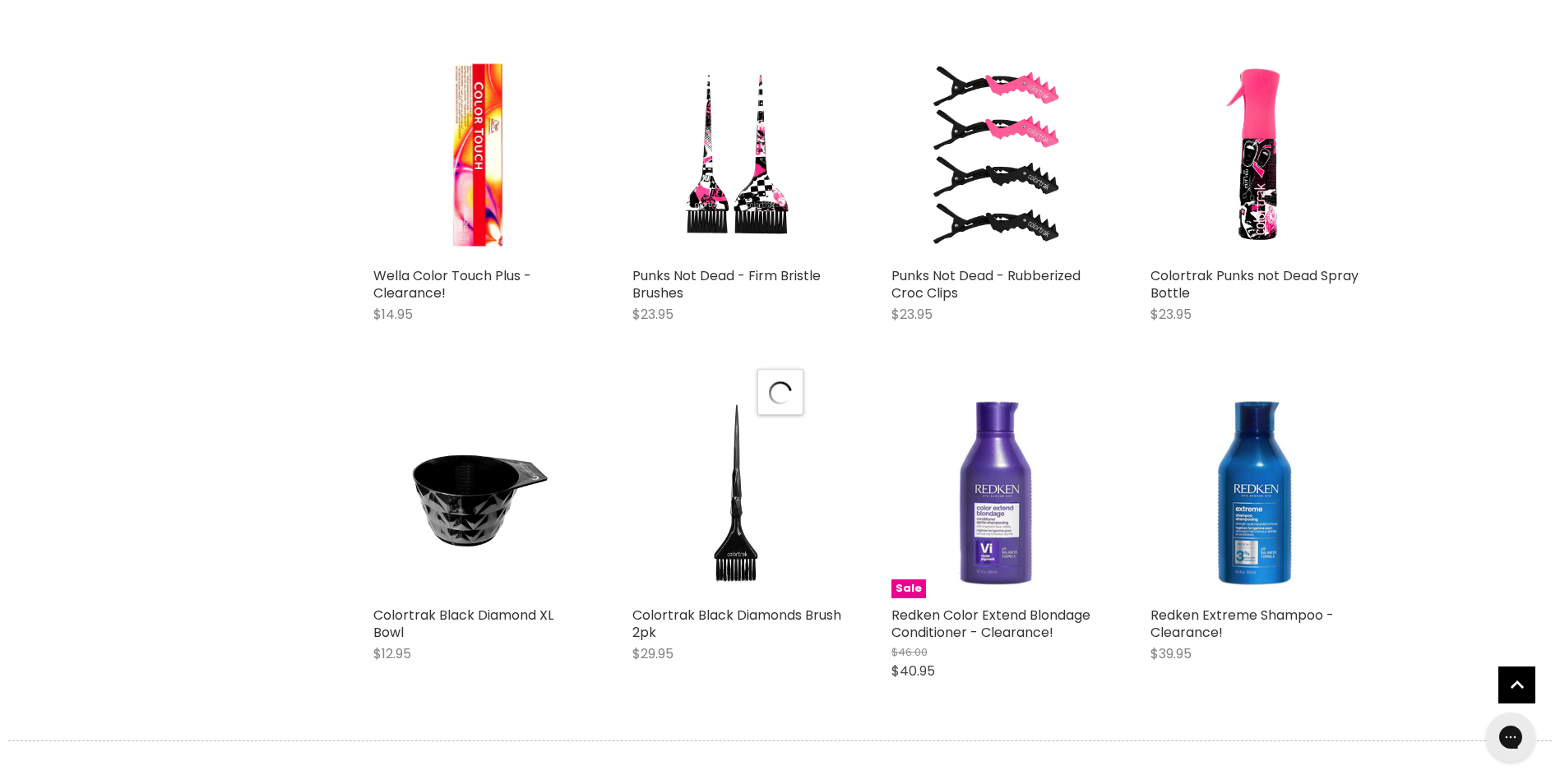
scroll to position [33459, 0]
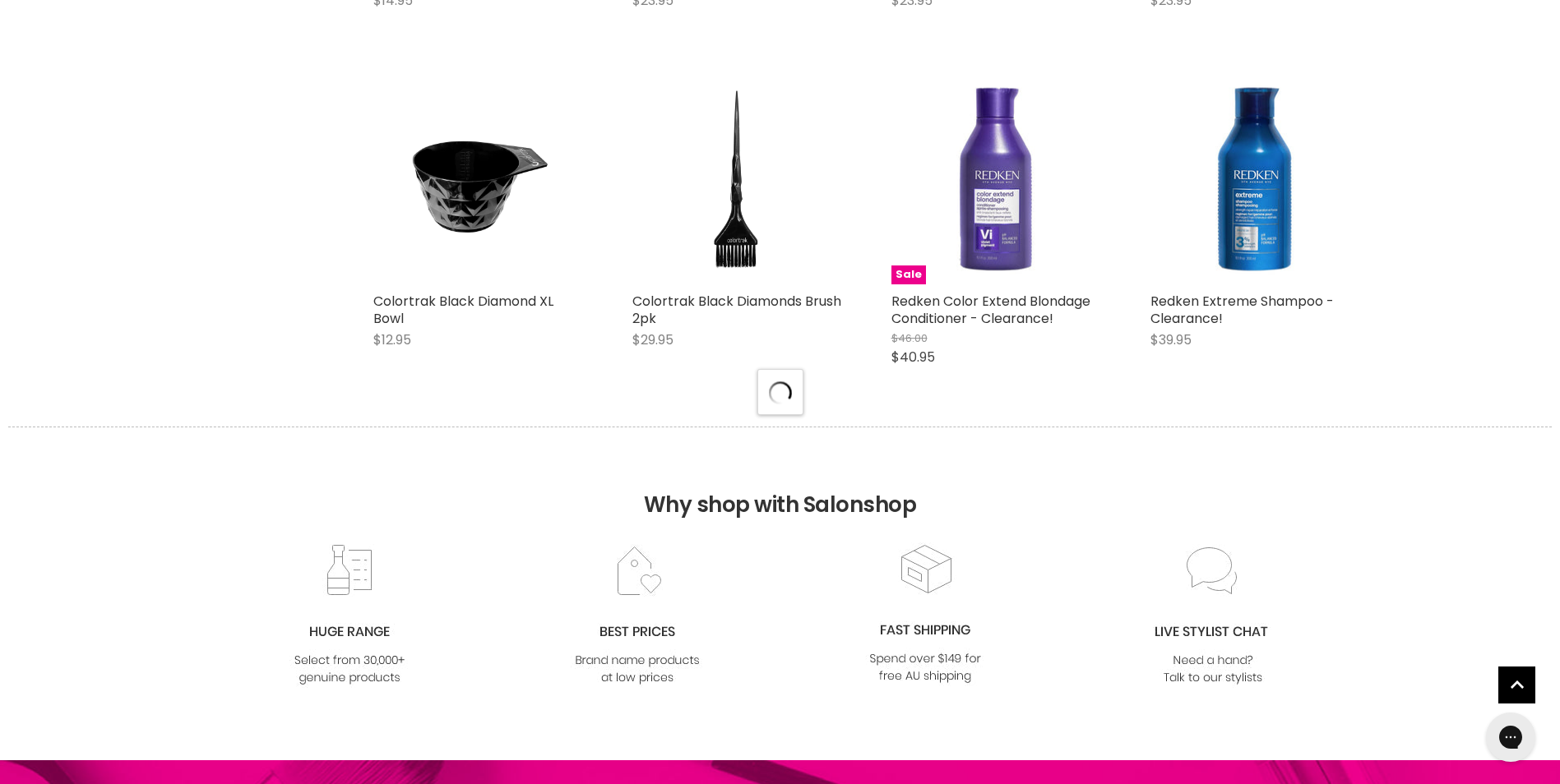
select select "created-descending"
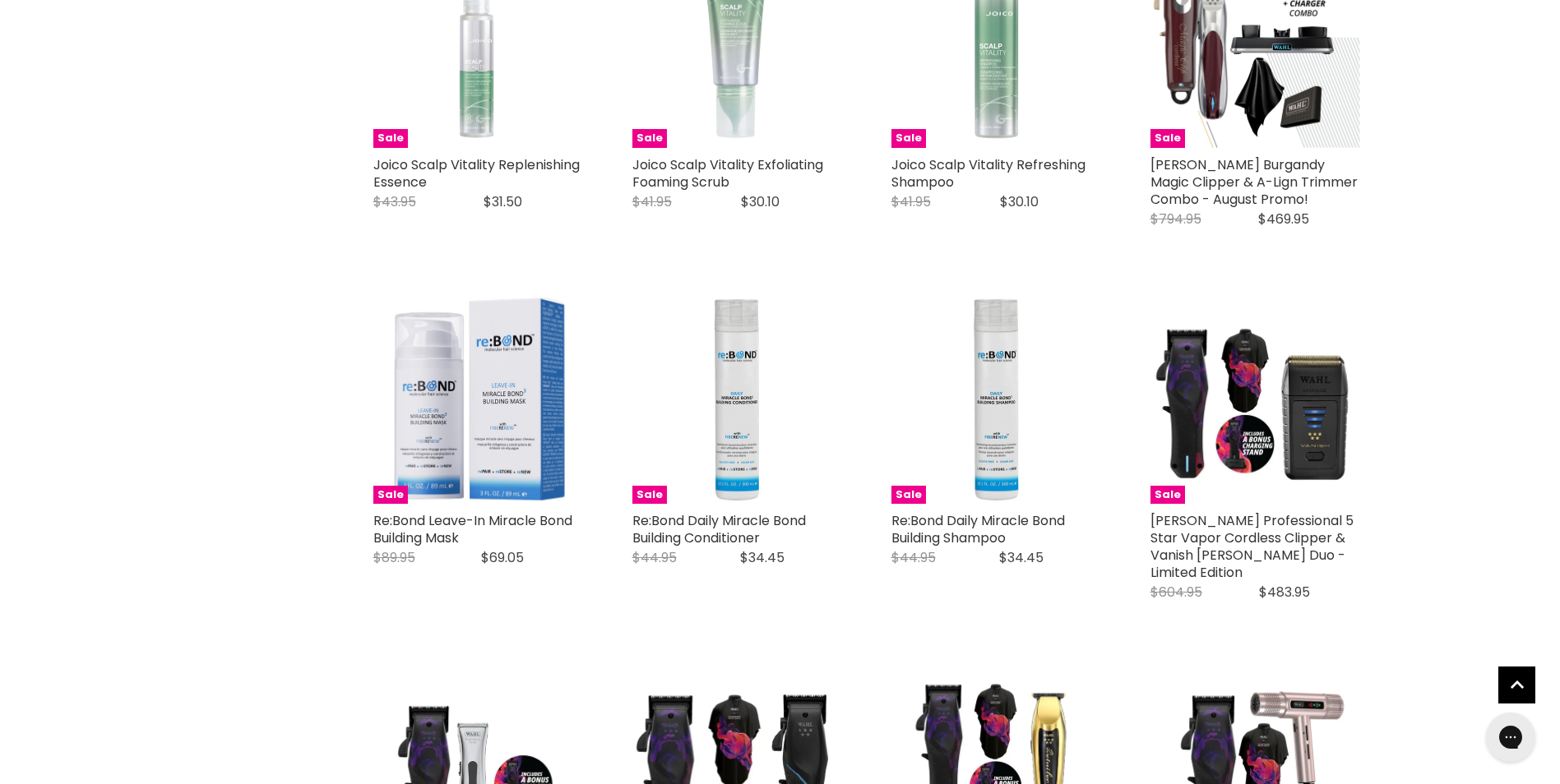
scroll to position [0, 0]
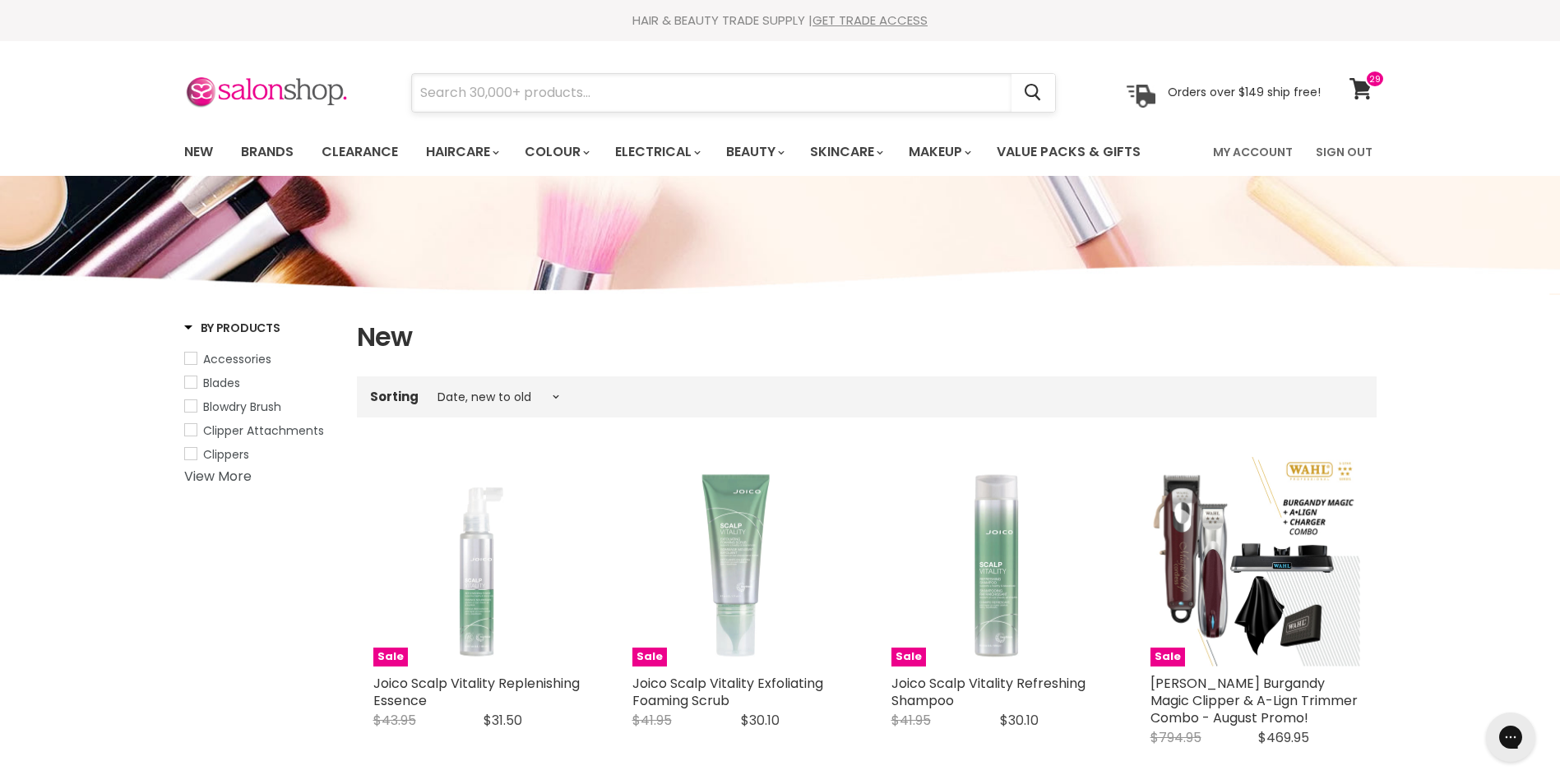
click at [492, 86] on input "Search" at bounding box center [712, 93] width 600 height 38
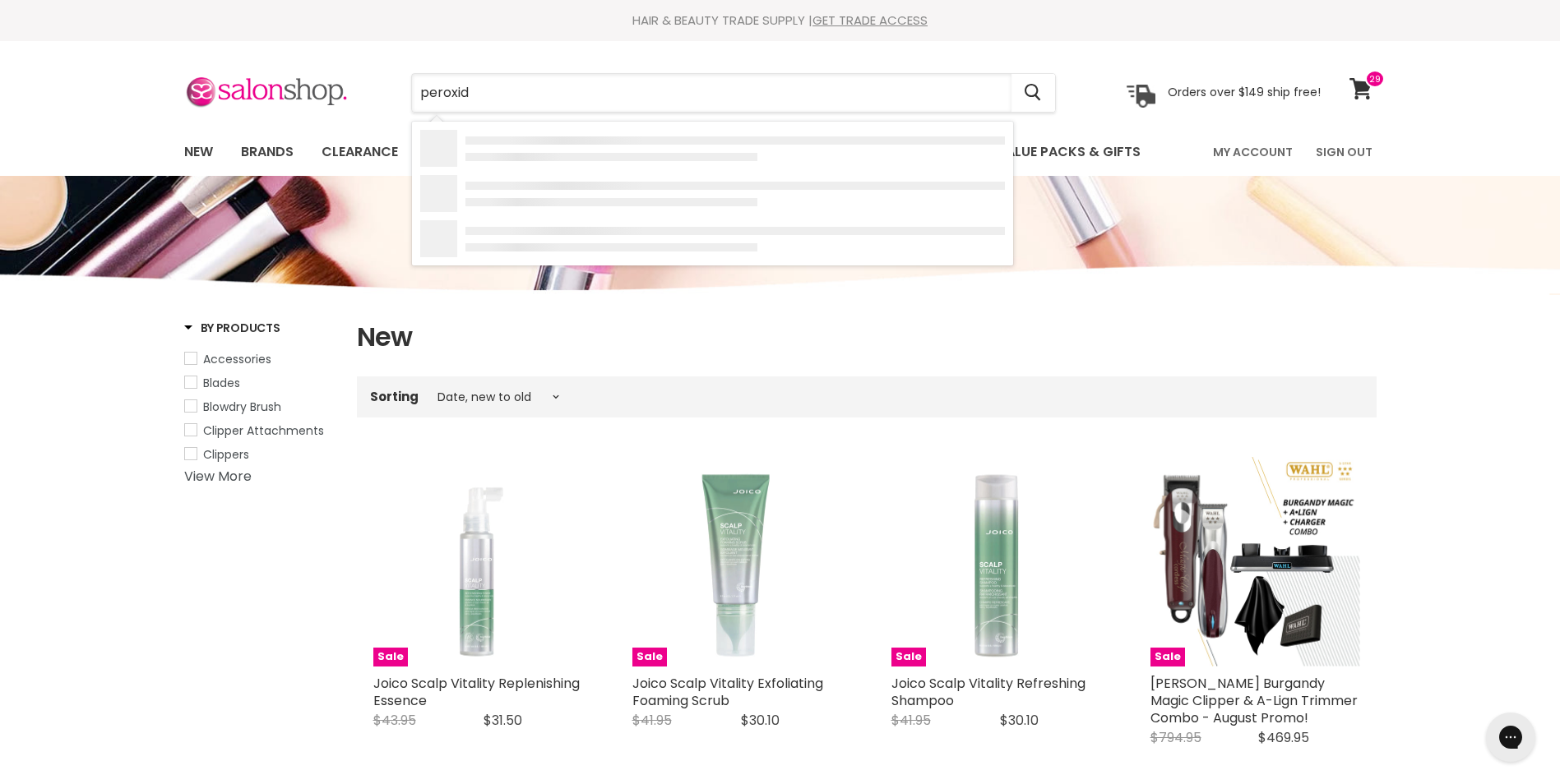
type input "[MEDICAL_DATA]"
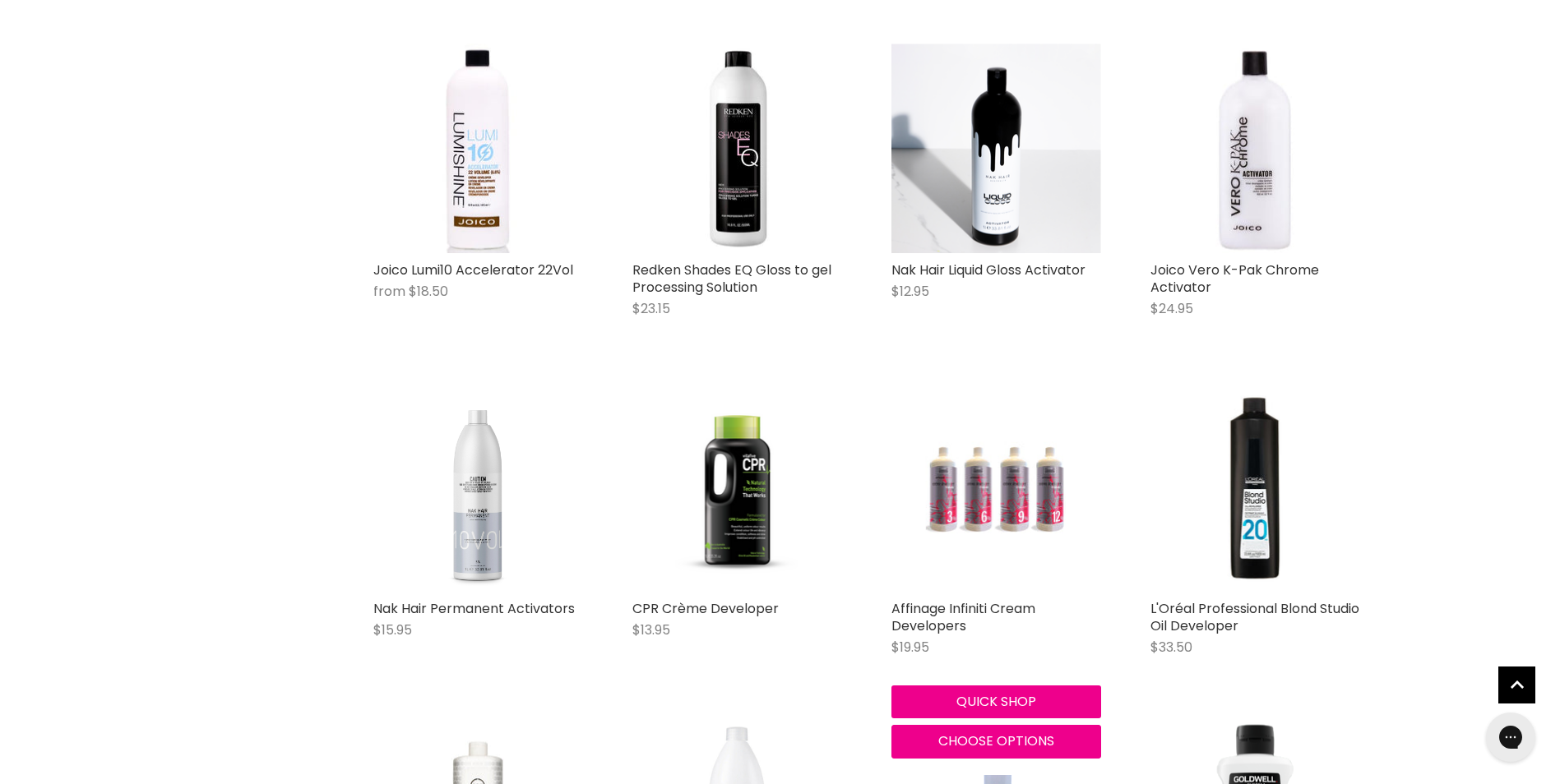
scroll to position [1398, 0]
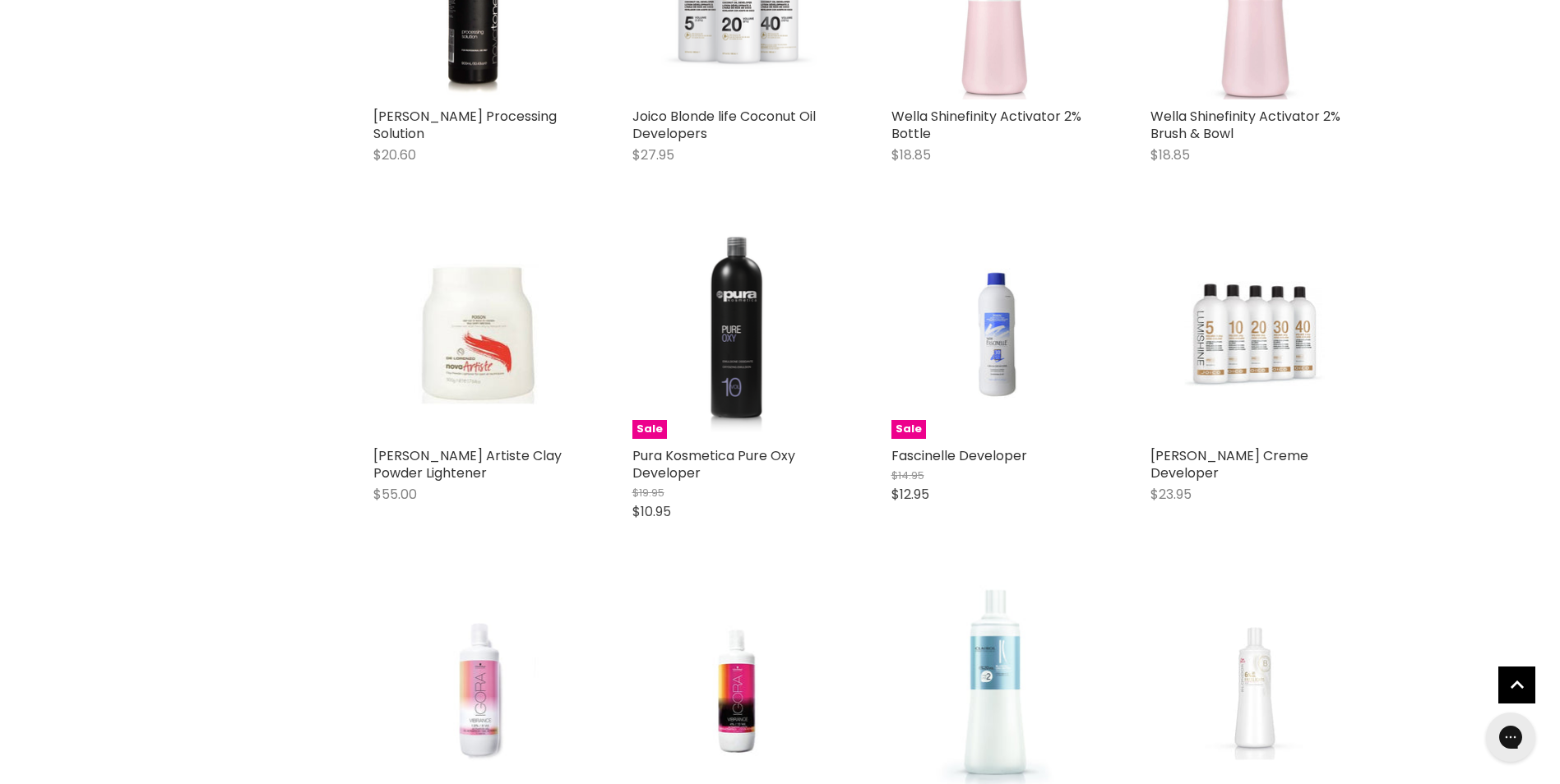
scroll to position [3617, 0]
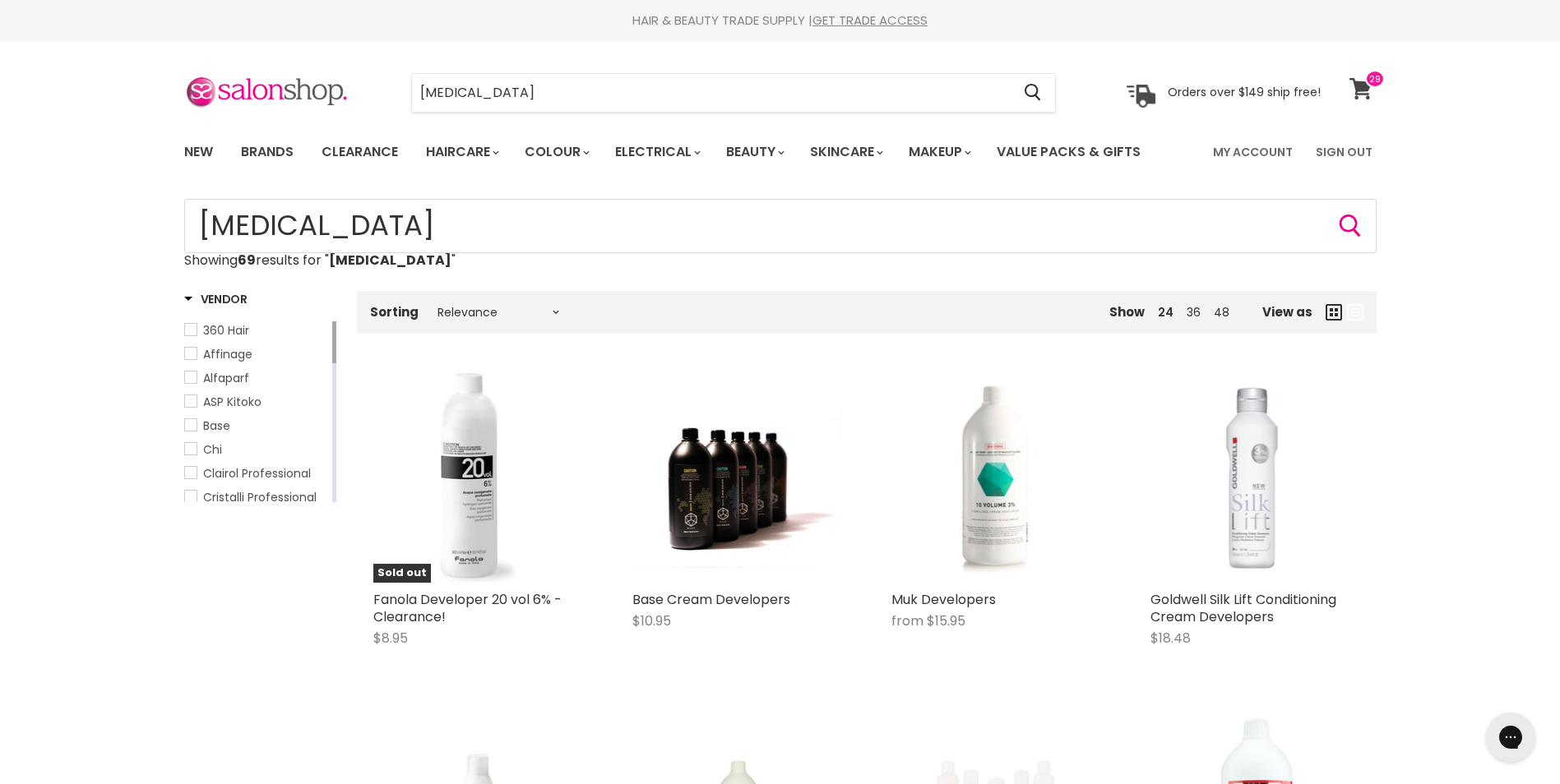
click at [1359, 90] on icon at bounding box center [1360, 89] width 22 height 21
